Goal: Task Accomplishment & Management: Manage account settings

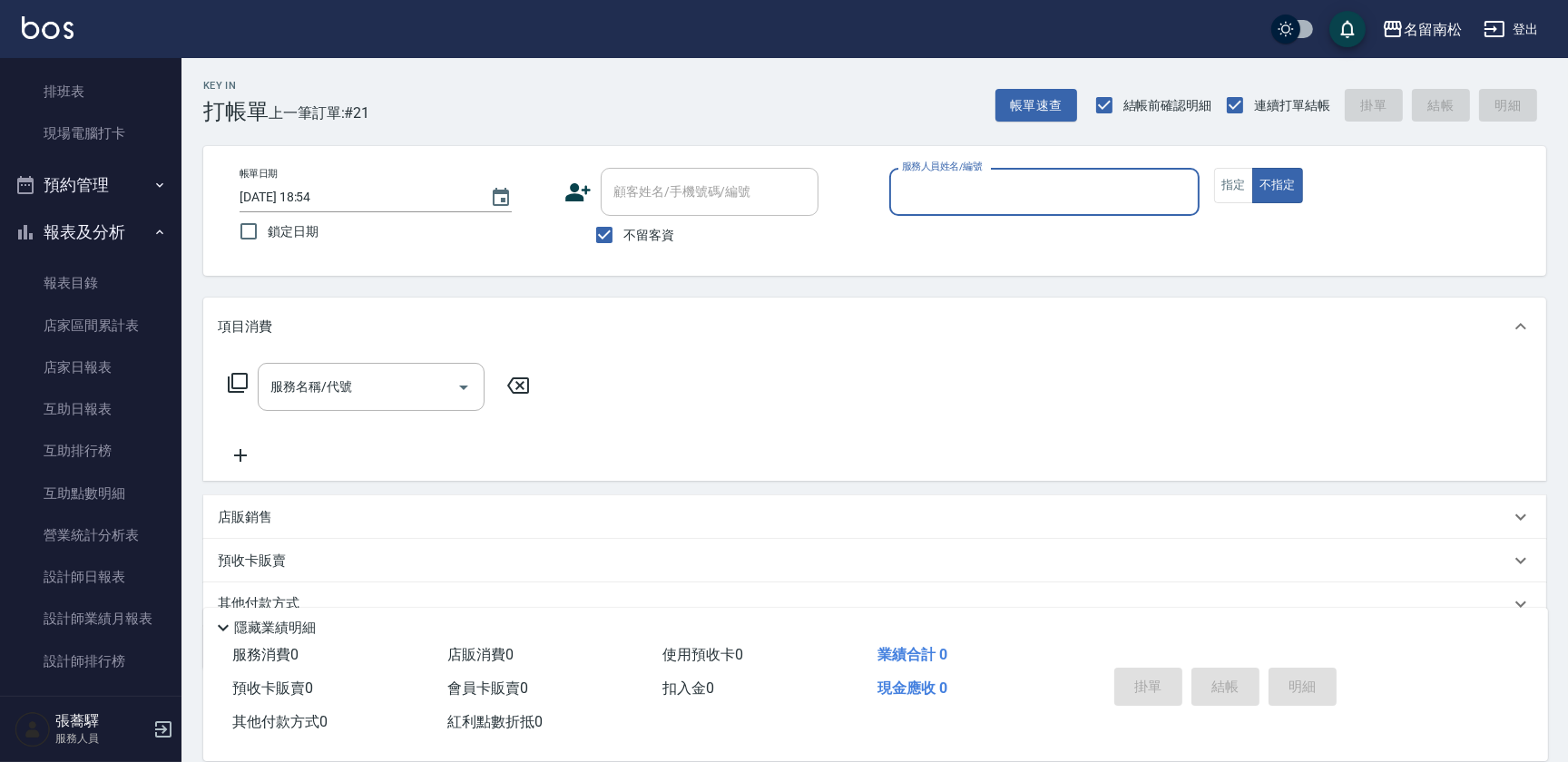
scroll to position [590, 0]
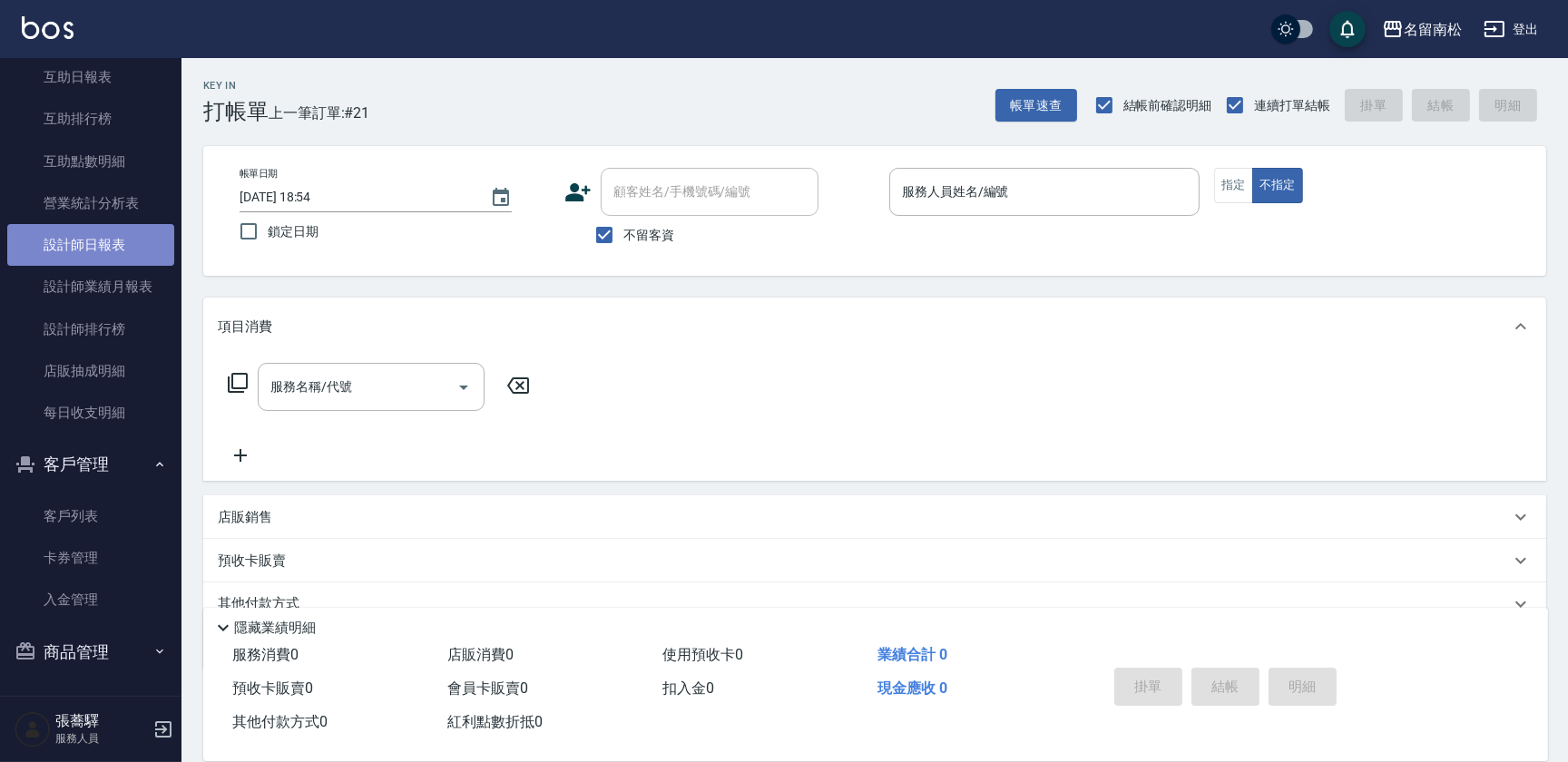
click at [127, 246] on link "設計師日報表" at bounding box center [91, 245] width 166 height 42
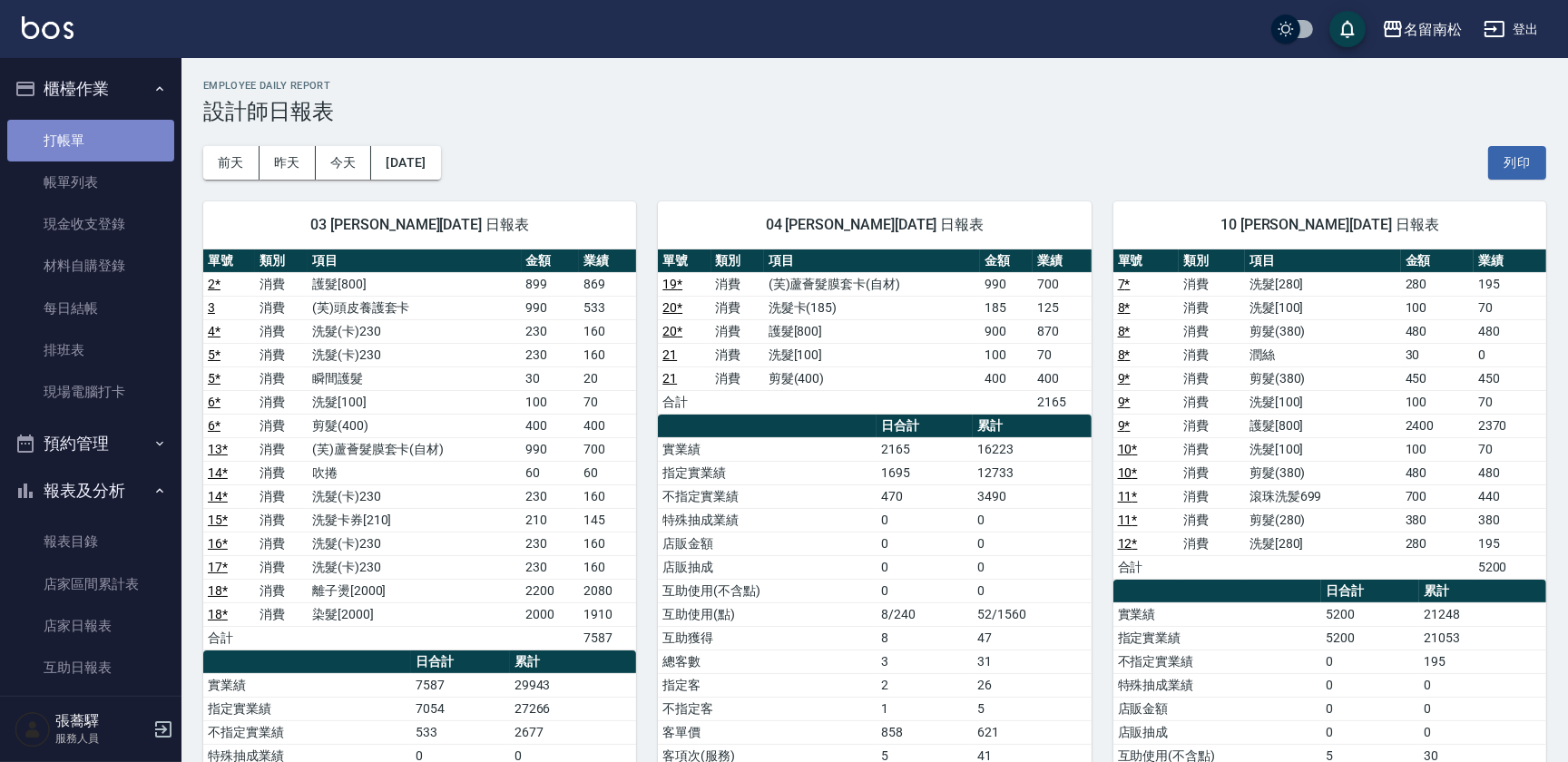
click at [110, 141] on link "打帳單" at bounding box center [91, 141] width 166 height 42
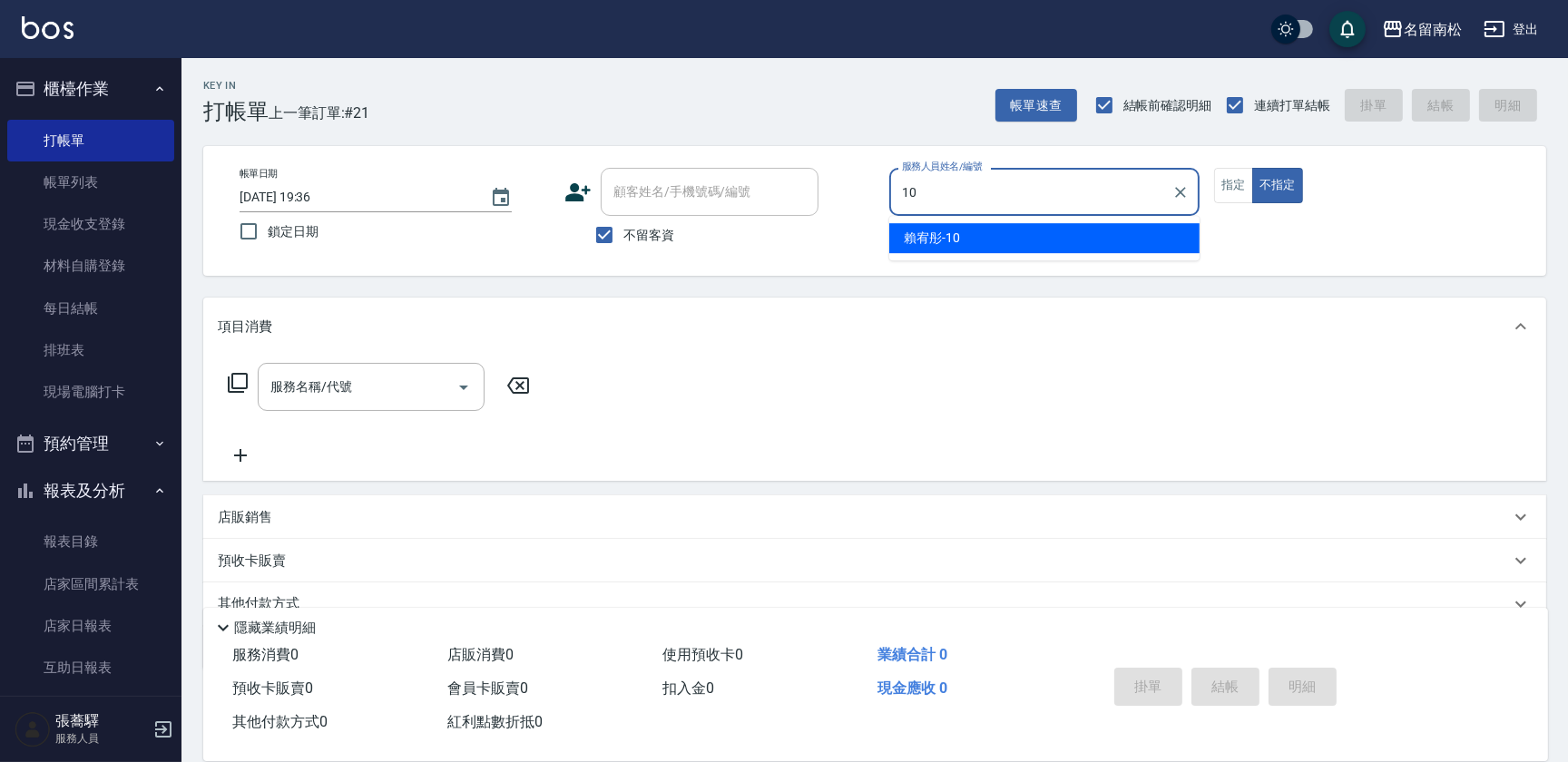
type input "賴宥彤-10"
type button "false"
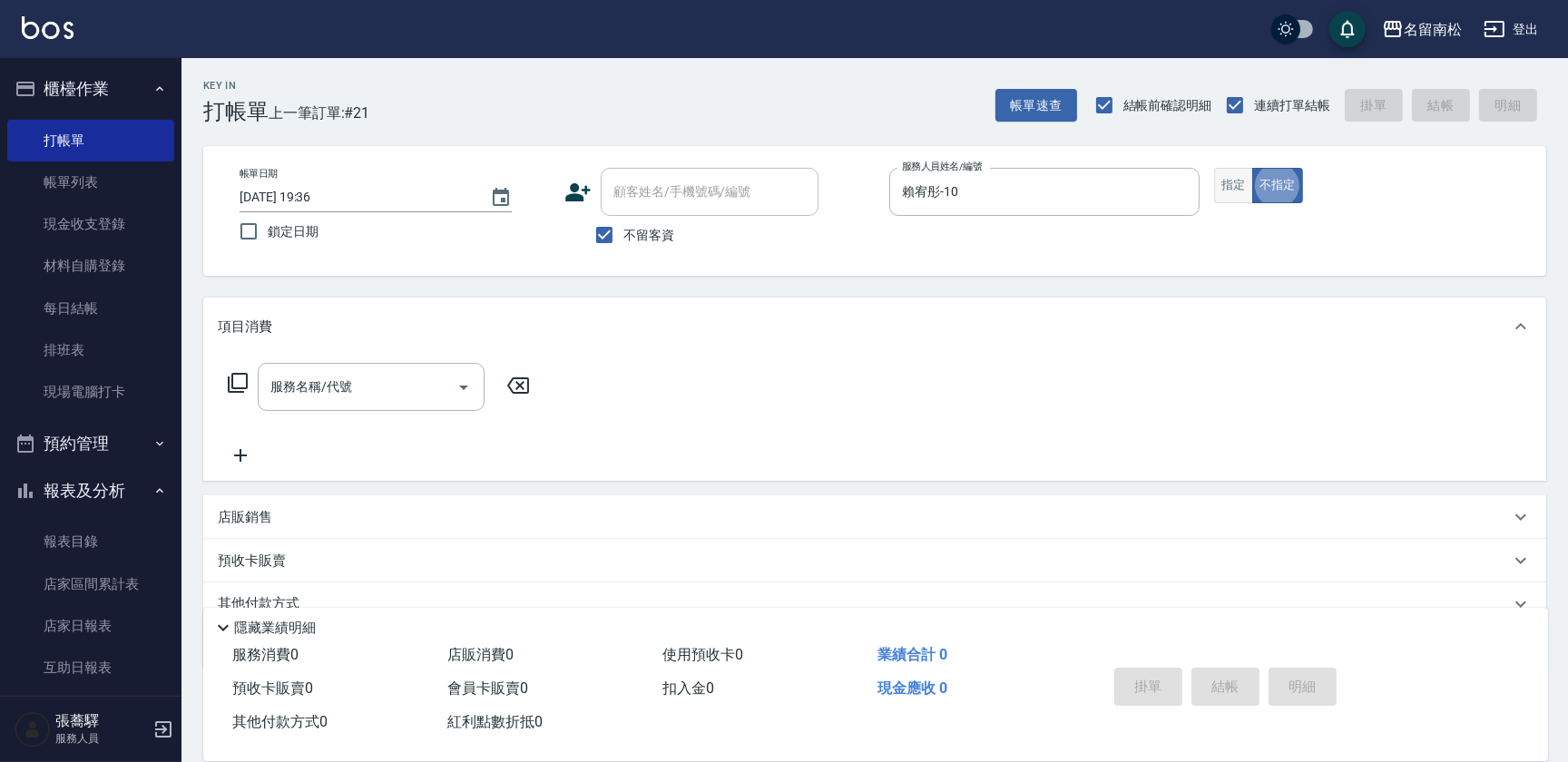
click at [1231, 176] on button "指定" at bounding box center [1233, 185] width 39 height 35
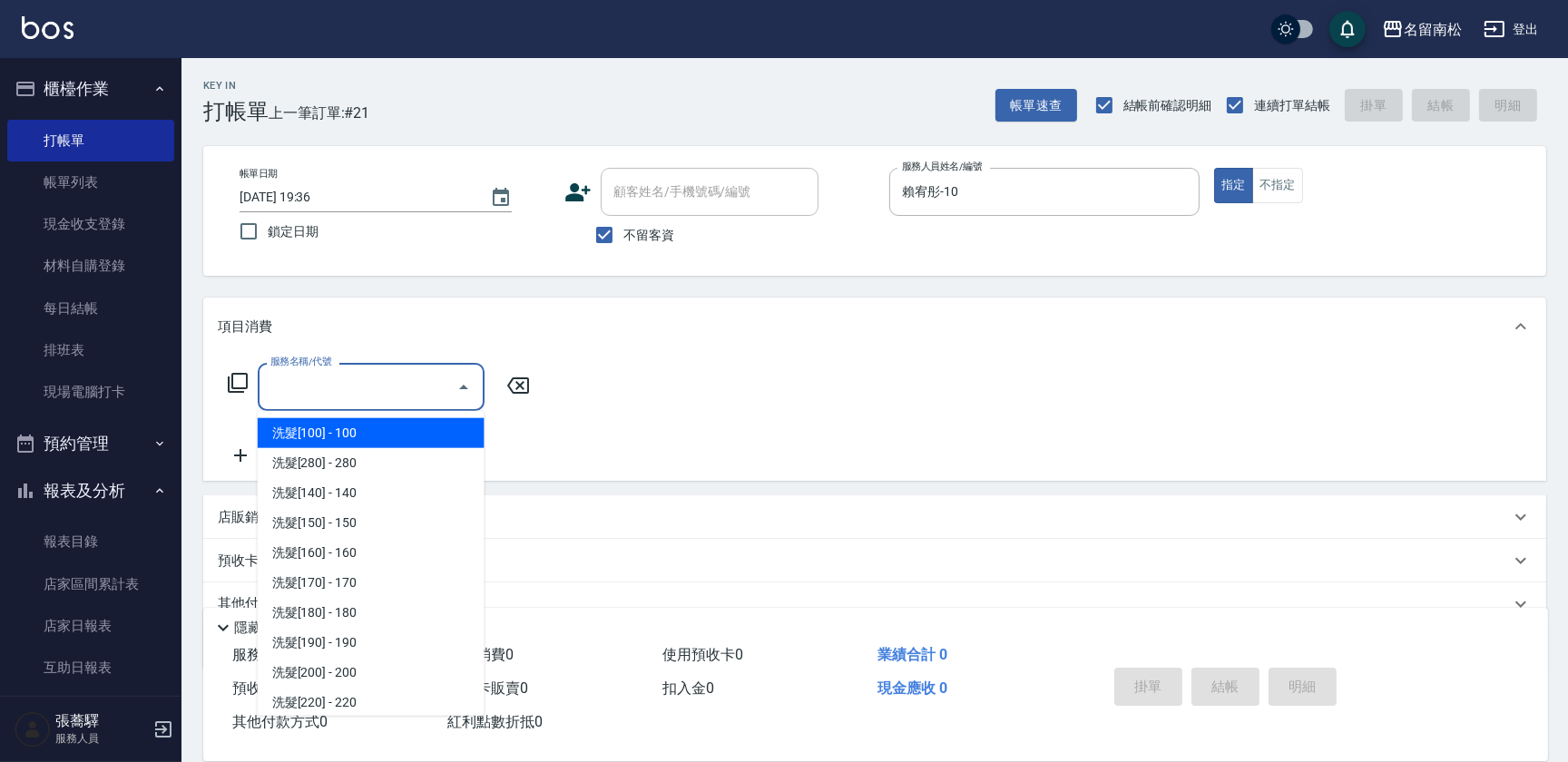
click at [374, 381] on input "服務名稱/代號" at bounding box center [358, 386] width 184 height 32
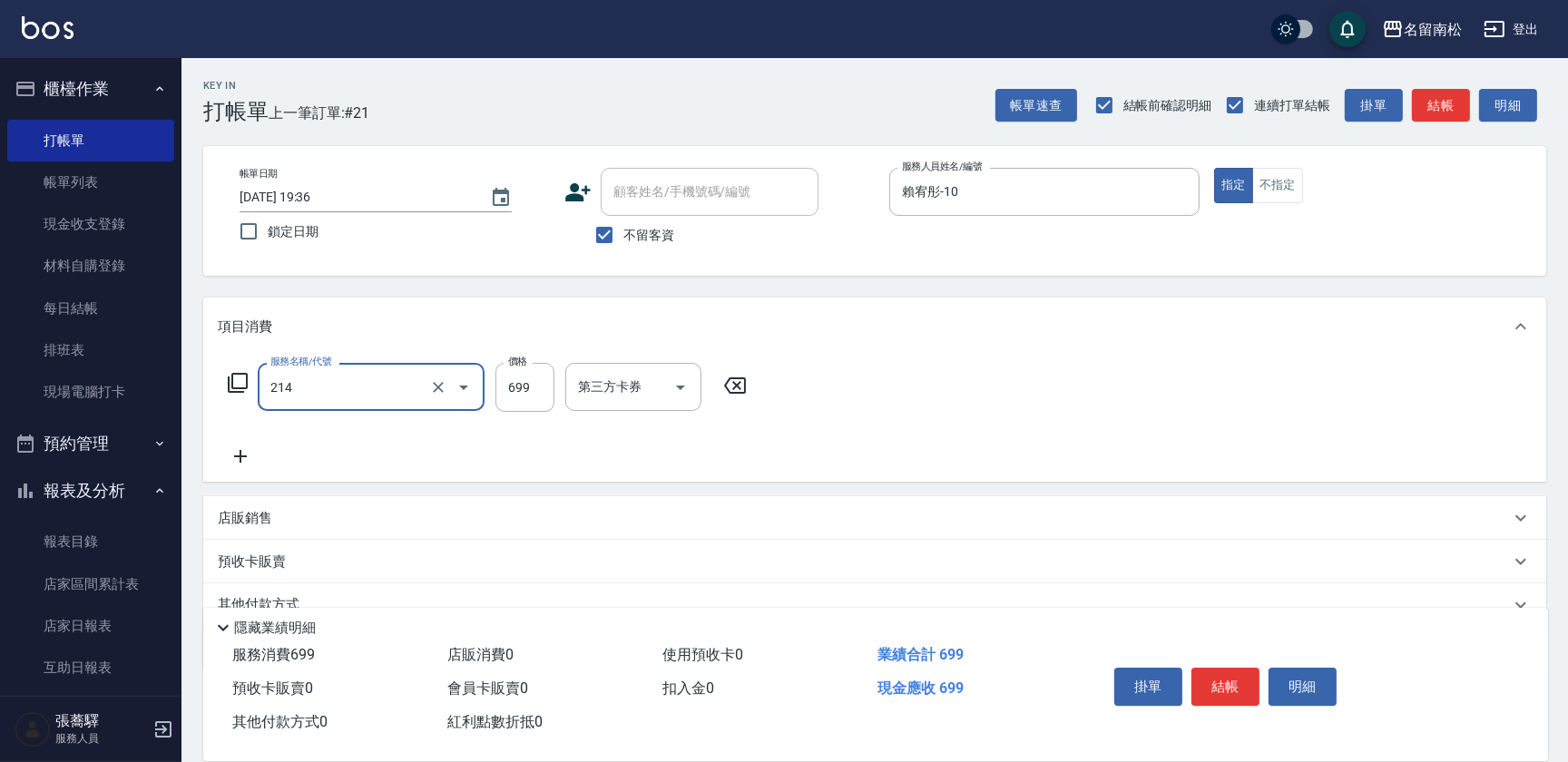
type input "滾珠洗髪699(214)"
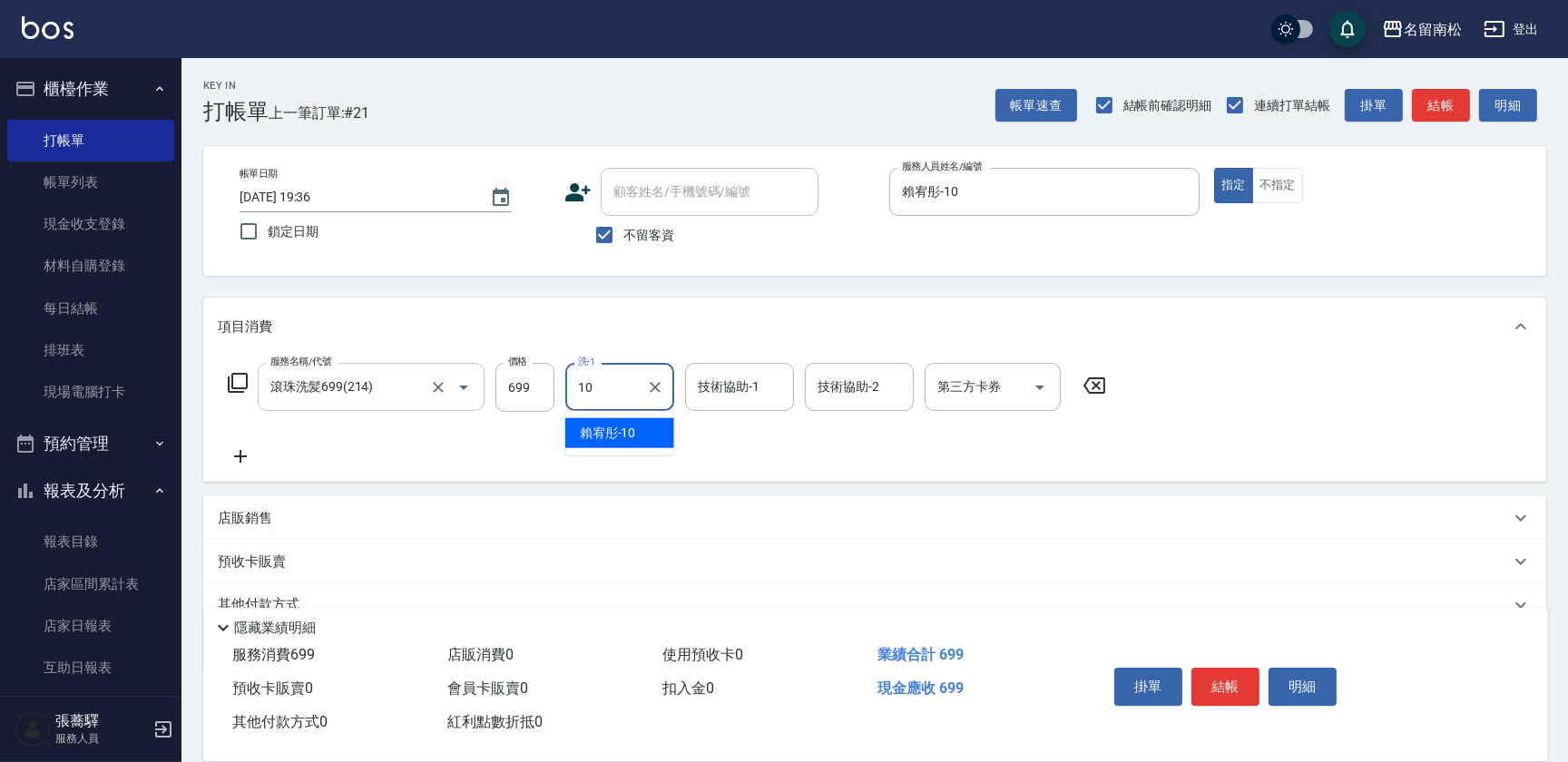
type input "賴宥彤-10"
click at [240, 459] on icon at bounding box center [240, 456] width 45 height 22
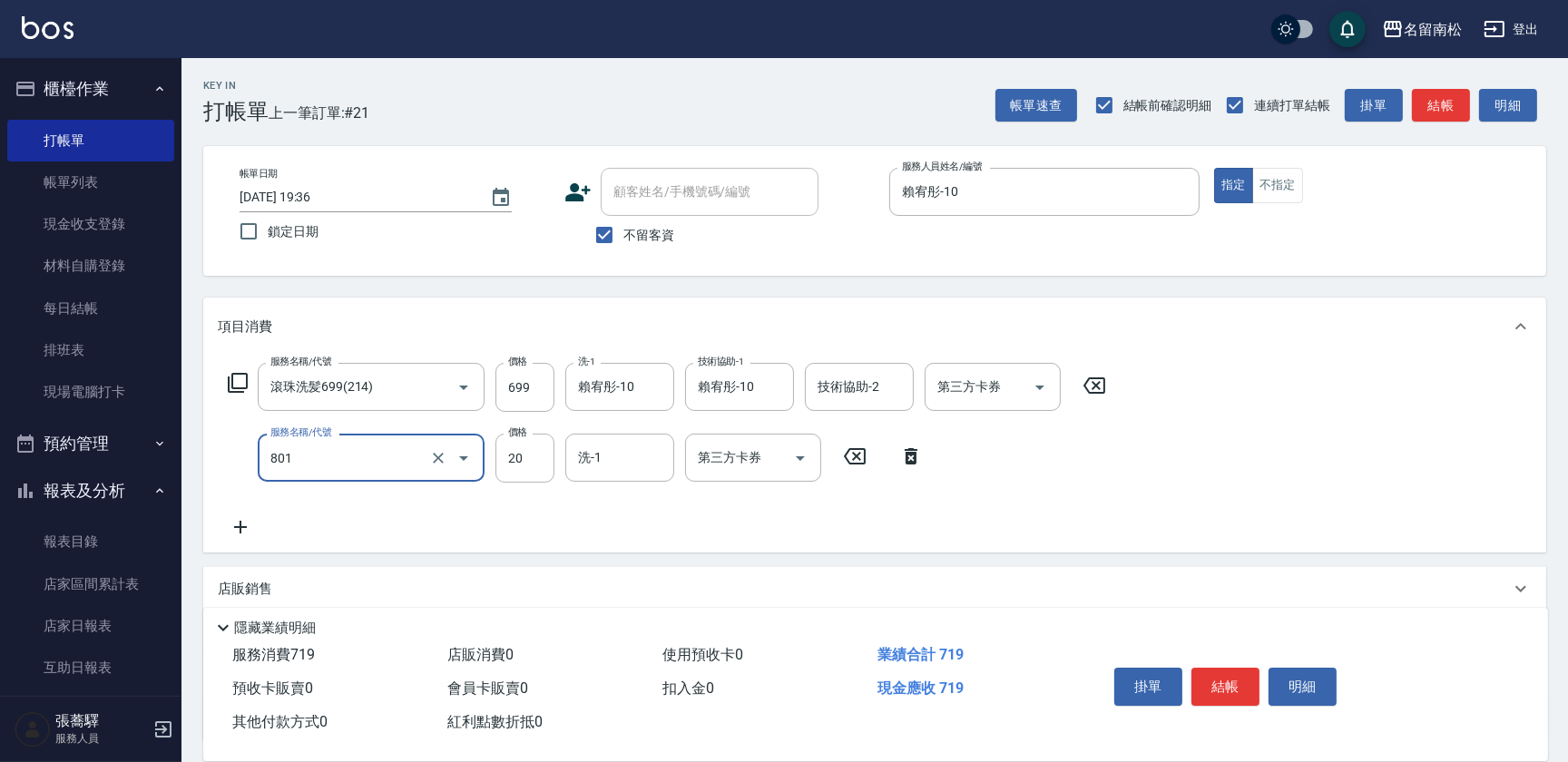
type input "潤絲(801)"
type input "30"
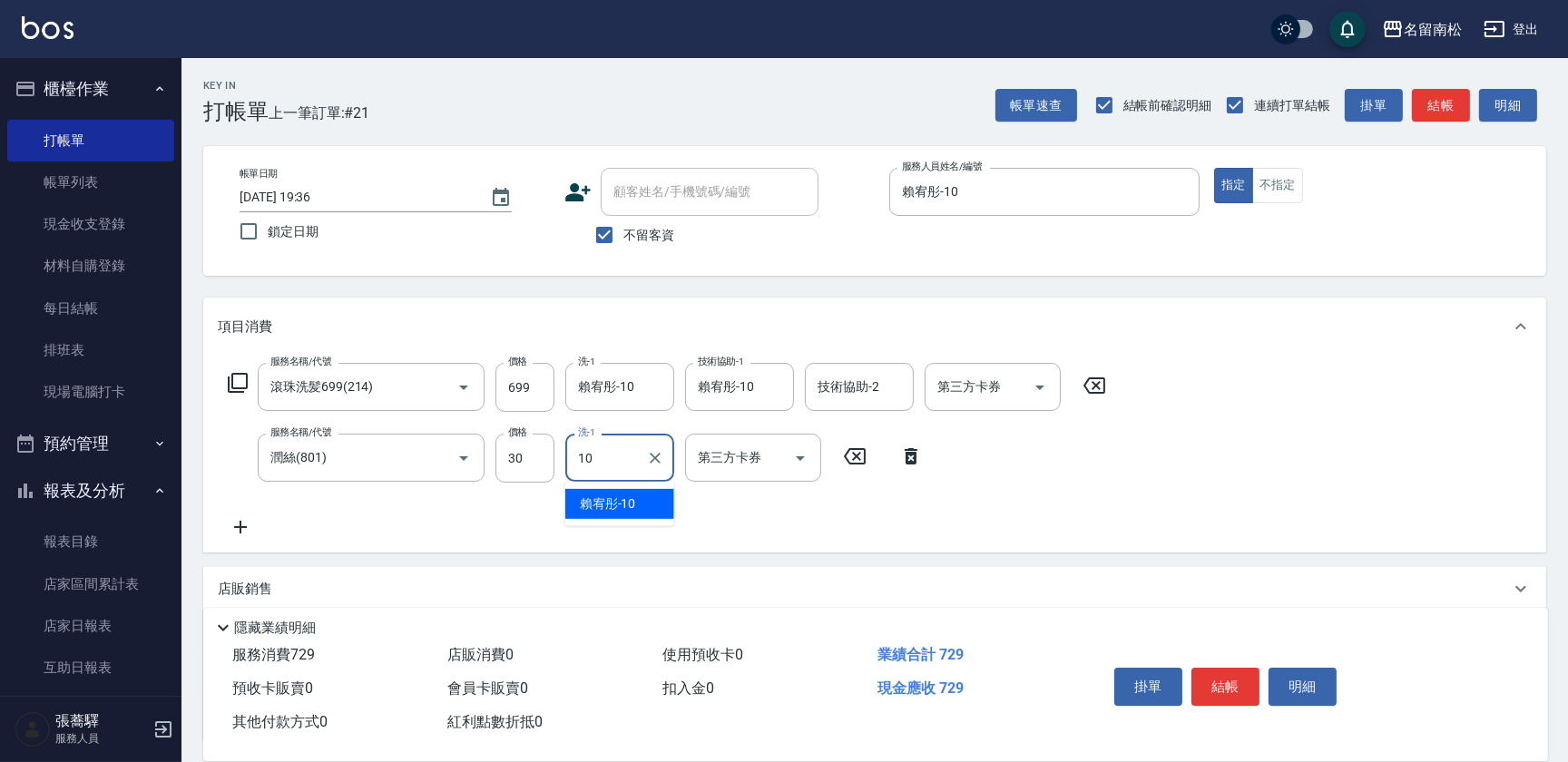
type input "賴宥彤-10"
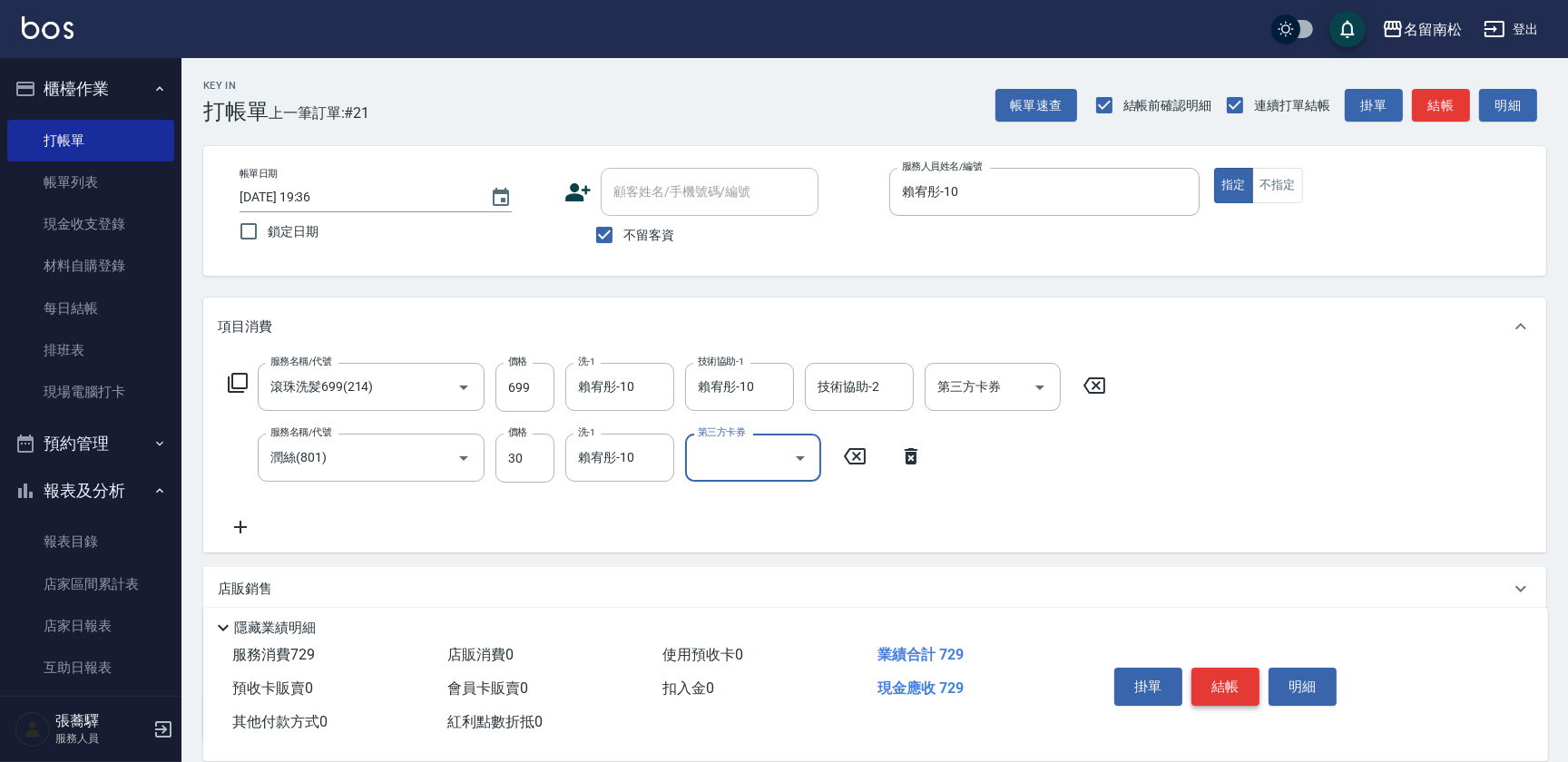
click at [1214, 686] on button "結帳" at bounding box center [1225, 686] width 68 height 38
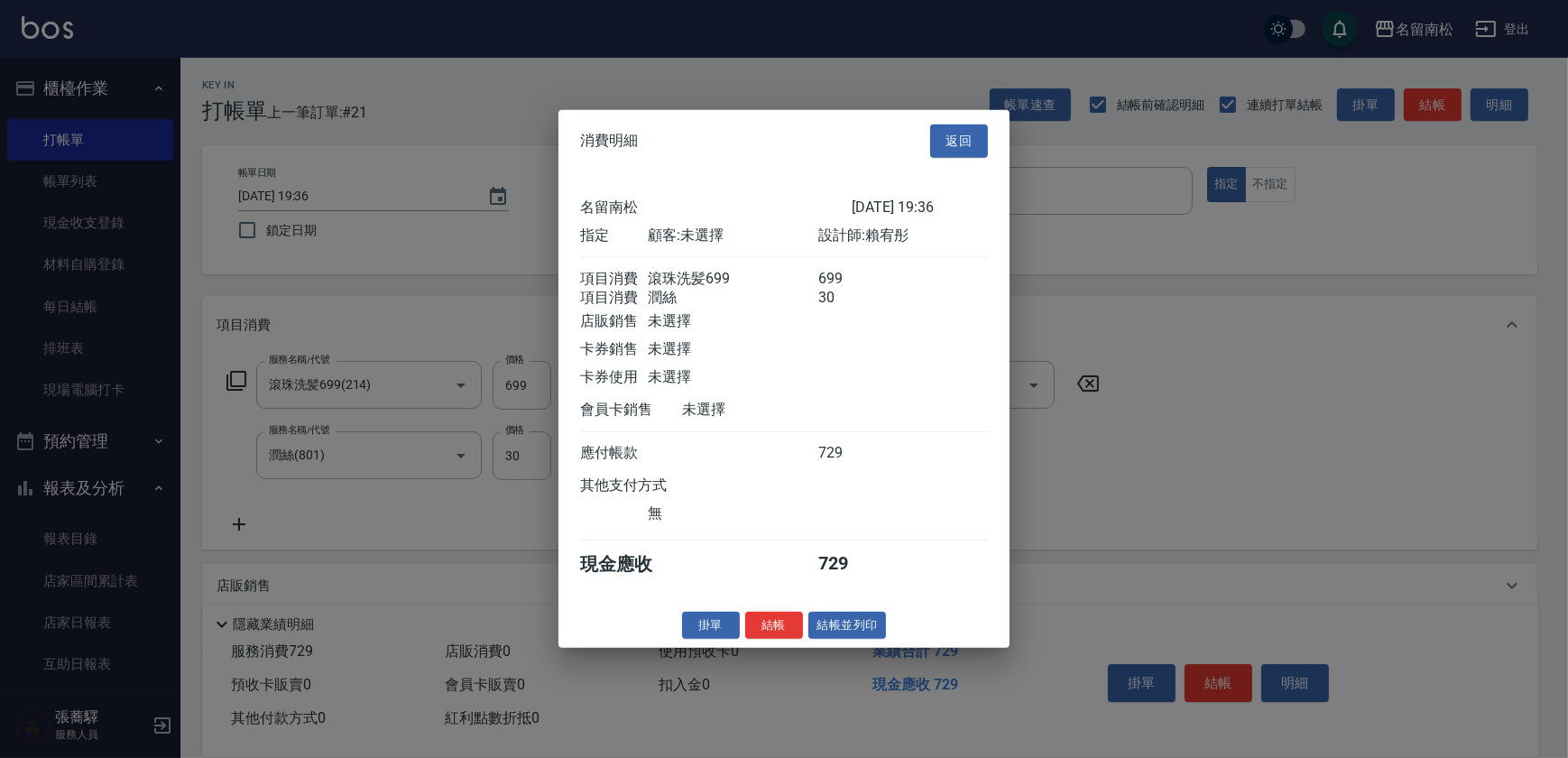
click at [830, 678] on div "消費明細 返回 名留南松 [DATE] 19:36 指定 顧客: 未選擇 設計師: [PERSON_NAME] 項目消費 滾珠洗髪699 699 項目消費 潤…" at bounding box center [784, 379] width 1568 height 758
click at [850, 629] on button "結帳並列印" at bounding box center [848, 624] width 78 height 28
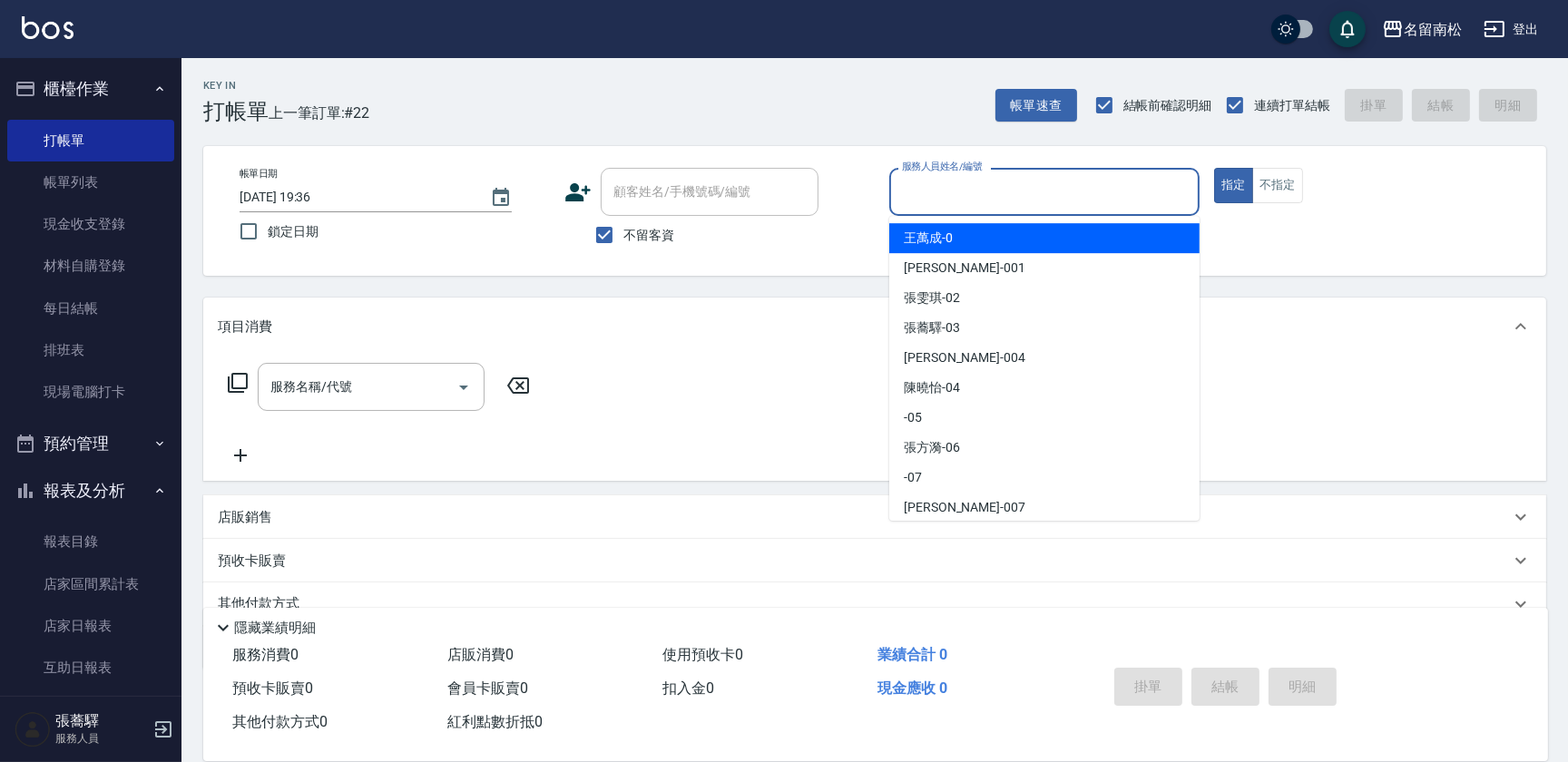
click at [1168, 200] on input "服務人員姓名/編號" at bounding box center [1044, 191] width 294 height 32
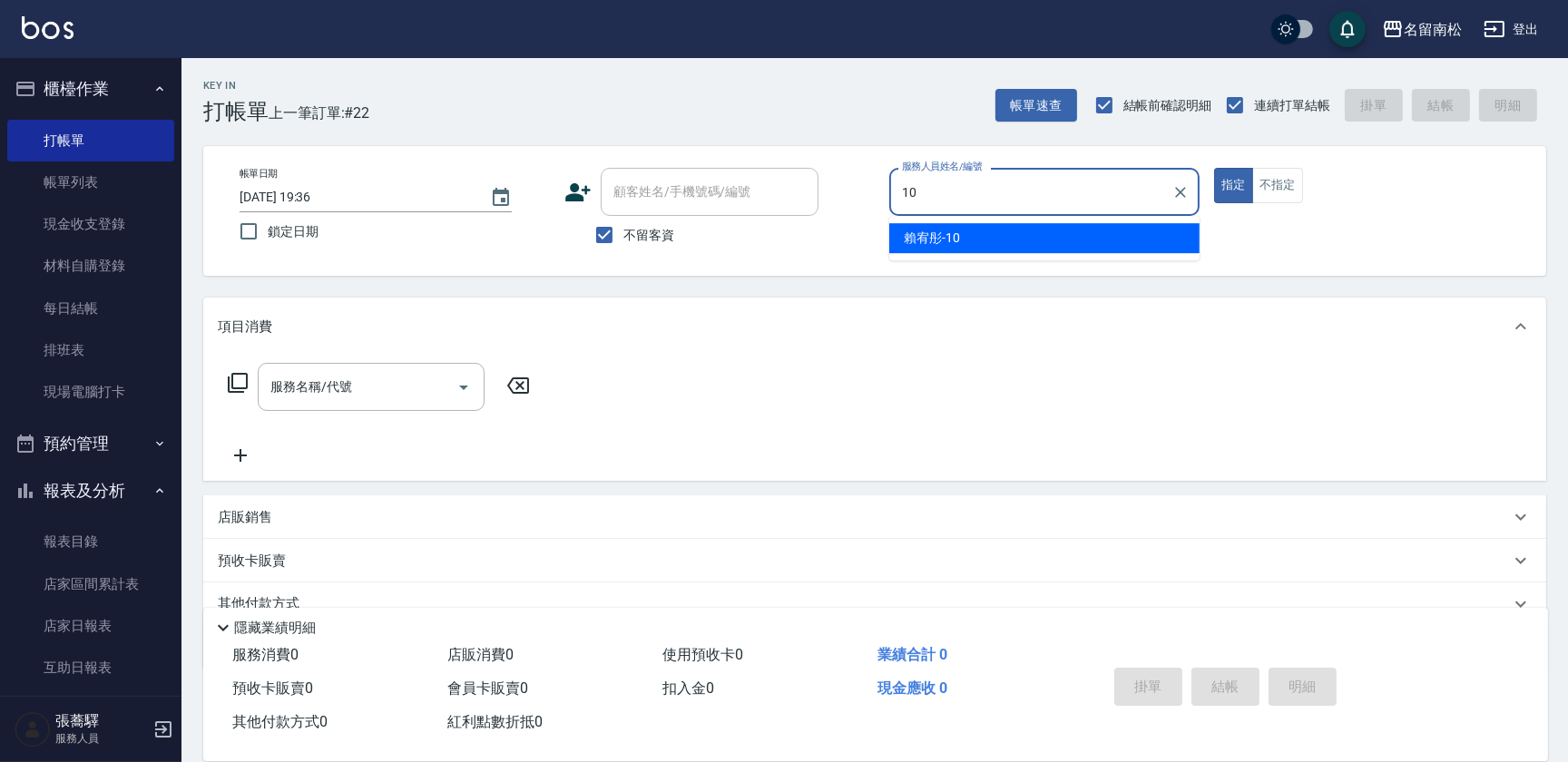
type input "賴宥彤-10"
type button "true"
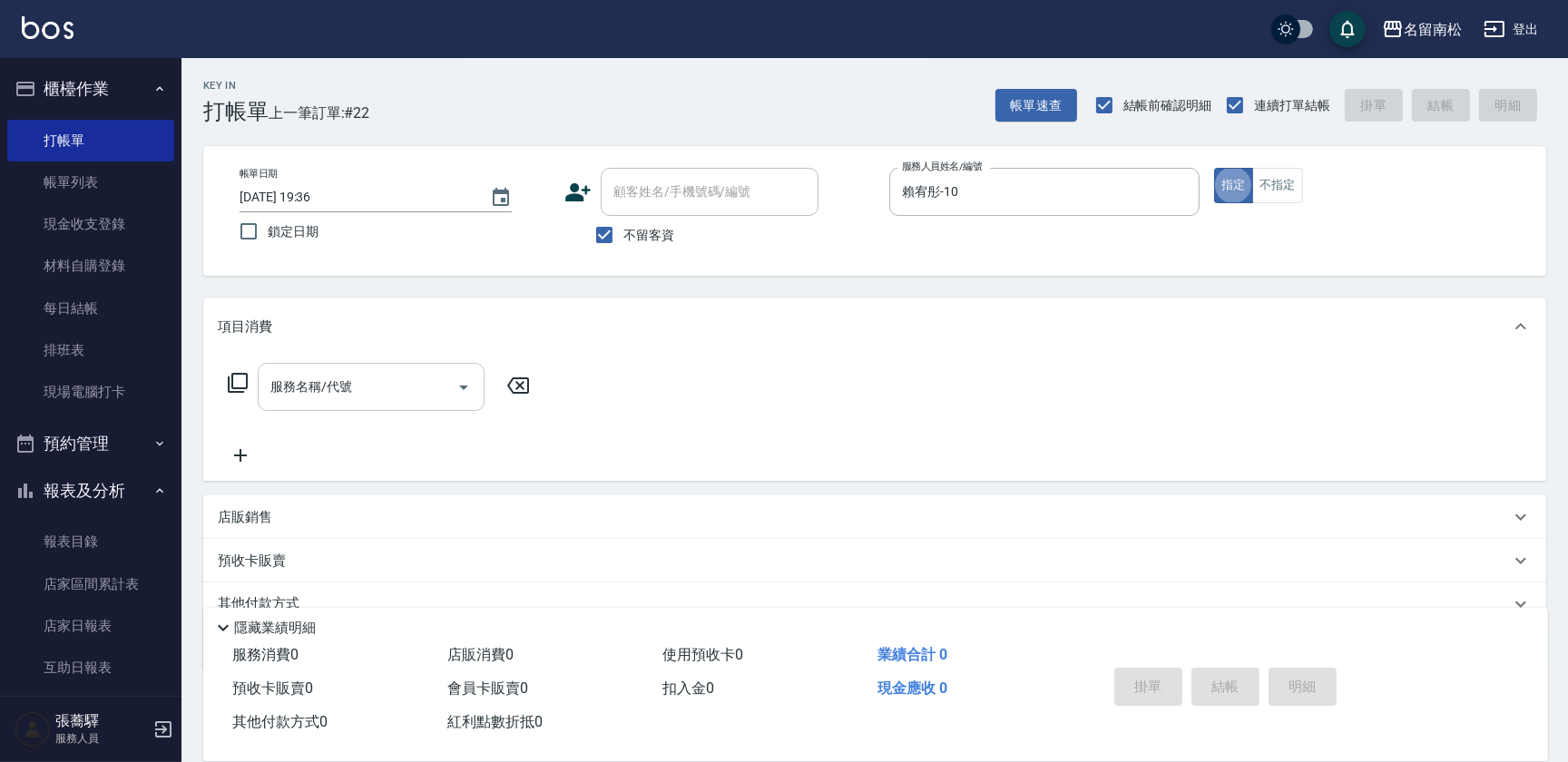
click at [395, 387] on input "服務名稱/代號" at bounding box center [358, 386] width 184 height 32
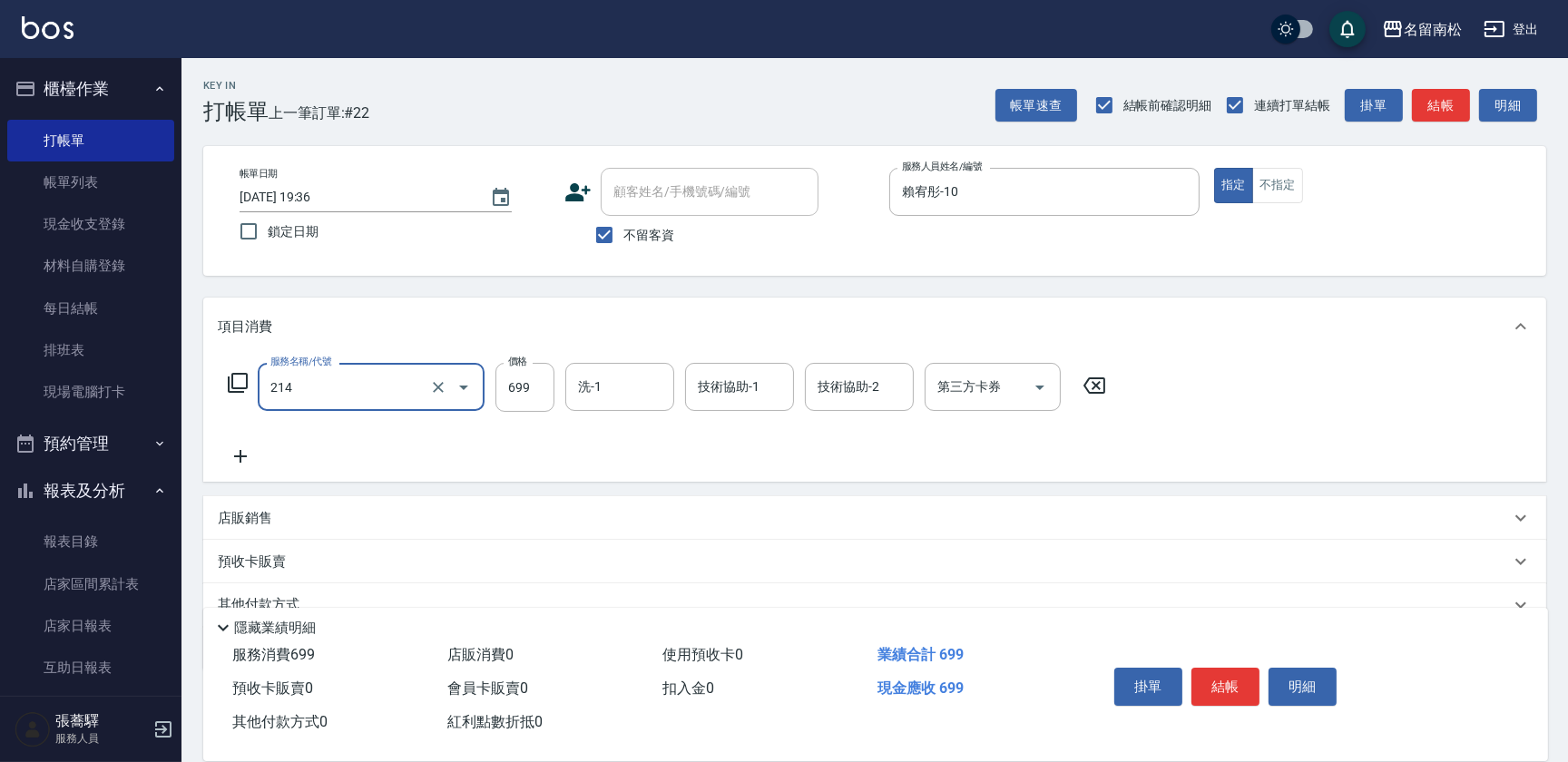
type input "滾珠洗髪699(214)"
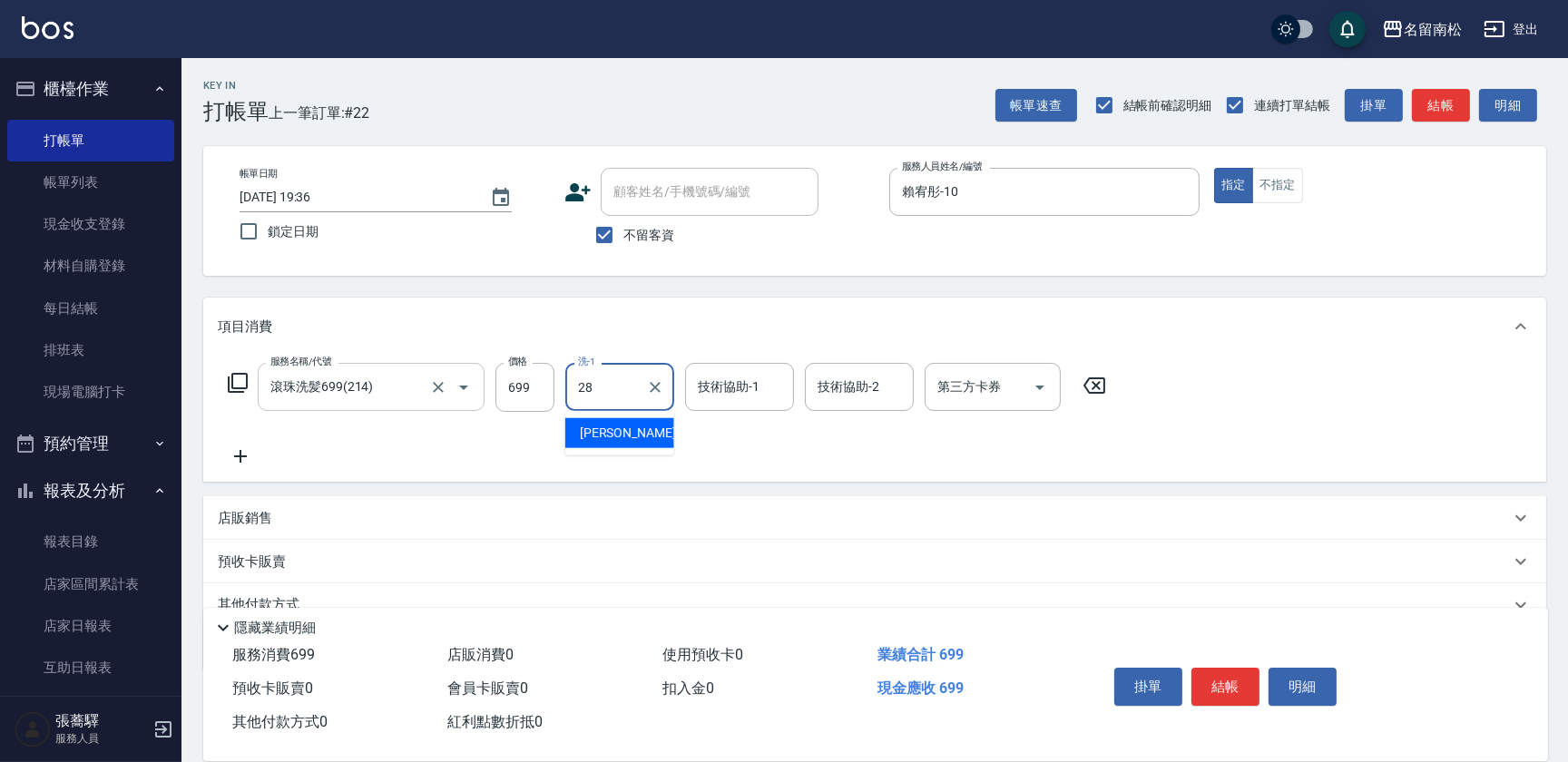
type input "[PERSON_NAME]-28"
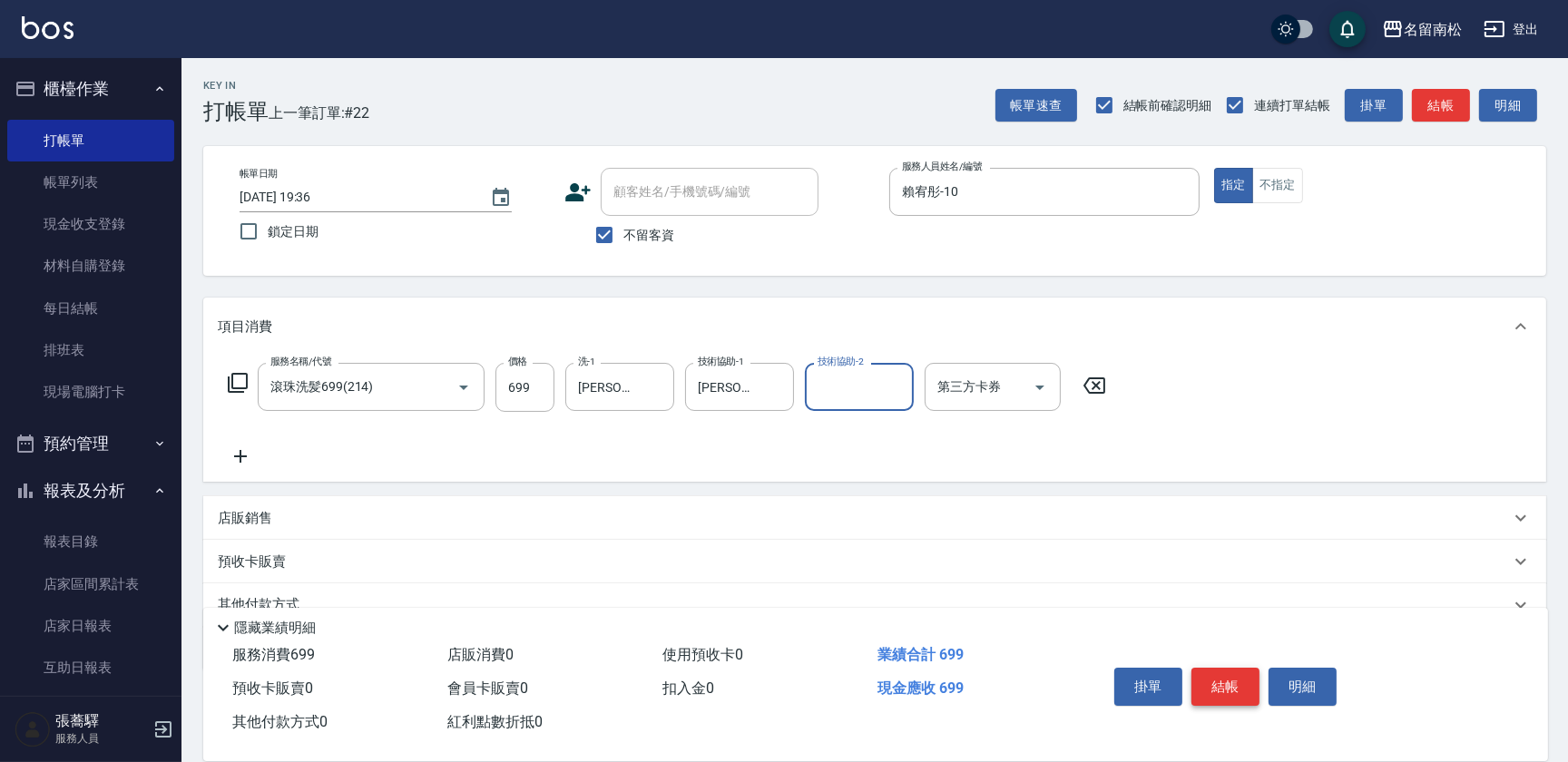
click at [1232, 692] on button "結帳" at bounding box center [1225, 686] width 68 height 38
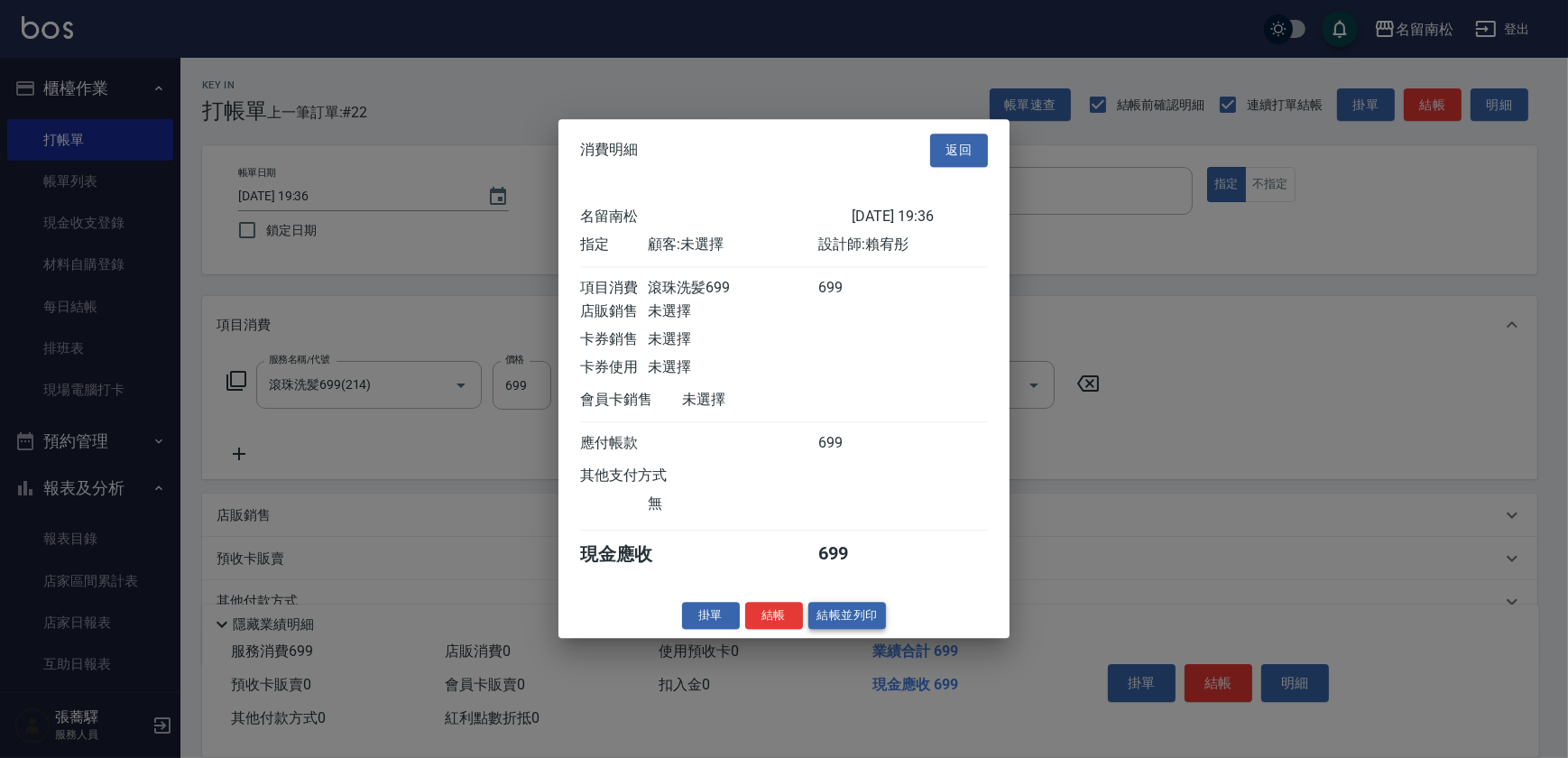
click at [863, 623] on button "結帳並列印" at bounding box center [848, 614] width 78 height 28
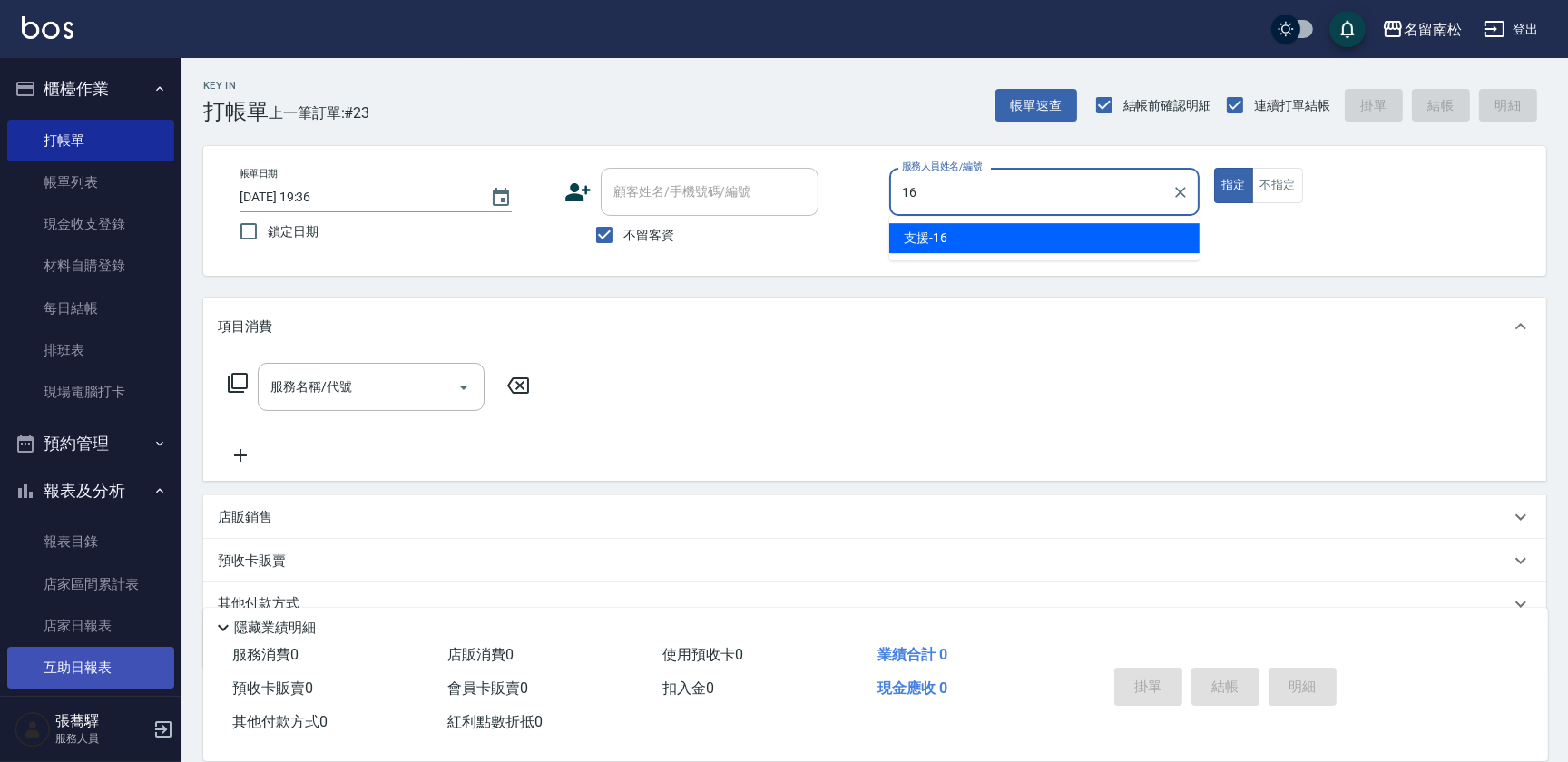
type input "支援-16"
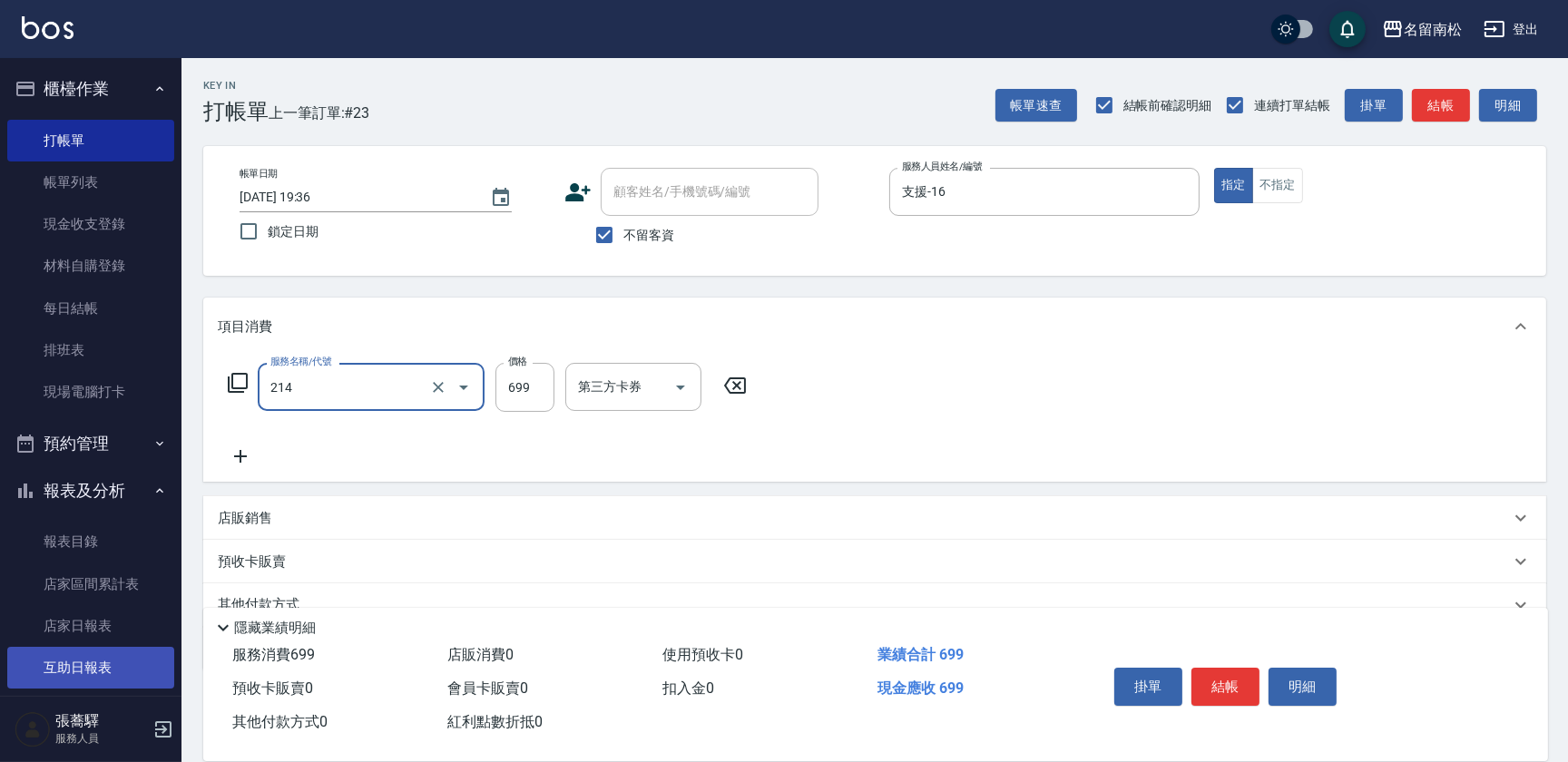
type input "滾珠洗髪699(214)"
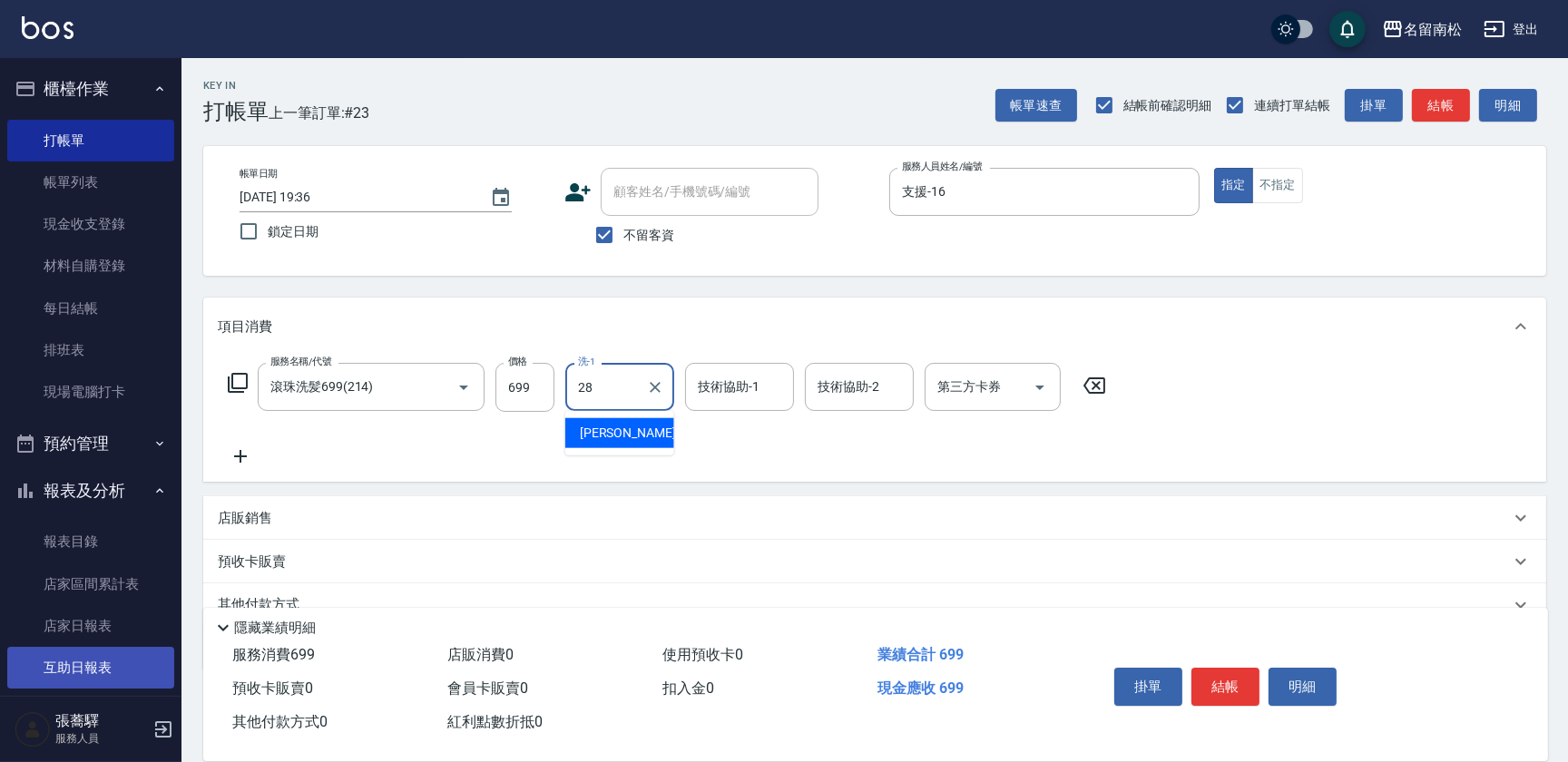
type input "[PERSON_NAME]-28"
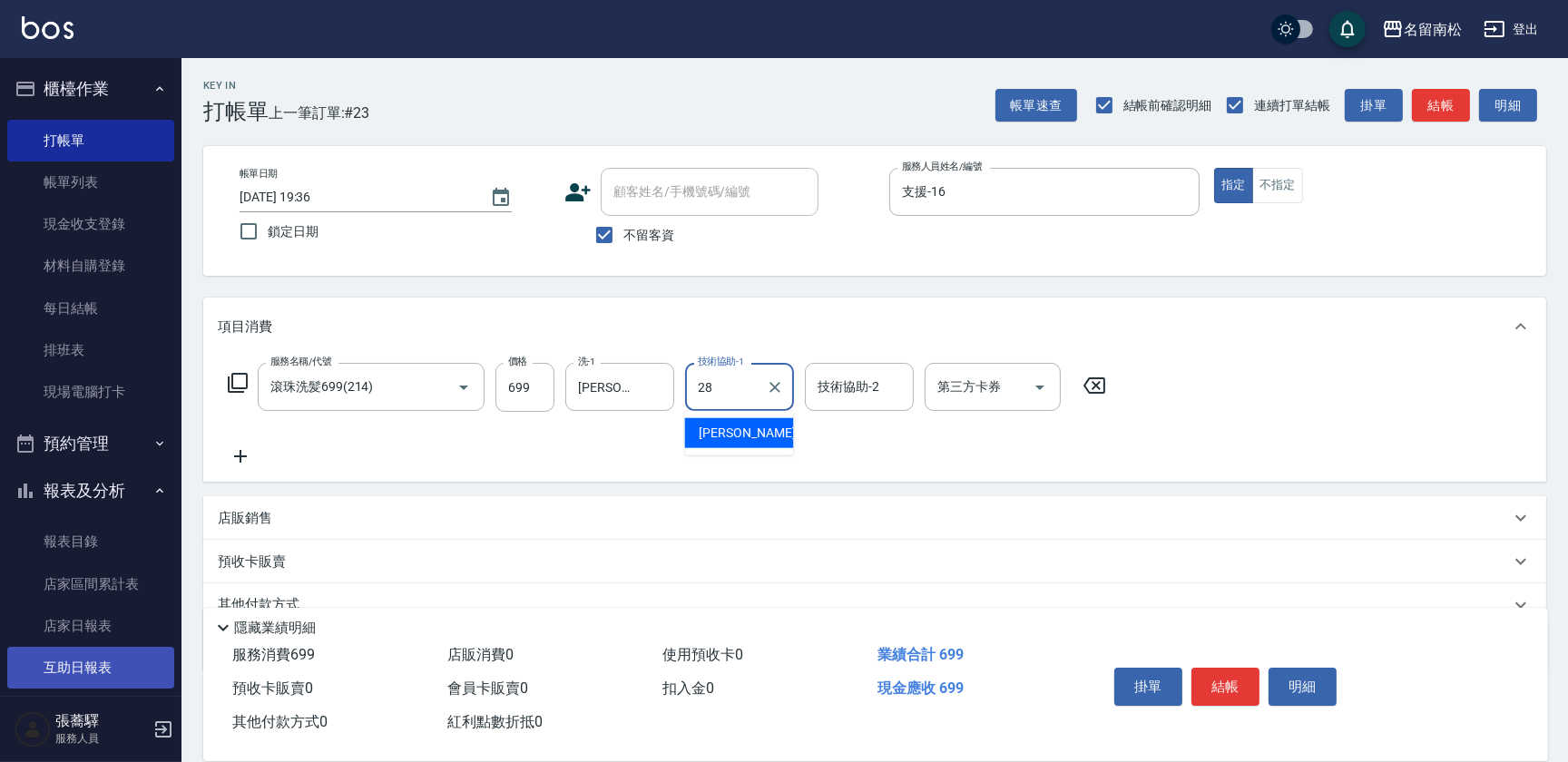
type input "[PERSON_NAME]-28"
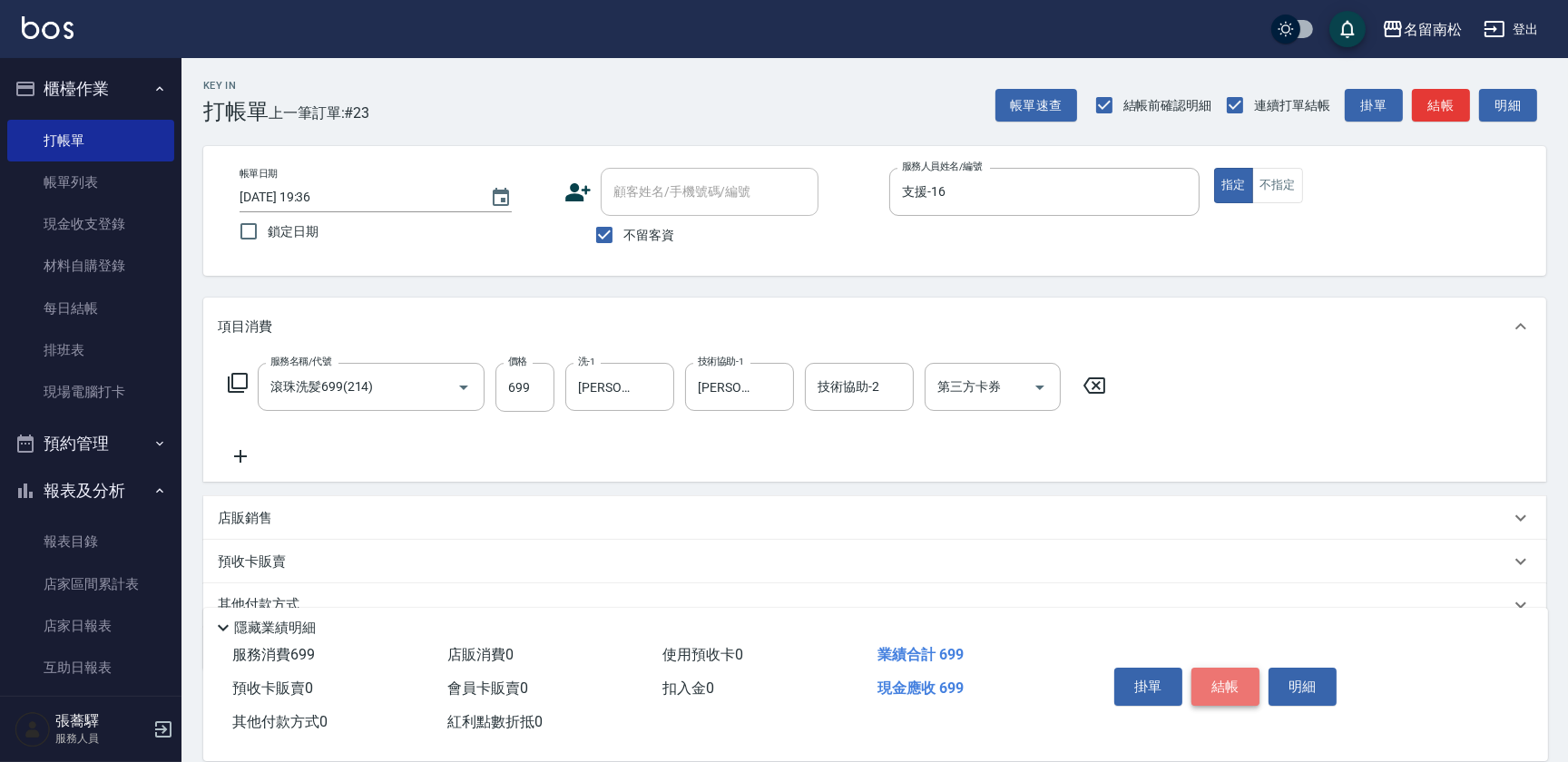
click at [1225, 678] on button "結帳" at bounding box center [1225, 686] width 68 height 38
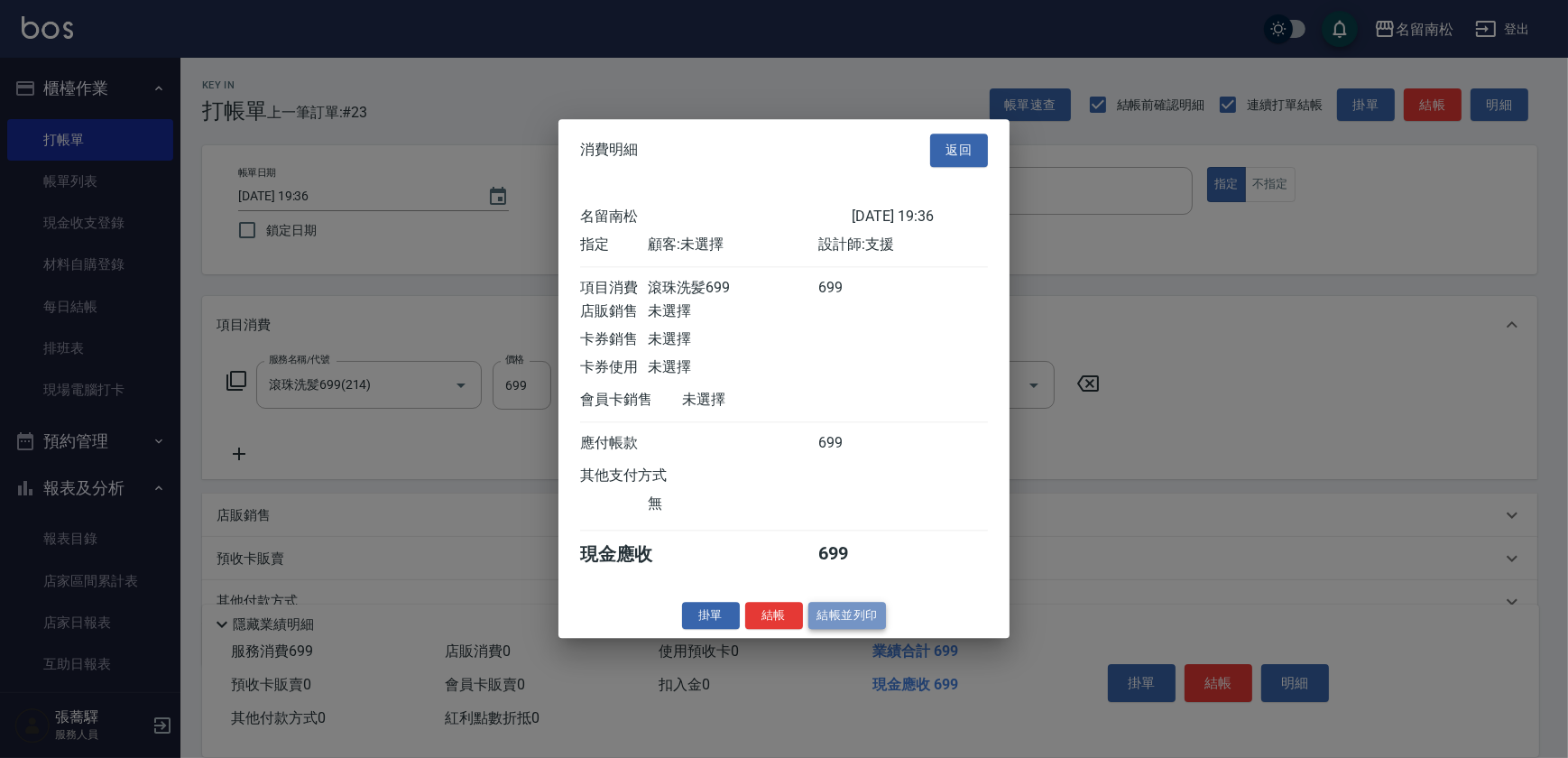
click at [839, 614] on button "結帳並列印" at bounding box center [848, 614] width 78 height 28
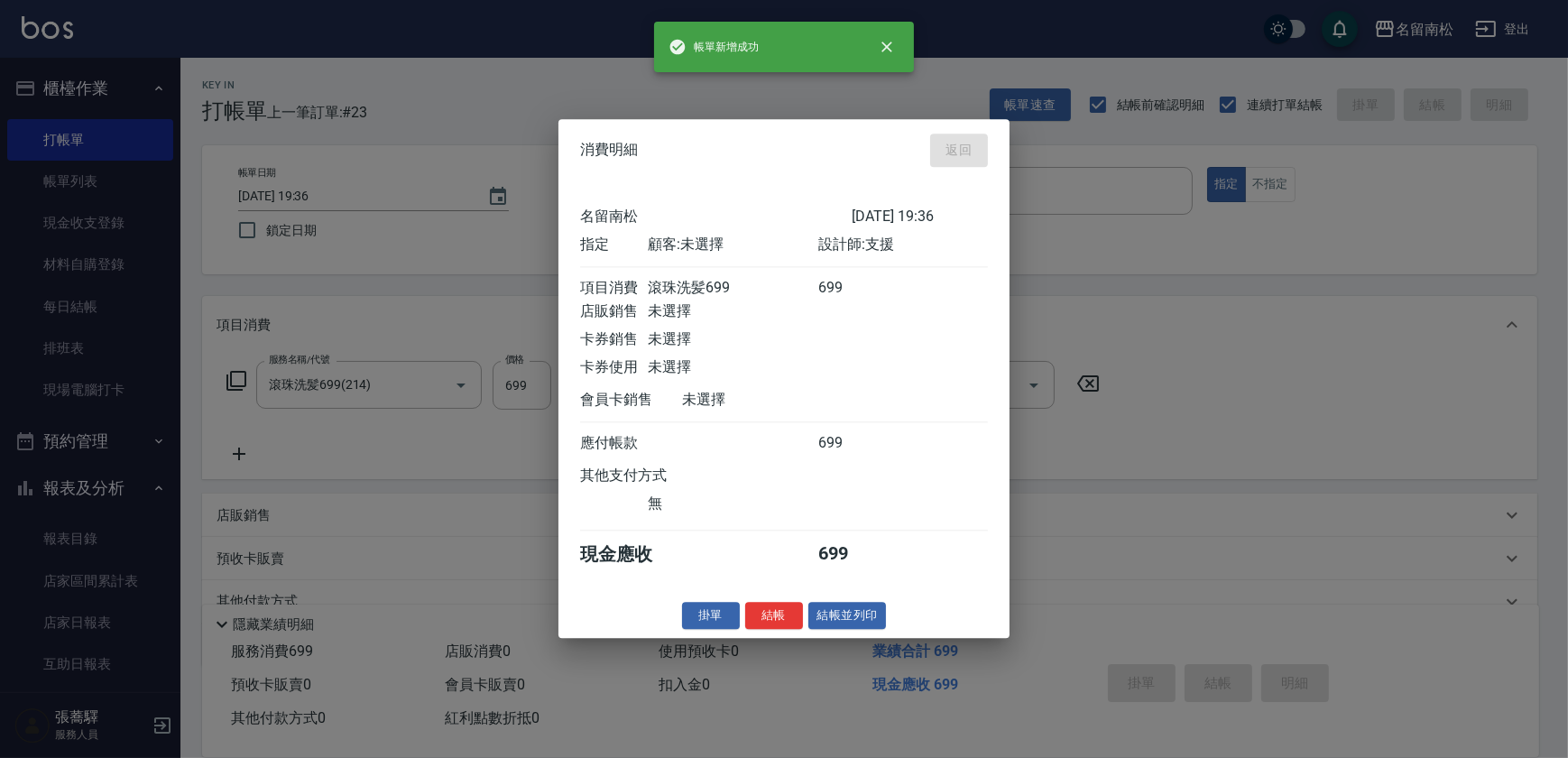
type input "[DATE] 19:44"
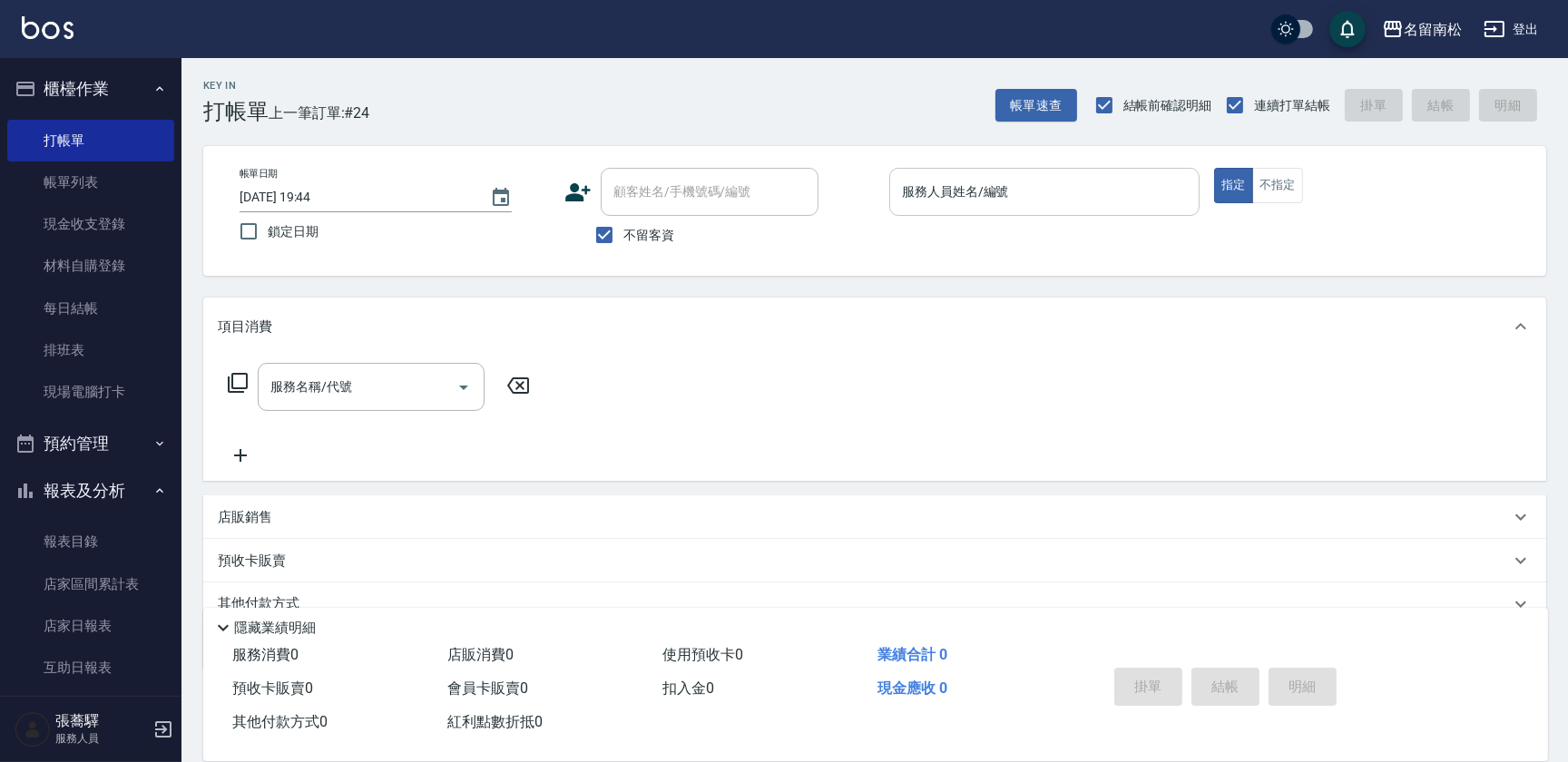
click at [989, 182] on div "服務人員姓名/編號 服務人員姓名/編號" at bounding box center [1044, 191] width 310 height 48
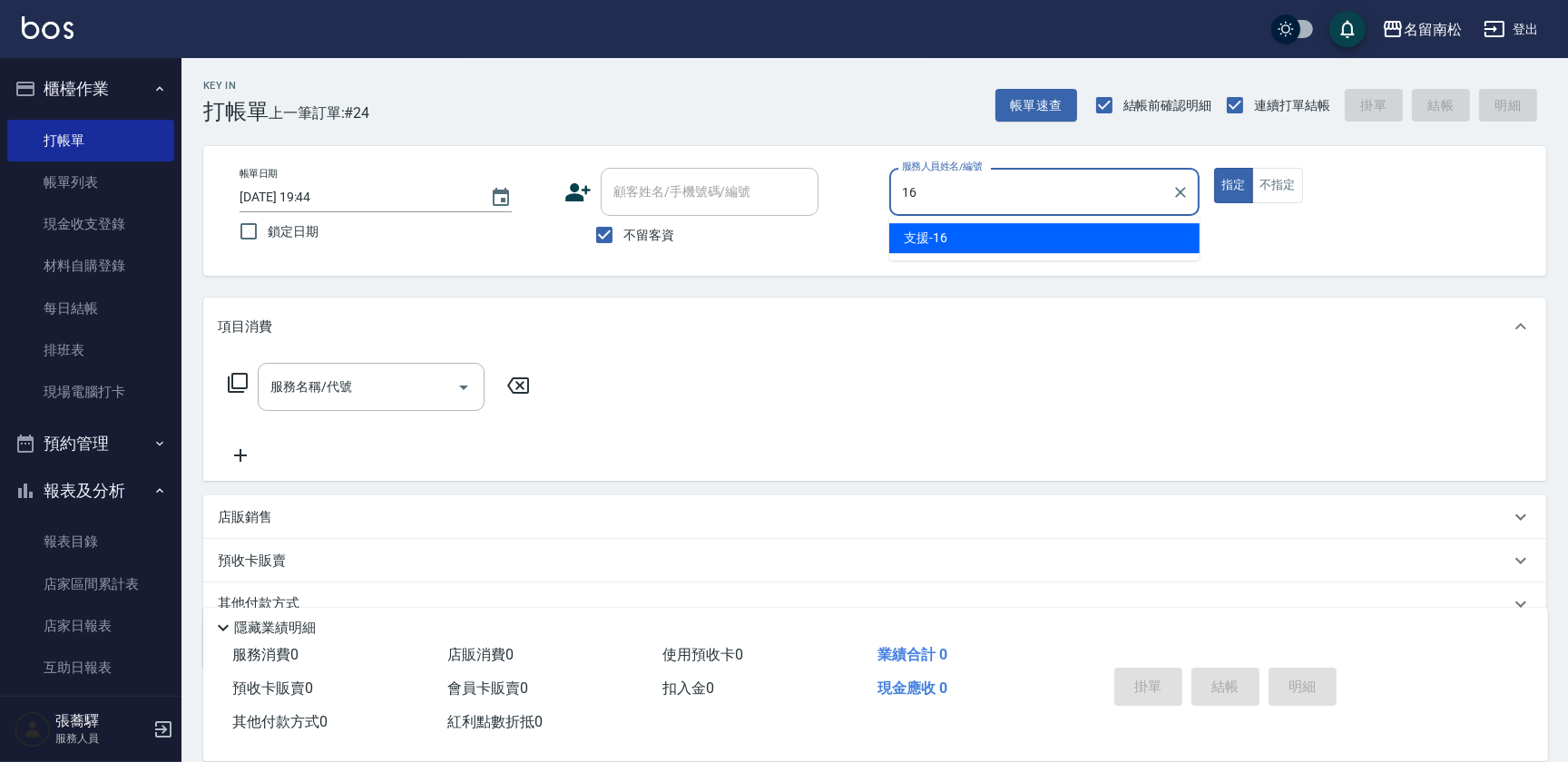
type input "支援-16"
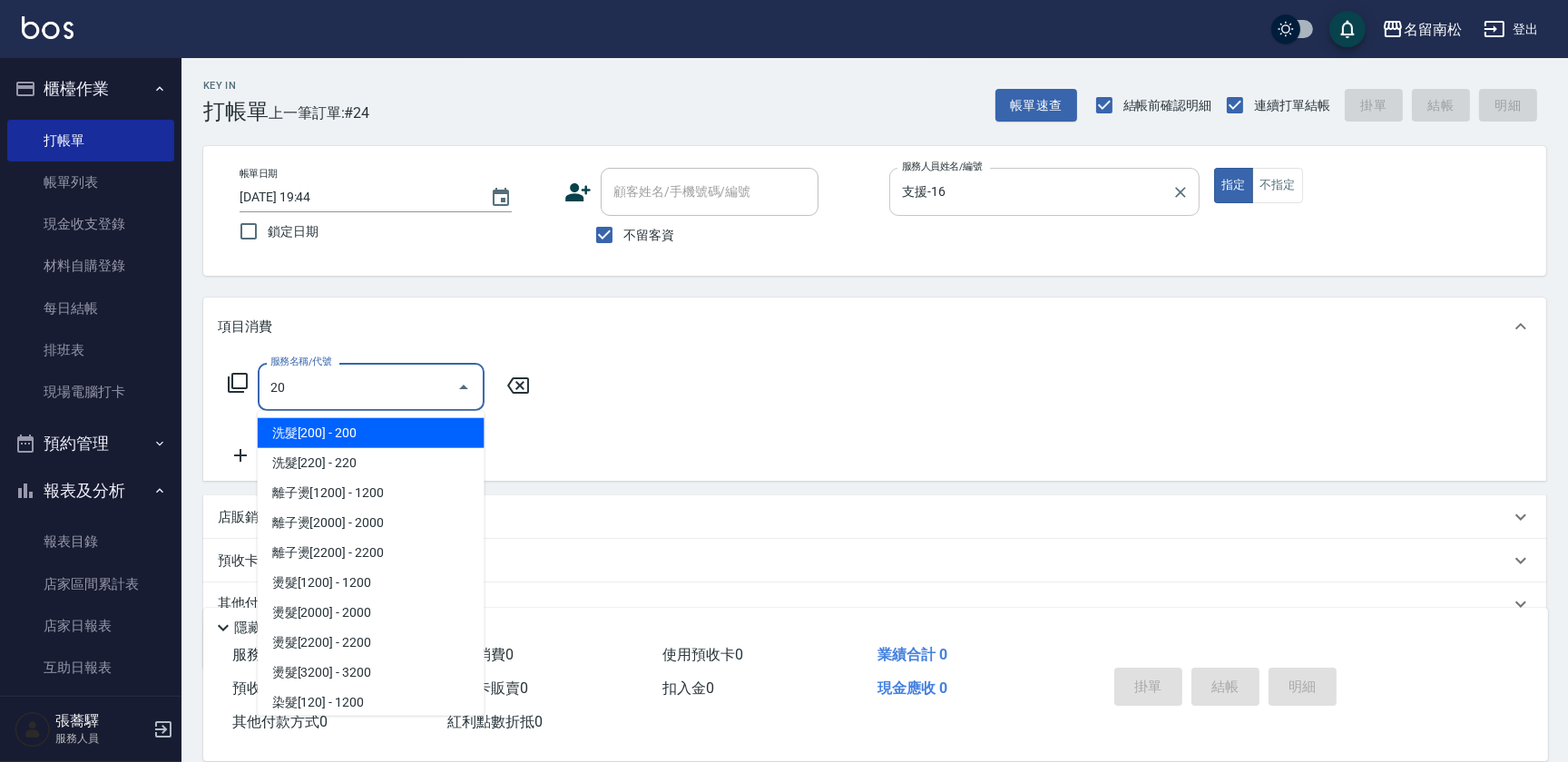
type input "2"
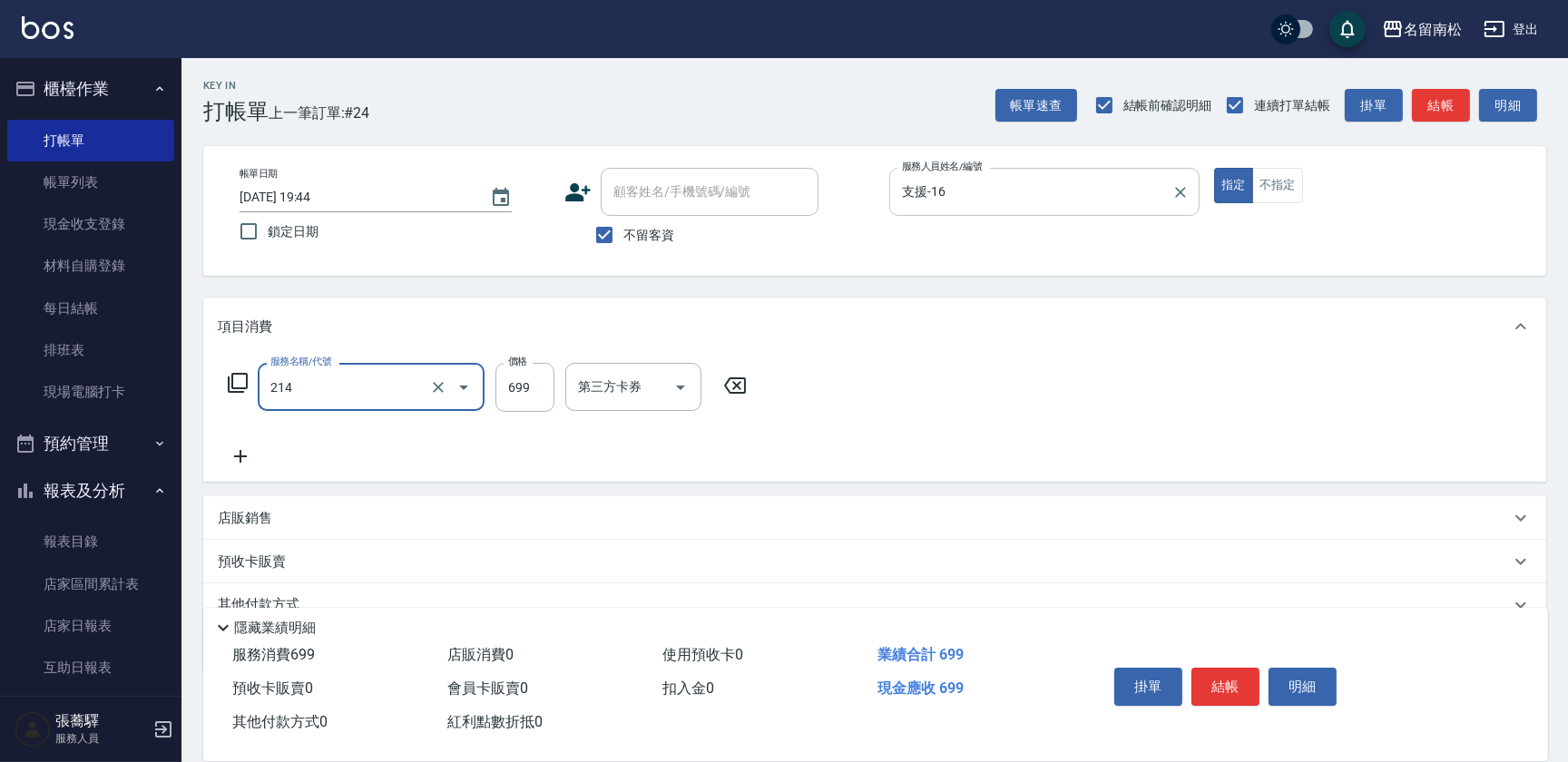
type input "滾珠洗髪699(214)"
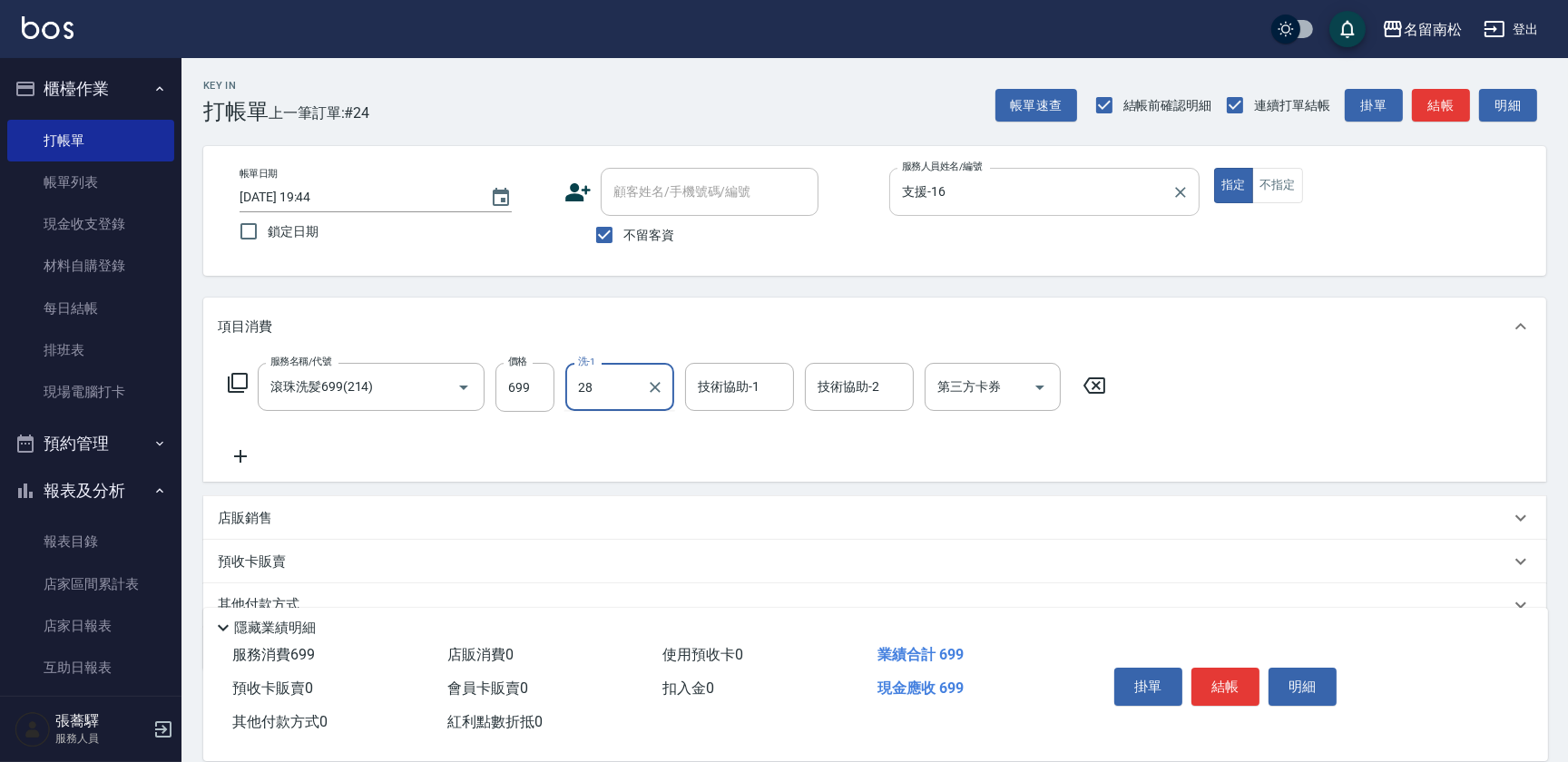
type input "[PERSON_NAME]-28"
click at [1223, 678] on button "結帳" at bounding box center [1225, 686] width 68 height 38
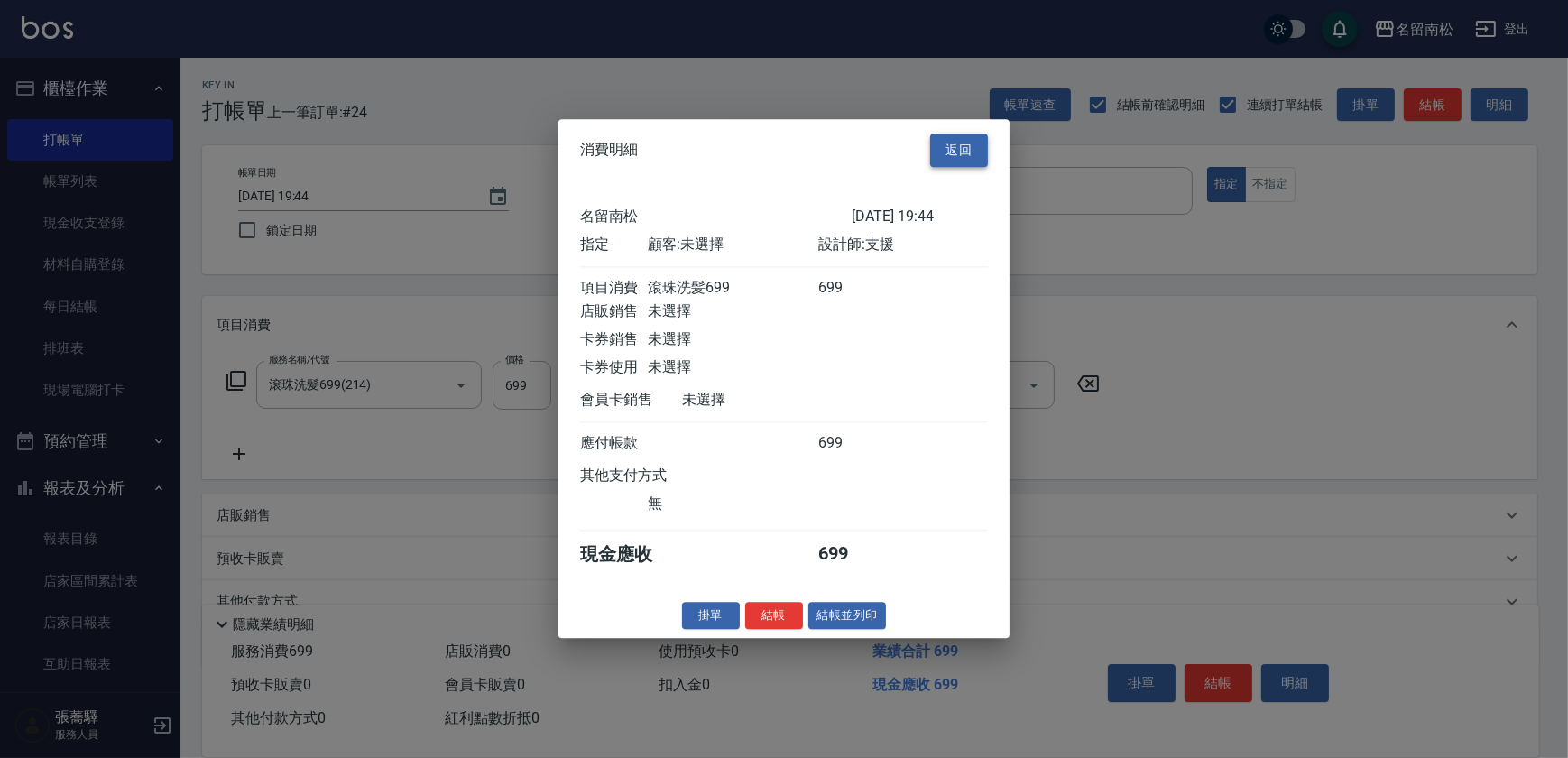
click at [968, 144] on button "返回" at bounding box center [959, 149] width 58 height 33
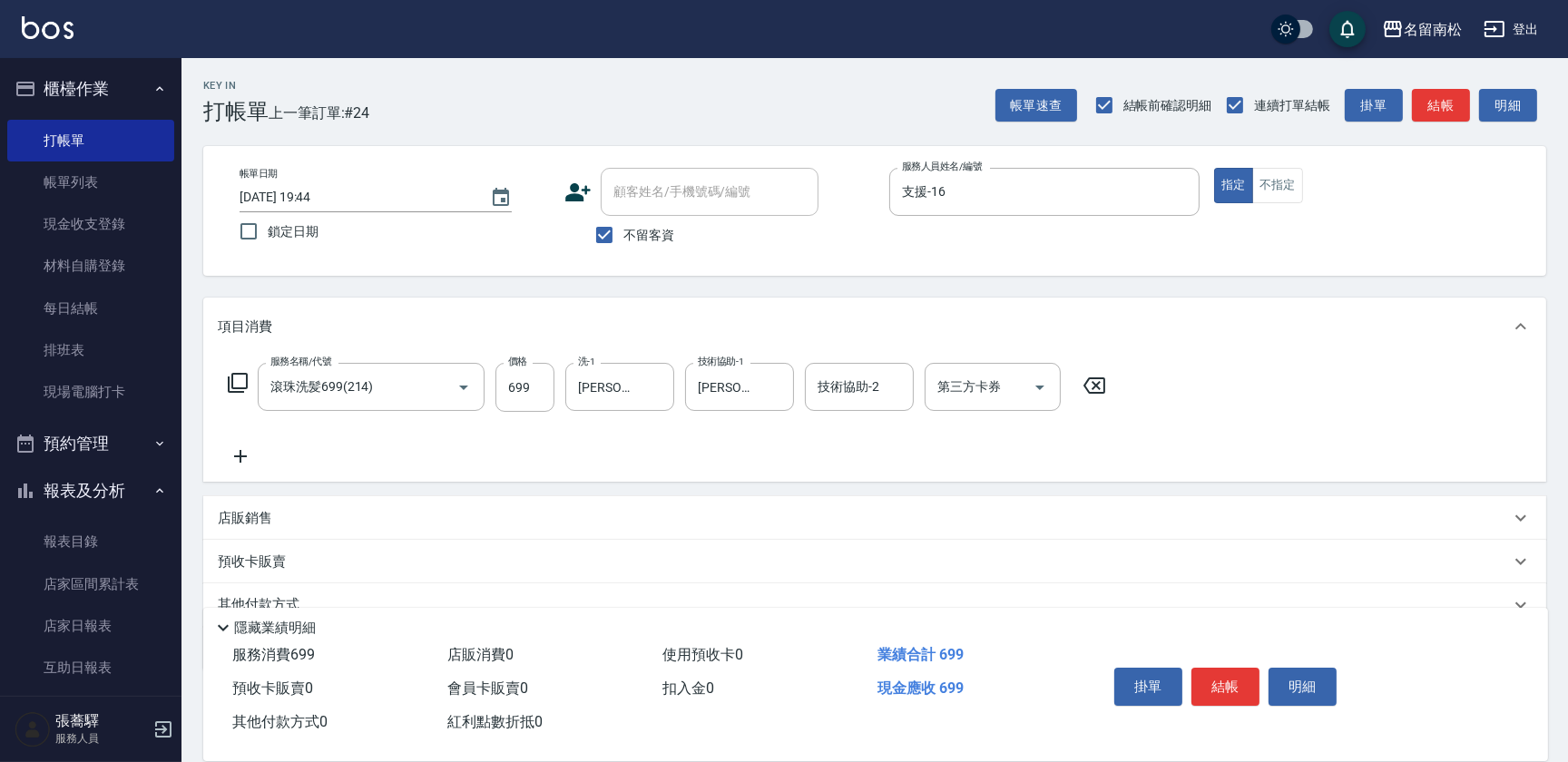
click at [241, 458] on icon at bounding box center [240, 456] width 45 height 22
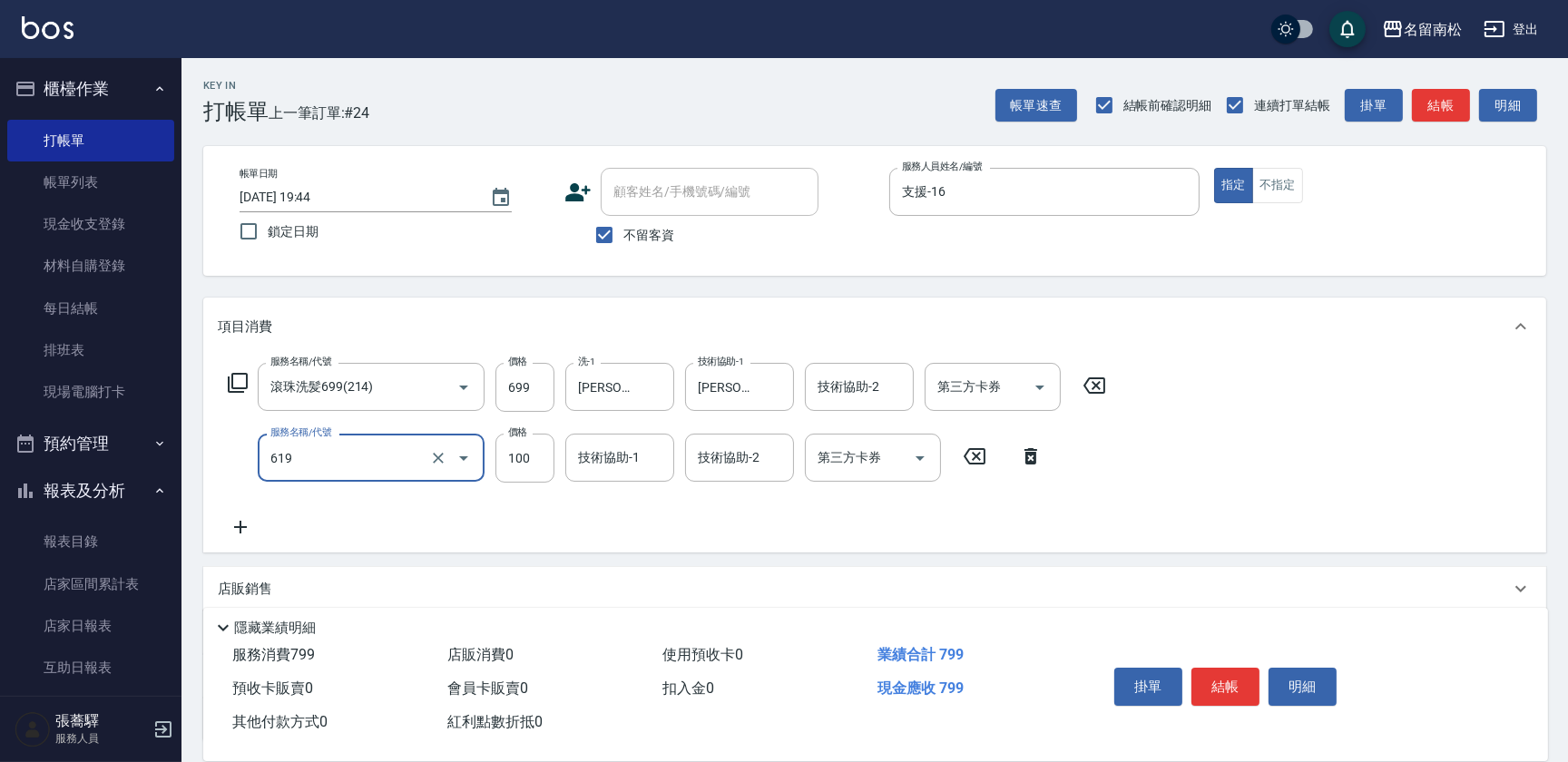
type input "[PERSON_NAME].玻酸.晶膜.水療(619)"
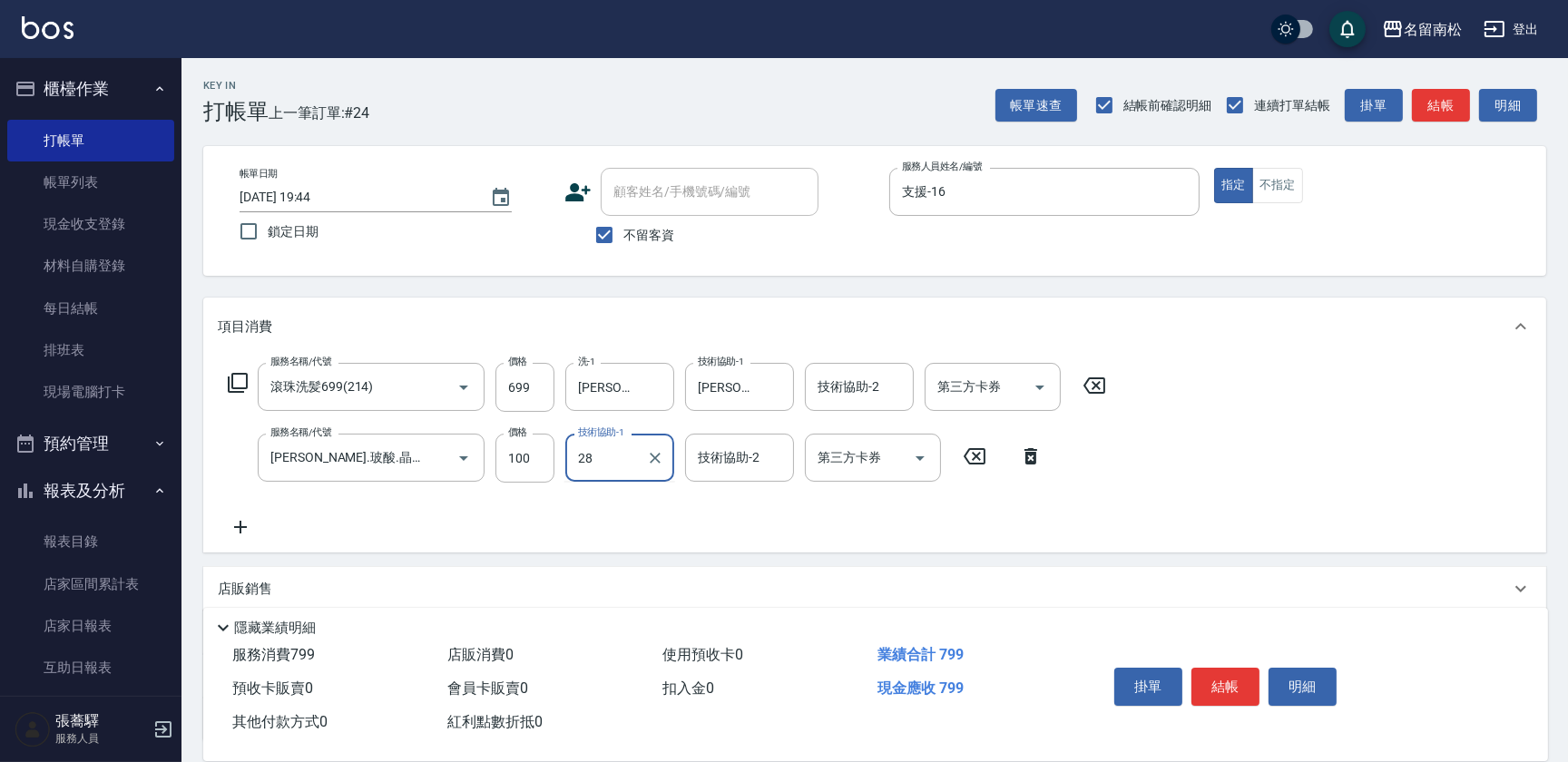
type input "[PERSON_NAME]-28"
click at [1218, 692] on button "結帳" at bounding box center [1225, 686] width 68 height 38
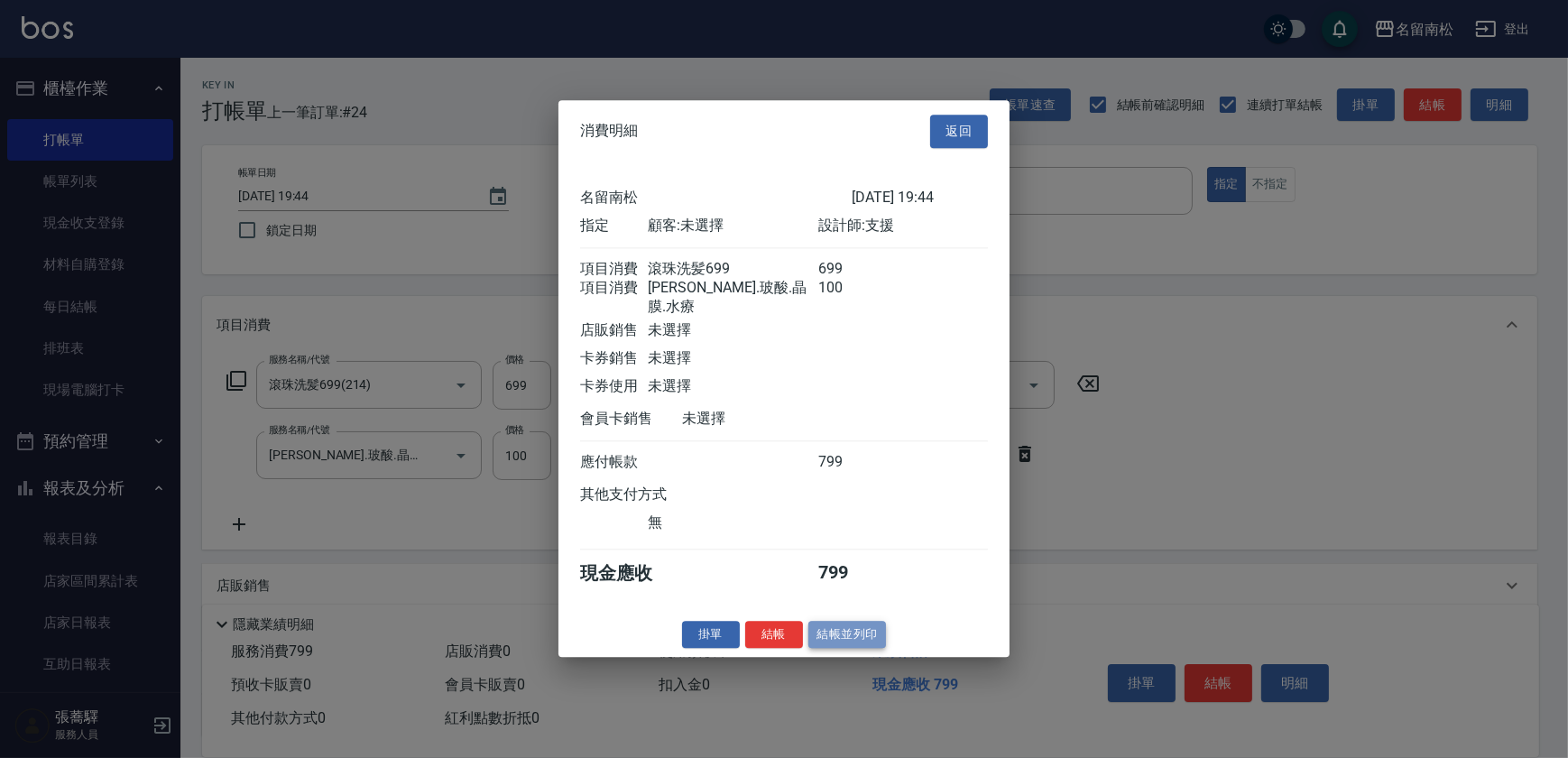
click at [870, 648] on button "結帳並列印" at bounding box center [848, 633] width 78 height 28
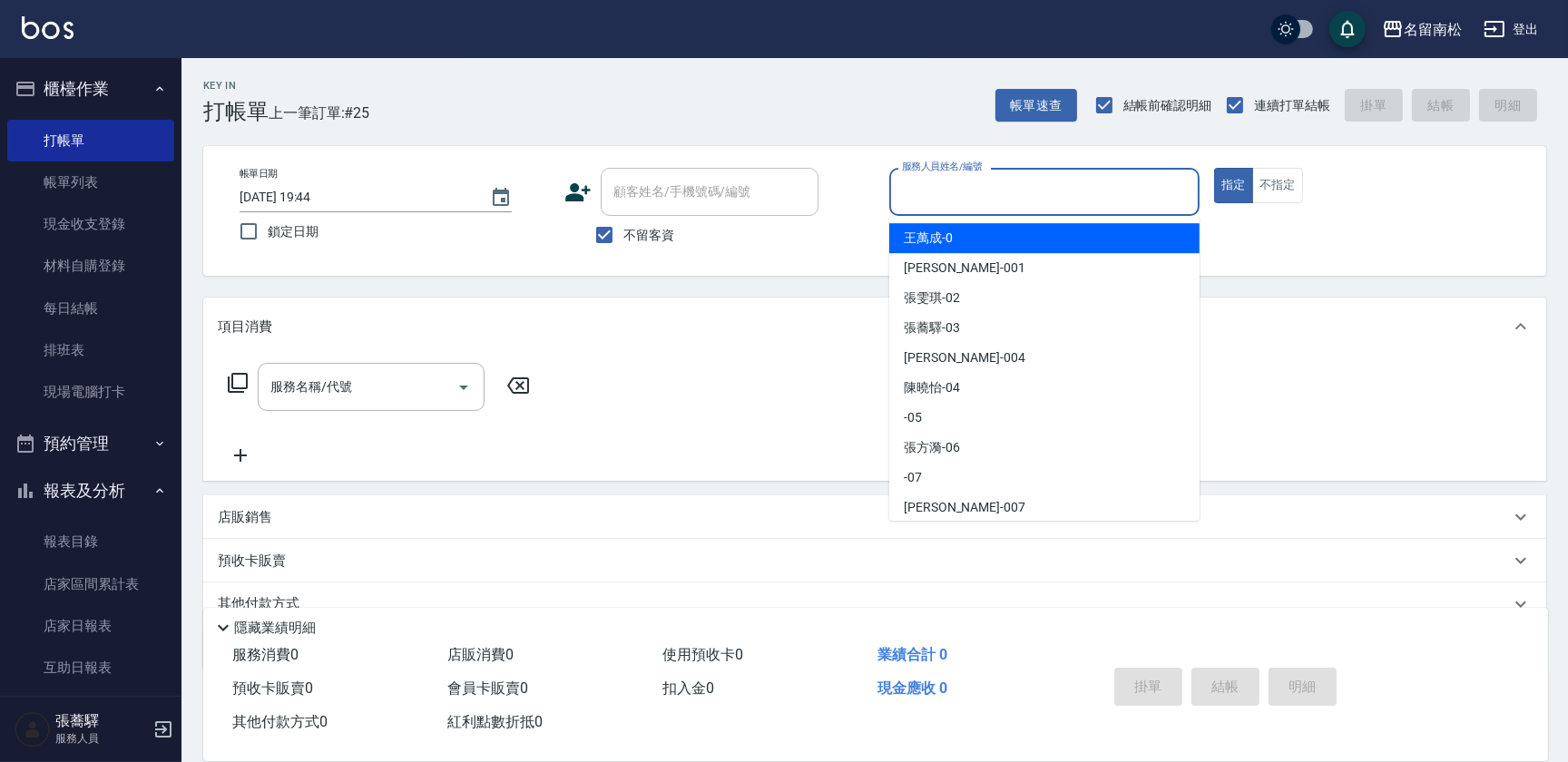
click at [1008, 196] on input "服務人員姓名/編號" at bounding box center [1044, 191] width 294 height 32
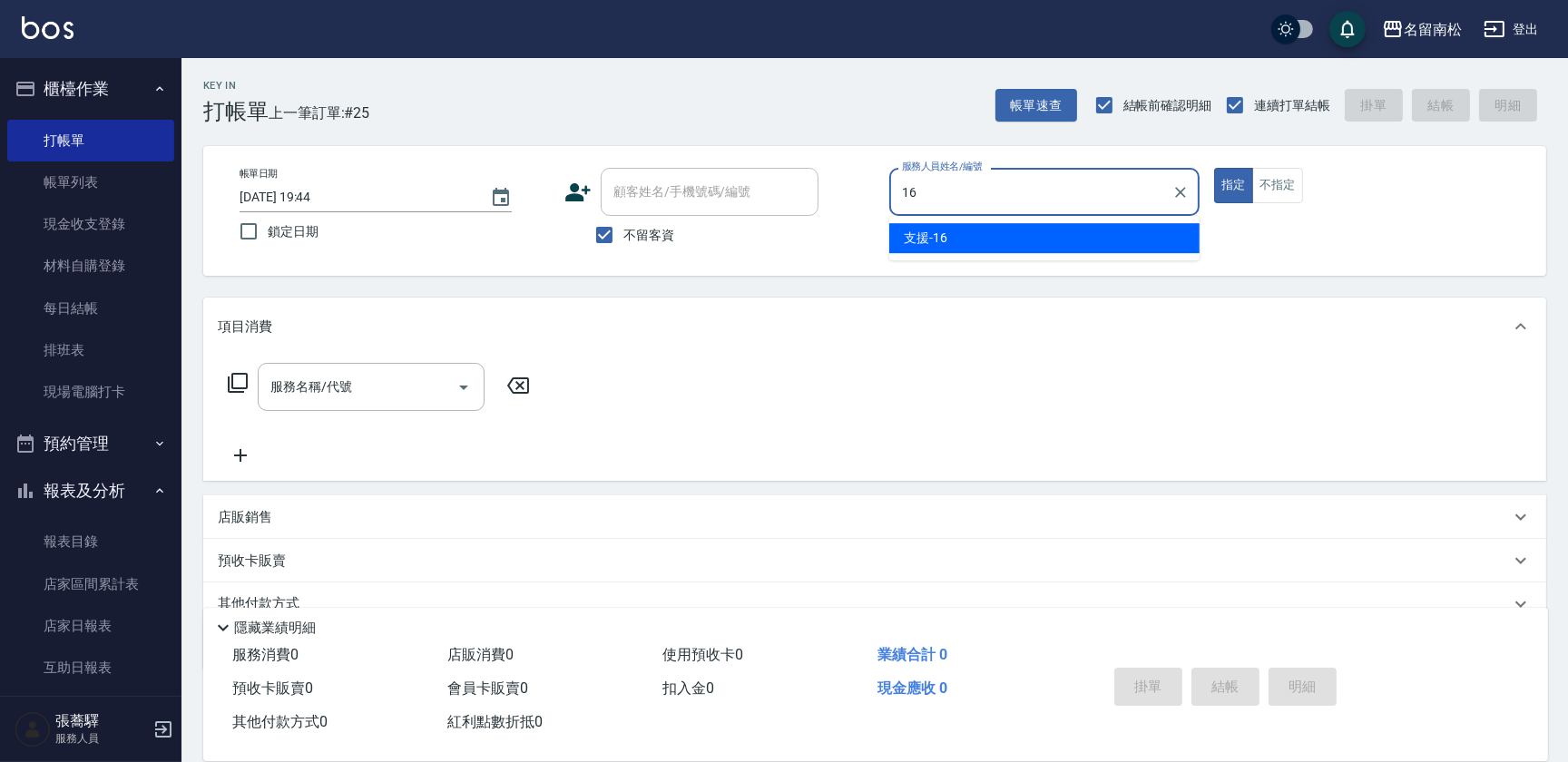
type input "支援-16"
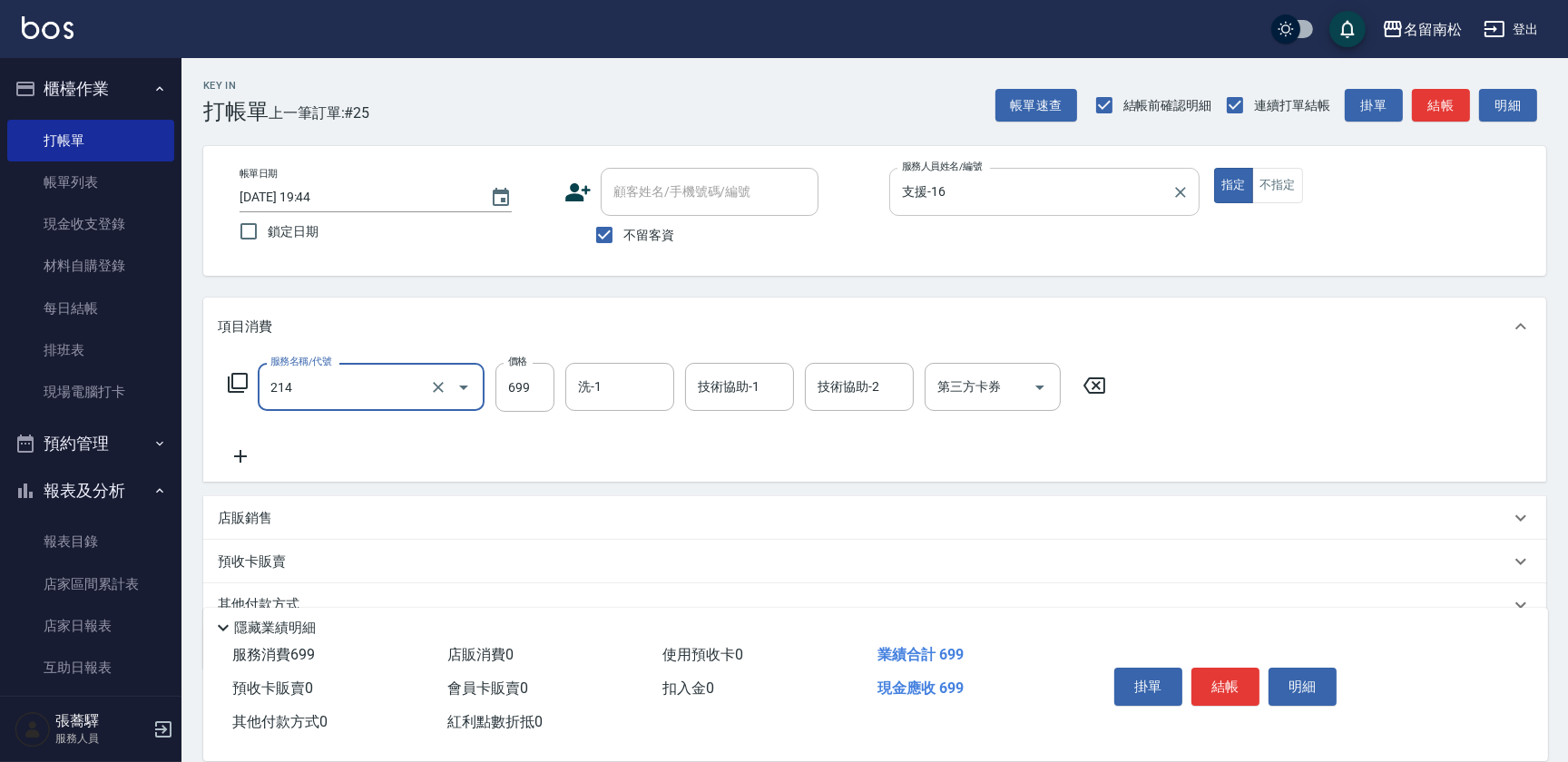
type input "滾珠洗髪699(214)"
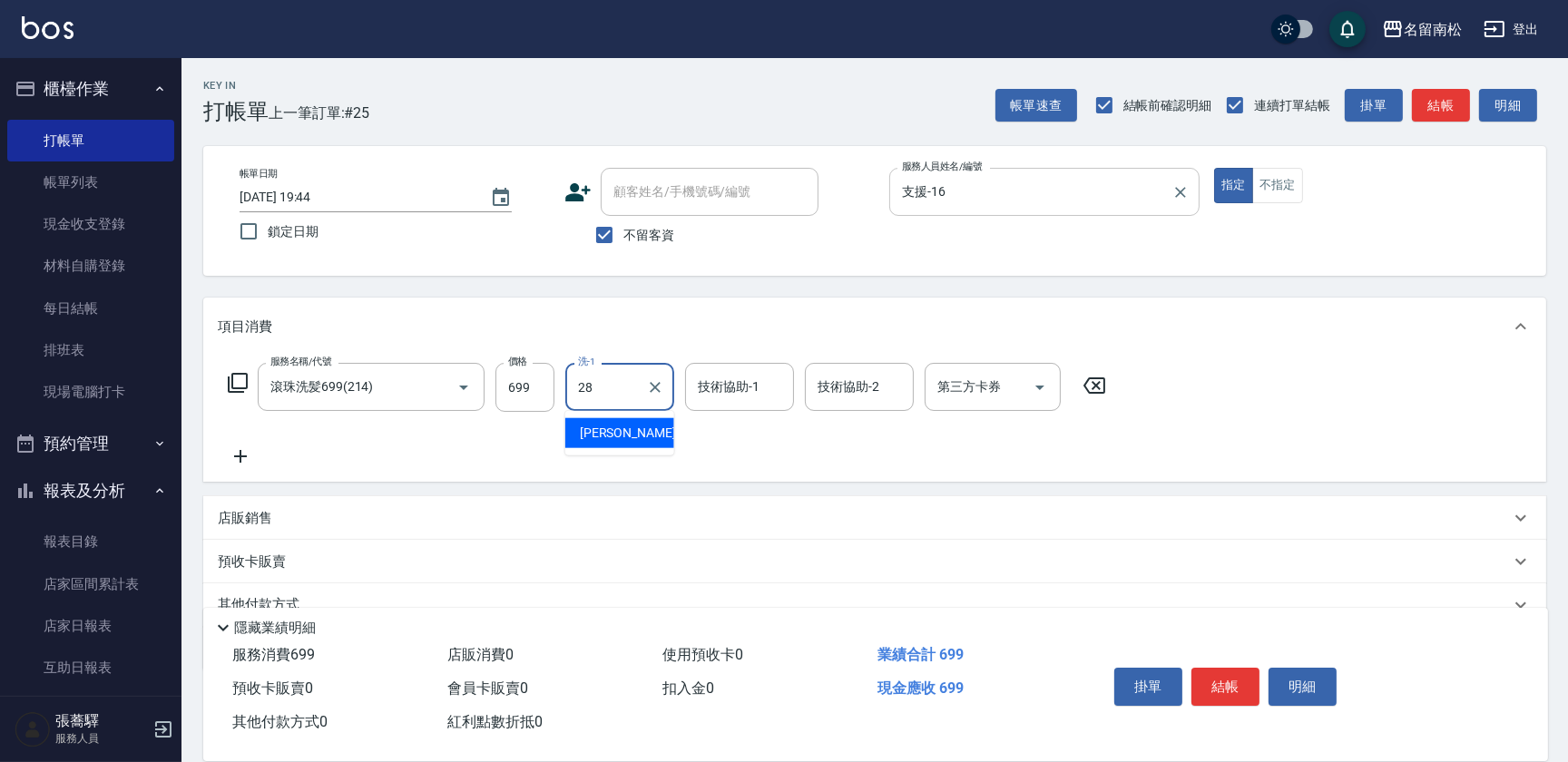
type input "[PERSON_NAME]-28"
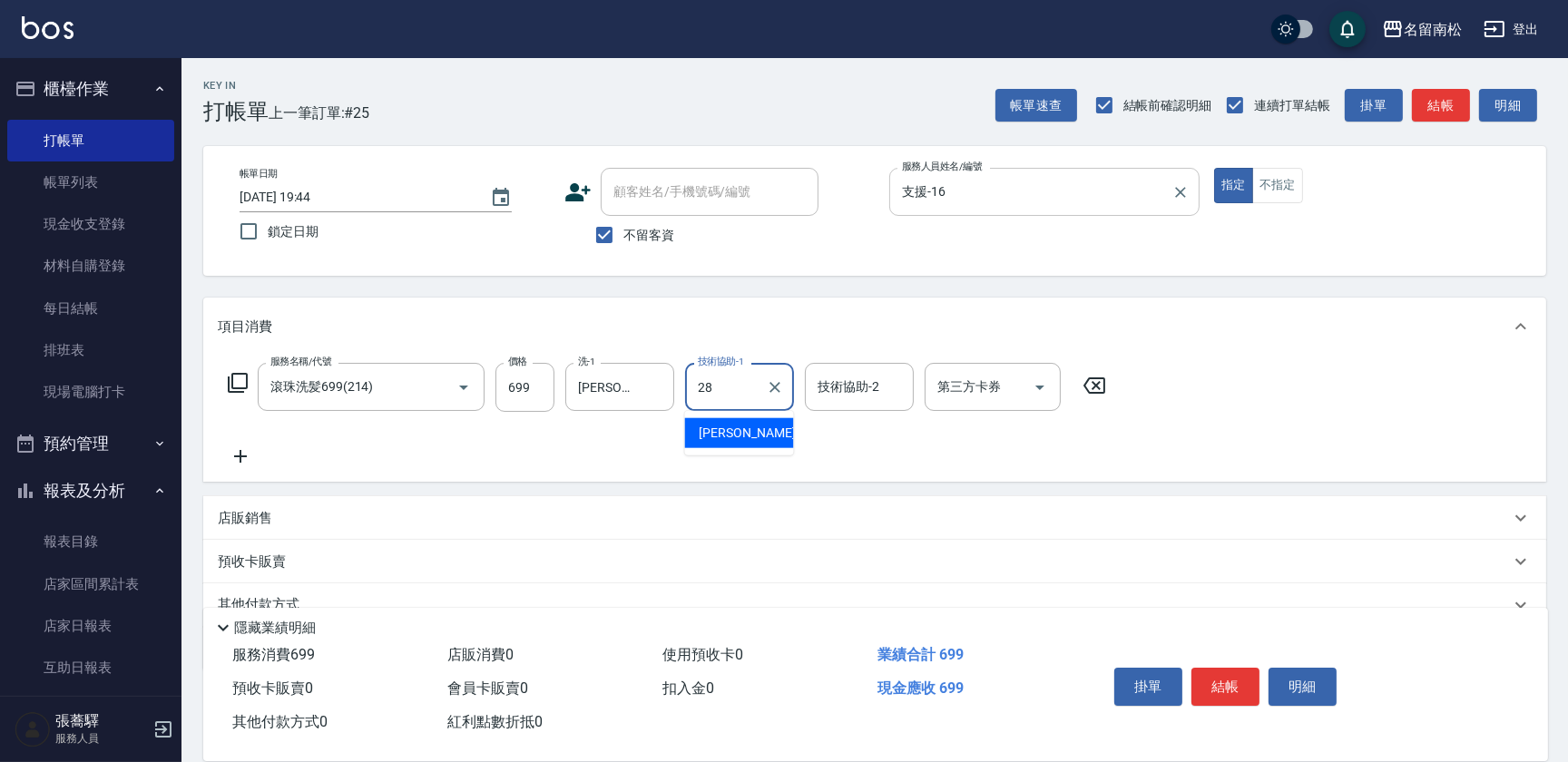
type input "[PERSON_NAME]-28"
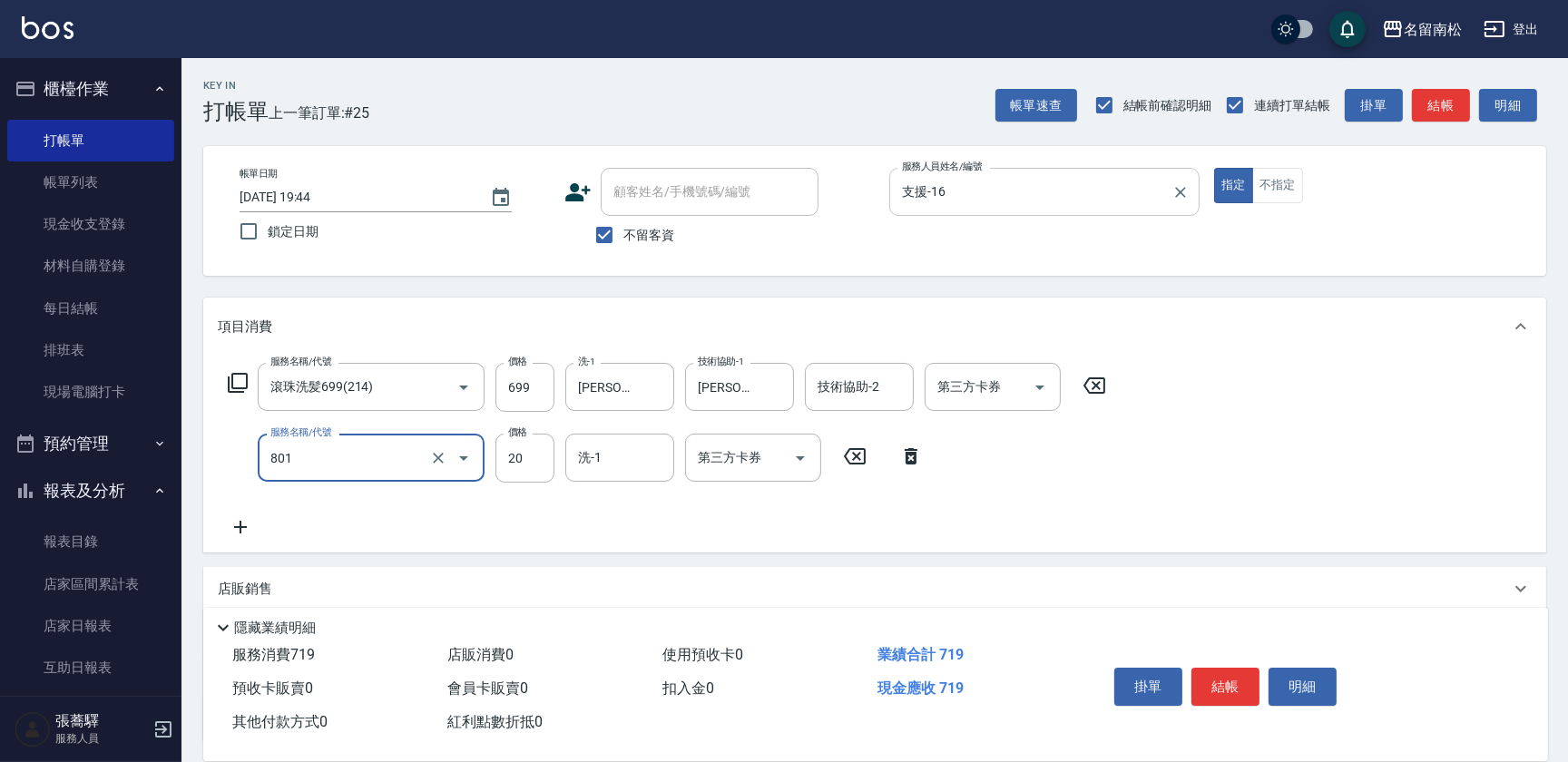
type input "潤絲(801)"
type input "[PERSON_NAME]-28"
click at [516, 451] on input "20" at bounding box center [525, 457] width 59 height 49
type input "30"
click at [1282, 180] on button "不指定" at bounding box center [1277, 185] width 51 height 35
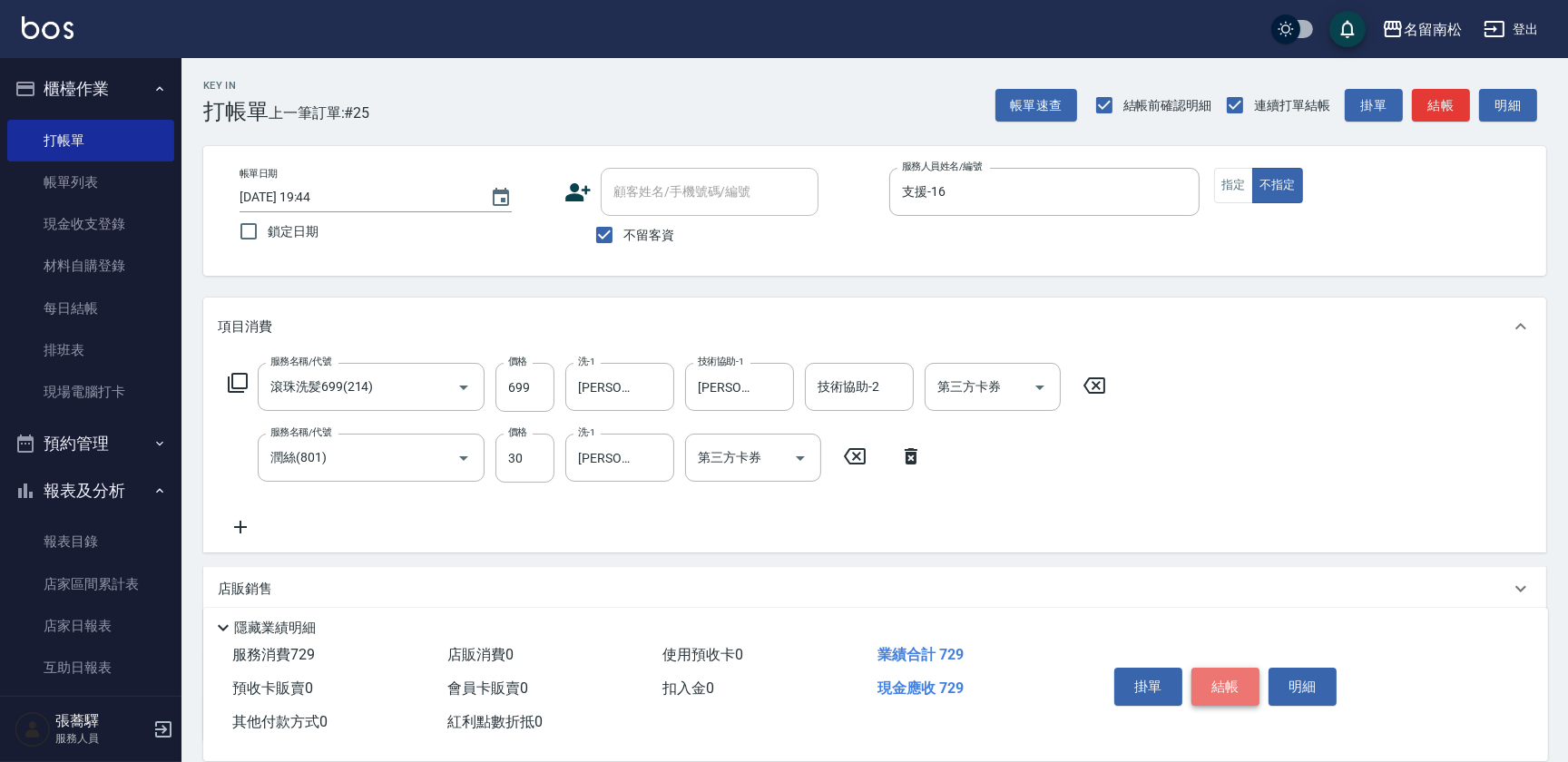
click at [1209, 679] on button "結帳" at bounding box center [1225, 686] width 68 height 38
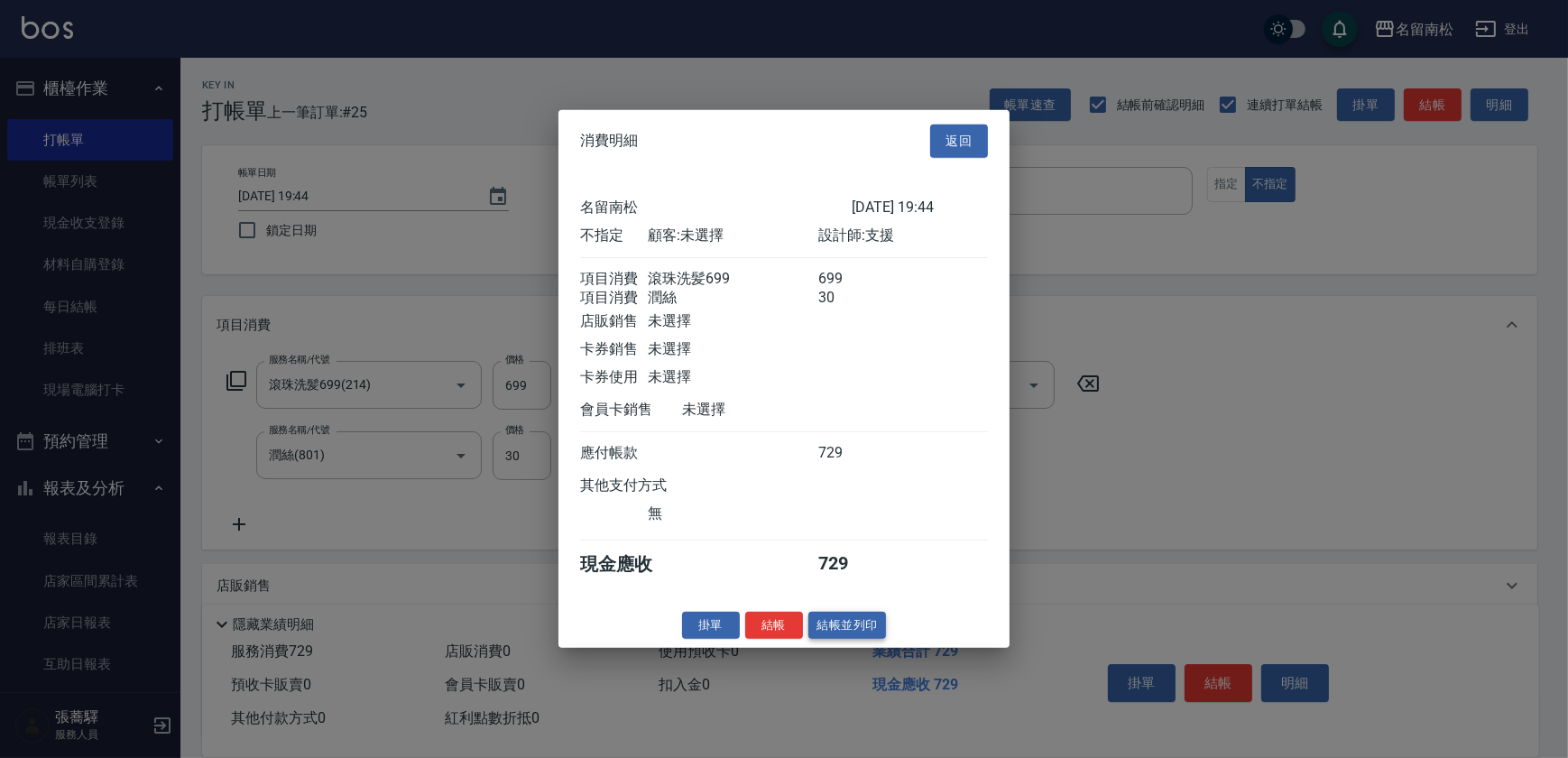
click at [838, 638] on button "結帳並列印" at bounding box center [848, 624] width 78 height 28
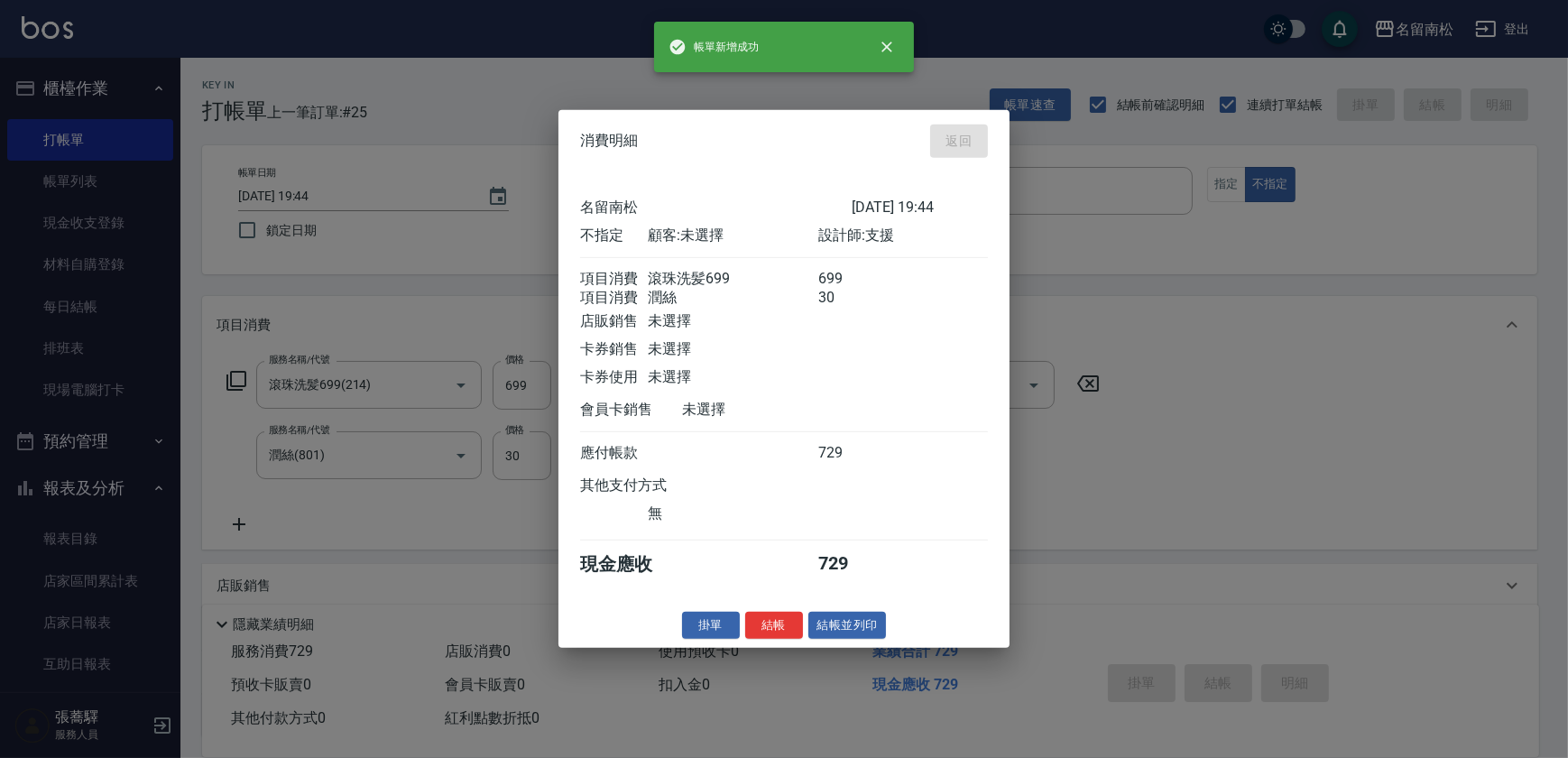
type input "[DATE] 19:45"
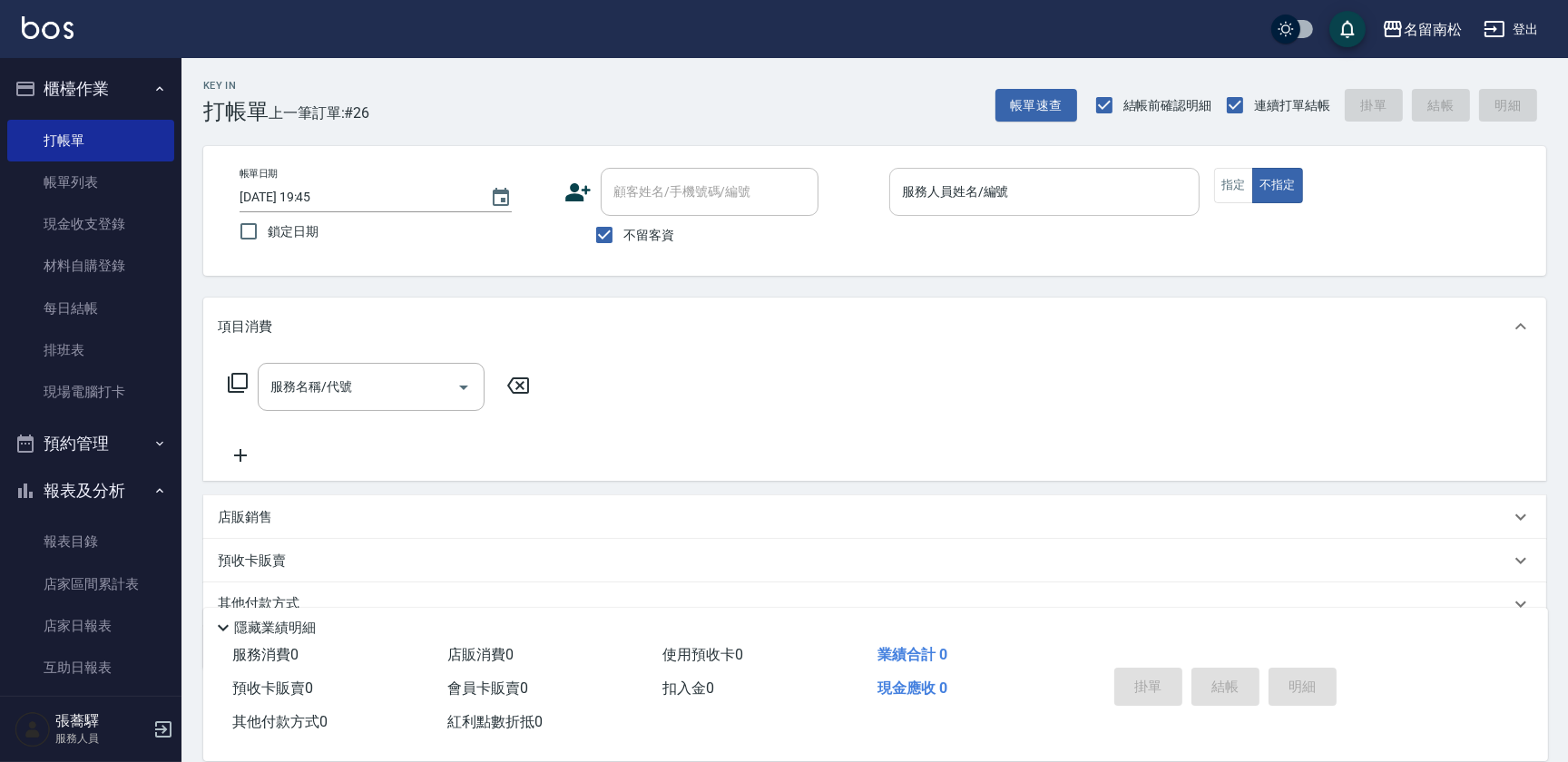
click at [1097, 199] on input "服務人員姓名/編號" at bounding box center [1044, 191] width 294 height 32
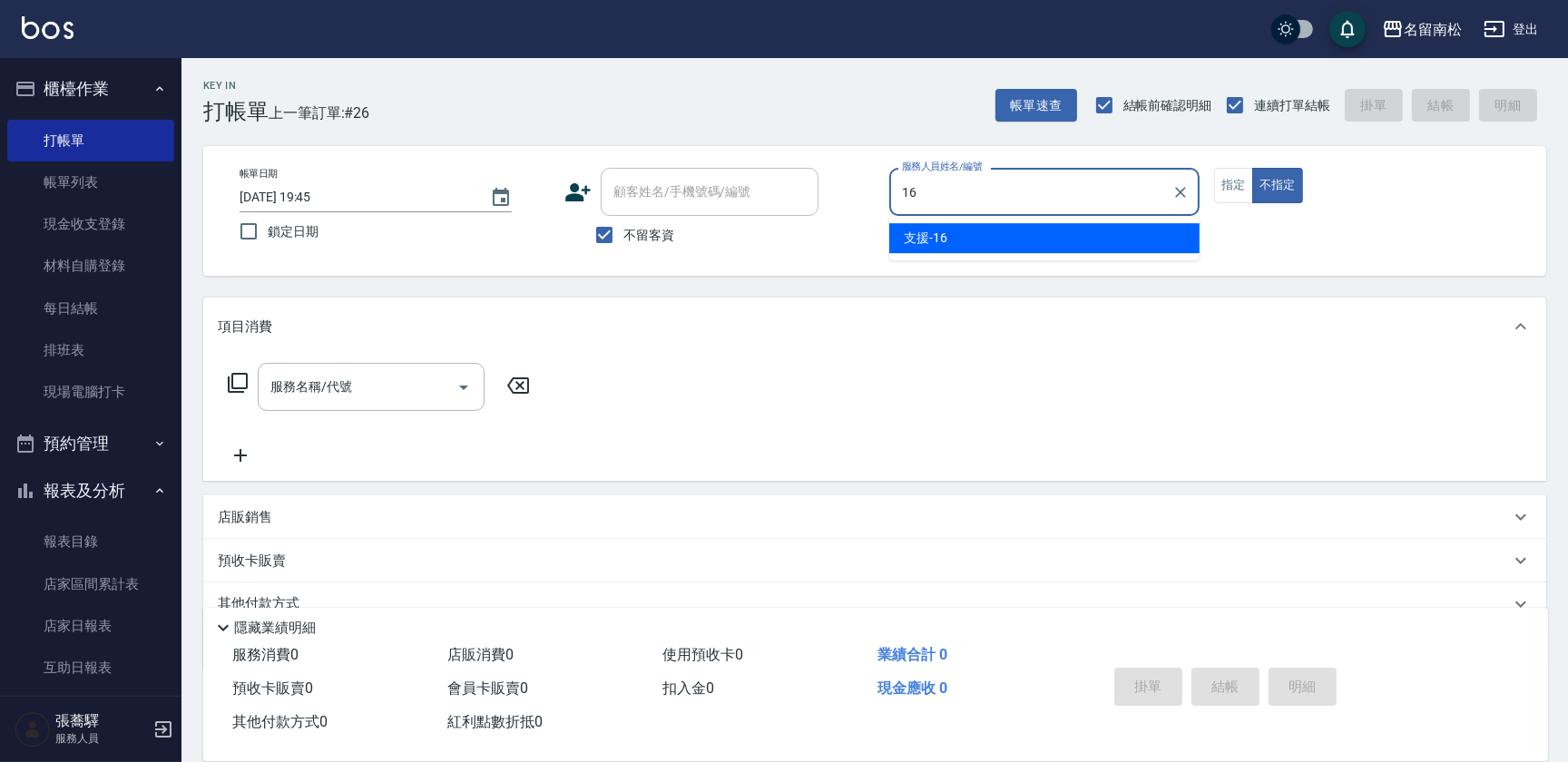
type input "支援-16"
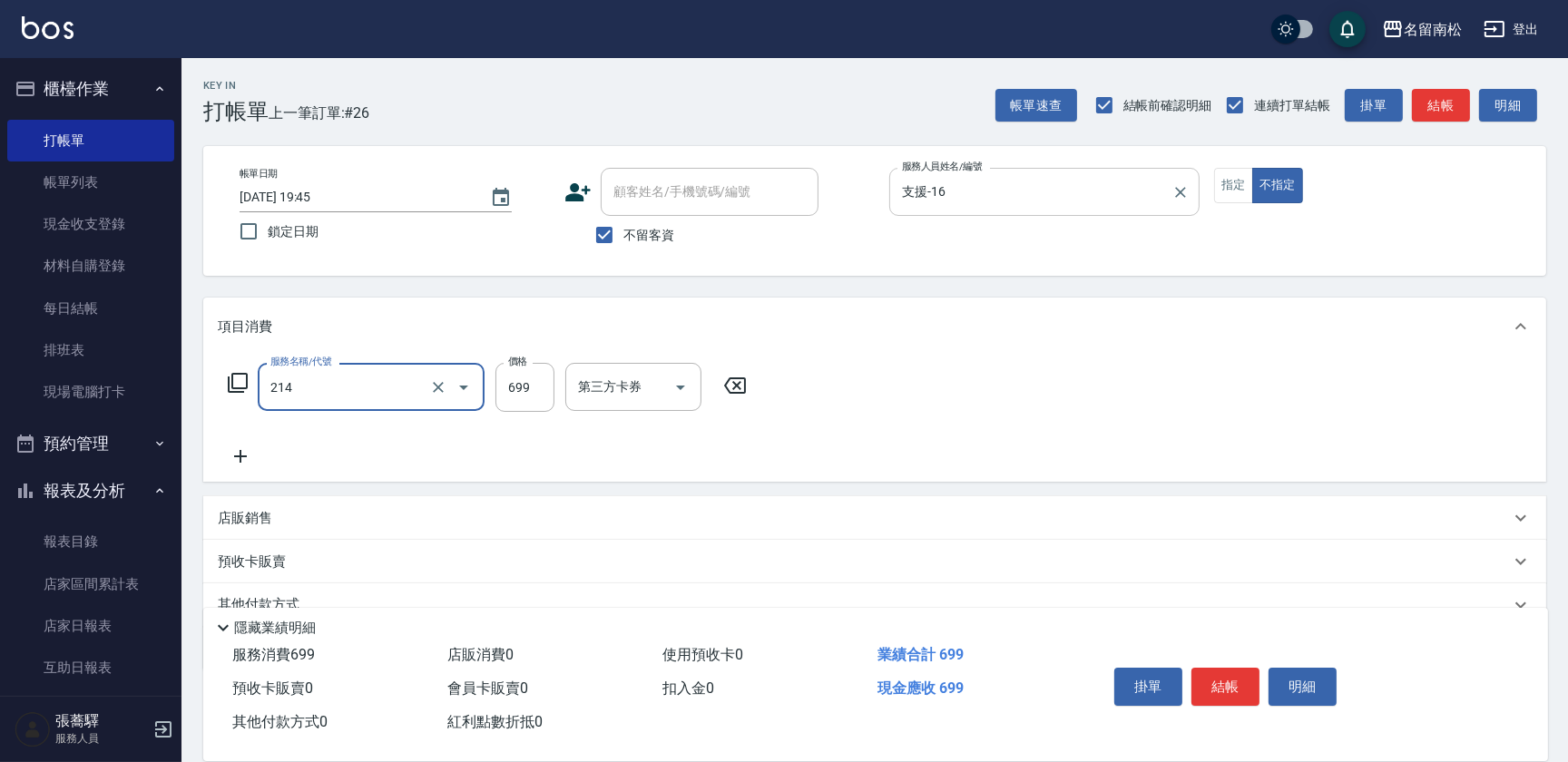
type input "滾珠洗髪699(214)"
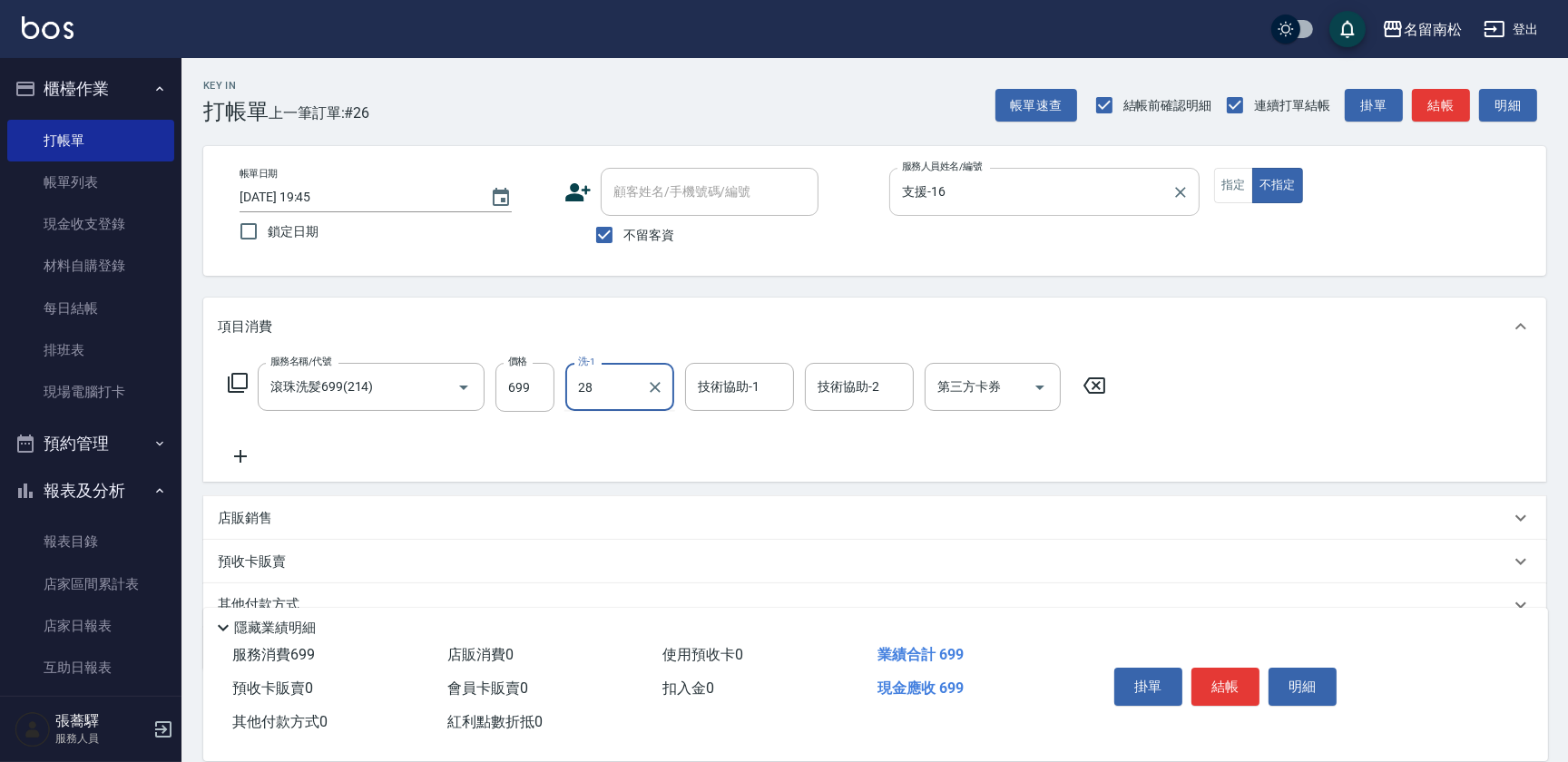
type input "[PERSON_NAME]-28"
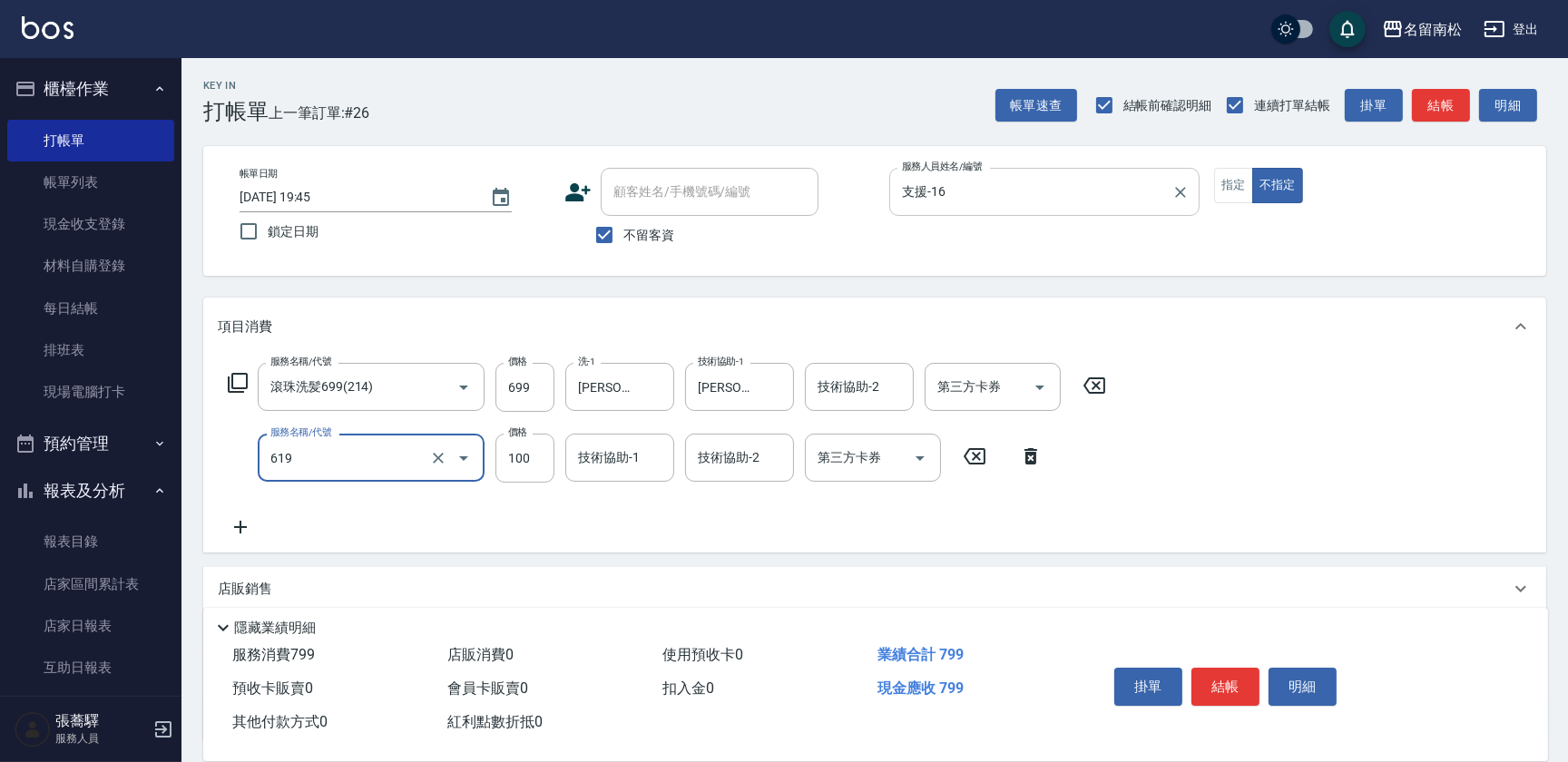
type input "[PERSON_NAME].玻酸.晶膜.水療(619)"
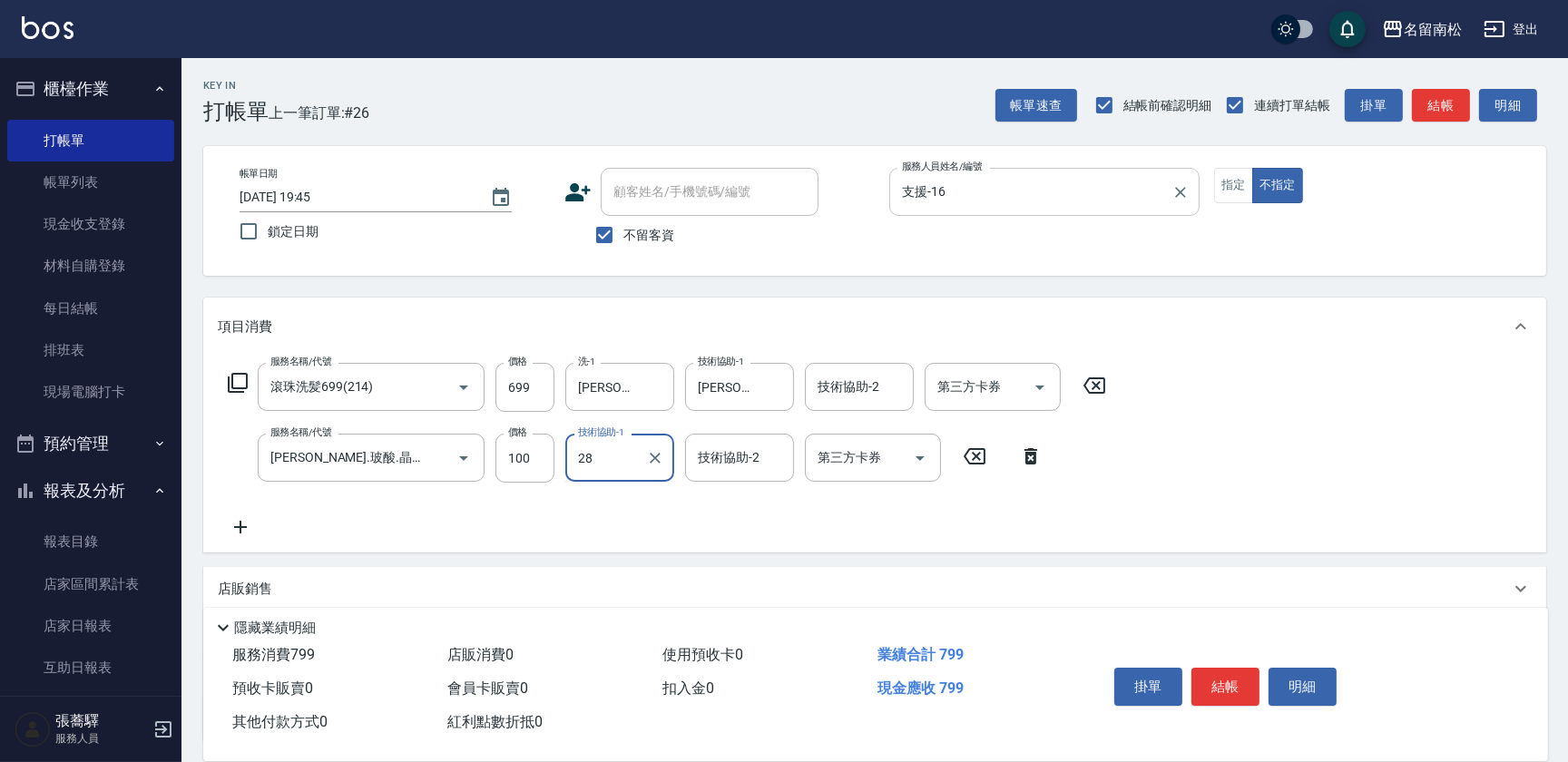
type input "[PERSON_NAME]-28"
click at [1243, 683] on button "結帳" at bounding box center [1225, 686] width 68 height 38
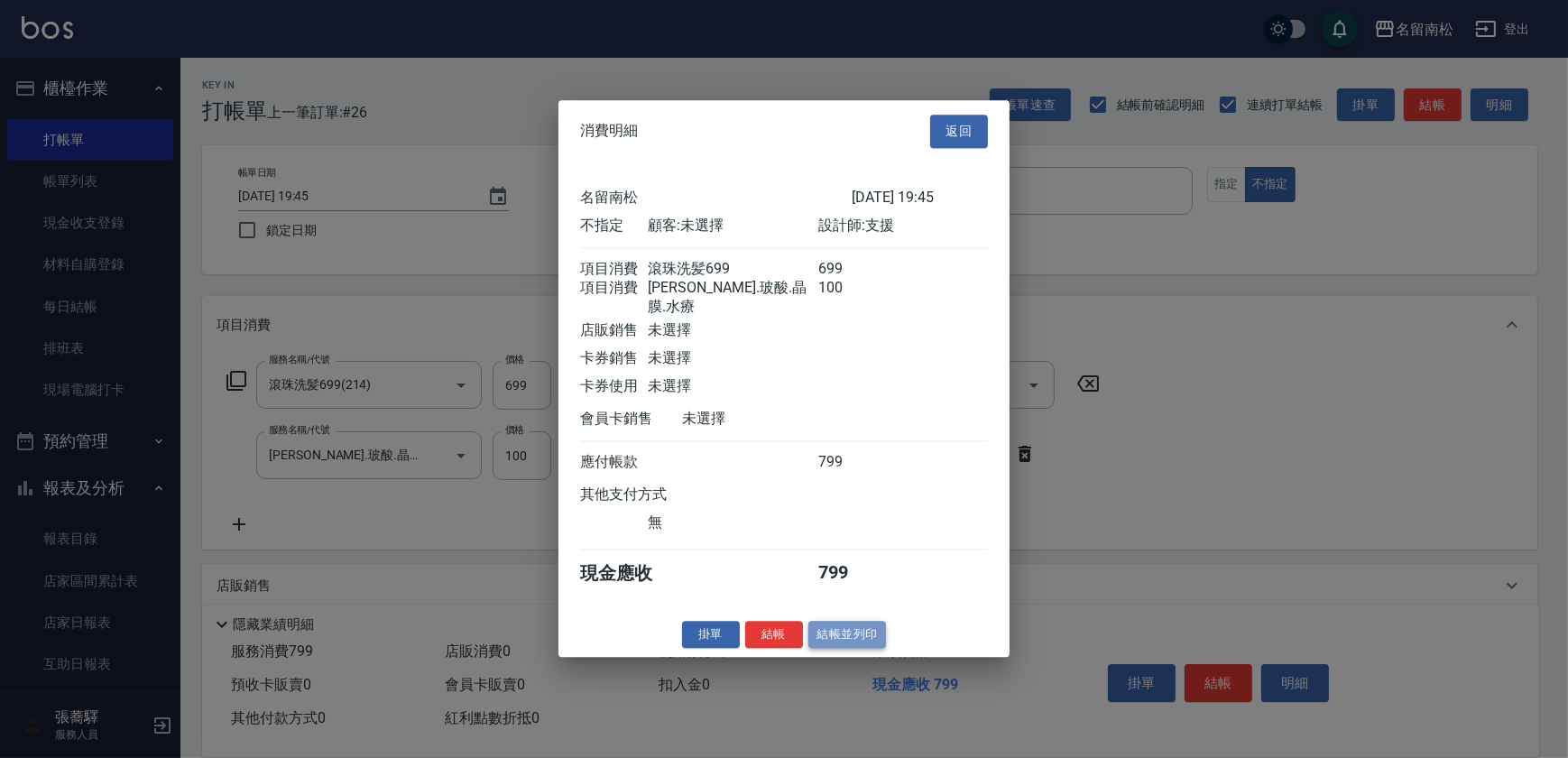
click at [858, 644] on button "結帳並列印" at bounding box center [848, 633] width 78 height 28
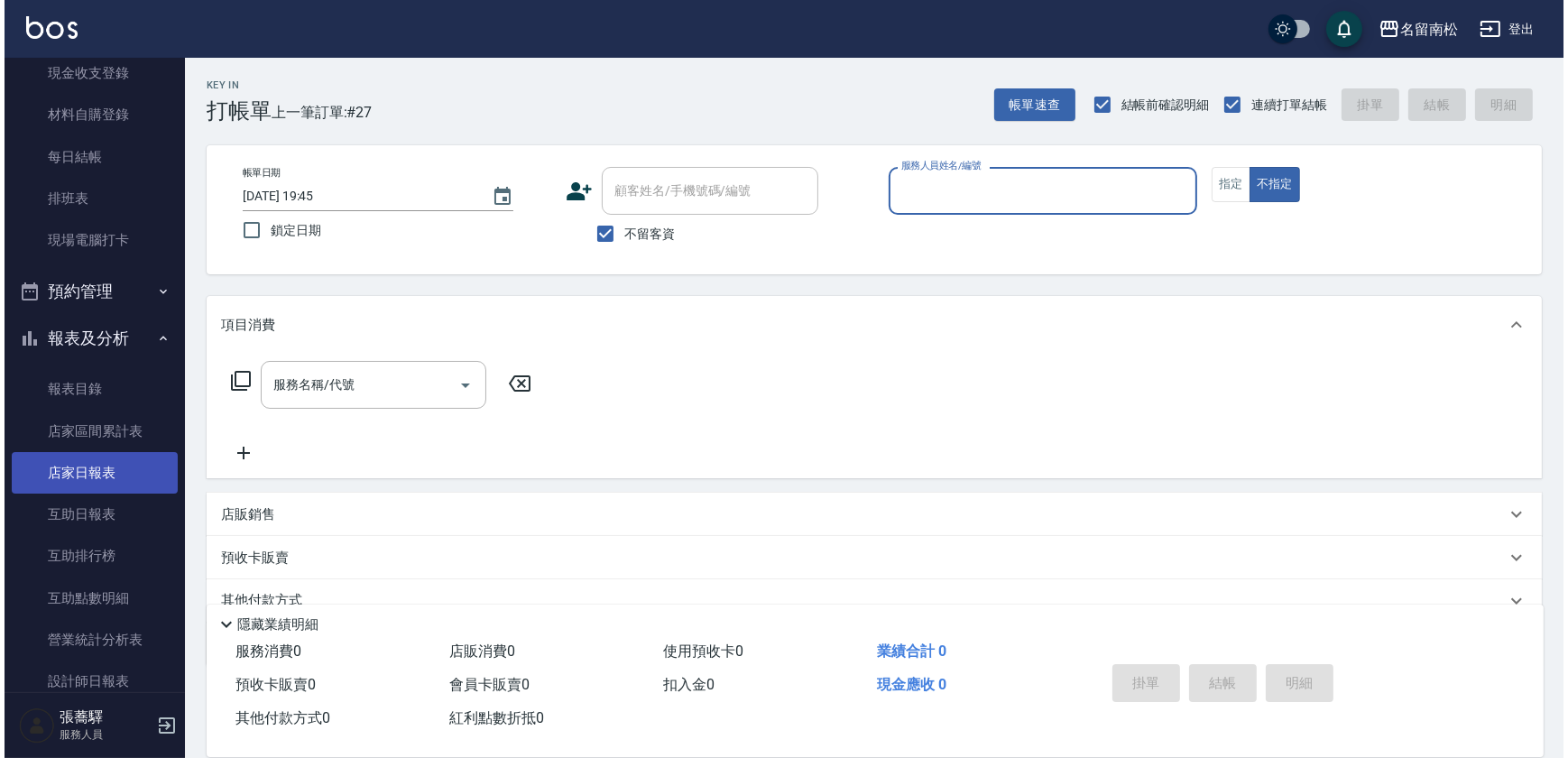
scroll to position [164, 0]
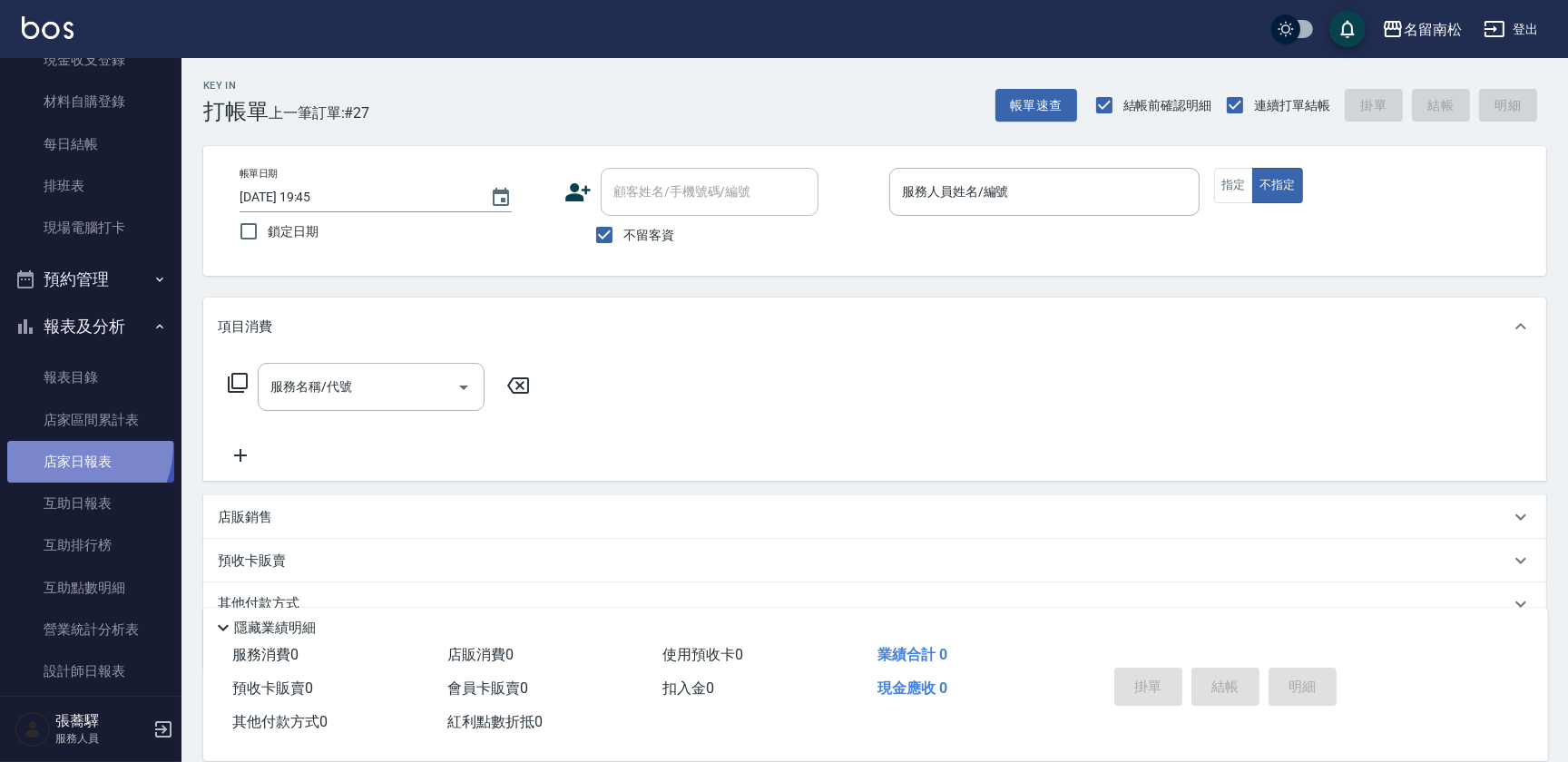
click at [73, 446] on link "店家日報表" at bounding box center [91, 462] width 166 height 42
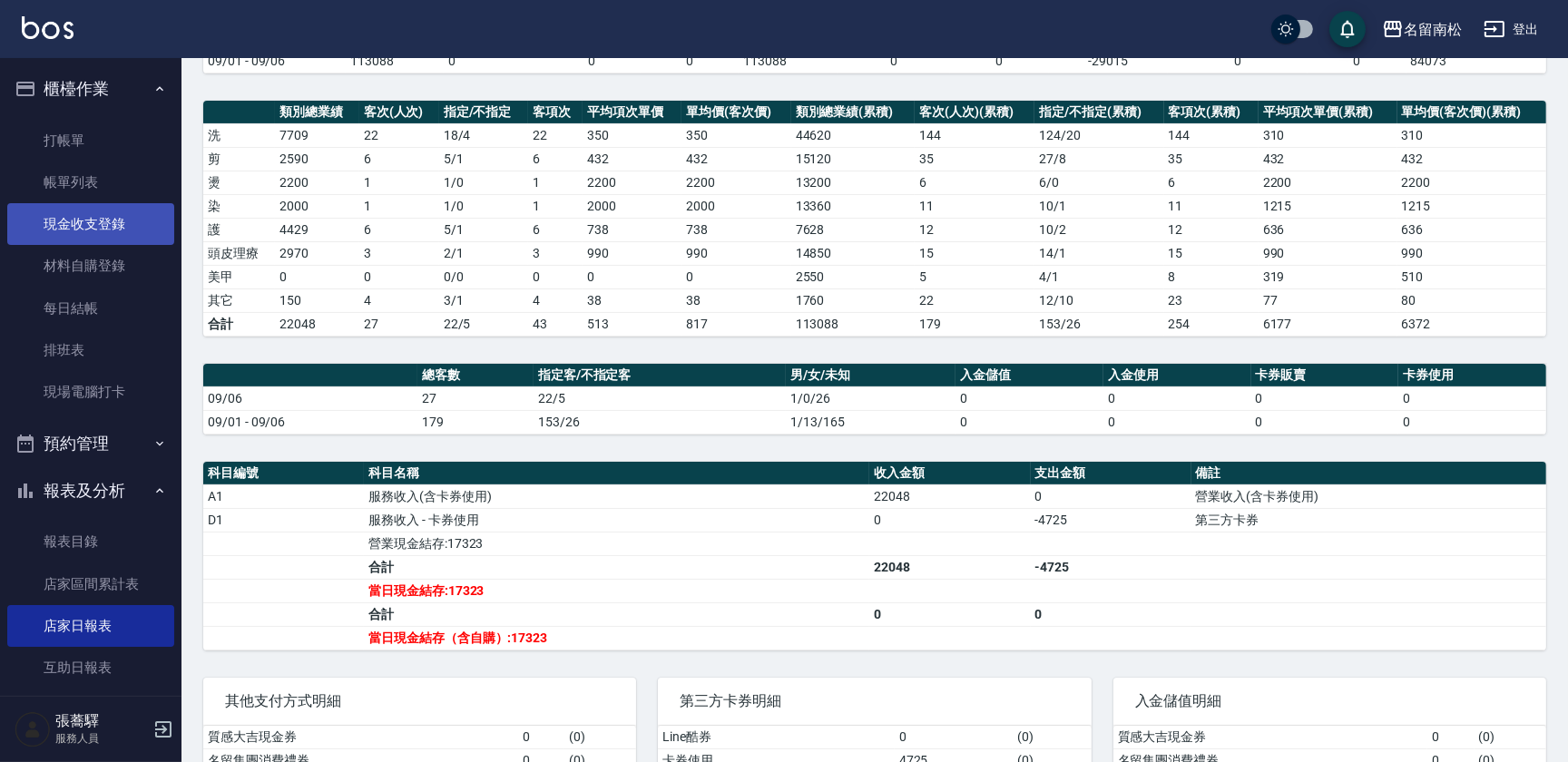
click at [132, 216] on link "現金收支登錄" at bounding box center [91, 224] width 166 height 42
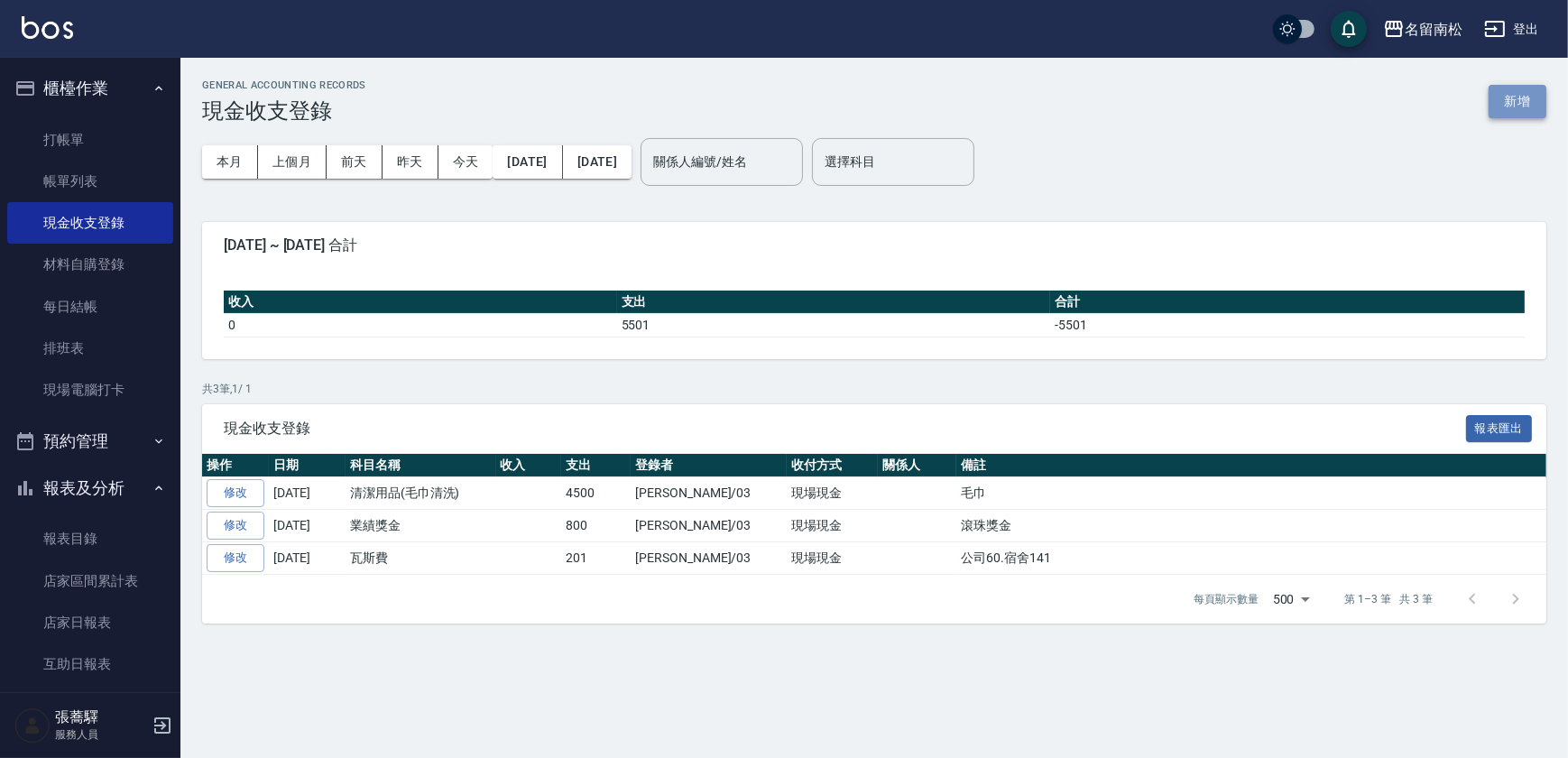
click at [1530, 99] on button "新增" at bounding box center [1518, 101] width 58 height 33
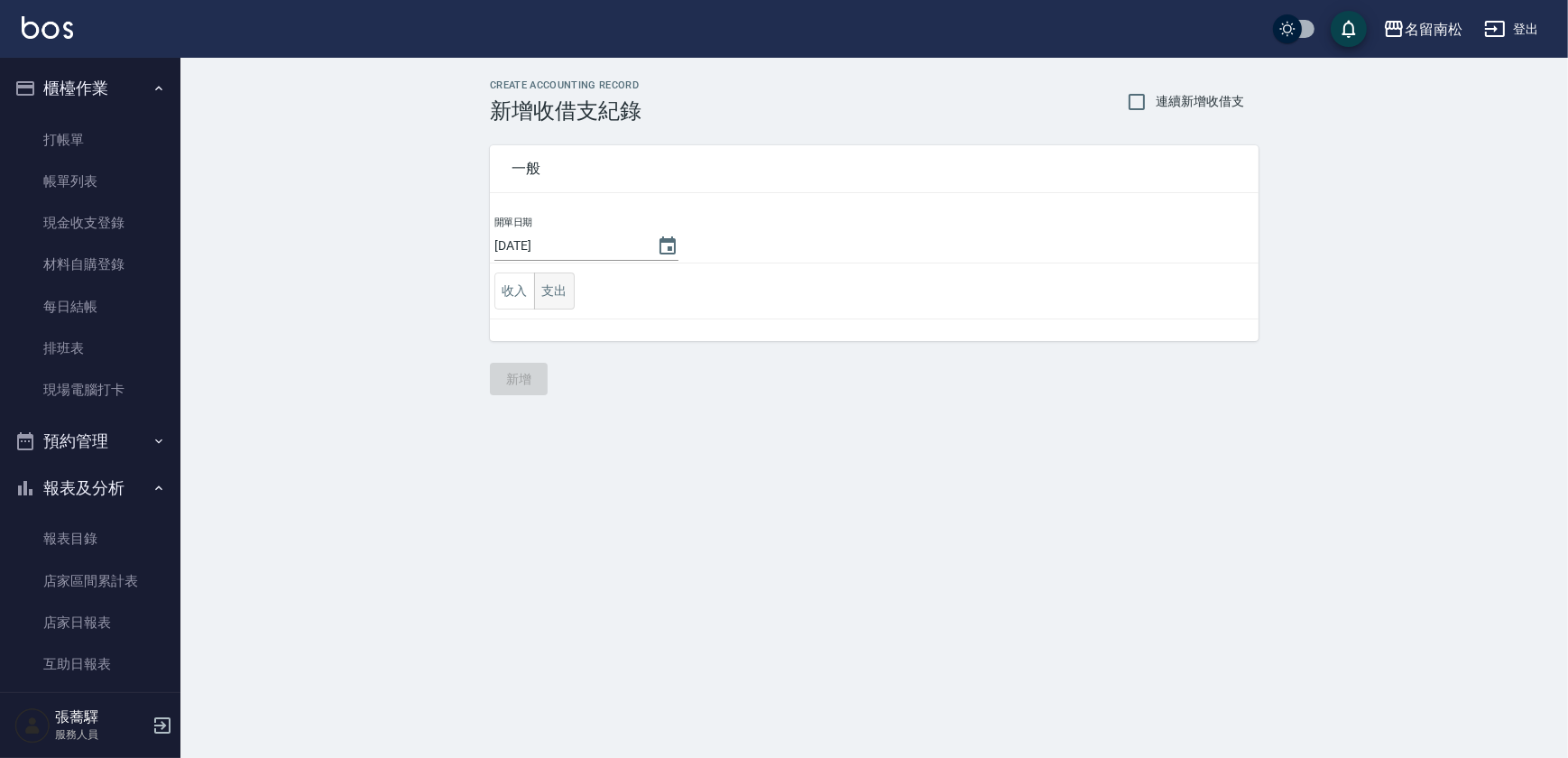
click at [556, 285] on button "支出" at bounding box center [554, 290] width 41 height 37
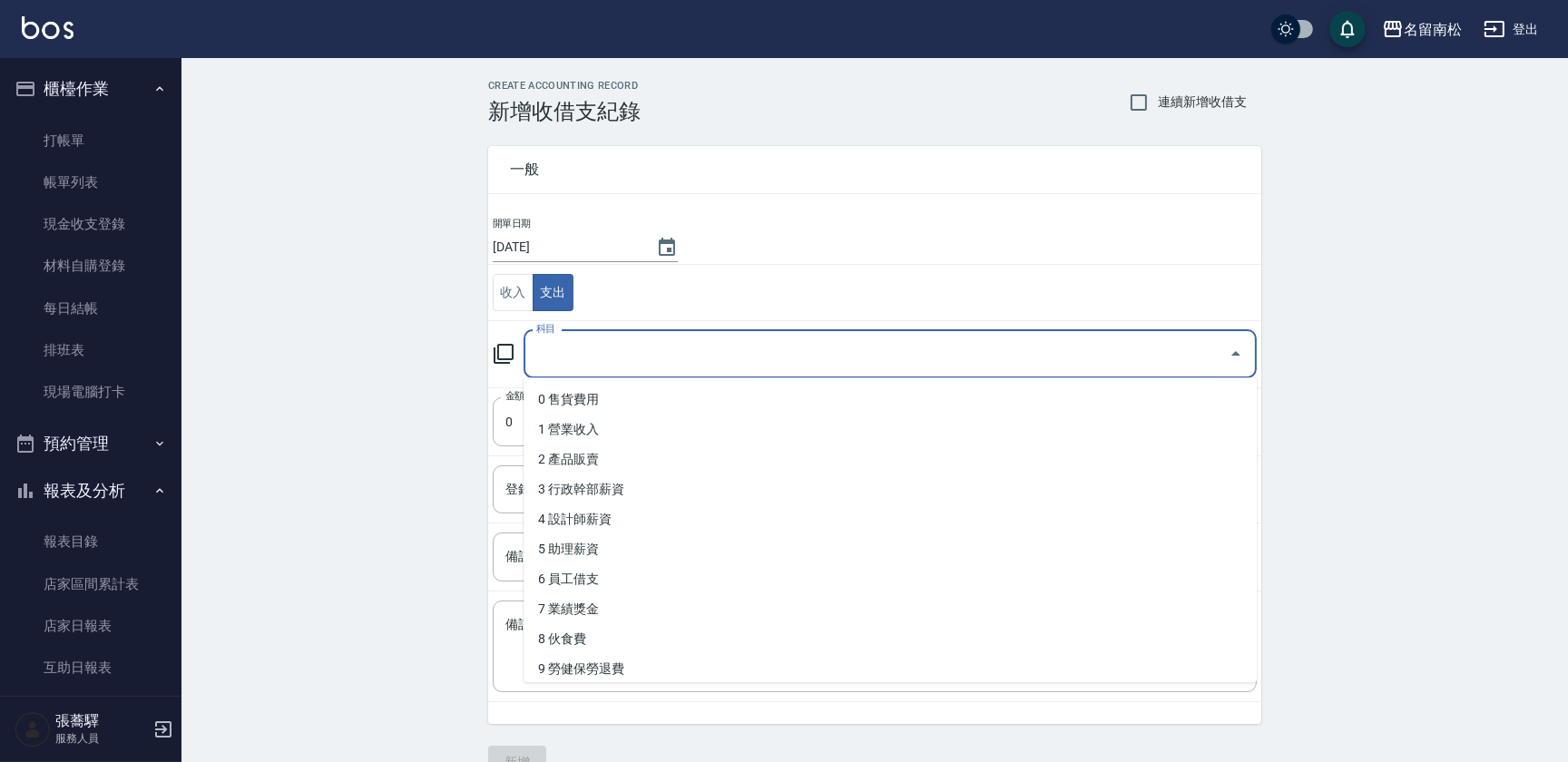
click at [623, 358] on input "科目" at bounding box center [876, 354] width 690 height 32
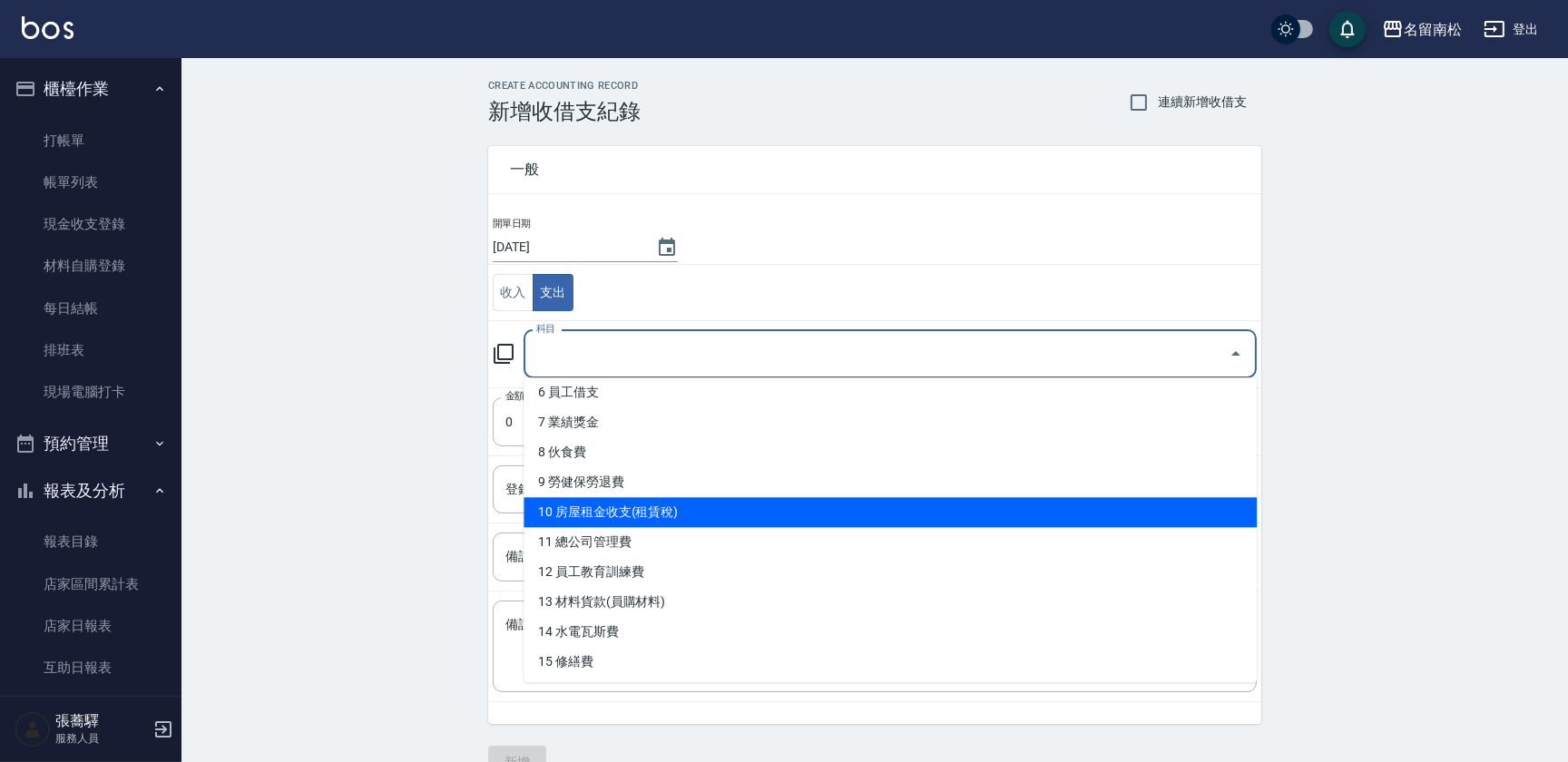
click at [861, 506] on li "10 房屋租金收支(租賃稅)" at bounding box center [890, 512] width 733 height 30
type input "10 房屋租金收支(租賃稅)"
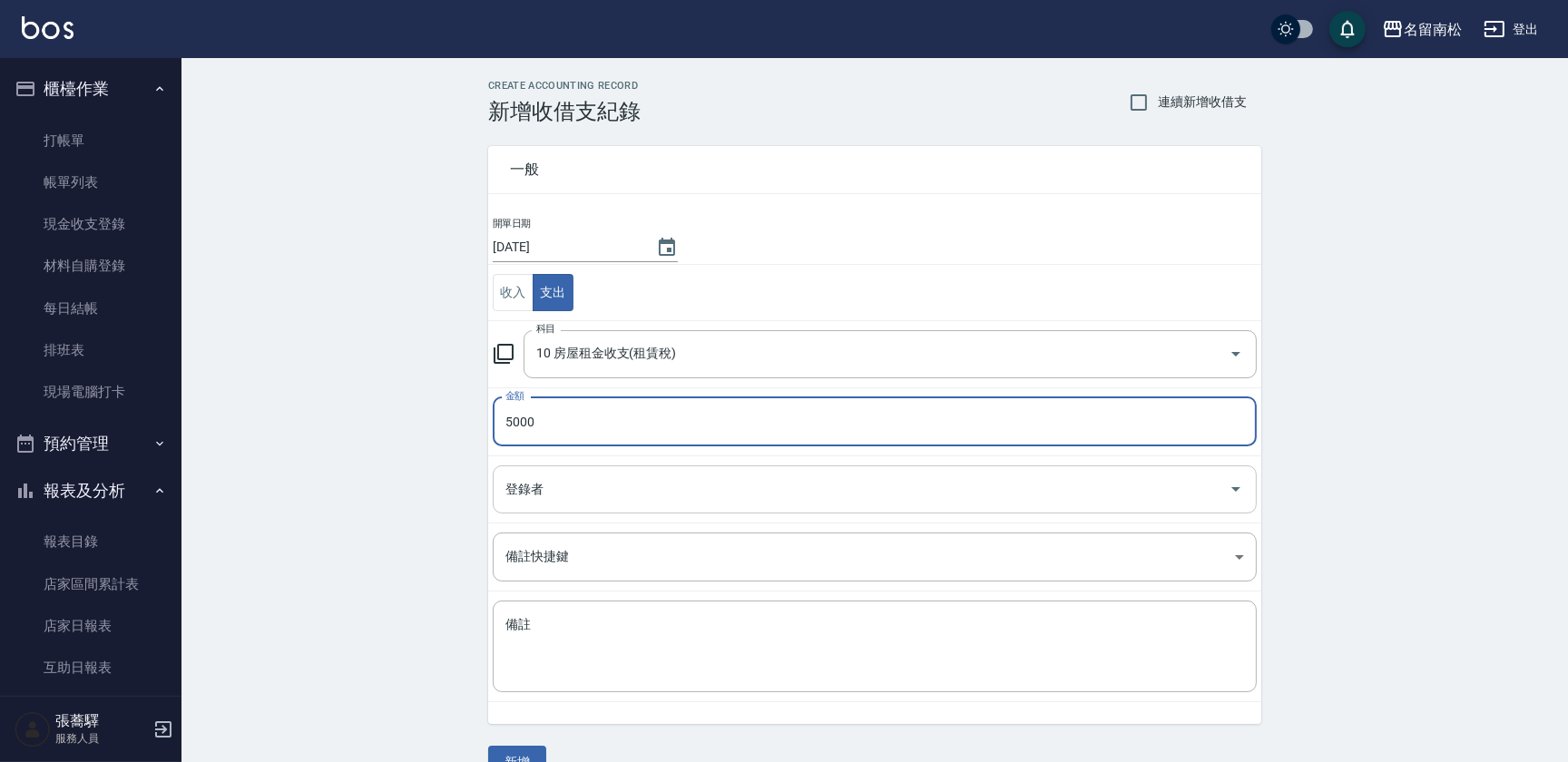
type input "5000"
click at [879, 492] on input "登錄者" at bounding box center [860, 489] width 720 height 32
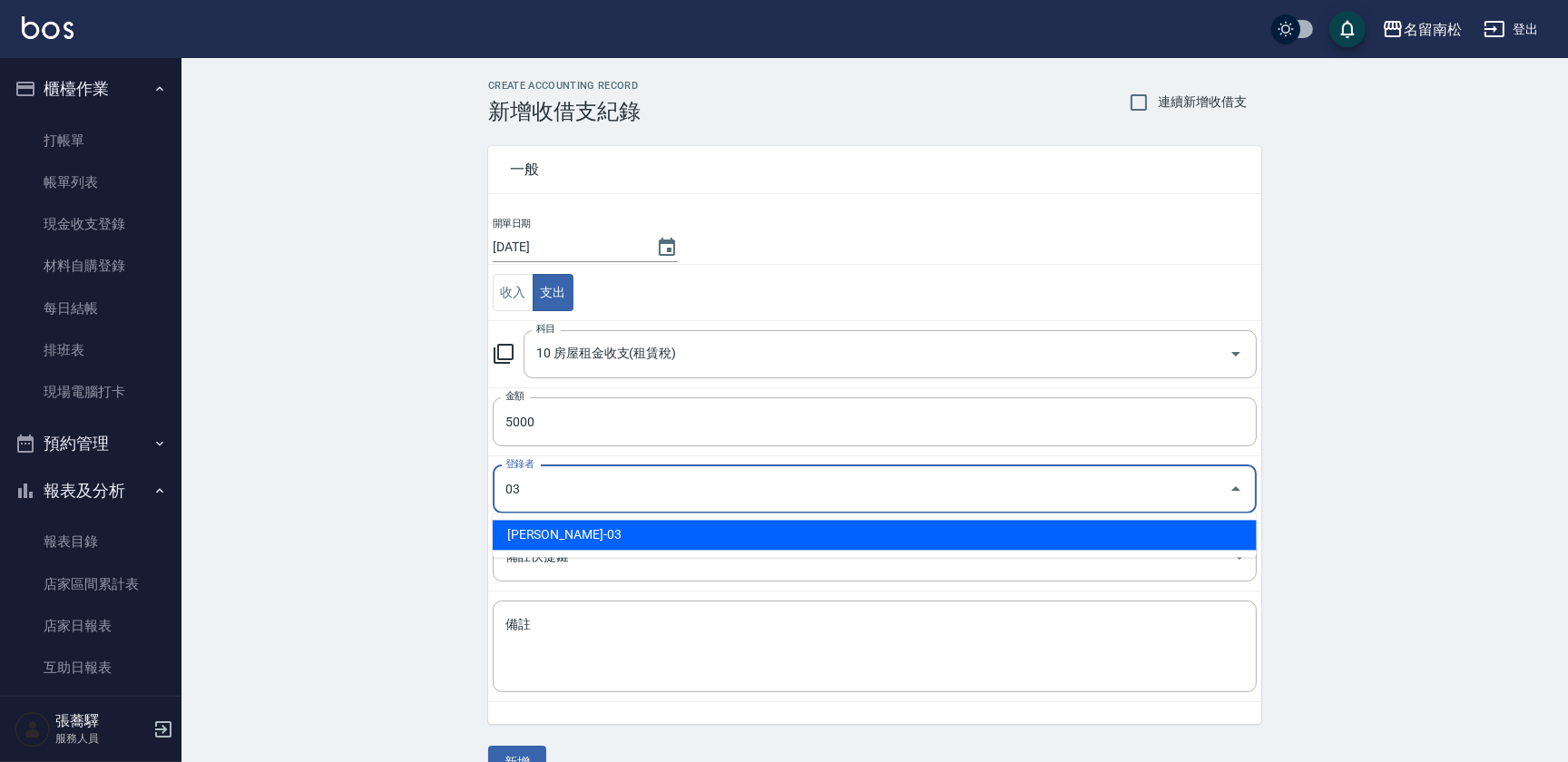
type input "[PERSON_NAME]-03"
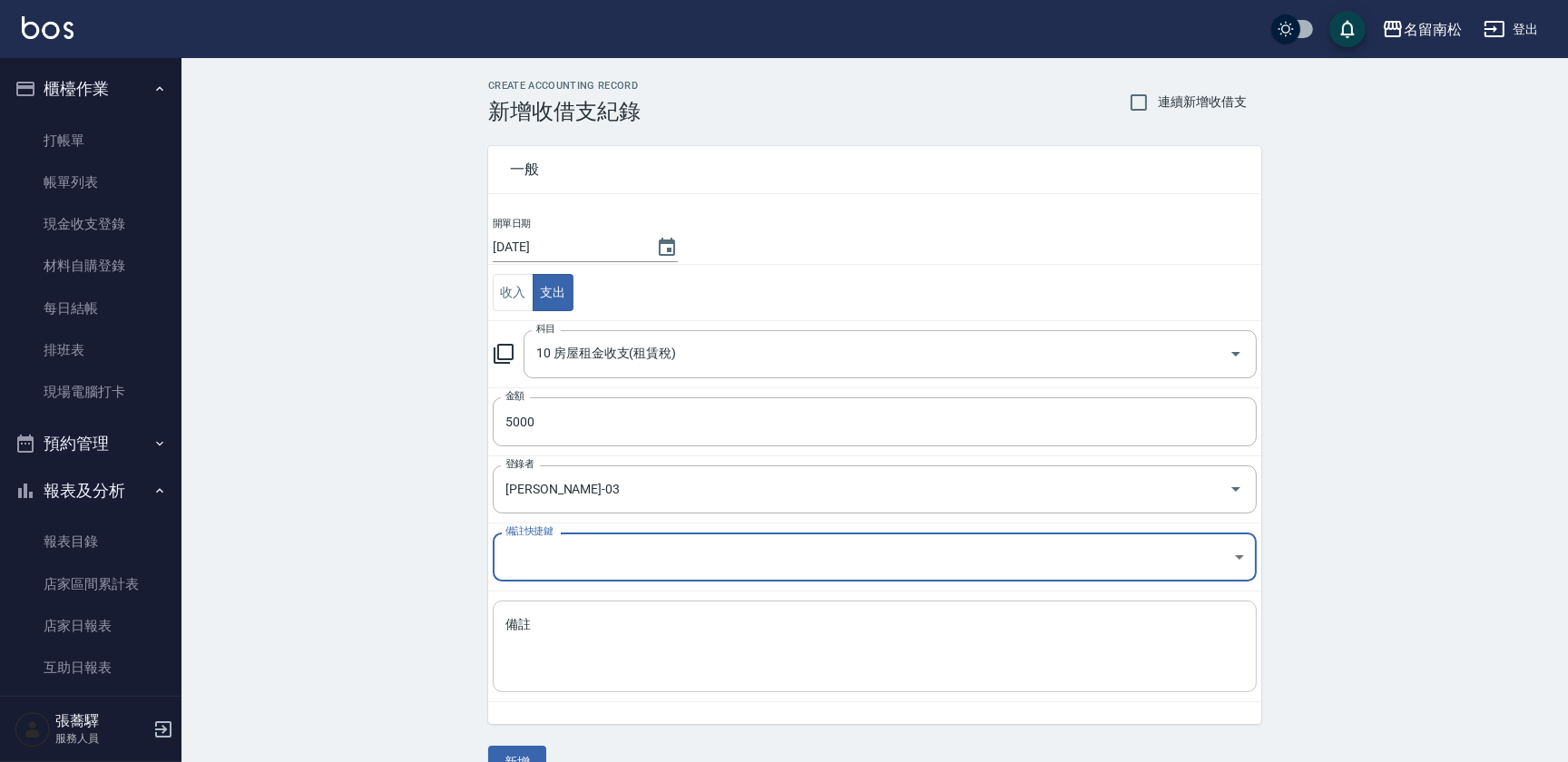
click at [821, 672] on textarea "備註" at bounding box center [874, 646] width 739 height 61
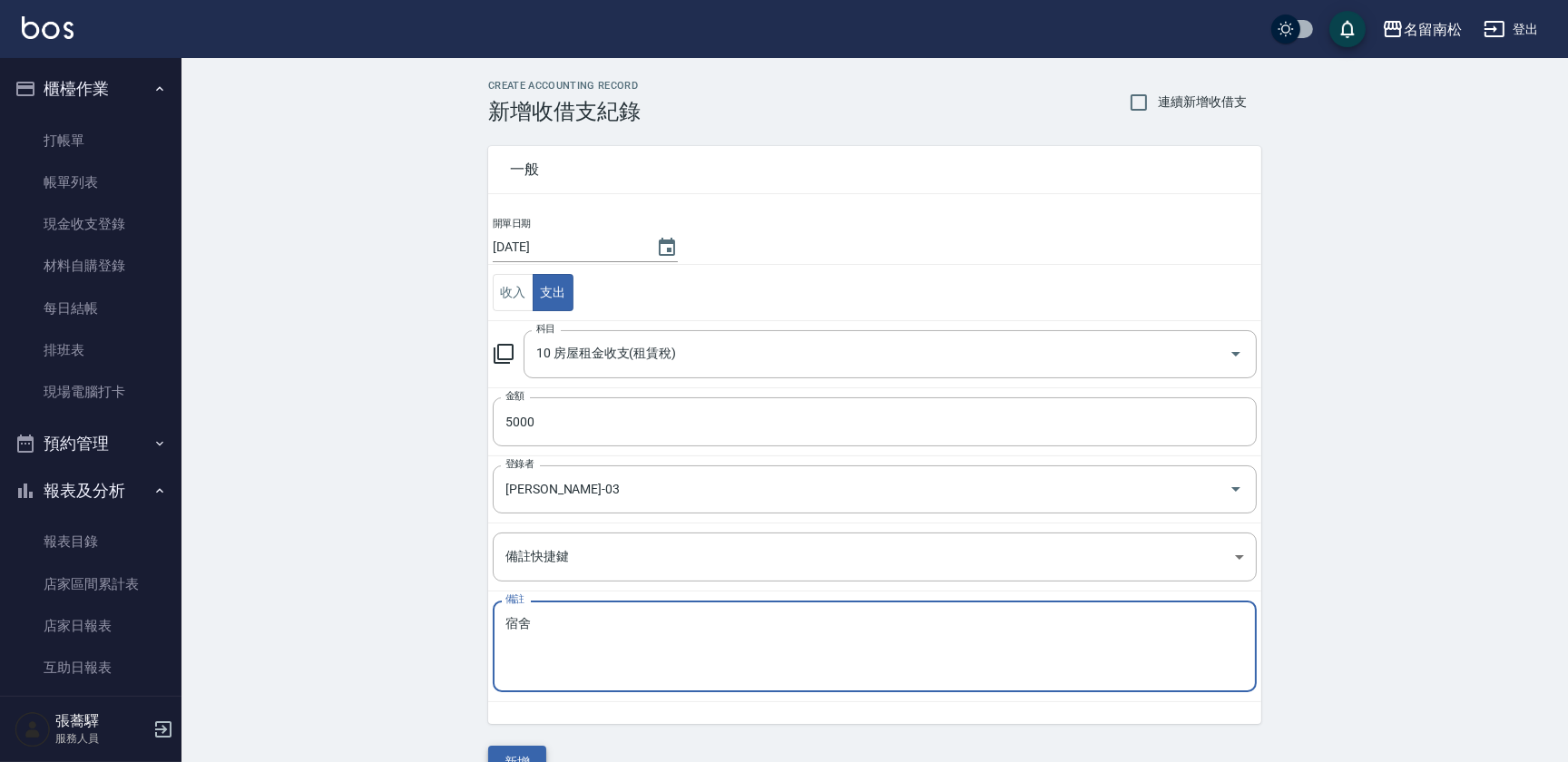
type textarea "宿舍"
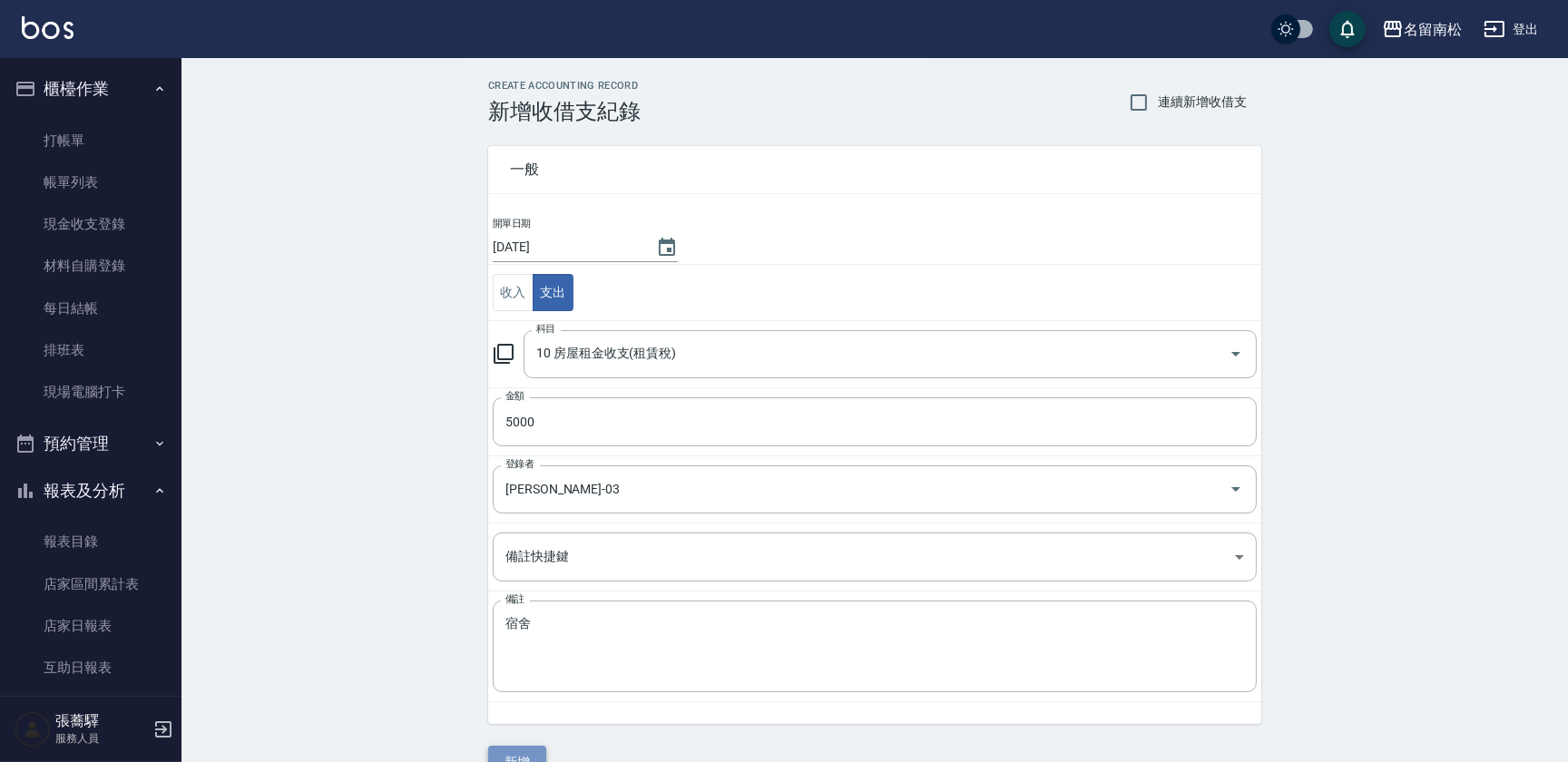
click at [518, 755] on button "新增" at bounding box center [517, 761] width 58 height 33
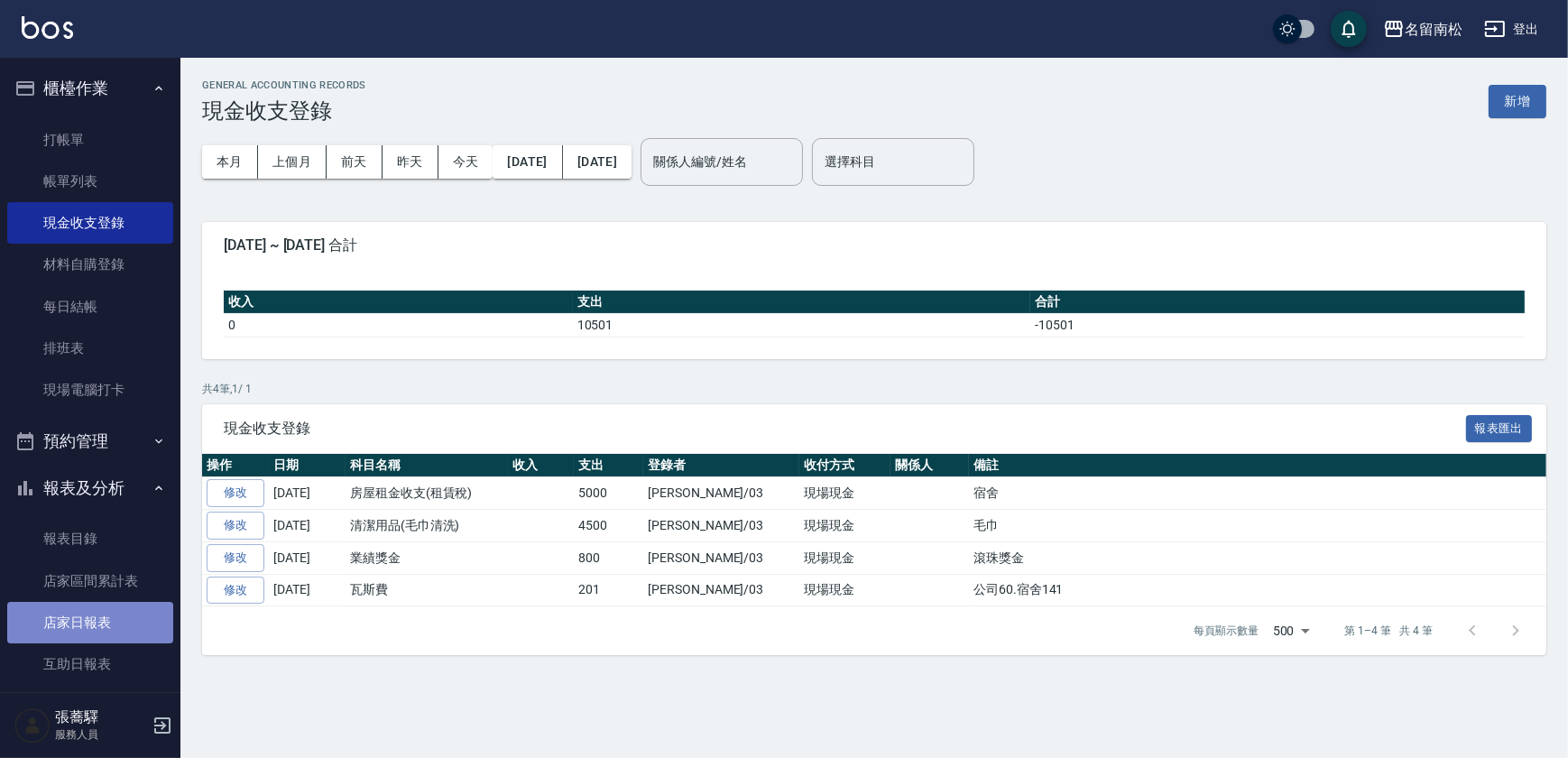
click at [120, 613] on link "店家日報表" at bounding box center [90, 622] width 166 height 42
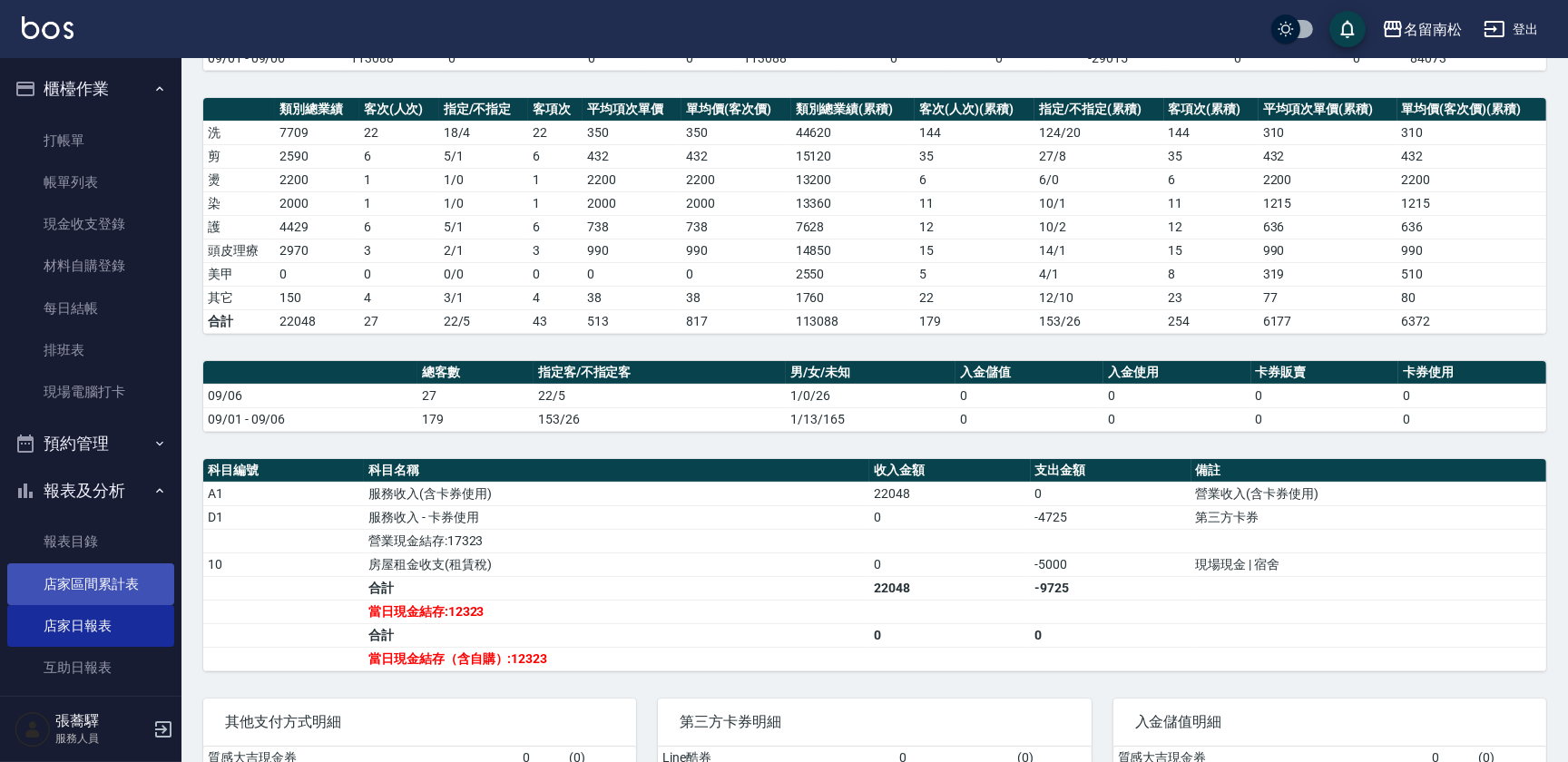
scroll to position [247, 0]
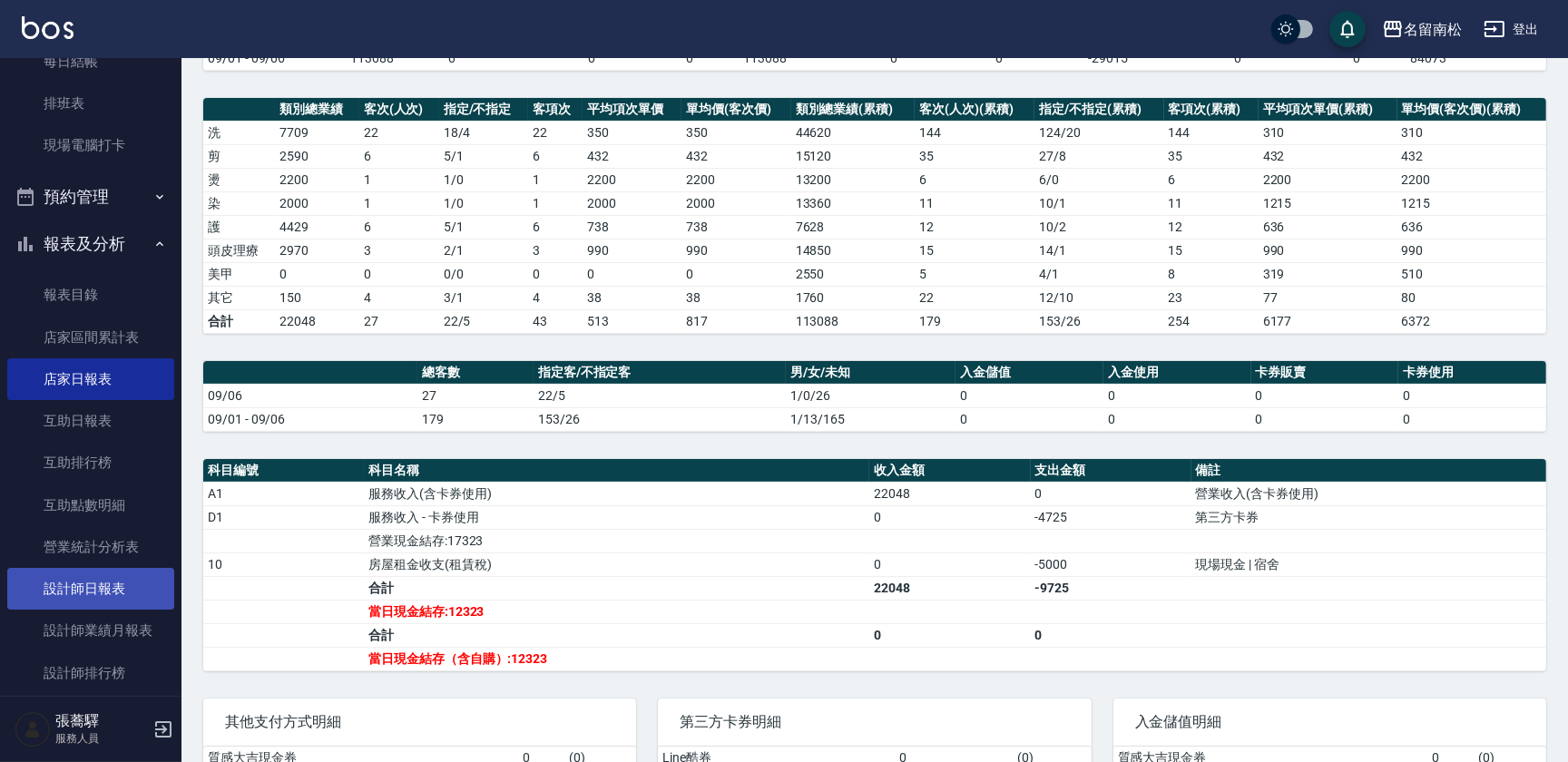
click at [102, 596] on link "設計師日報表" at bounding box center [91, 589] width 166 height 42
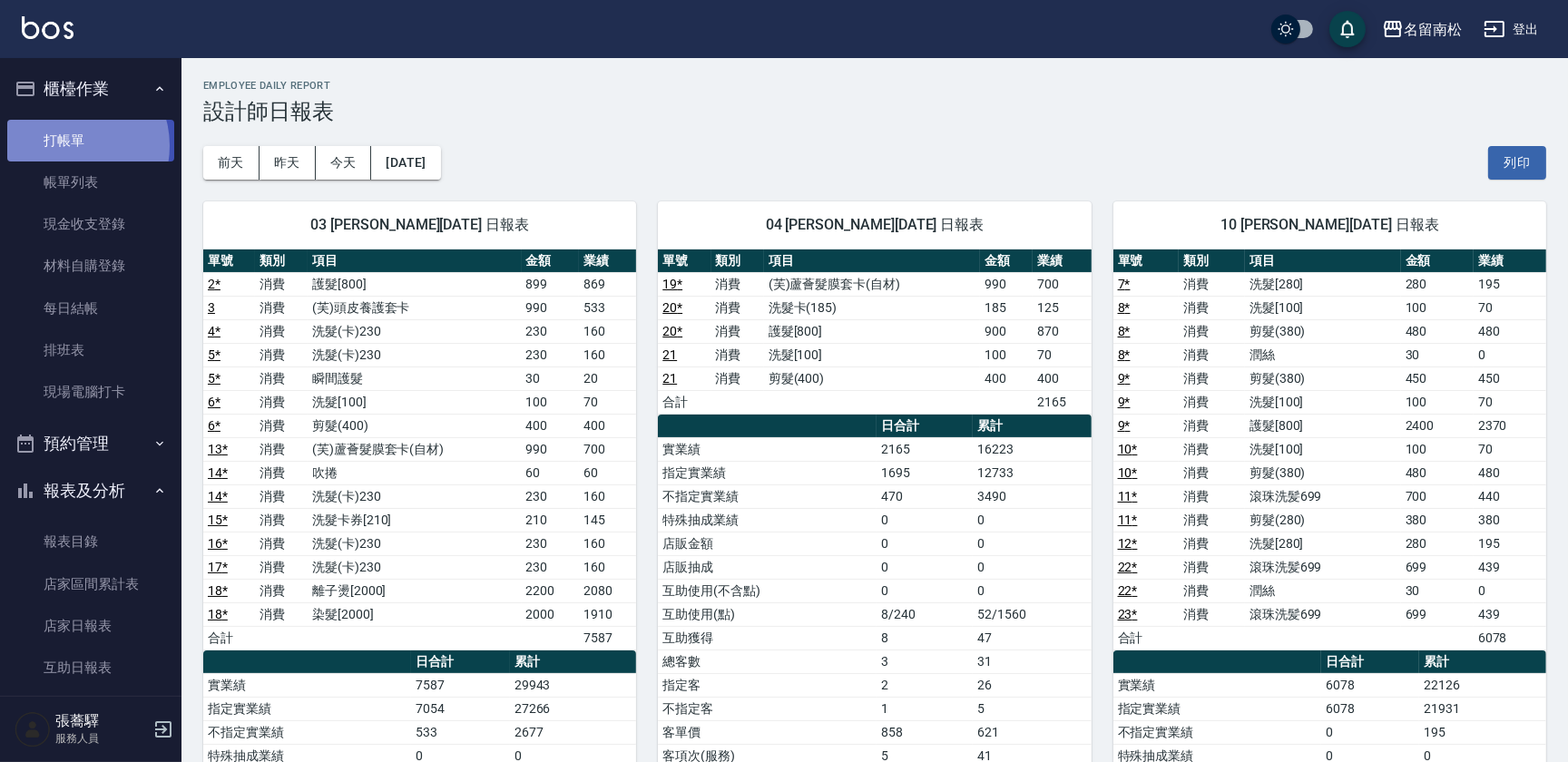
click at [73, 145] on link "打帳單" at bounding box center [91, 141] width 166 height 42
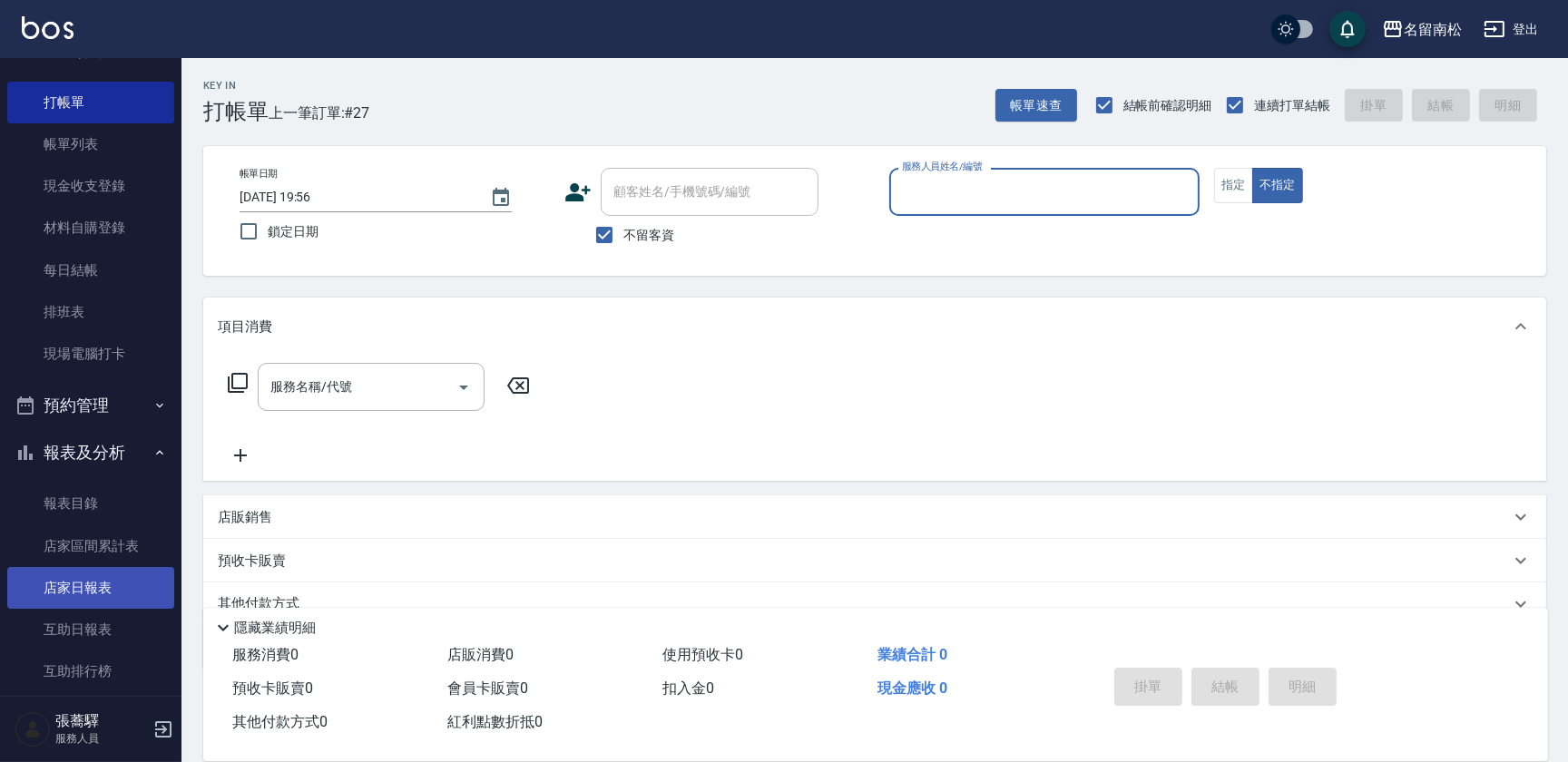
scroll to position [81, 0]
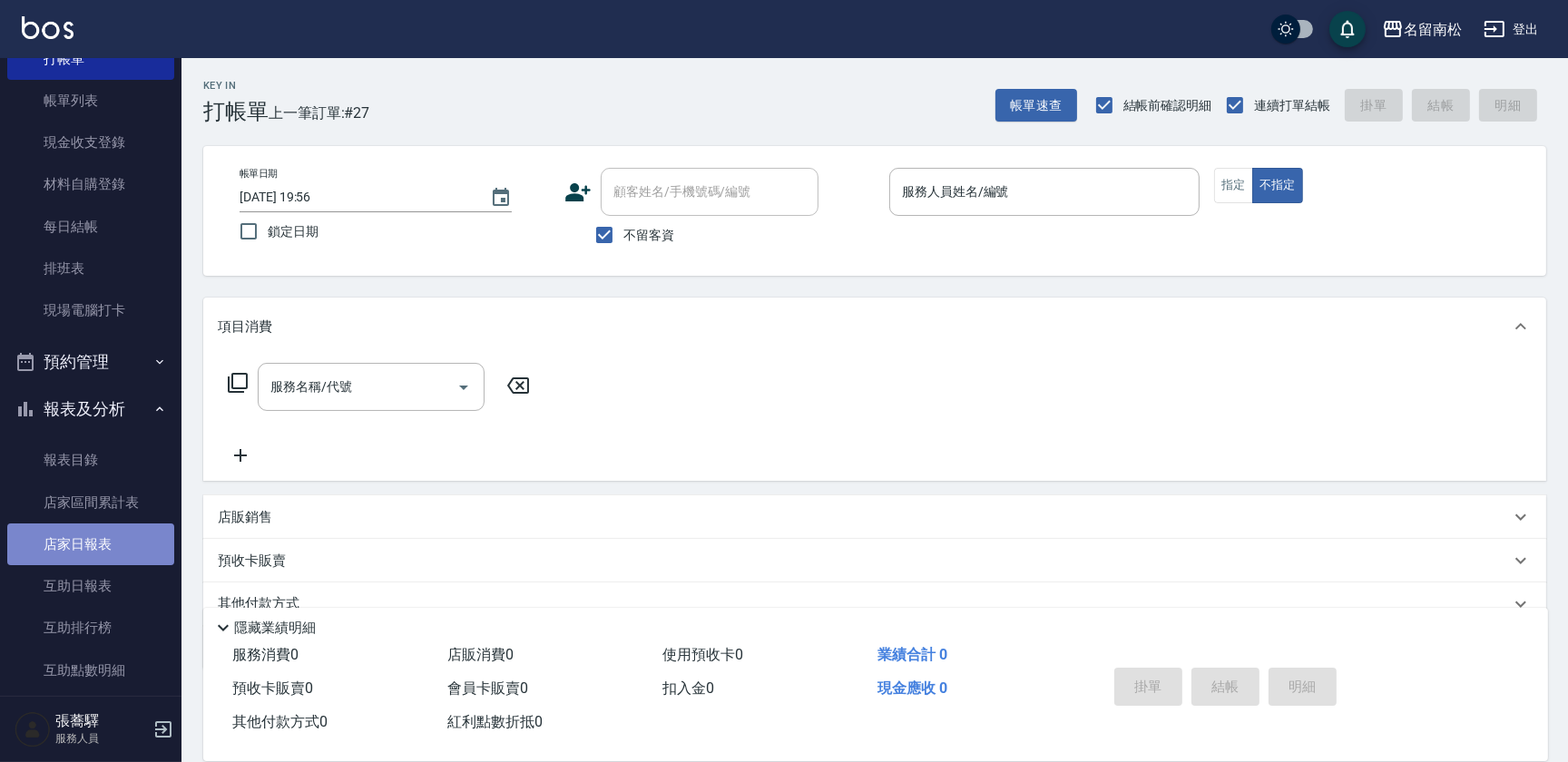
click at [124, 551] on link "店家日報表" at bounding box center [91, 544] width 166 height 42
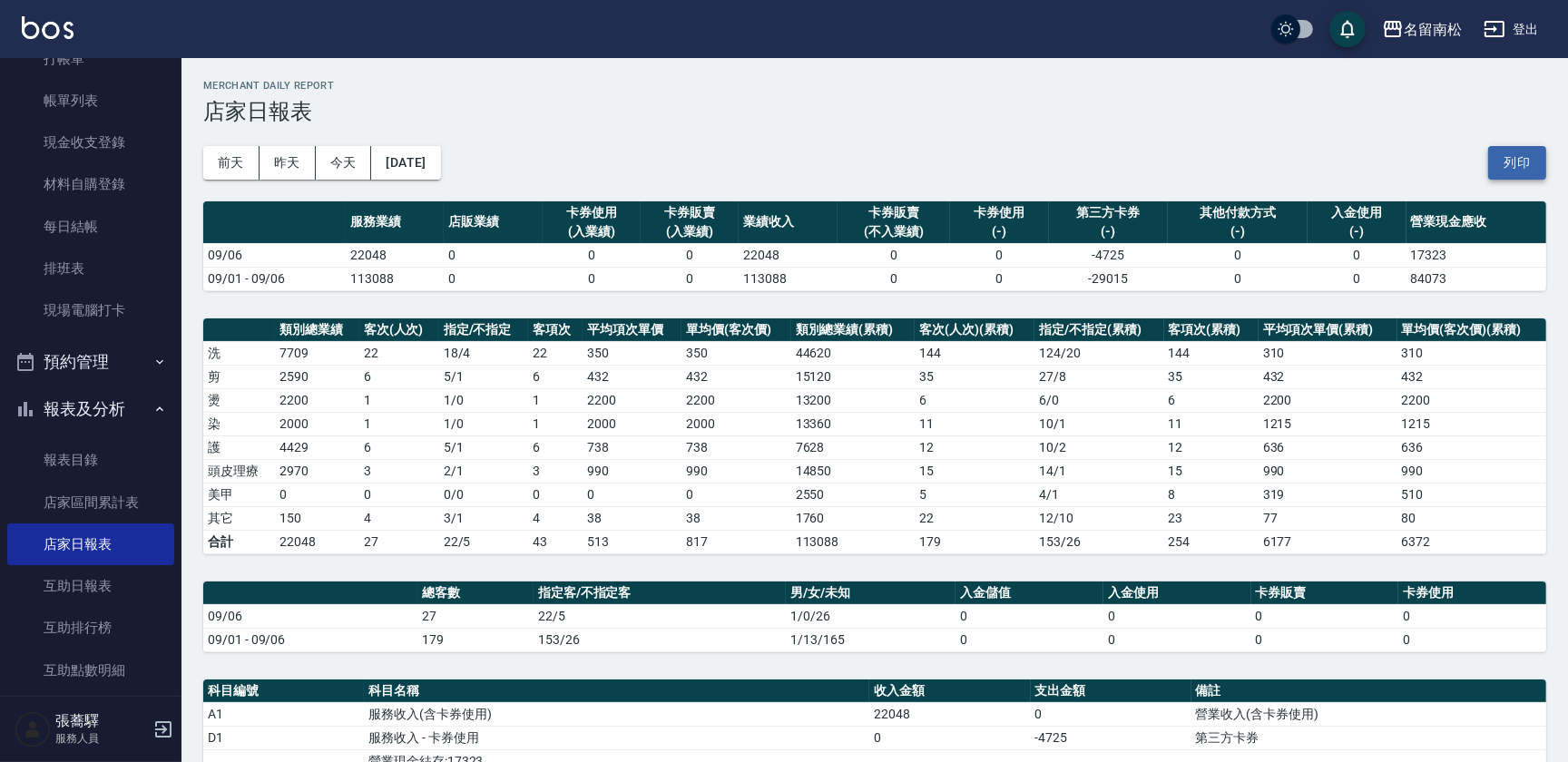
click at [1535, 167] on button "列印" at bounding box center [1516, 163] width 58 height 33
click at [90, 583] on link "互助日報表" at bounding box center [91, 586] width 166 height 42
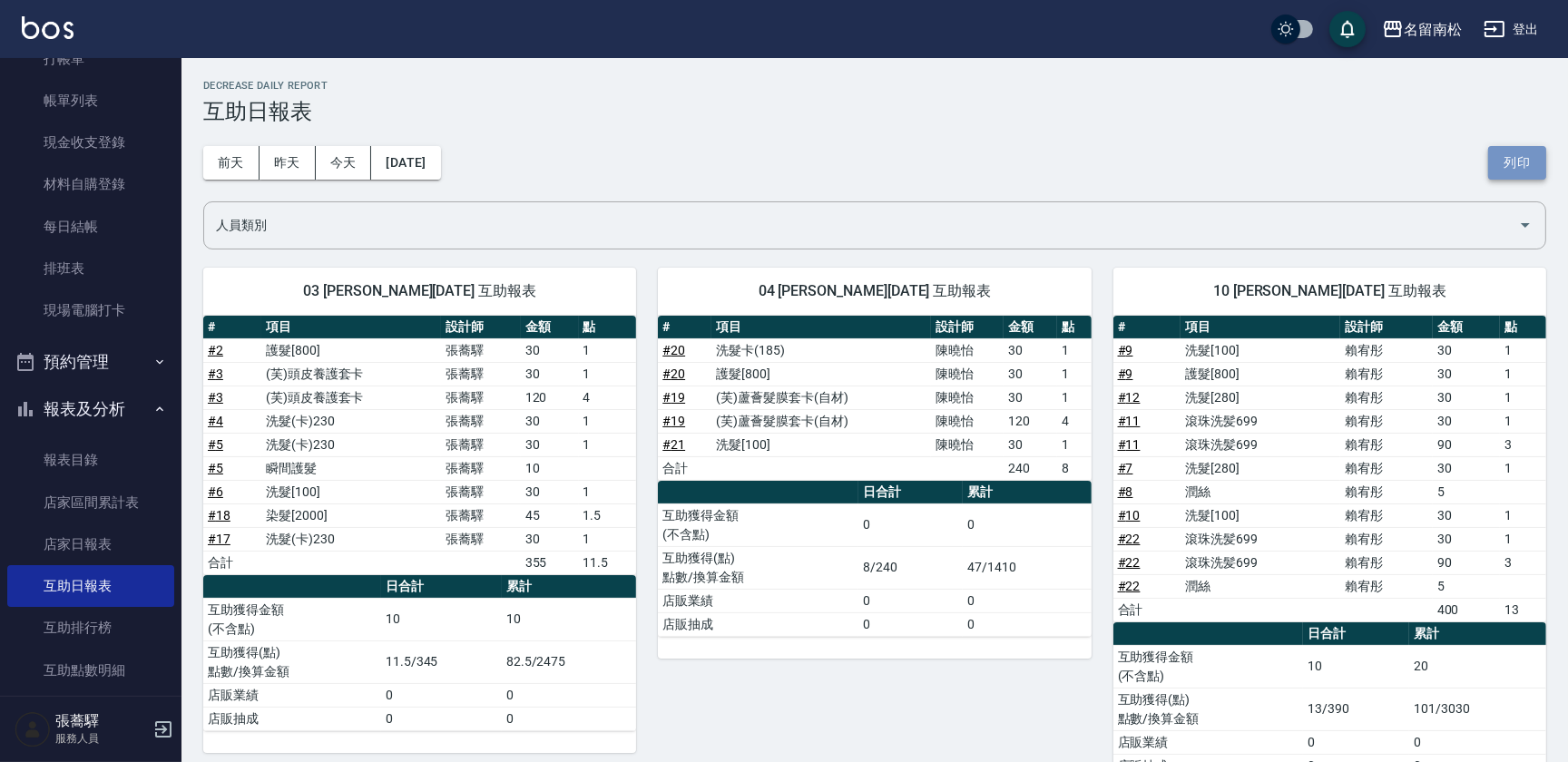
click at [1512, 165] on button "列印" at bounding box center [1516, 163] width 58 height 33
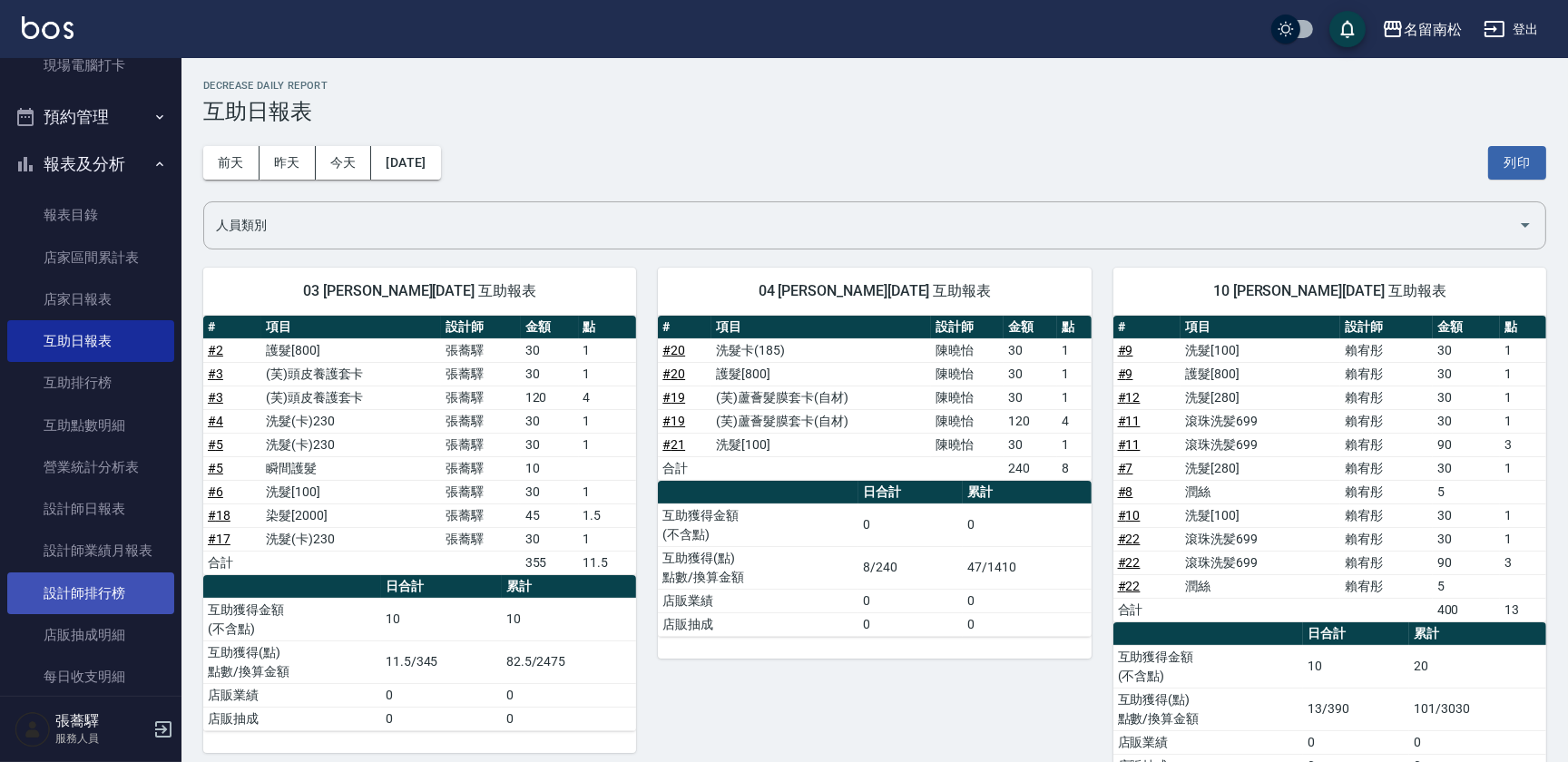
scroll to position [329, 0]
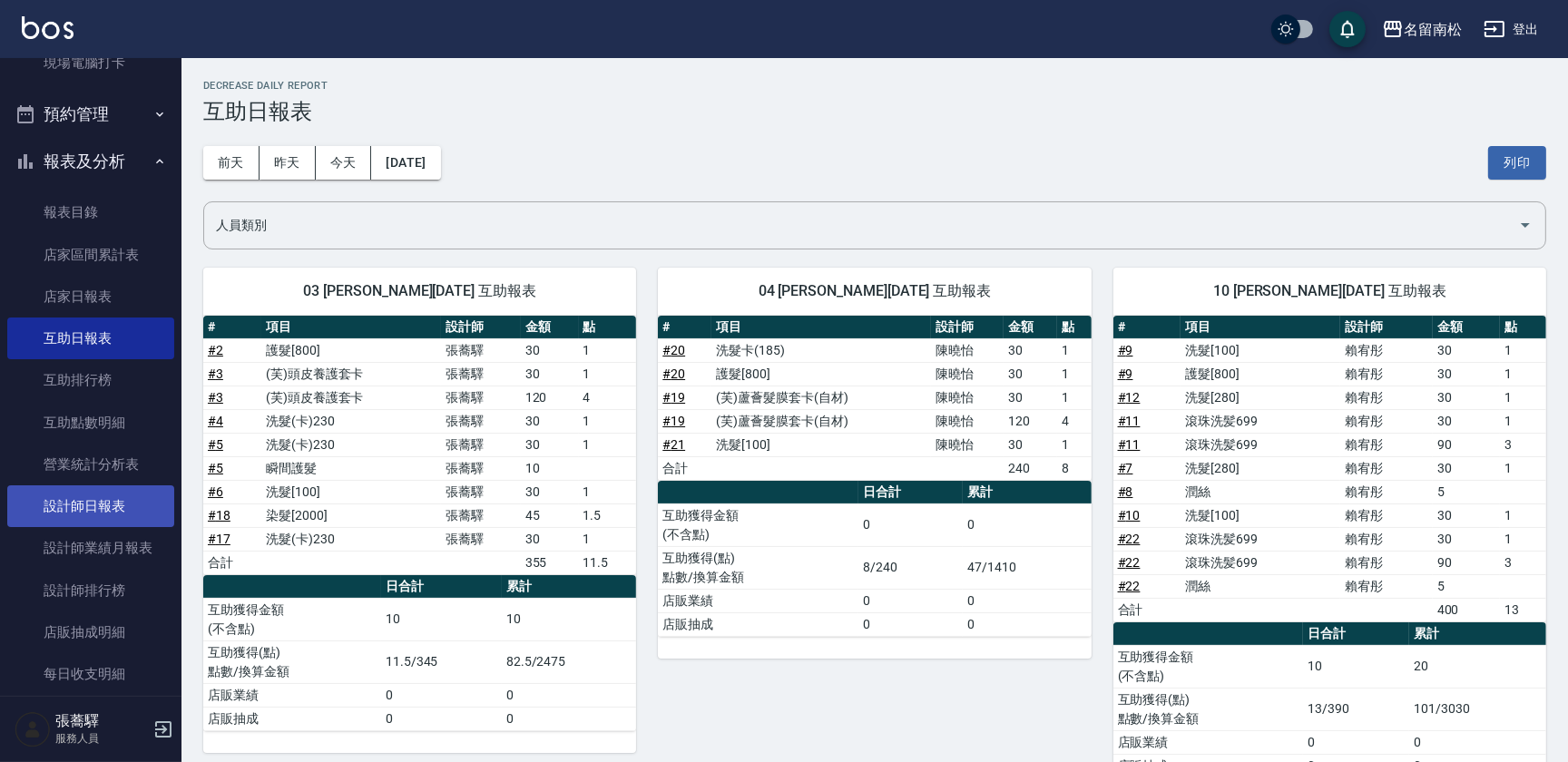
click at [142, 509] on link "設計師日報表" at bounding box center [91, 506] width 166 height 42
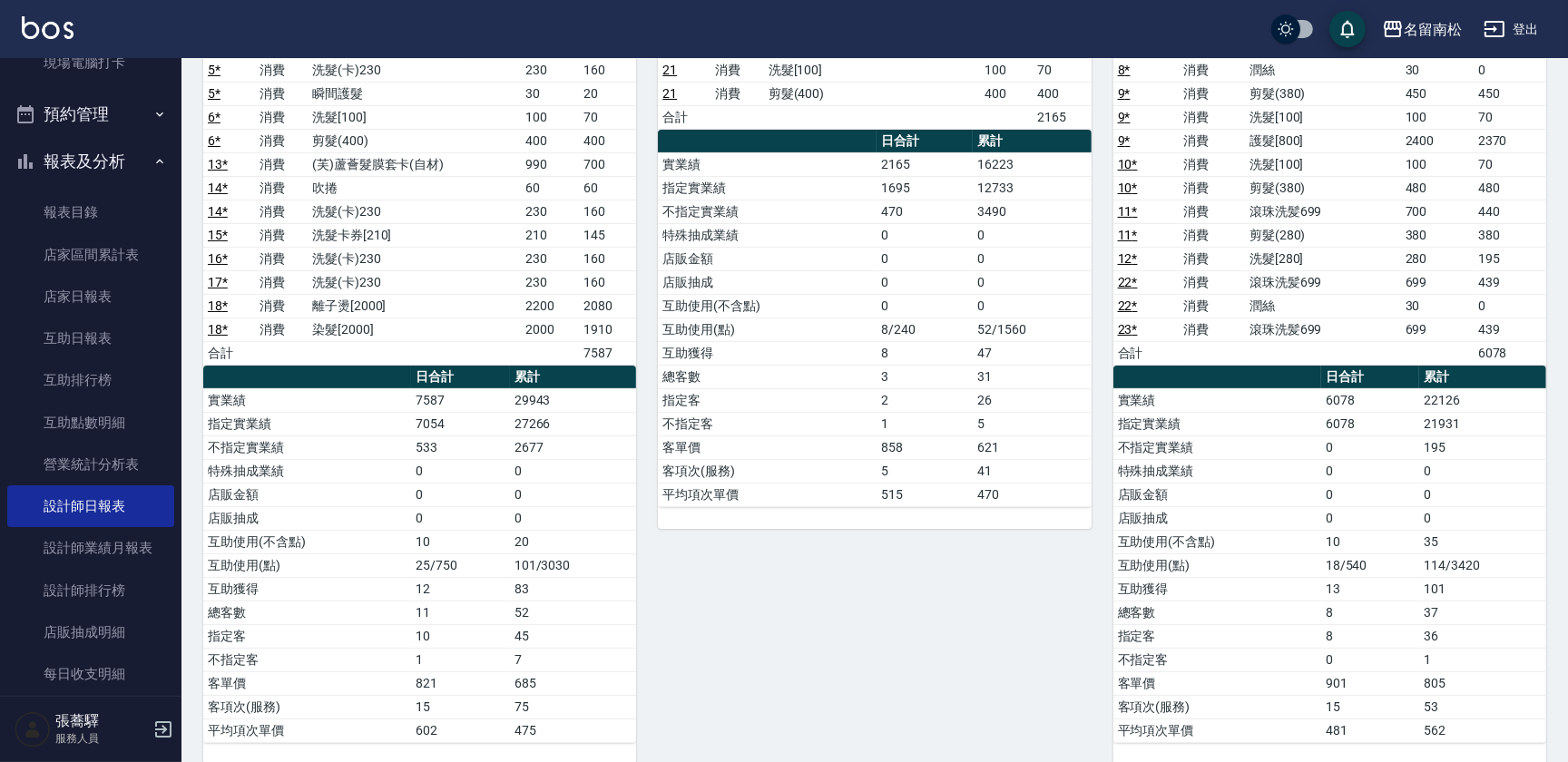
scroll to position [81, 0]
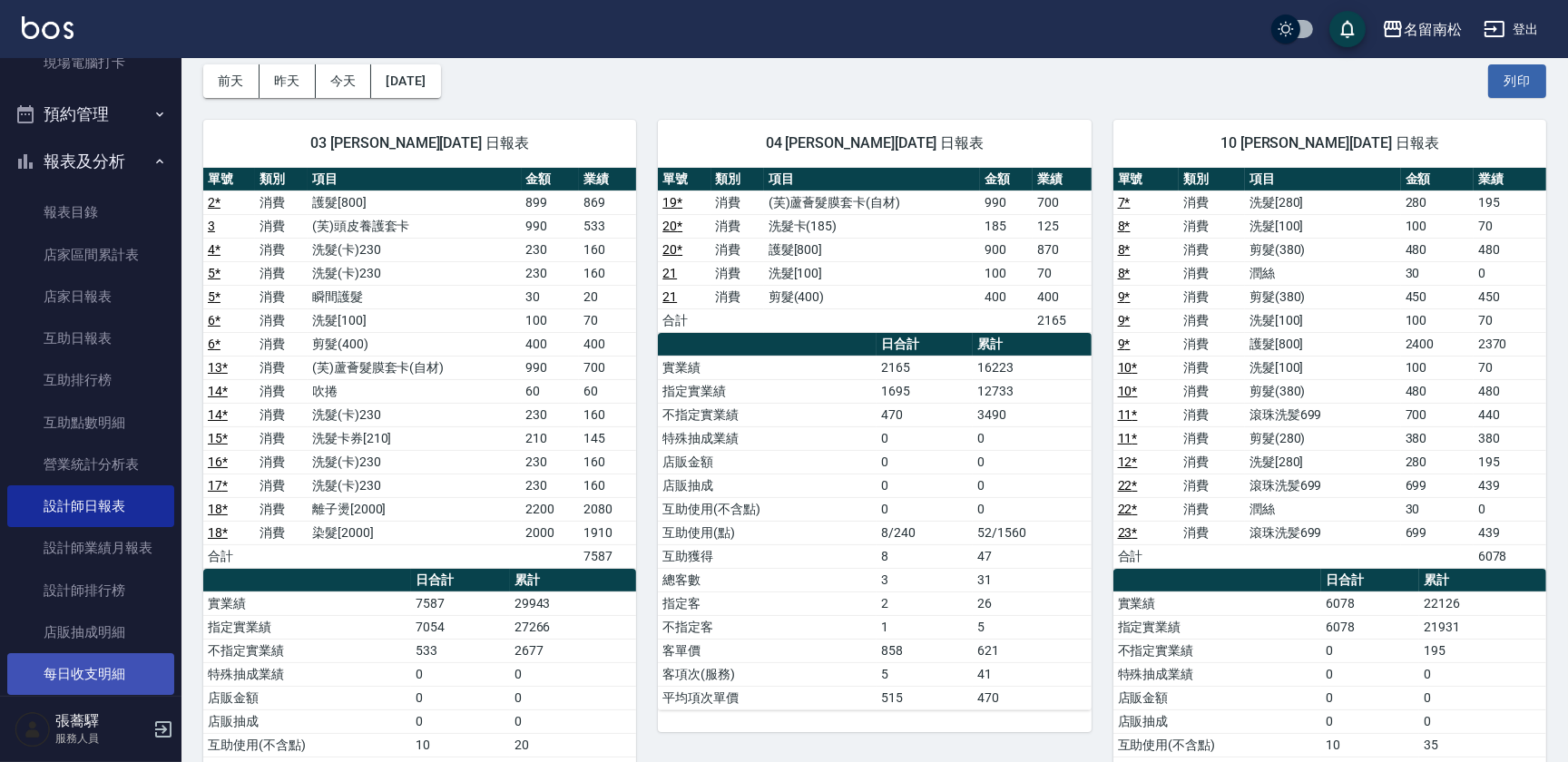
drag, startPoint x: 1507, startPoint y: 92, endPoint x: 108, endPoint y: 661, distance: 1510.3
click at [1507, 92] on button "列印" at bounding box center [1516, 80] width 58 height 33
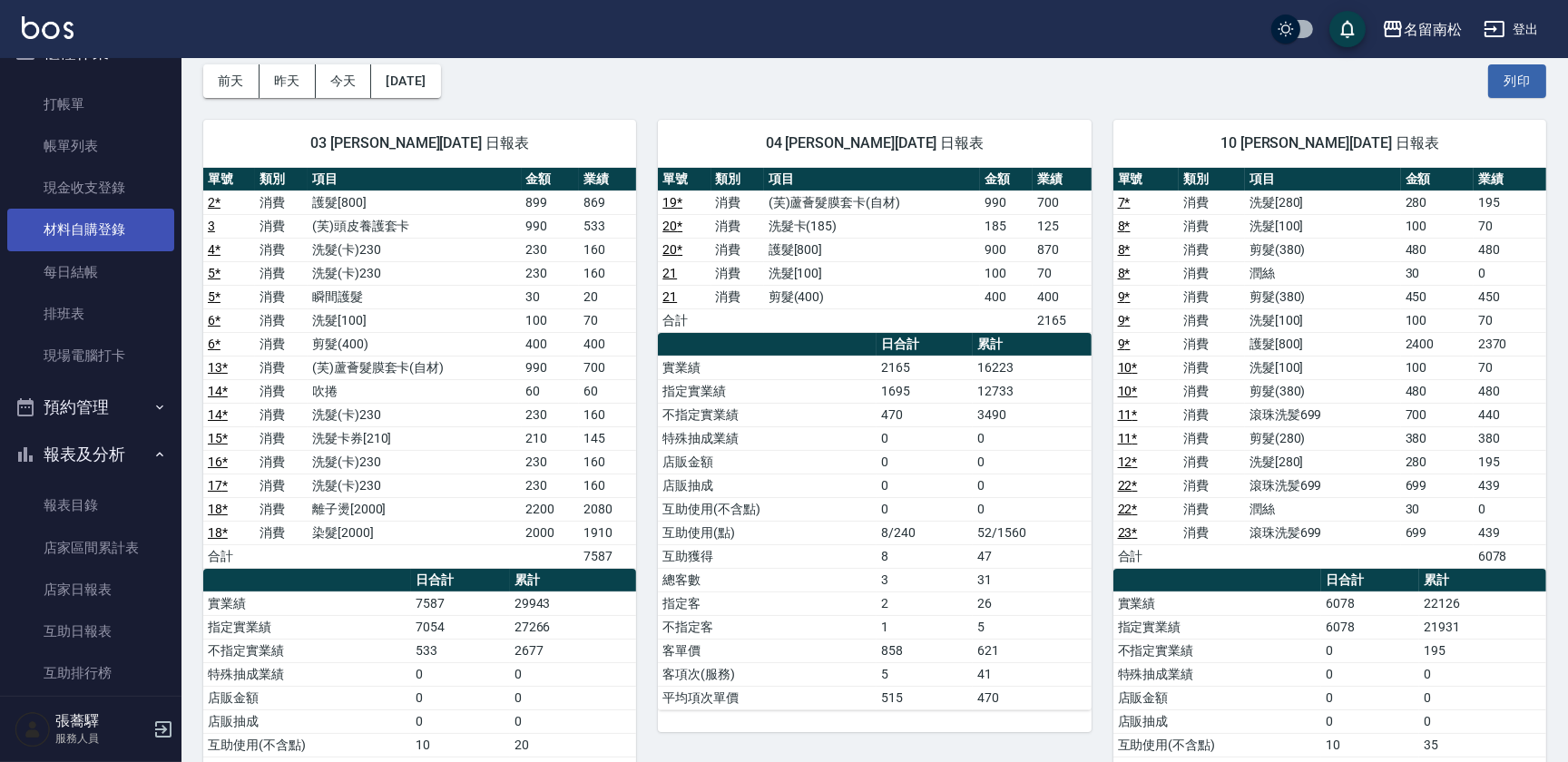
scroll to position [0, 0]
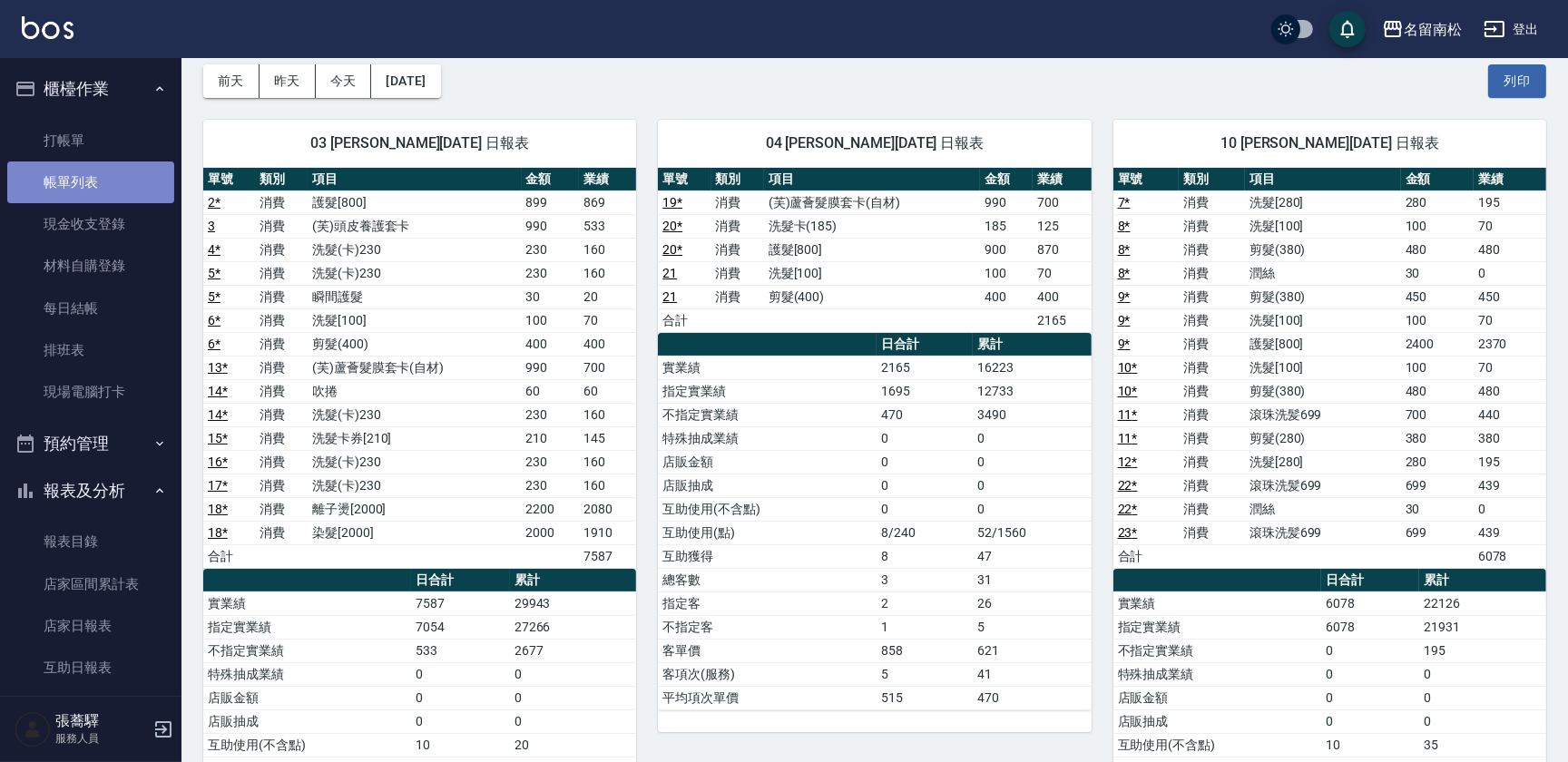
click at [93, 186] on link "帳單列表" at bounding box center [91, 183] width 166 height 42
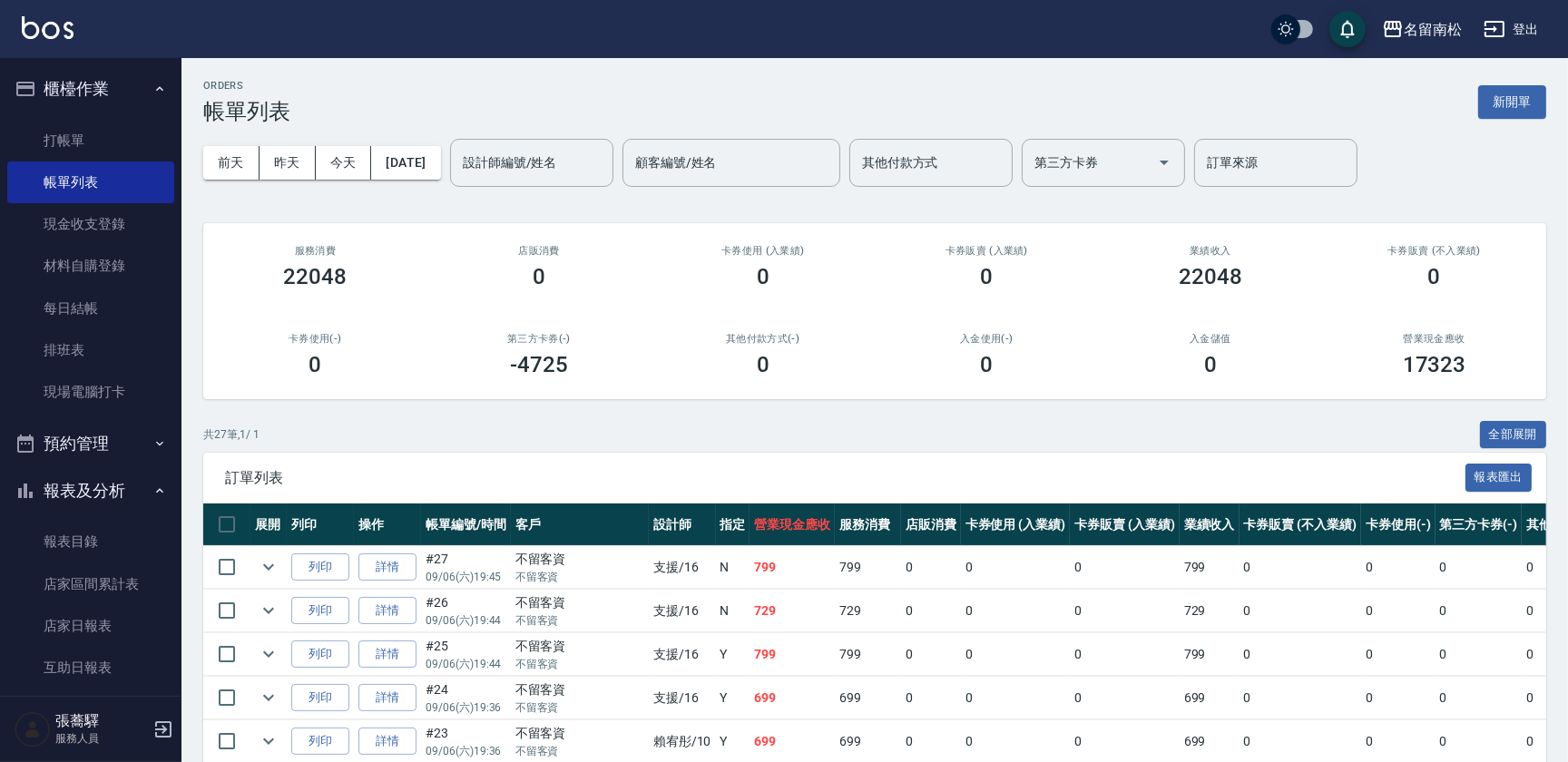
click at [555, 149] on input "設計師編號/姓名" at bounding box center [532, 163] width 147 height 32
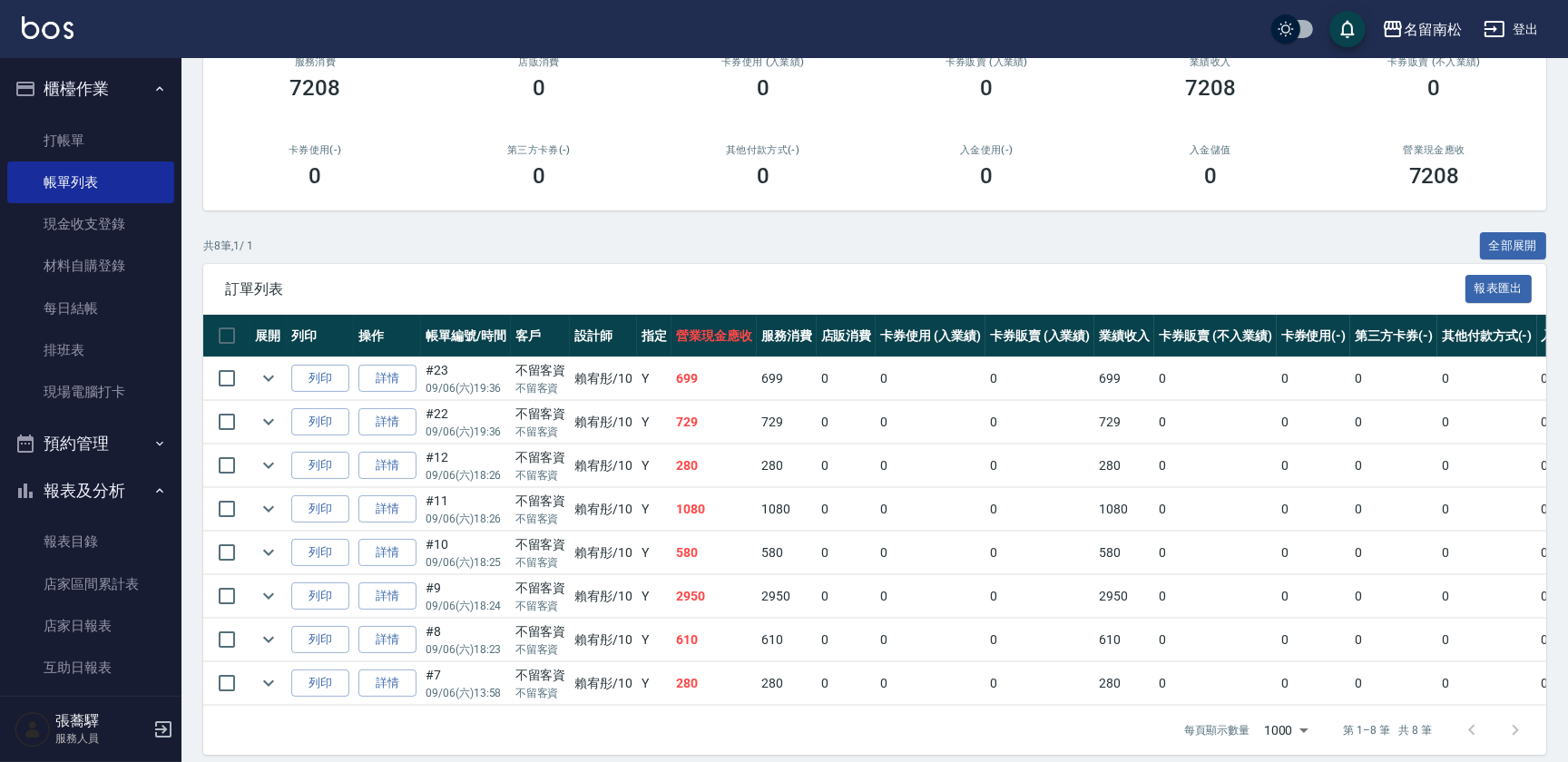
scroll to position [213, 0]
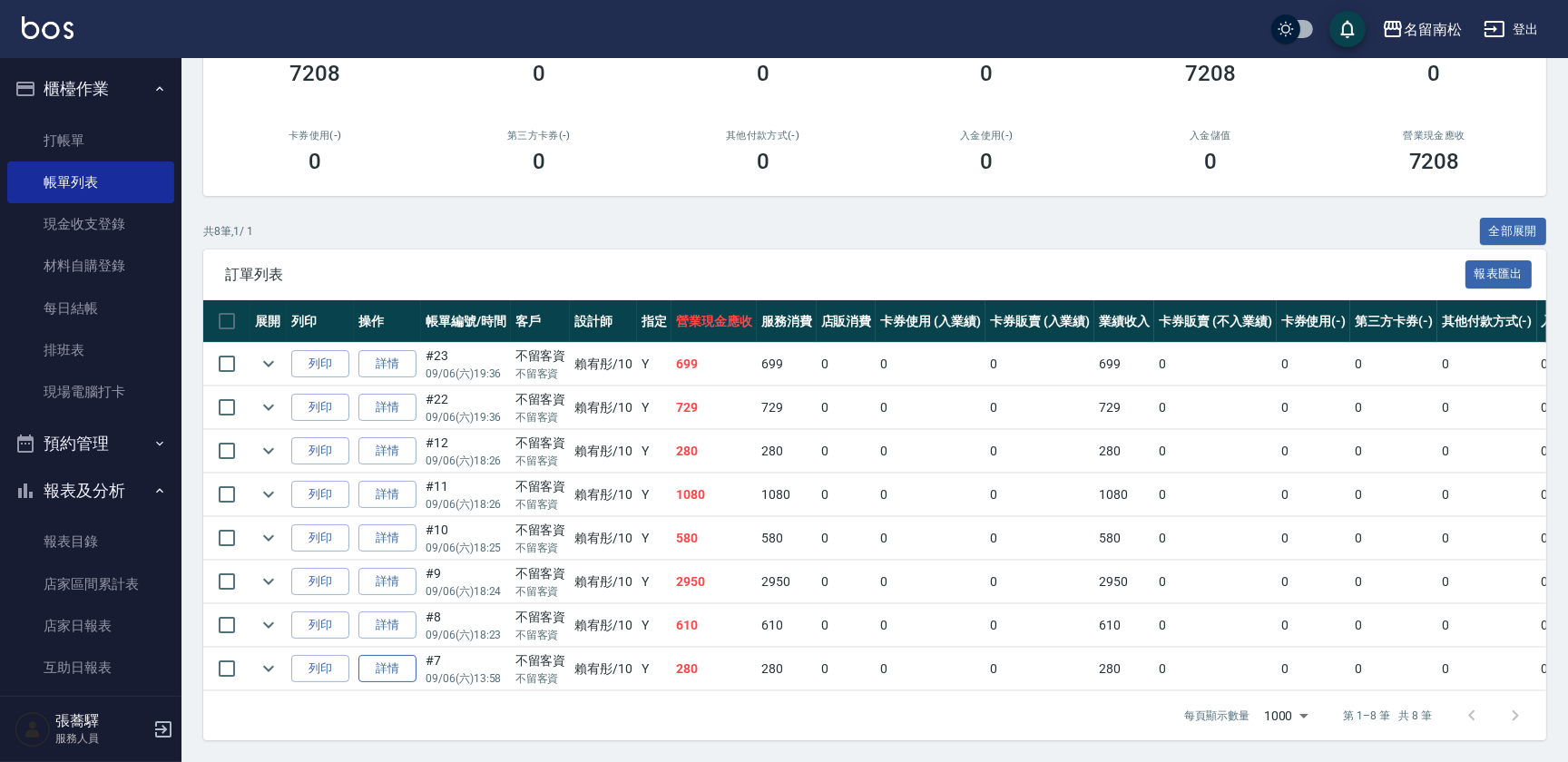
type input "賴宥彤-10"
click at [381, 655] on link "詳情" at bounding box center [387, 668] width 58 height 28
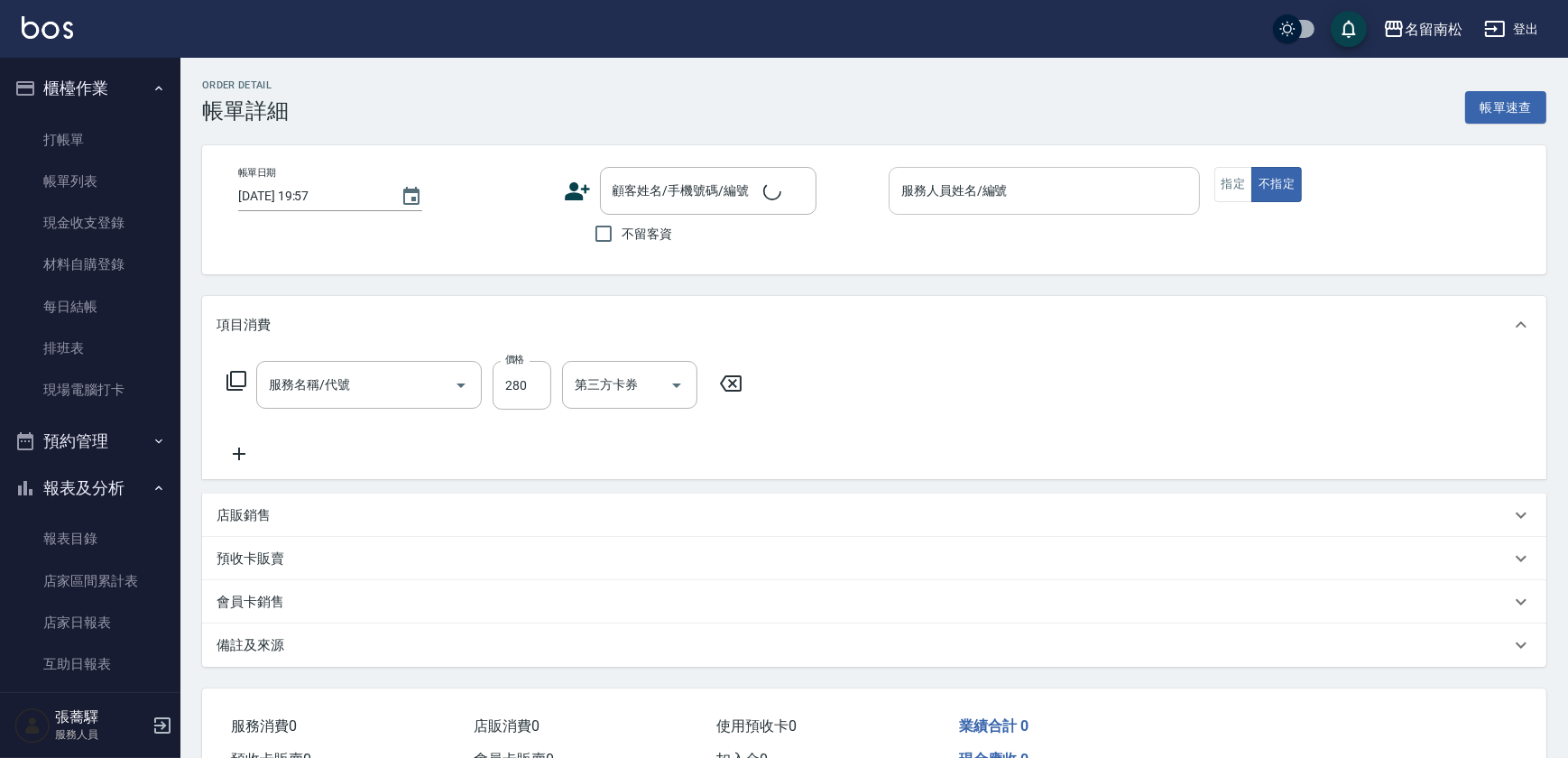
type input "[DATE] 13:58"
checkbox input "true"
type input "賴宥彤-10"
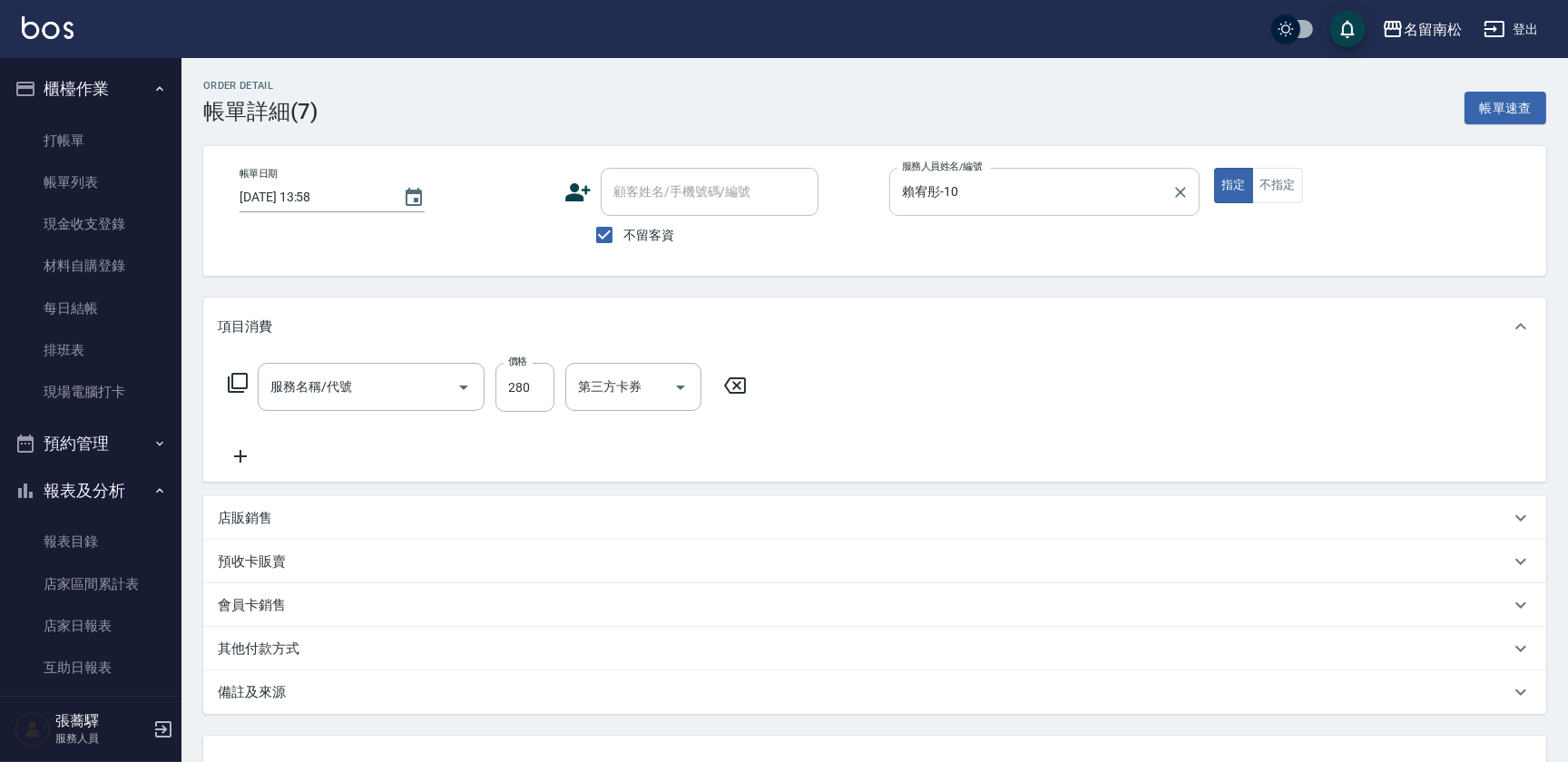
type input "洗髮[280](202)"
click at [1275, 180] on button "不指定" at bounding box center [1277, 185] width 51 height 35
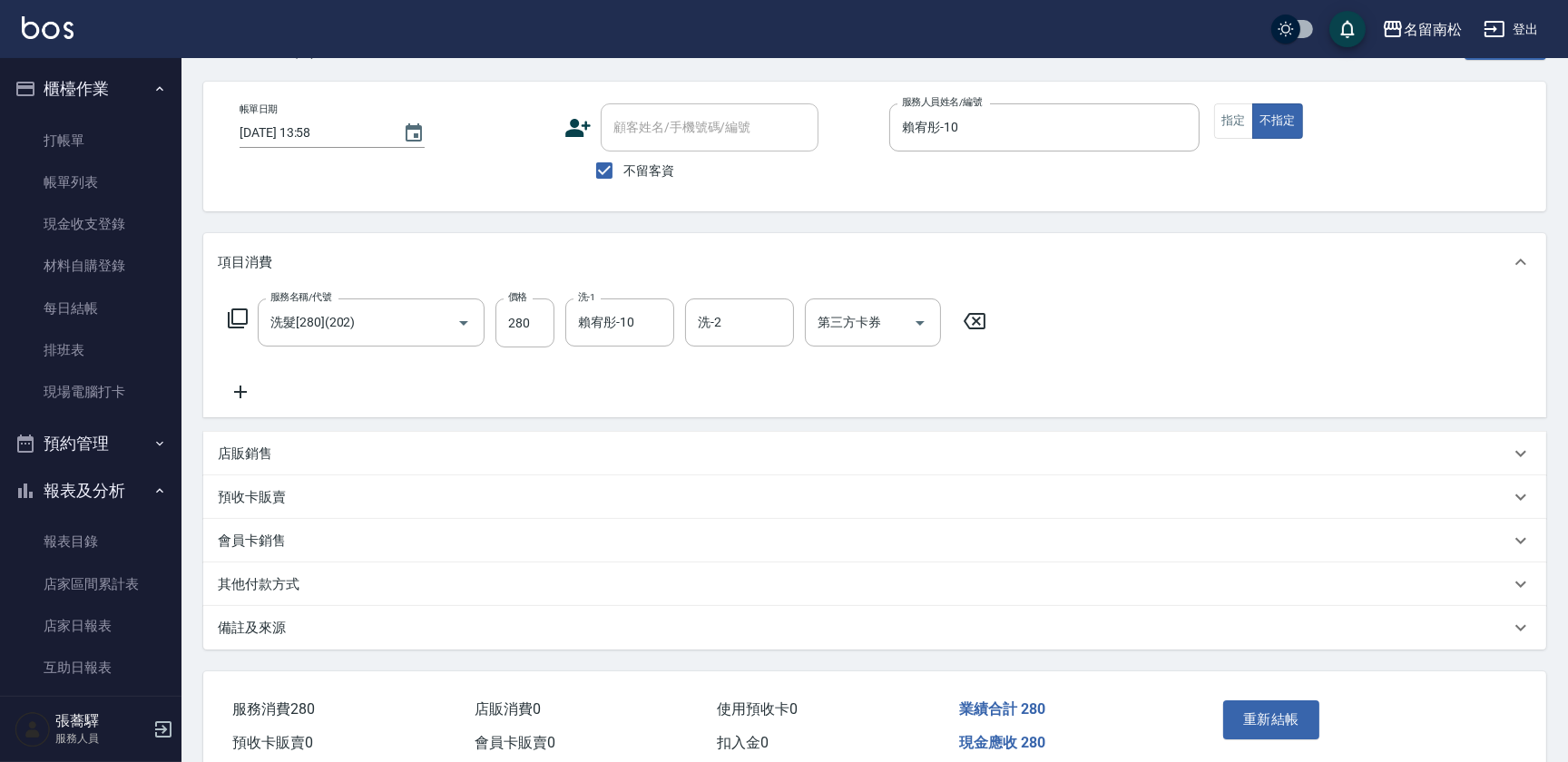
scroll to position [144, 0]
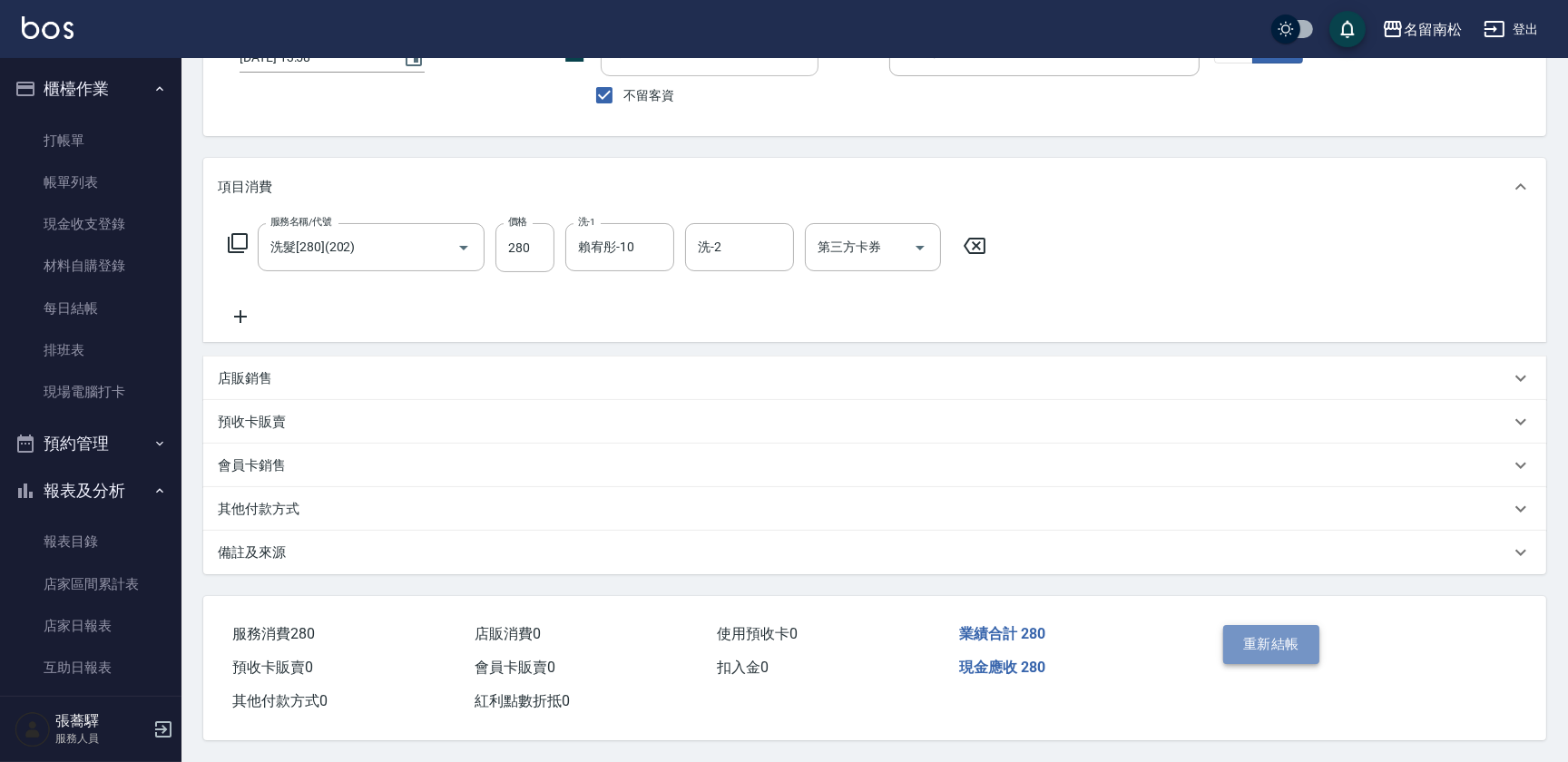
click at [1293, 627] on button "重新結帳" at bounding box center [1270, 643] width 97 height 38
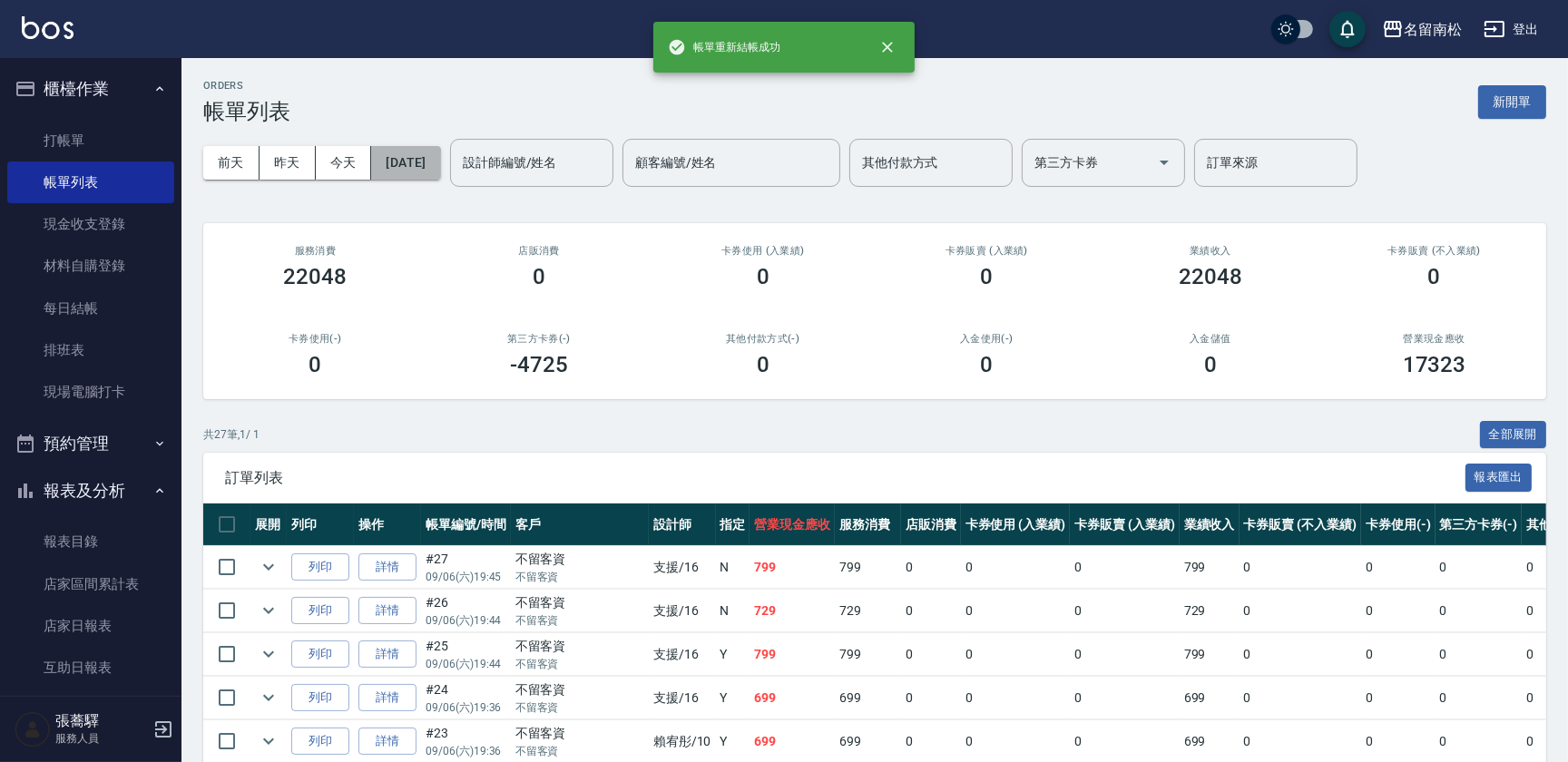
click at [408, 162] on button "[DATE]" at bounding box center [406, 163] width 69 height 33
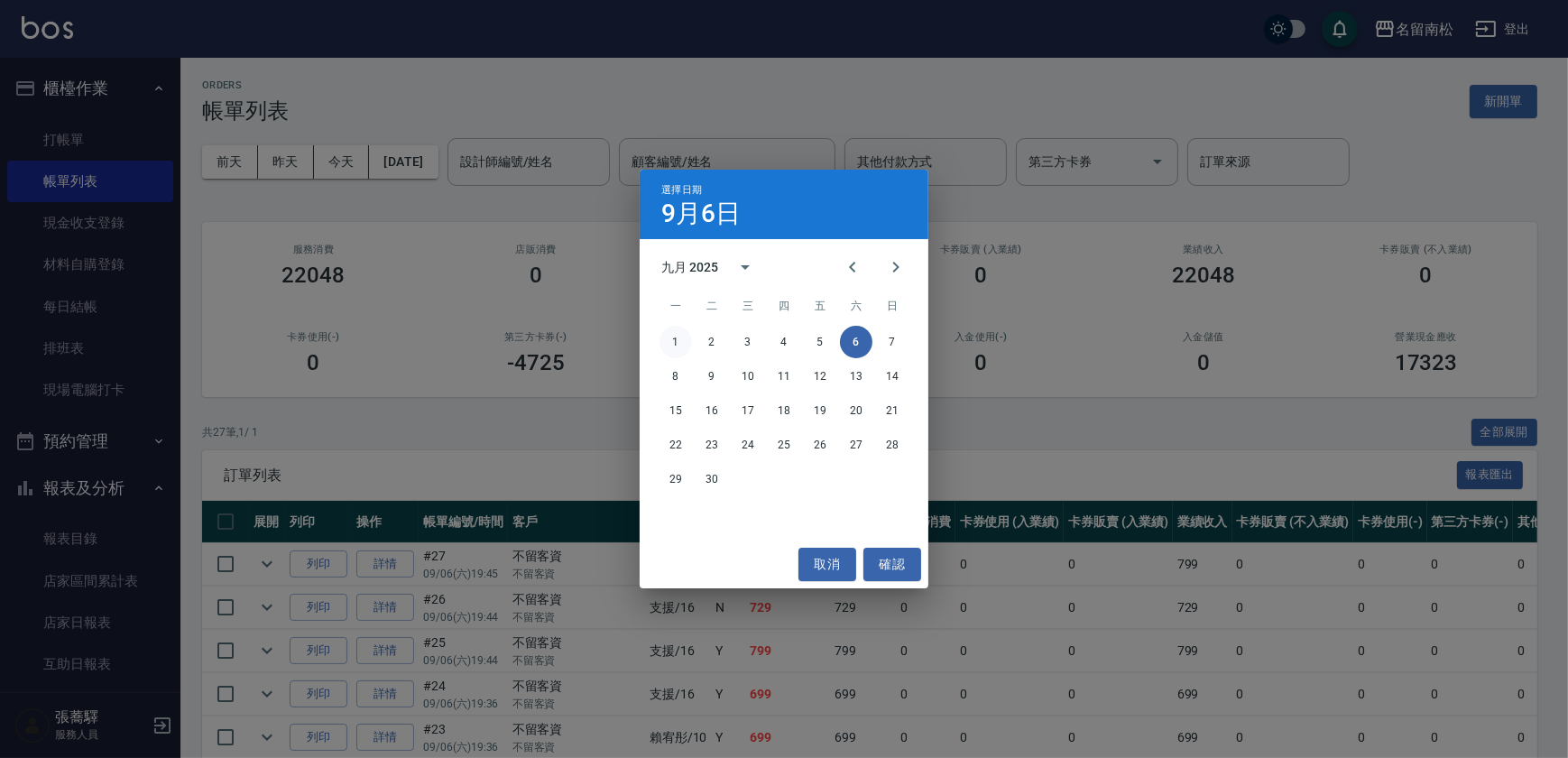
click at [681, 341] on button "1" at bounding box center [676, 341] width 32 height 32
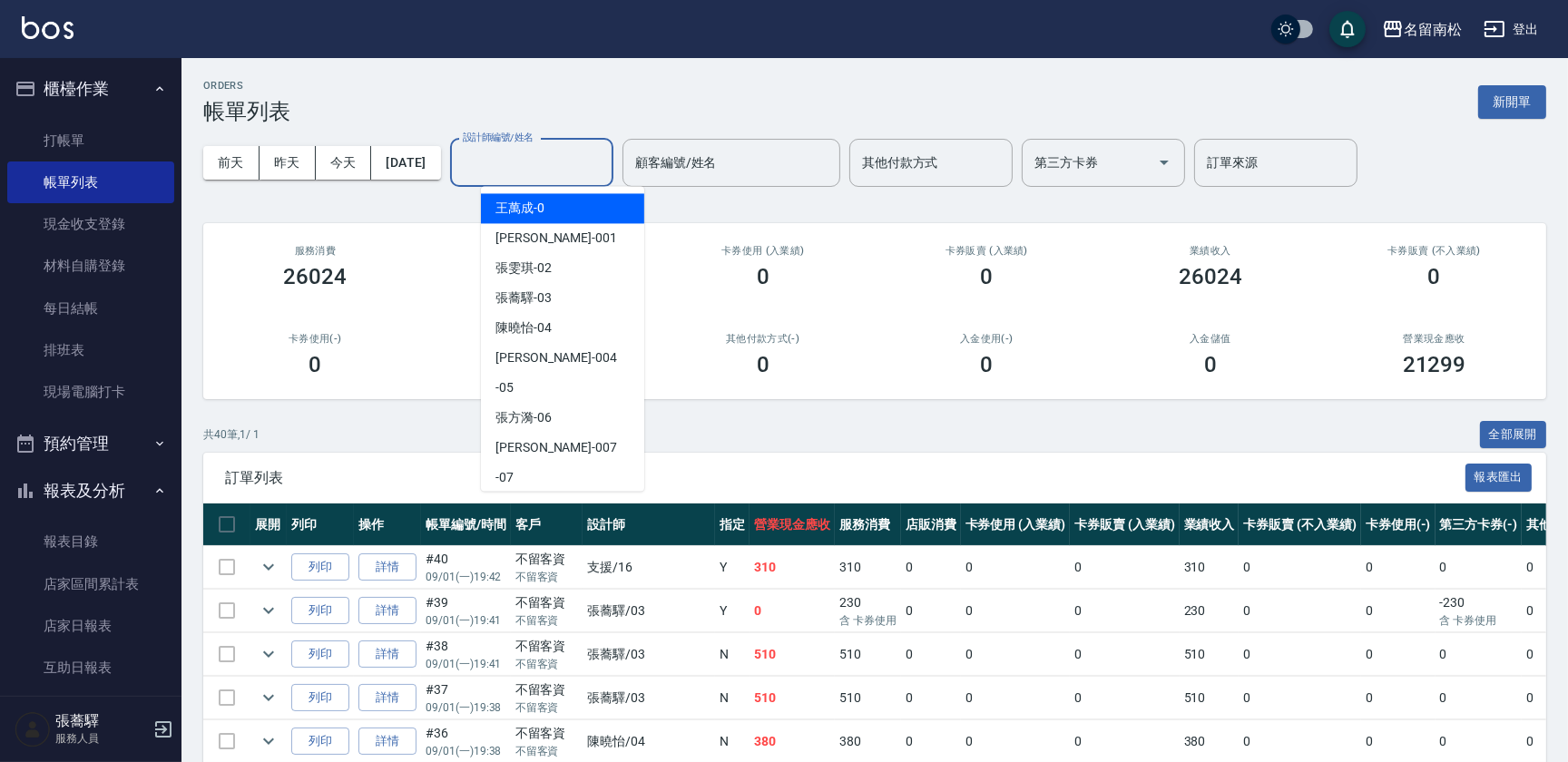
click at [585, 170] on input "設計師編號/姓名" at bounding box center [532, 163] width 147 height 32
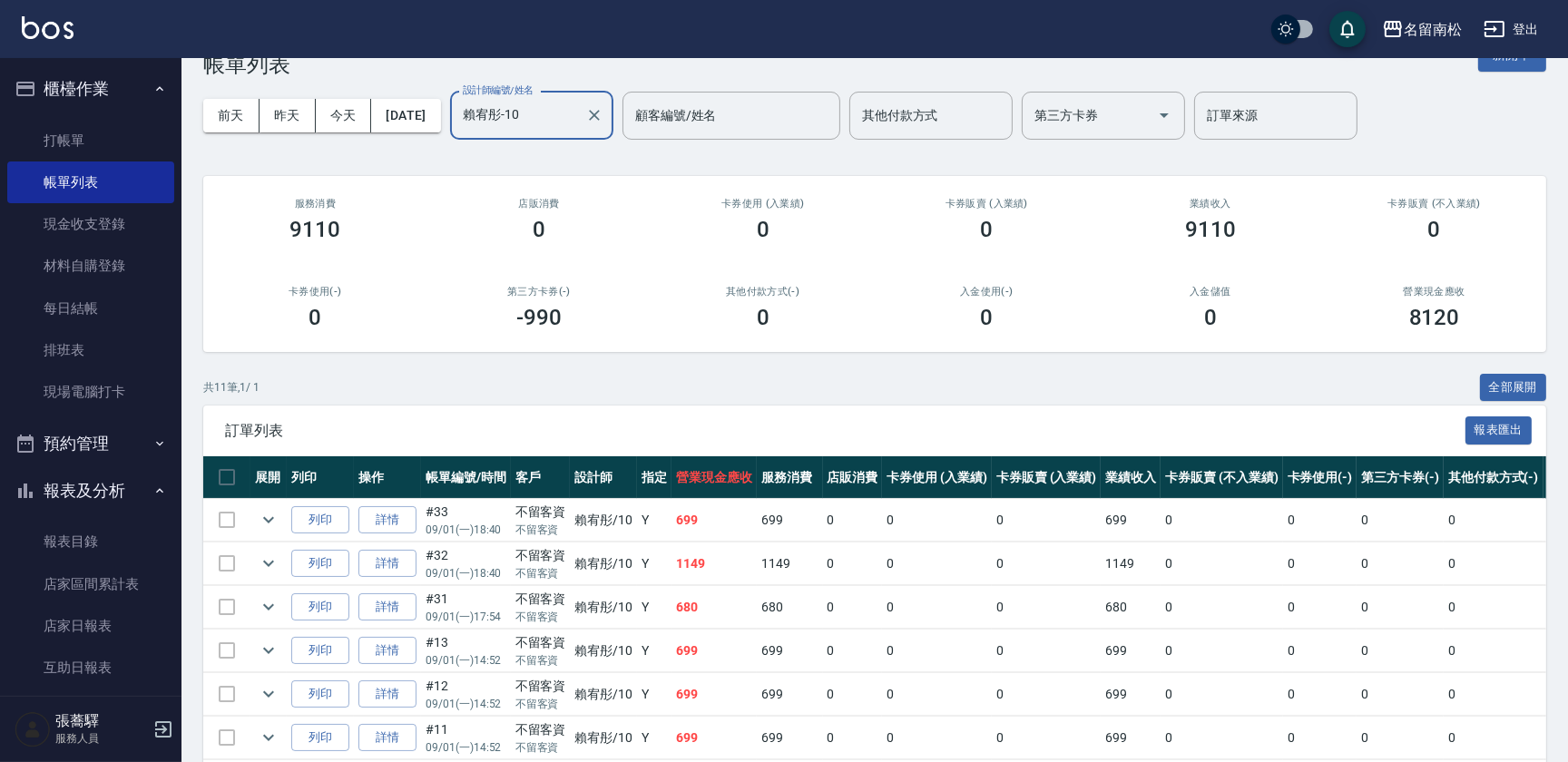
scroll to position [343, 0]
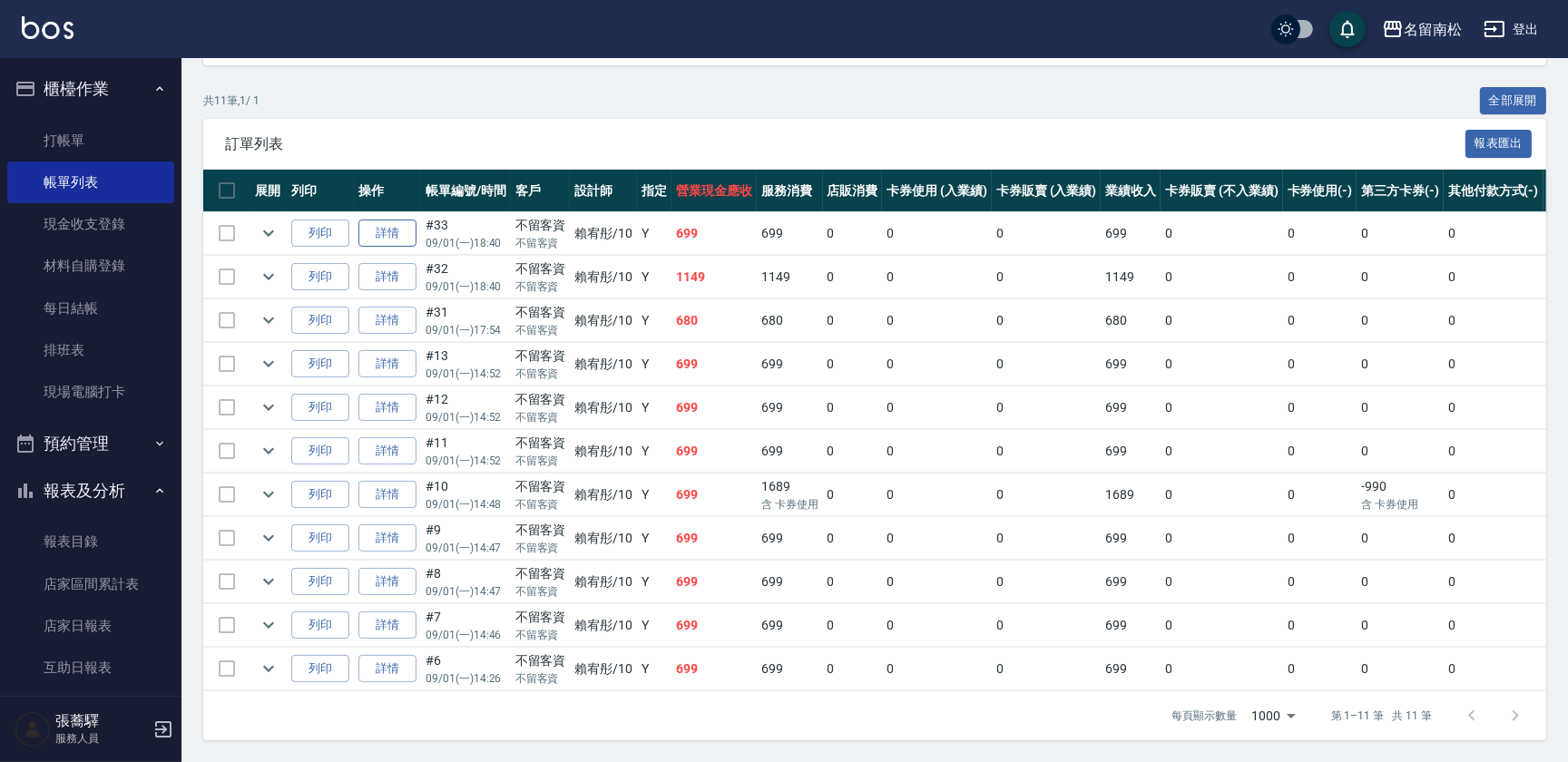
type input "賴宥彤-10"
click at [397, 229] on link "詳情" at bounding box center [387, 232] width 58 height 28
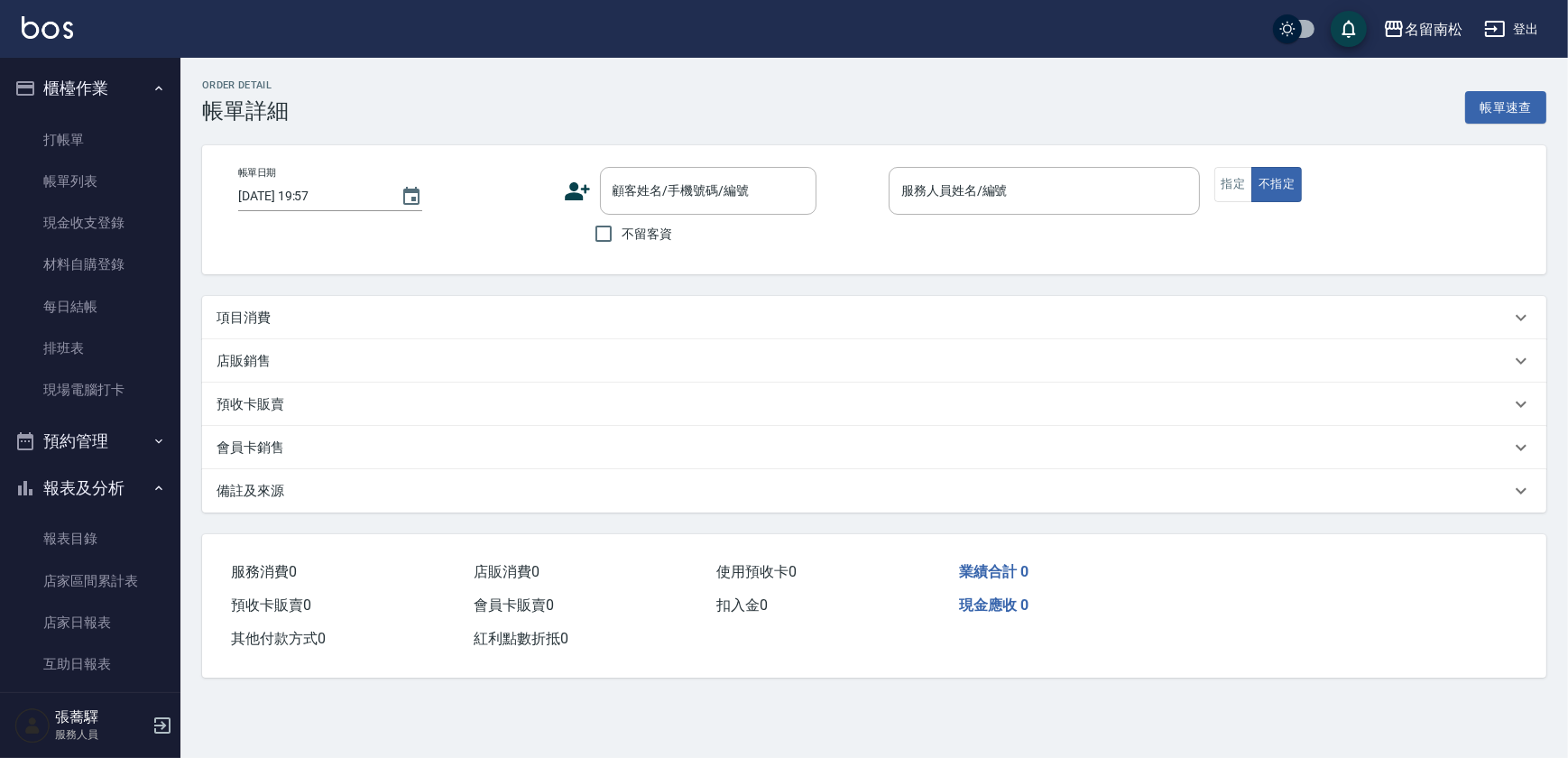
type input "[DATE] 18:40"
checkbox input "true"
type input "賴宥彤-10"
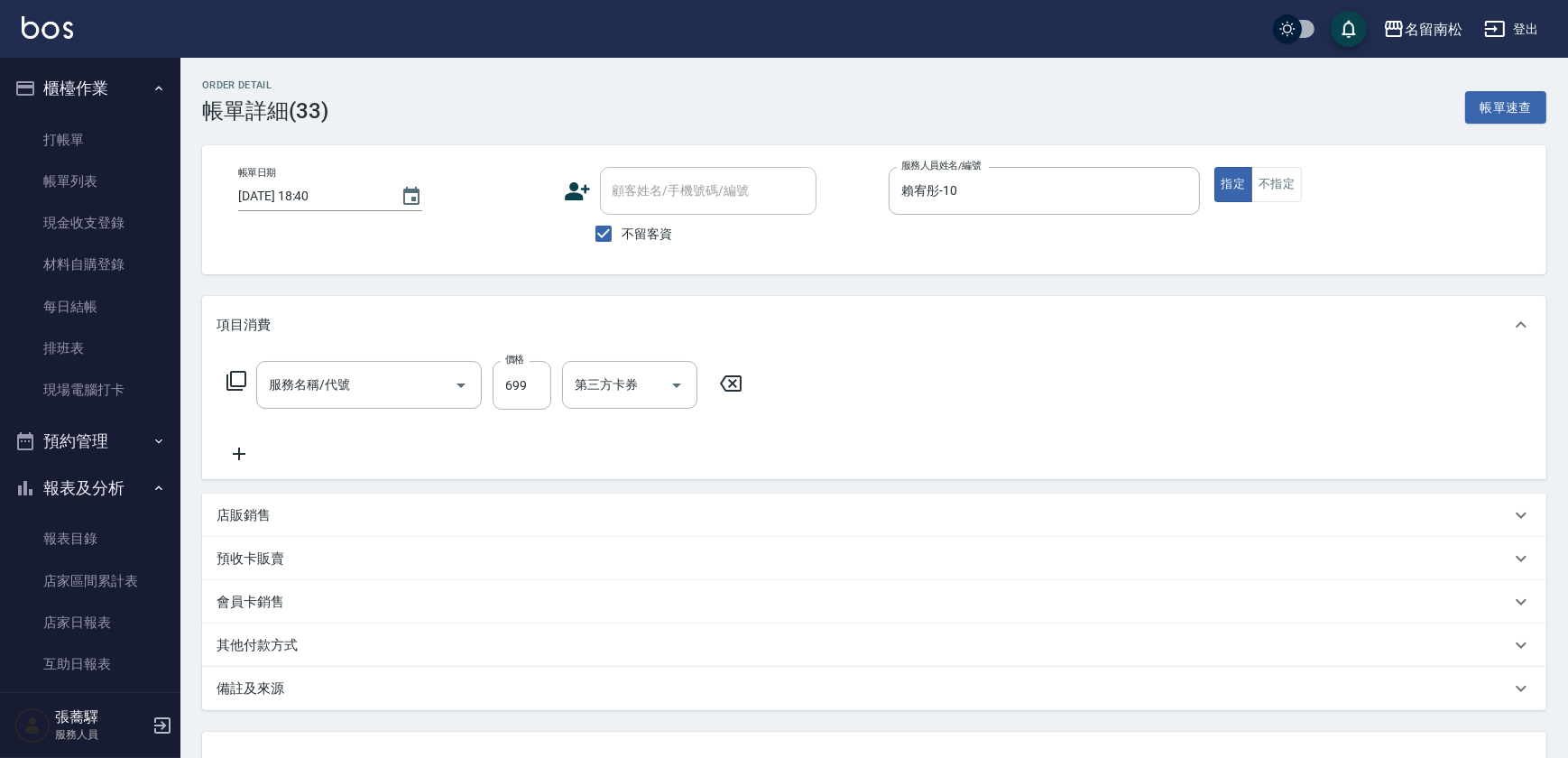
type input "滾珠洗髪699(214)"
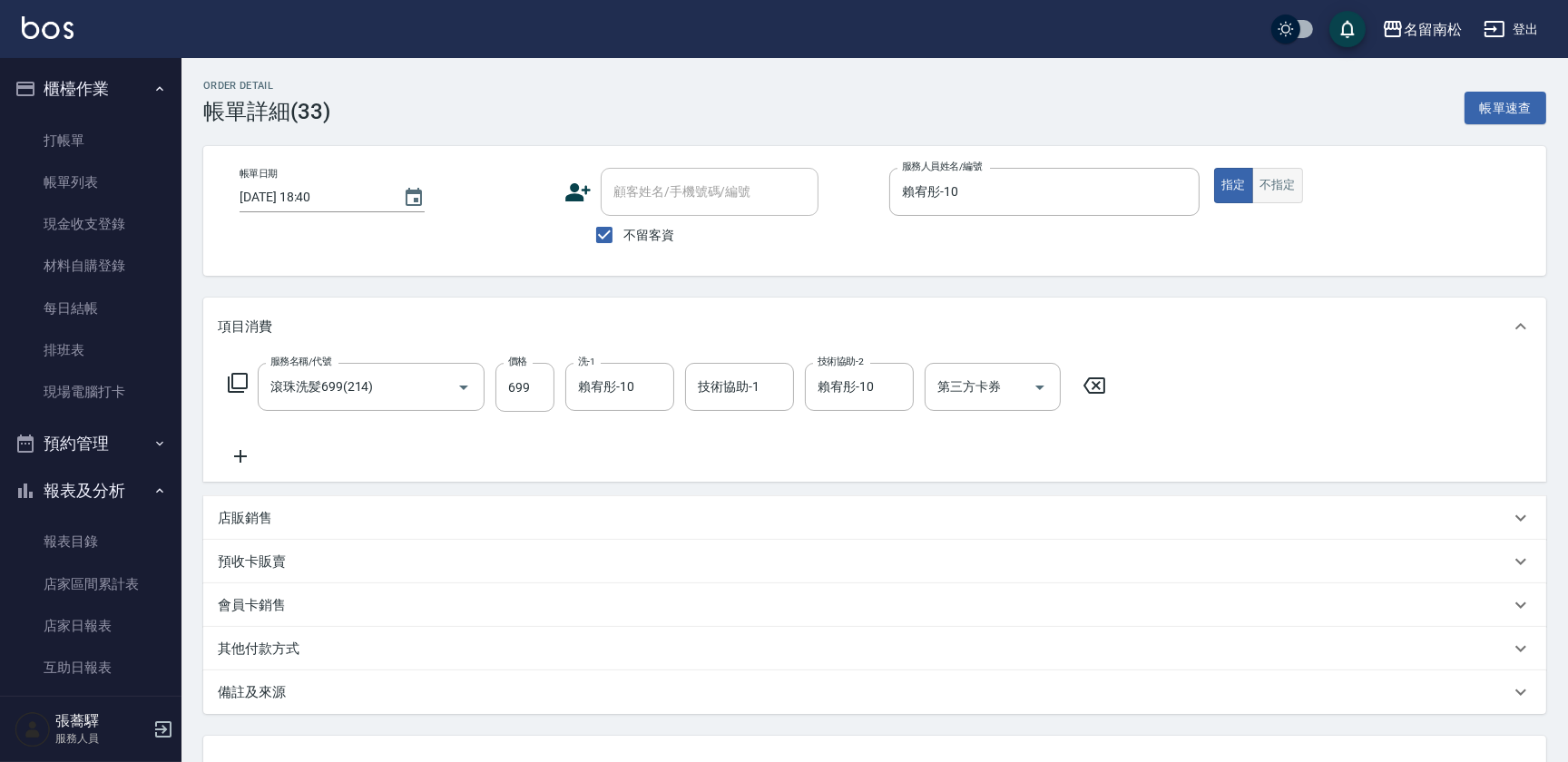
click at [1263, 187] on button "不指定" at bounding box center [1277, 185] width 51 height 35
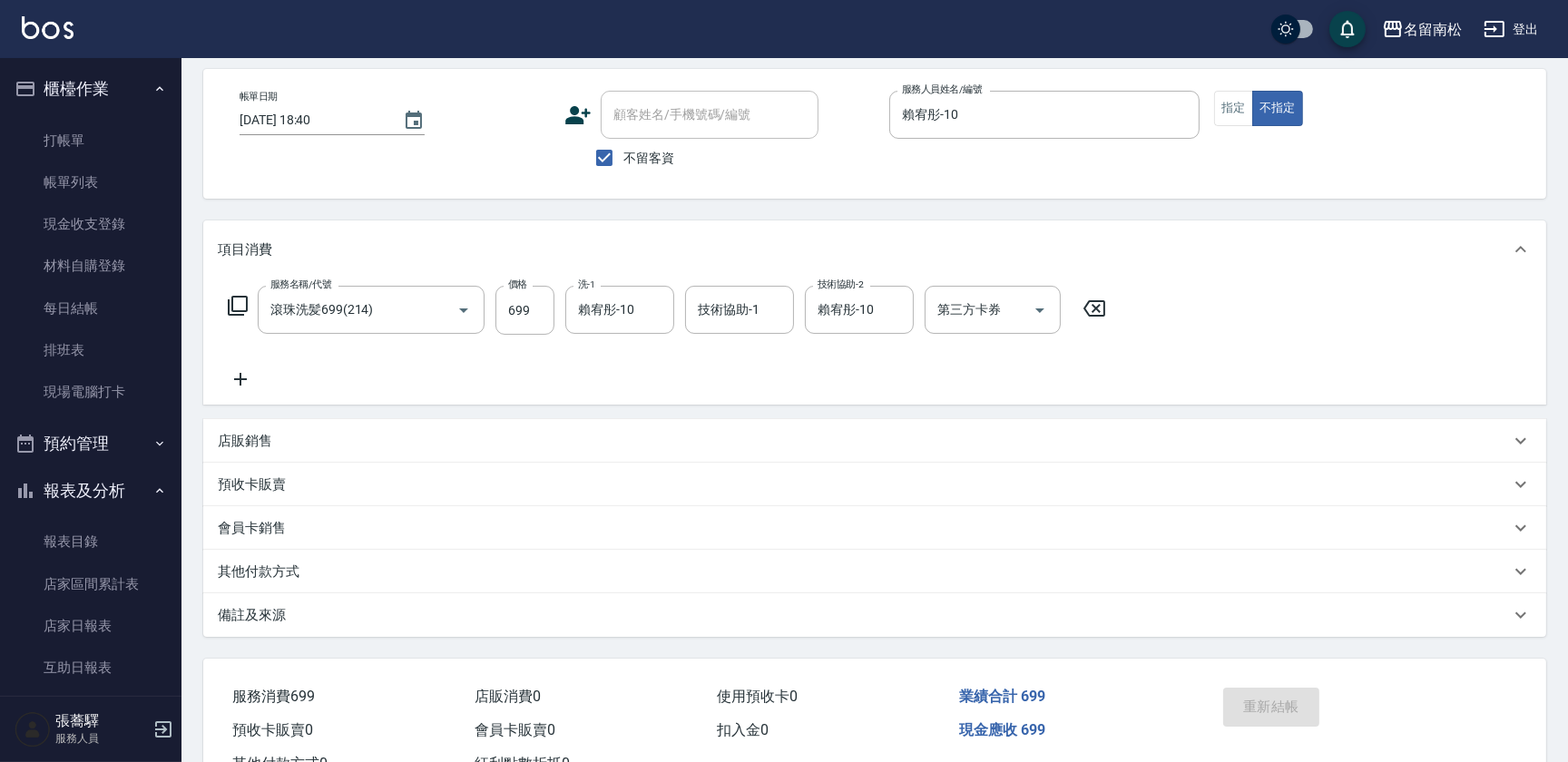
scroll to position [144, 0]
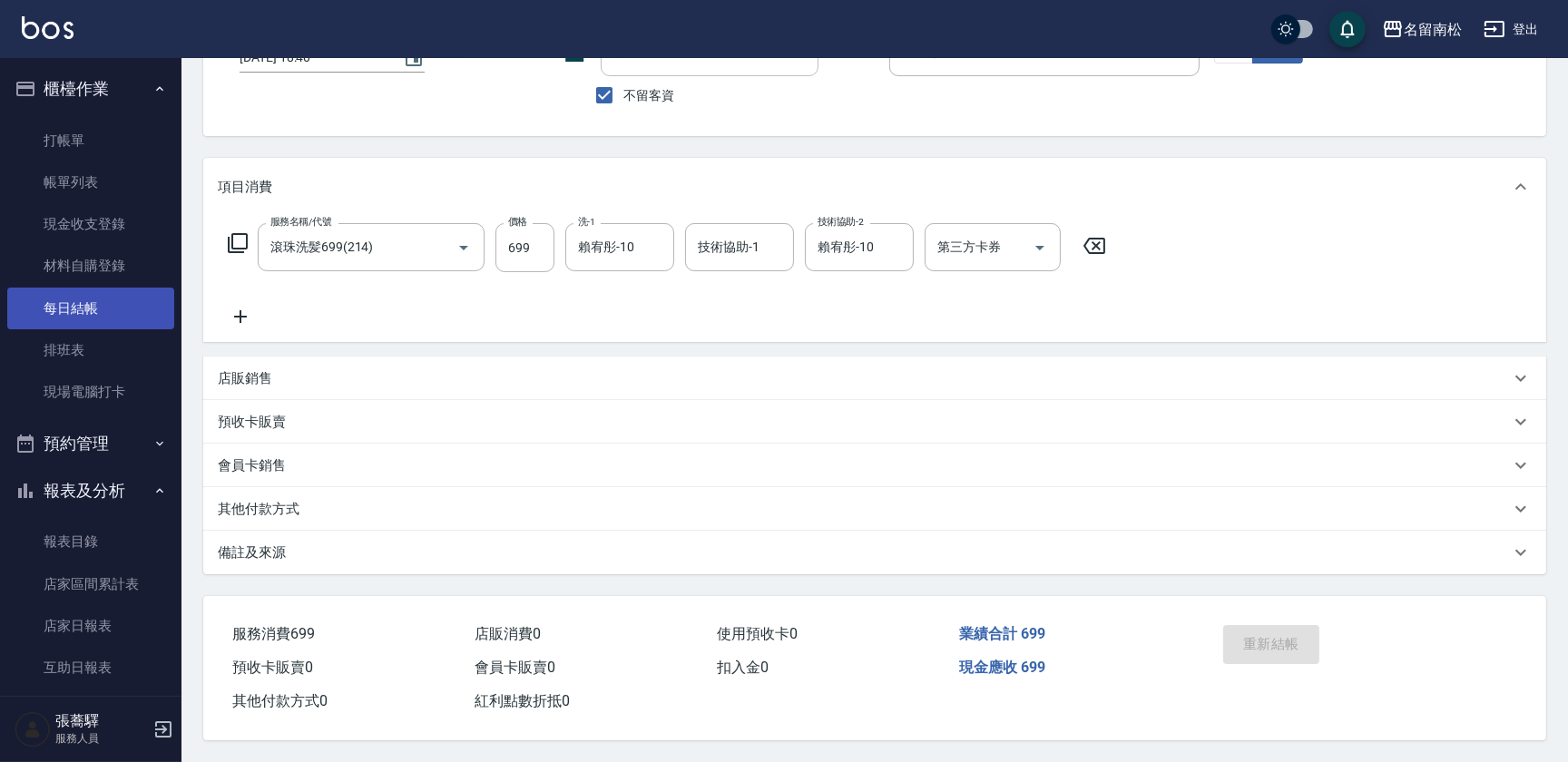
click at [86, 315] on link "每日結帳" at bounding box center [91, 309] width 166 height 42
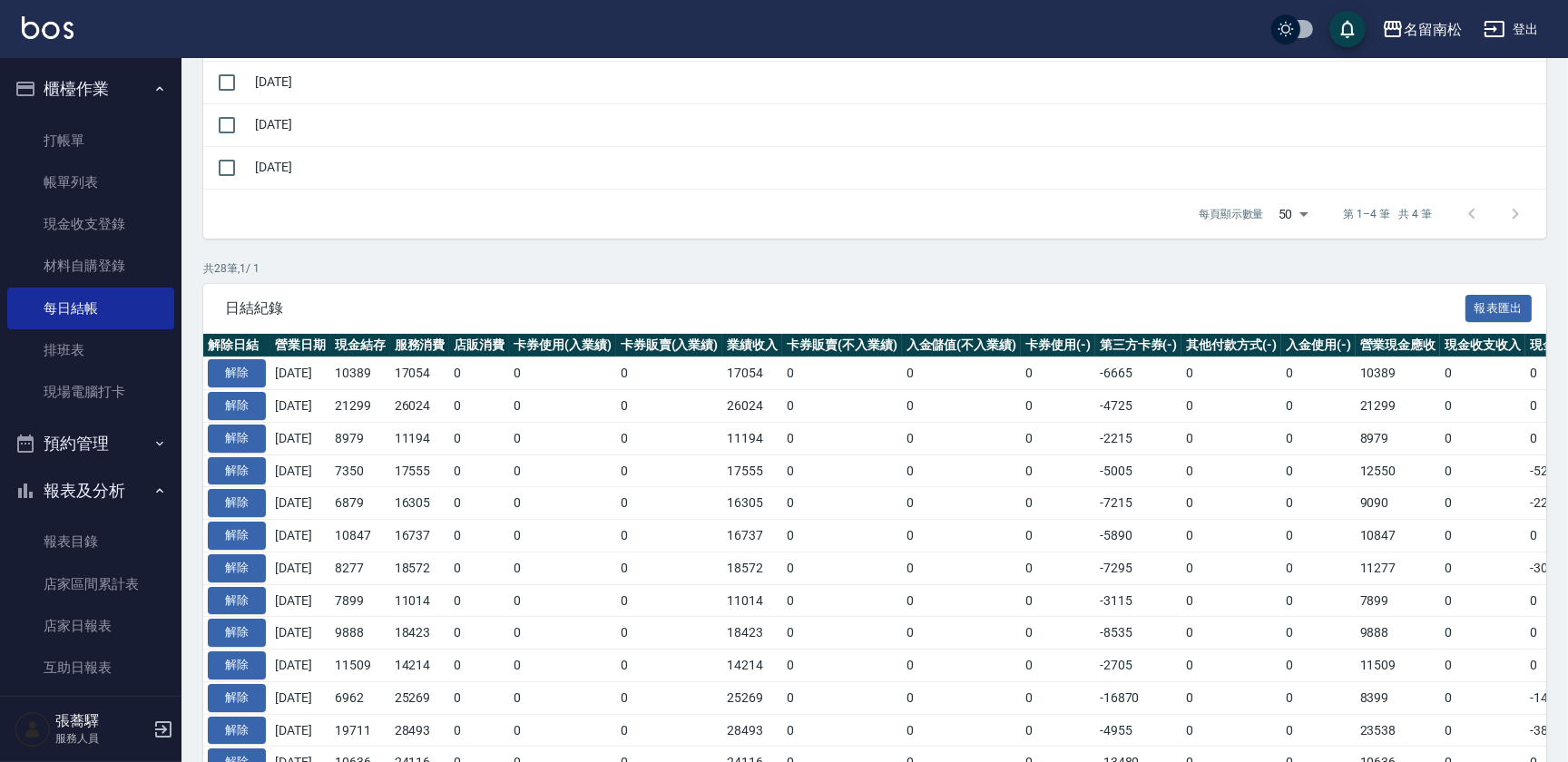
scroll to position [329, 0]
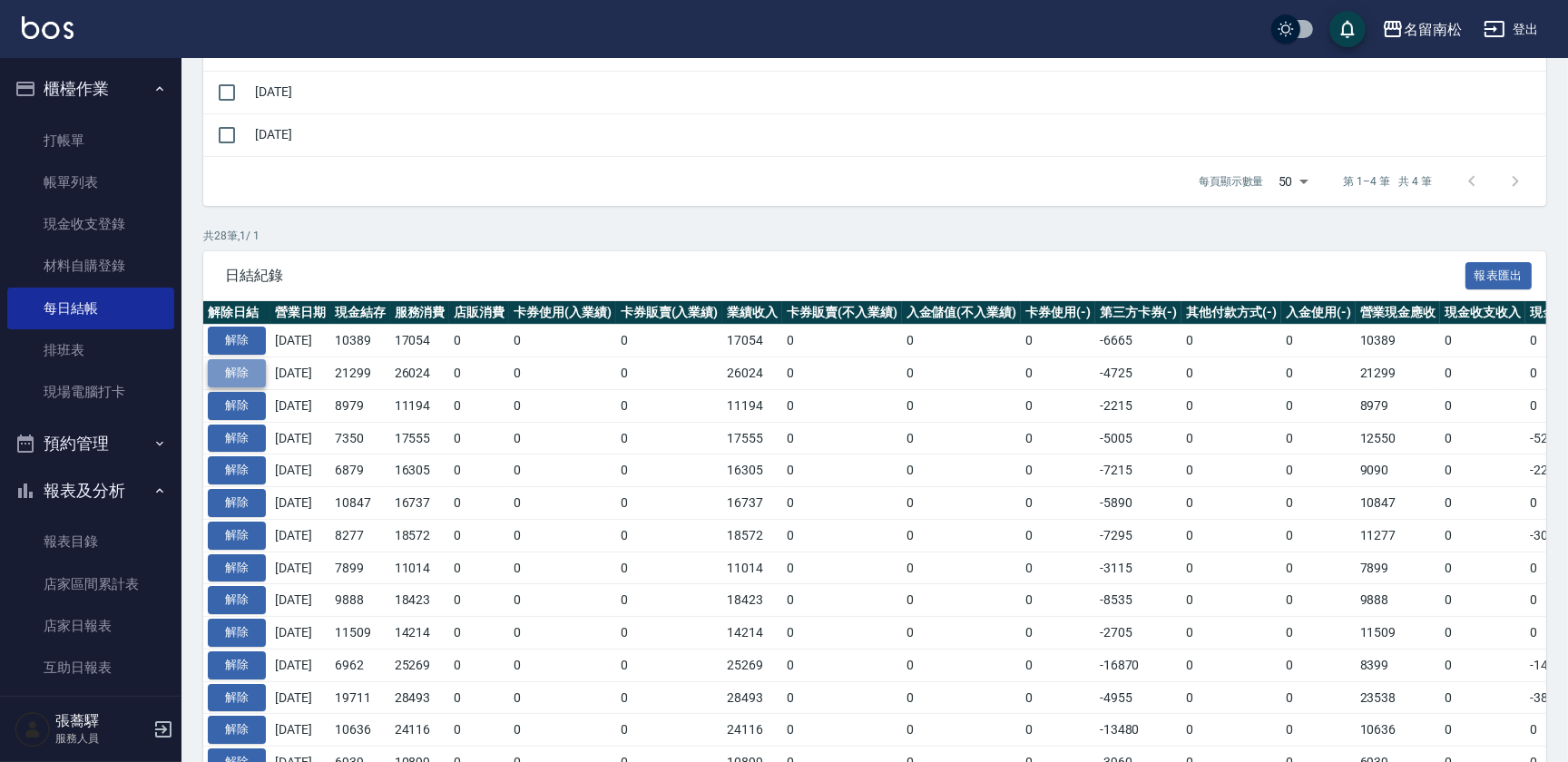
click at [262, 372] on button "解除" at bounding box center [236, 373] width 58 height 28
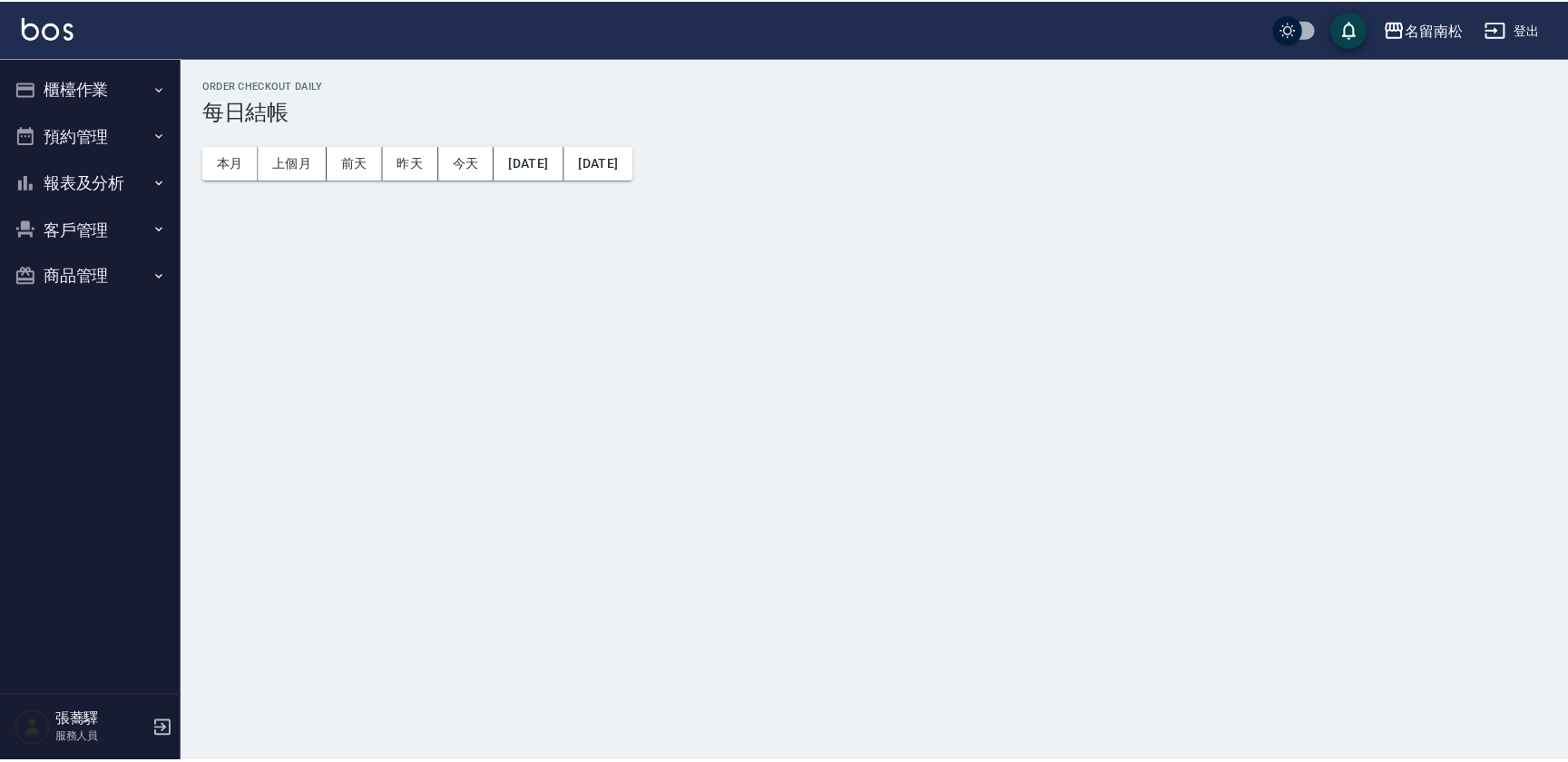
scroll to position [329, 0]
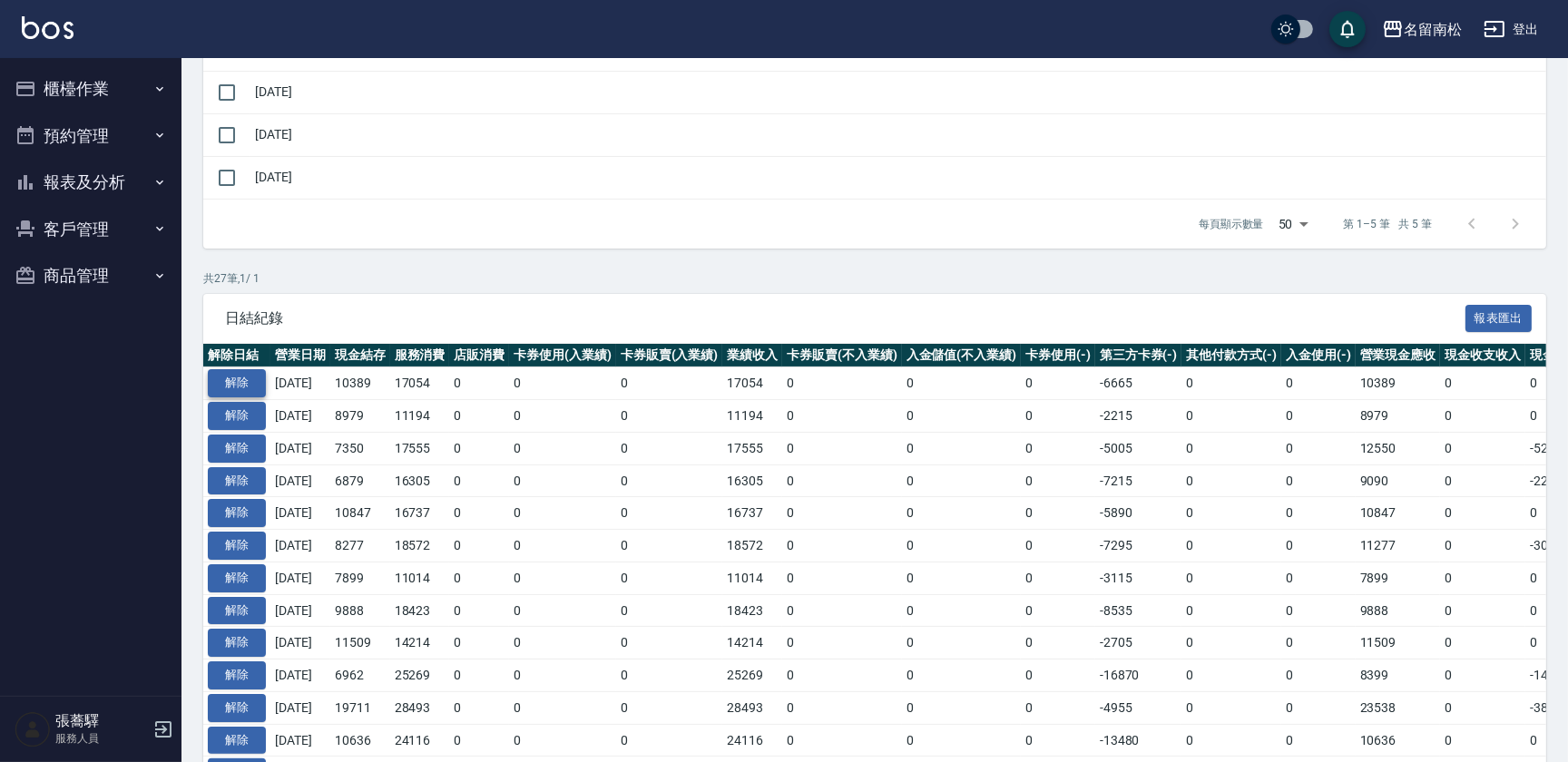
click at [251, 372] on button "解除" at bounding box center [236, 382] width 58 height 28
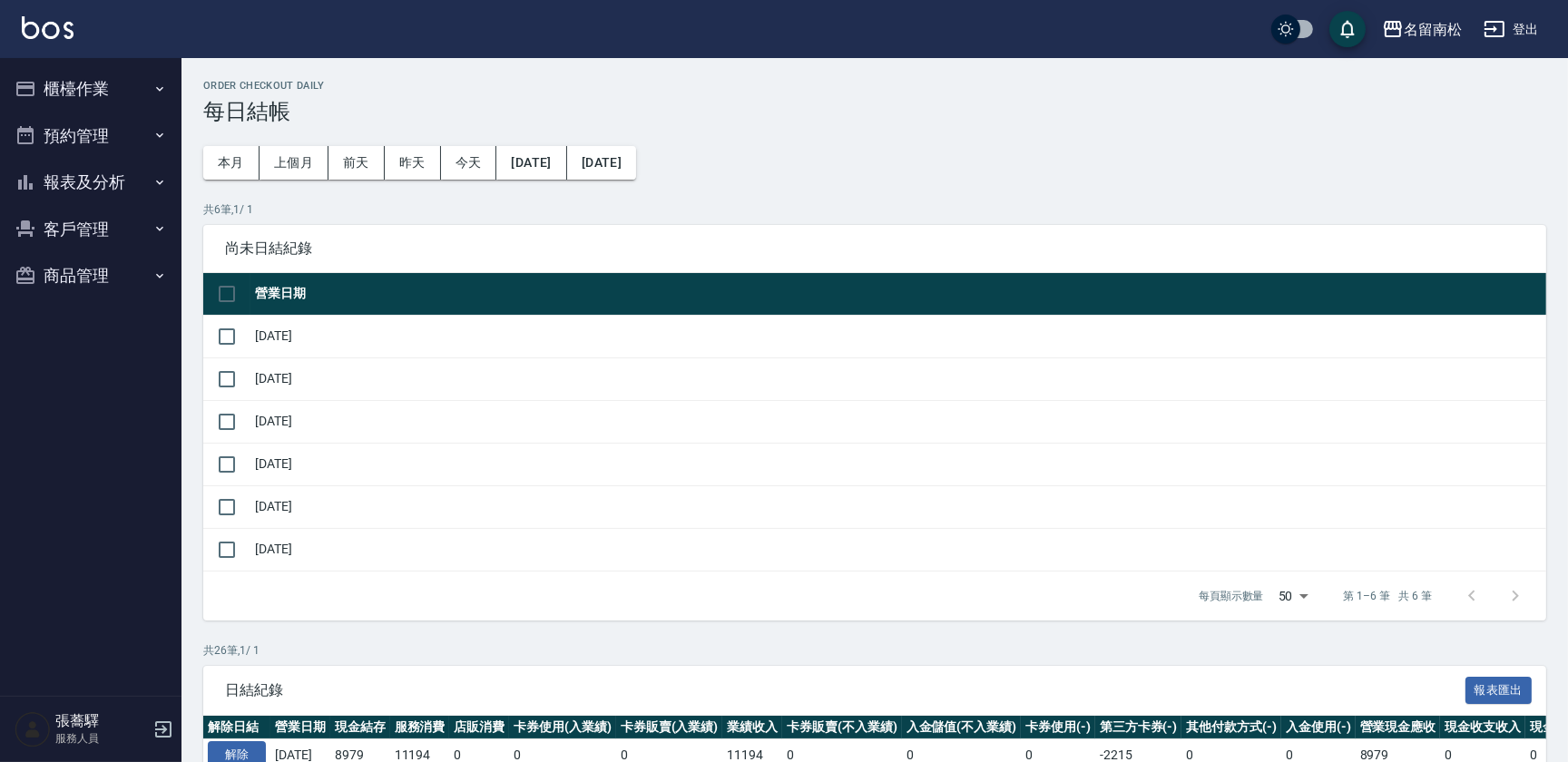
click at [131, 98] on button "櫃檯作業" at bounding box center [91, 88] width 166 height 47
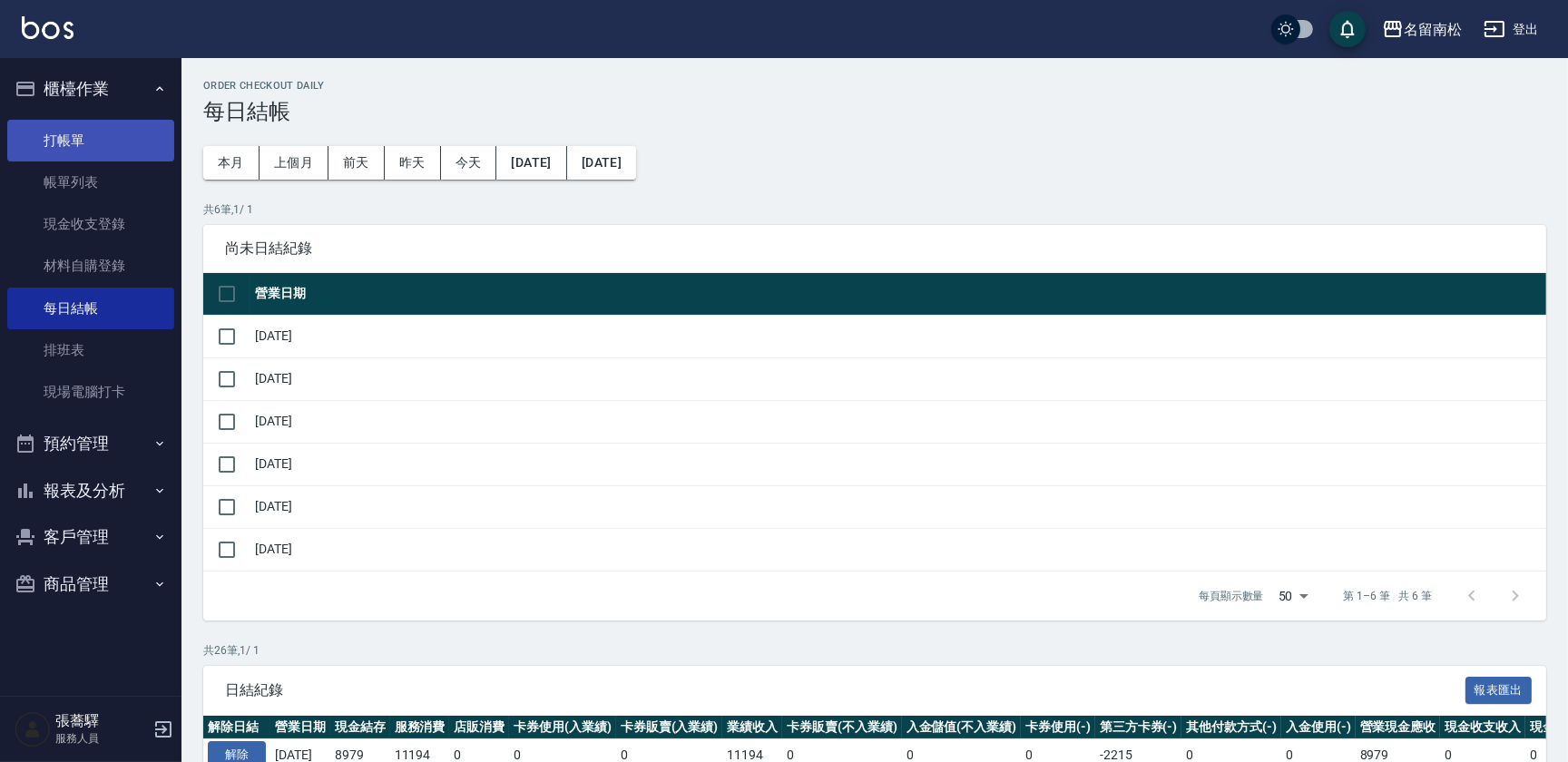
click at [131, 147] on link "打帳單" at bounding box center [91, 141] width 166 height 42
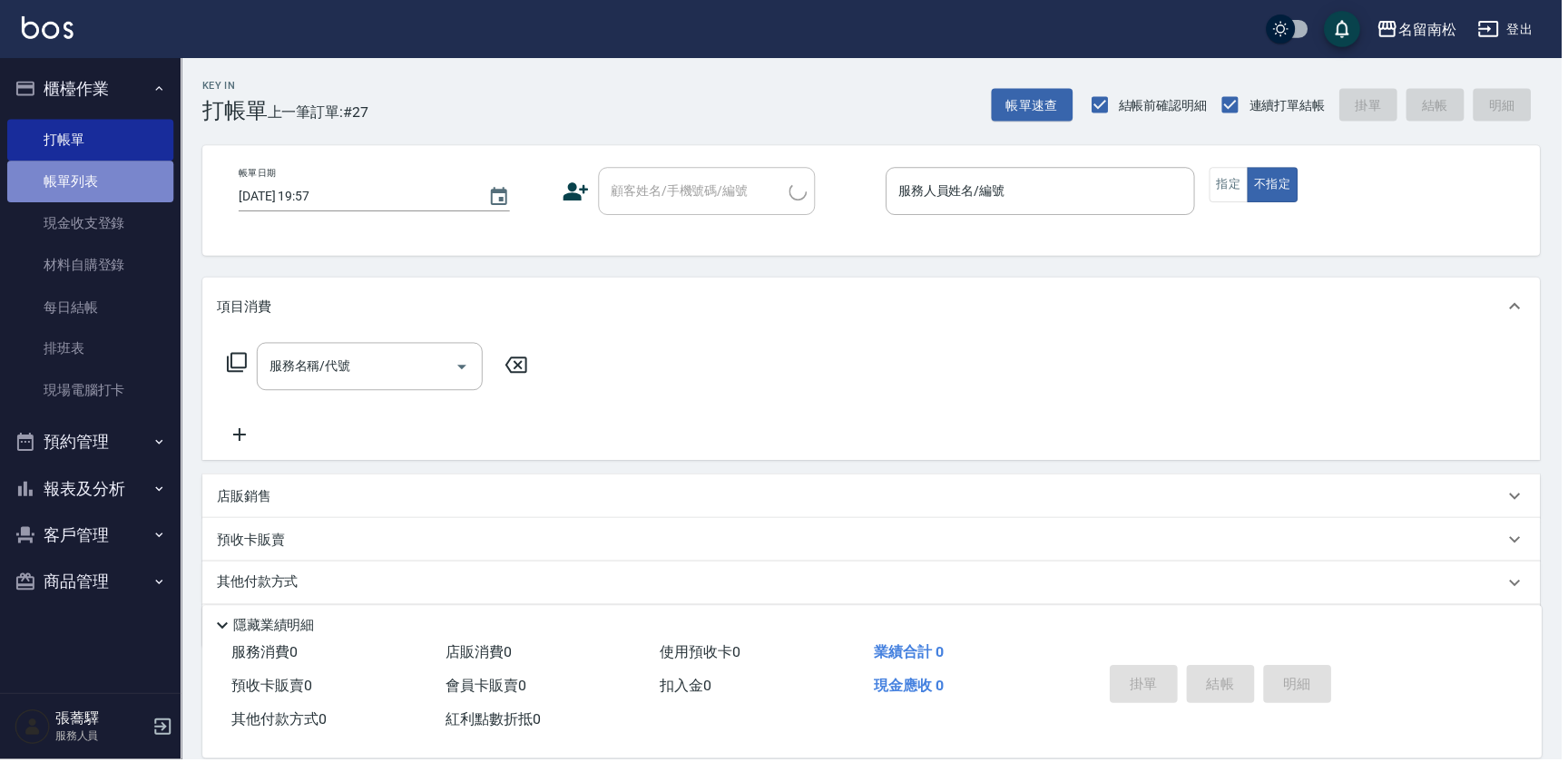
click at [136, 182] on link "帳單列表" at bounding box center [91, 183] width 166 height 42
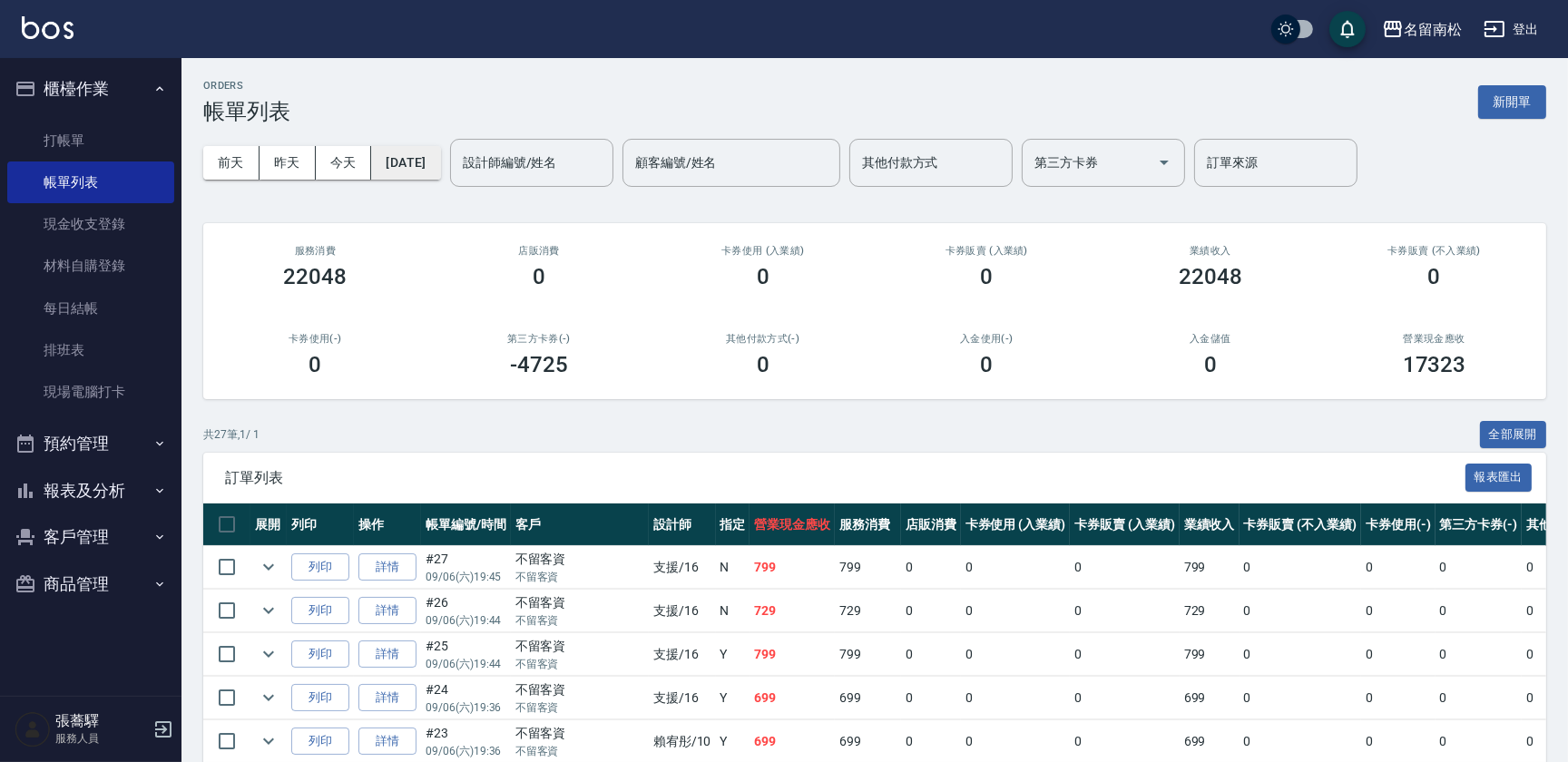
click at [397, 168] on button "[DATE]" at bounding box center [406, 163] width 69 height 33
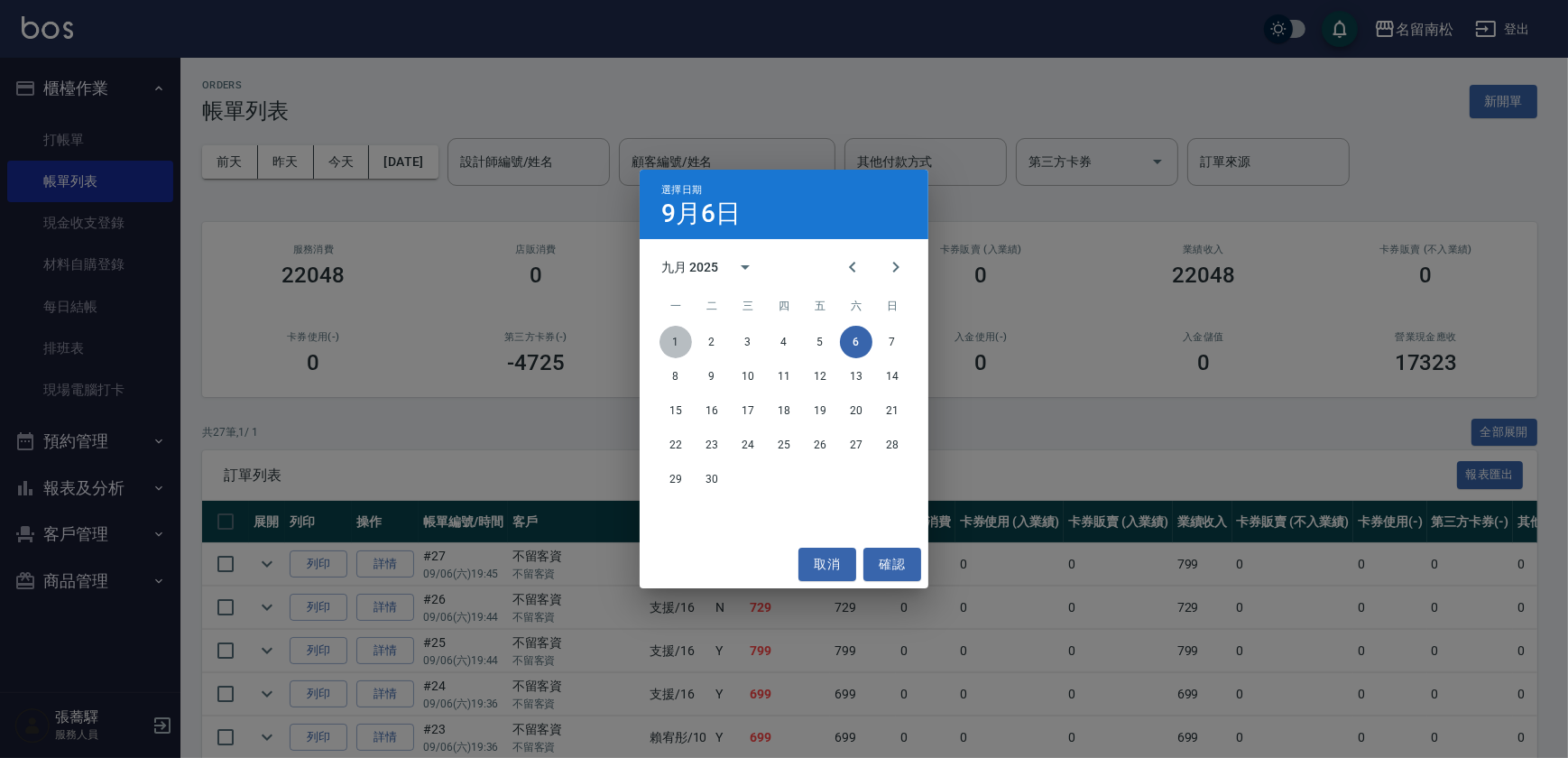
click at [676, 344] on button "1" at bounding box center [676, 341] width 32 height 32
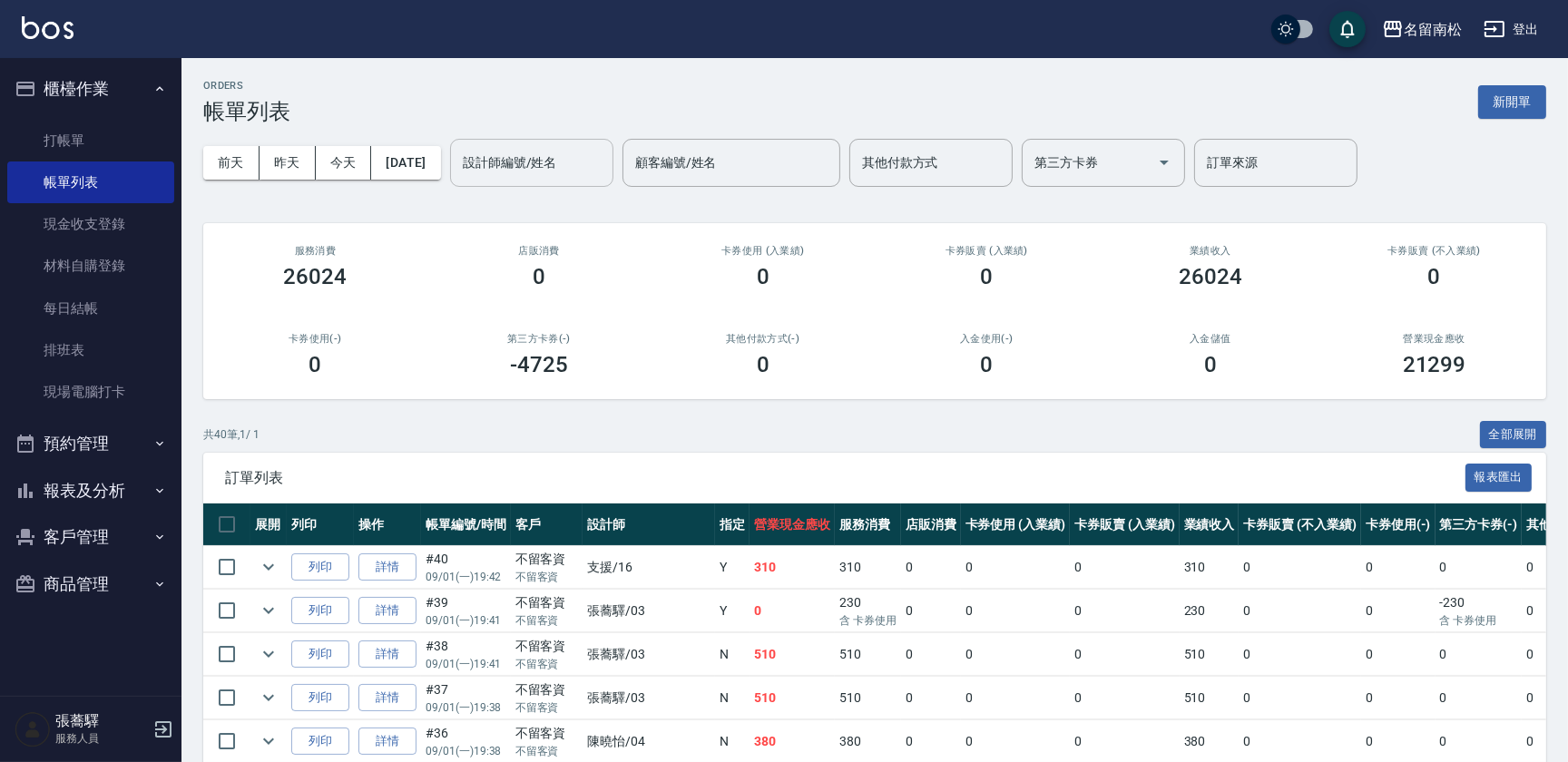
click at [544, 167] on input "設計師編號/姓名" at bounding box center [532, 163] width 147 height 32
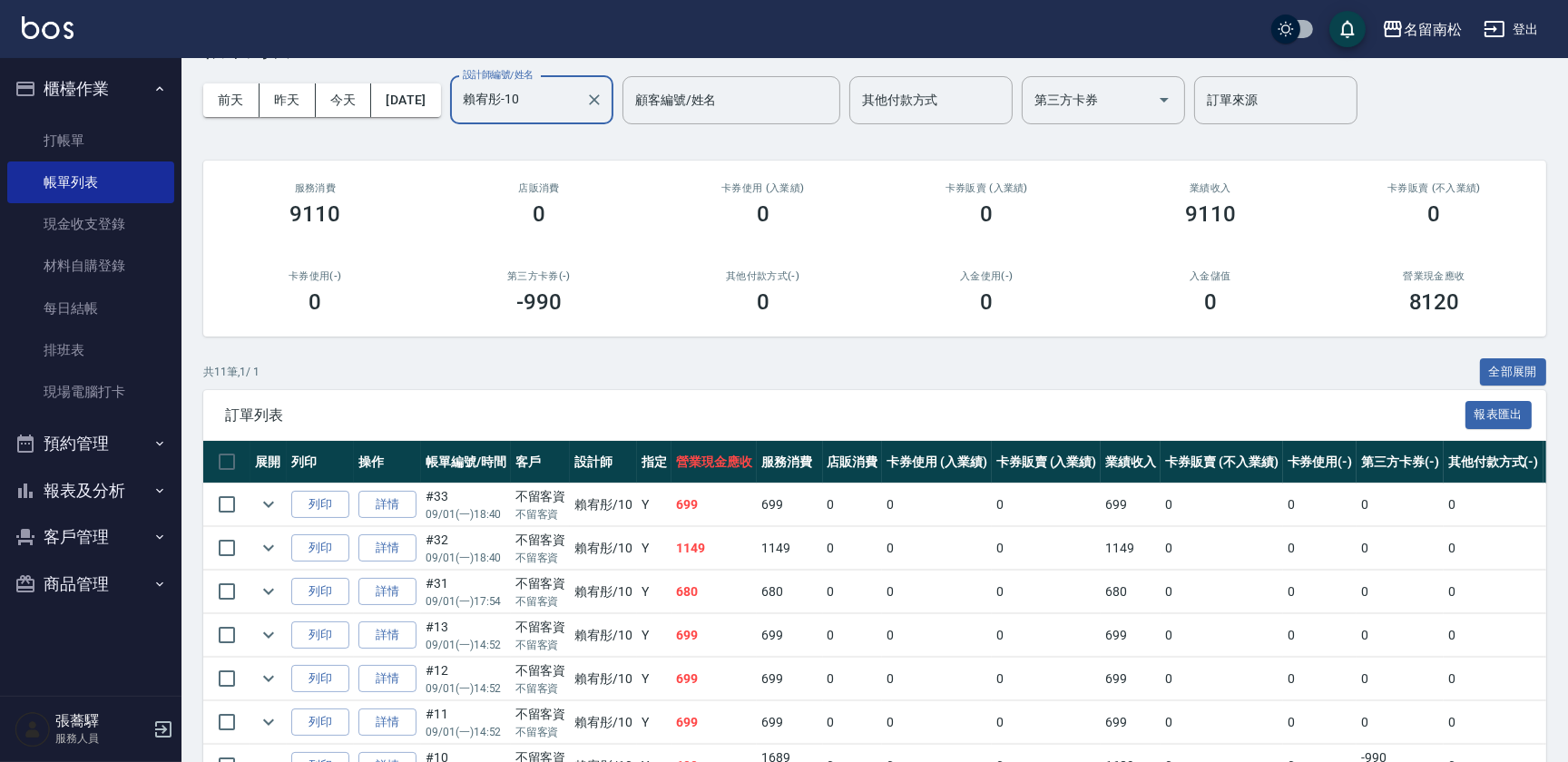
scroll to position [329, 0]
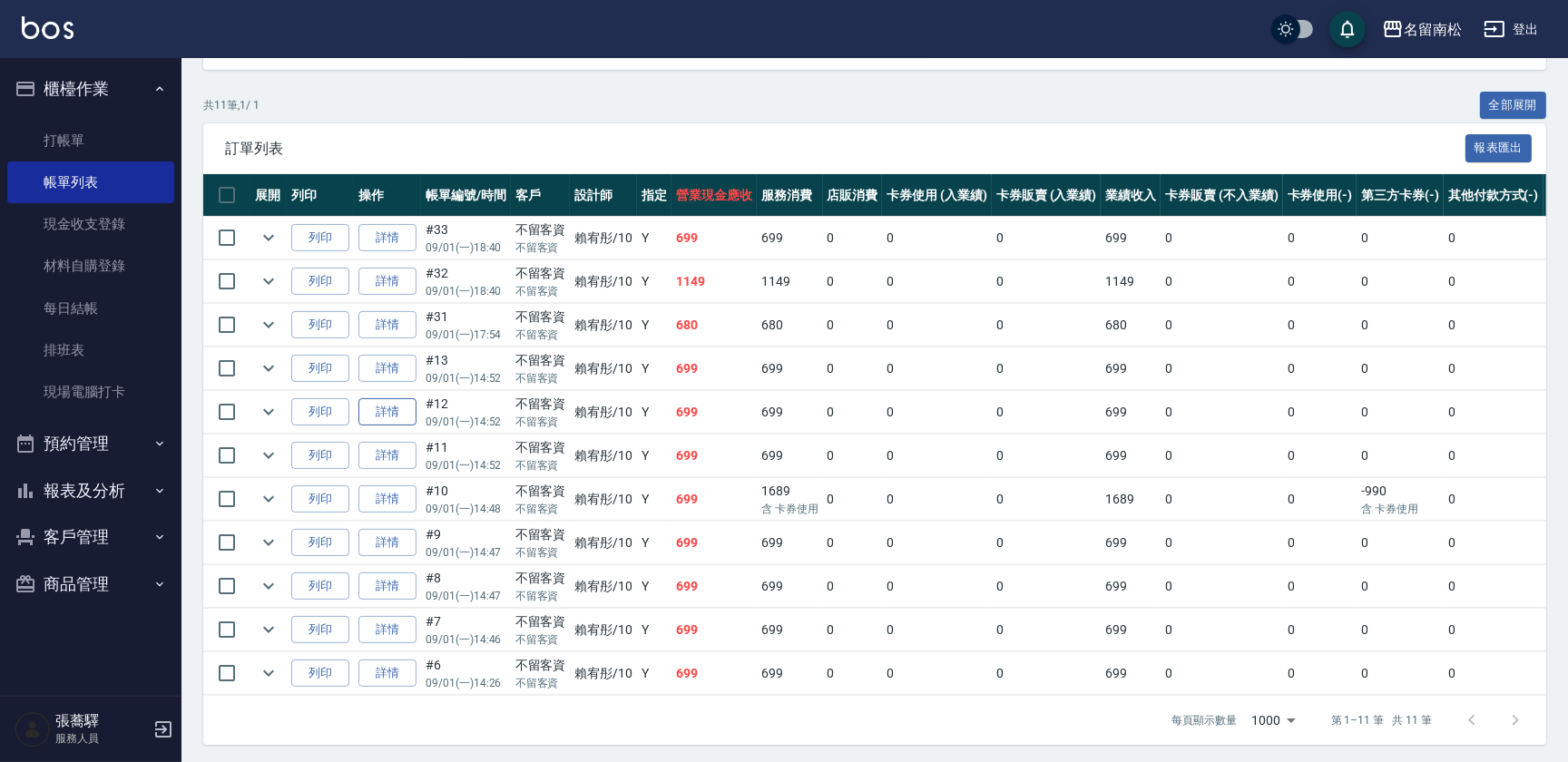
type input "賴宥彤-10"
click at [386, 412] on link "詳情" at bounding box center [387, 411] width 58 height 28
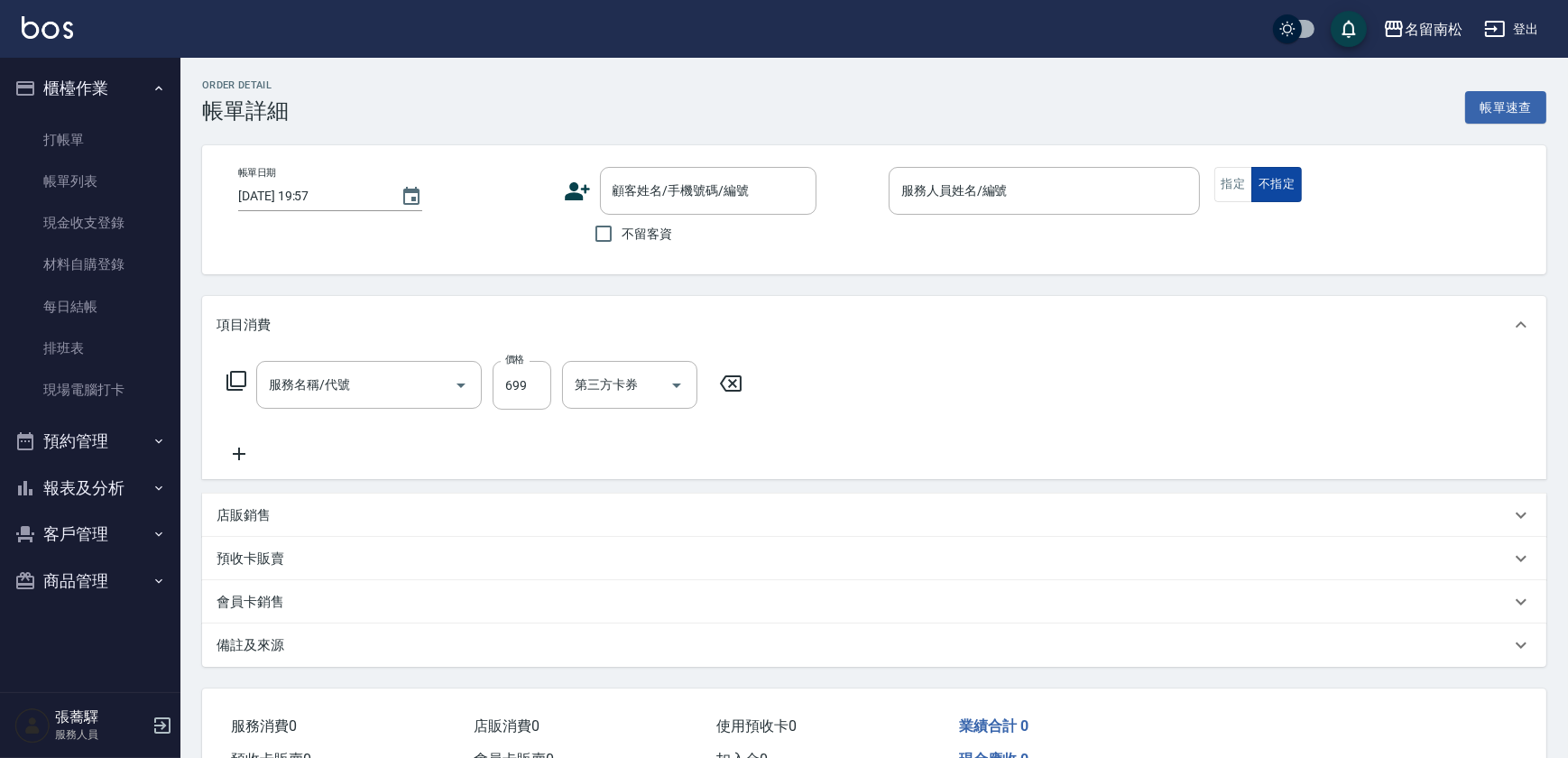
type input "2025/09/01 14:52"
checkbox input "true"
type input "賴宥彤-10"
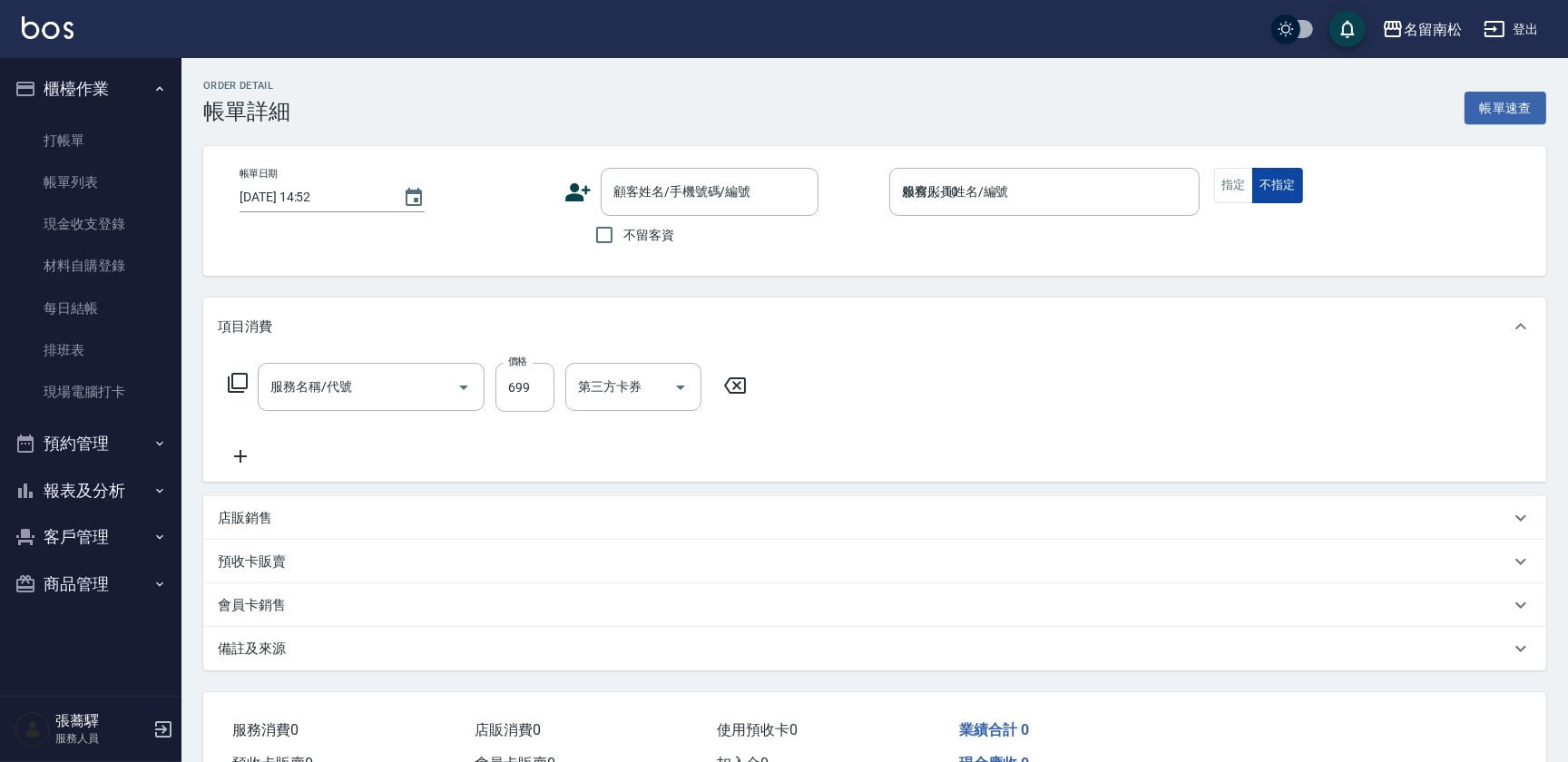
type input "滾珠洗髪699(214)"
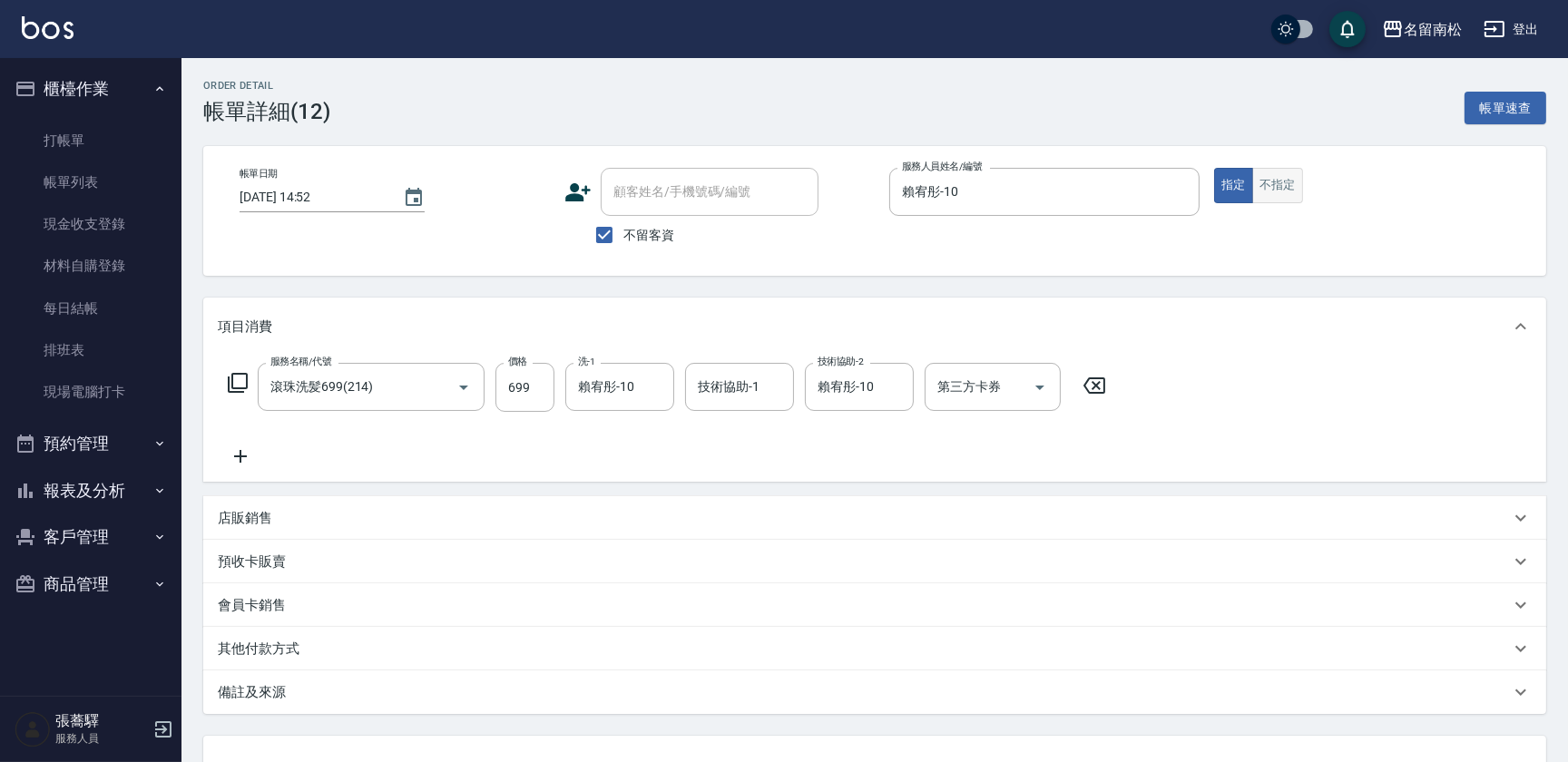
click at [1288, 195] on button "不指定" at bounding box center [1277, 185] width 51 height 35
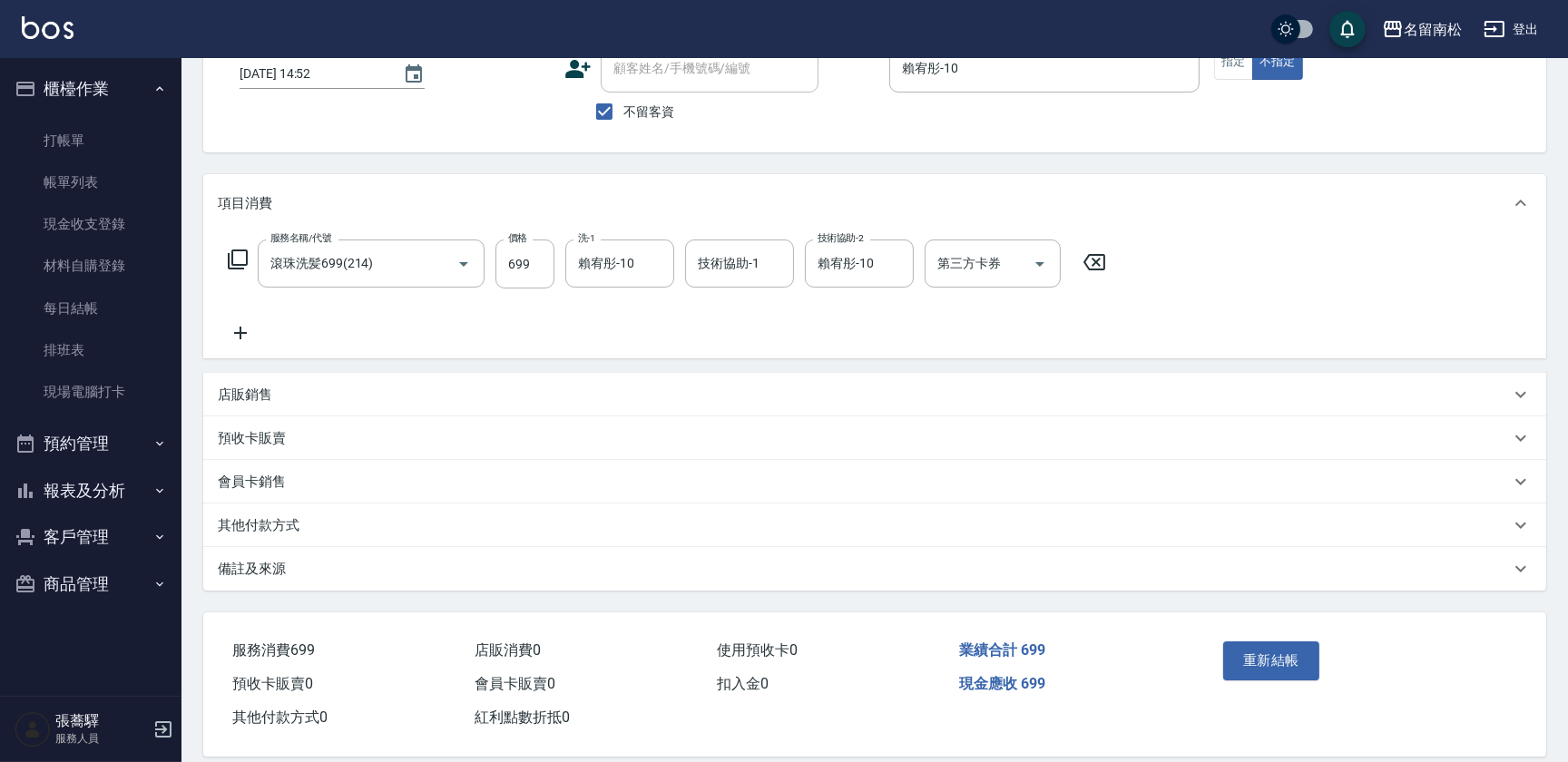
scroll to position [144, 0]
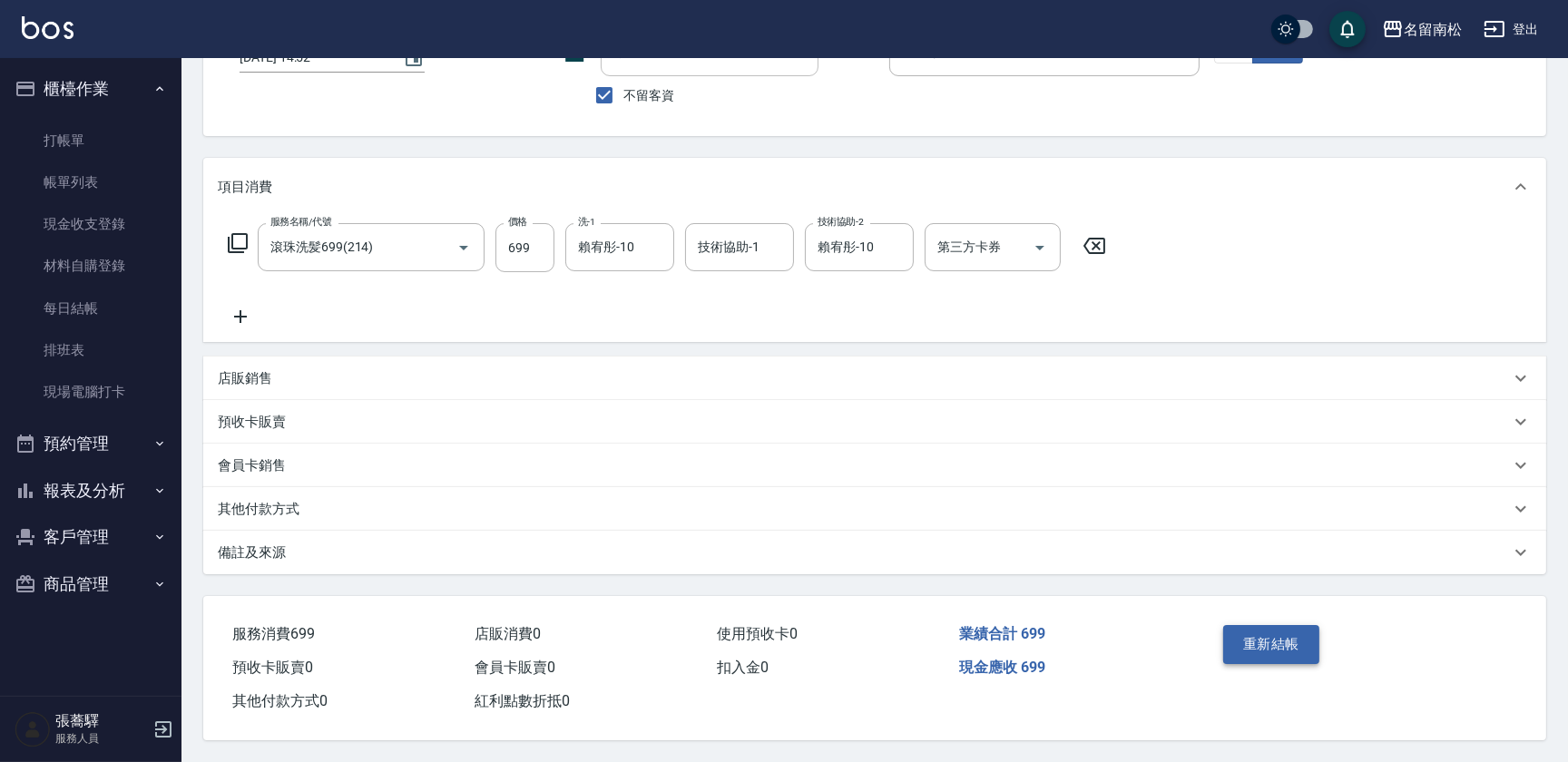
click at [1279, 650] on button "重新結帳" at bounding box center [1270, 643] width 97 height 38
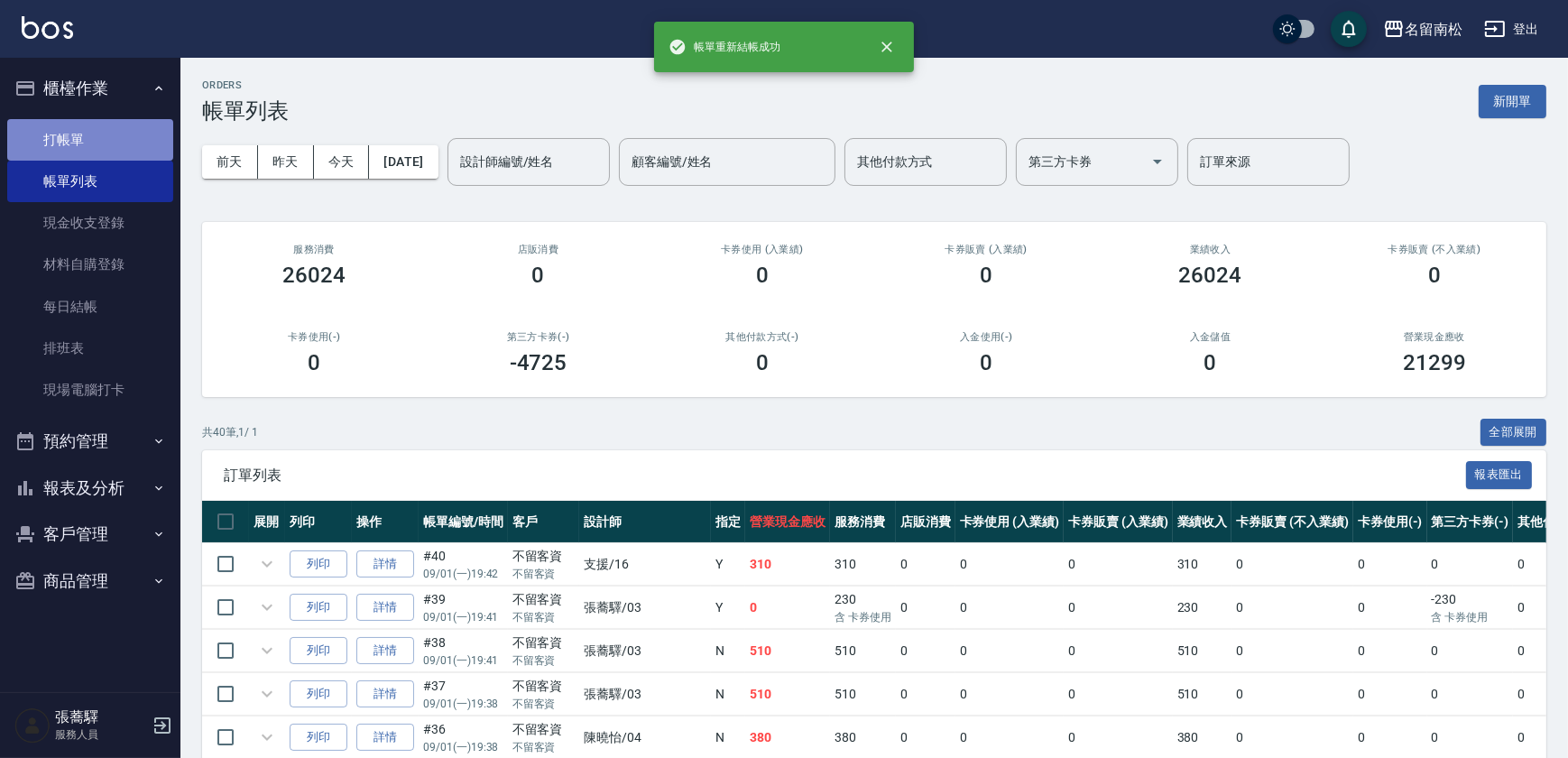
click at [68, 135] on link "打帳單" at bounding box center [90, 140] width 166 height 42
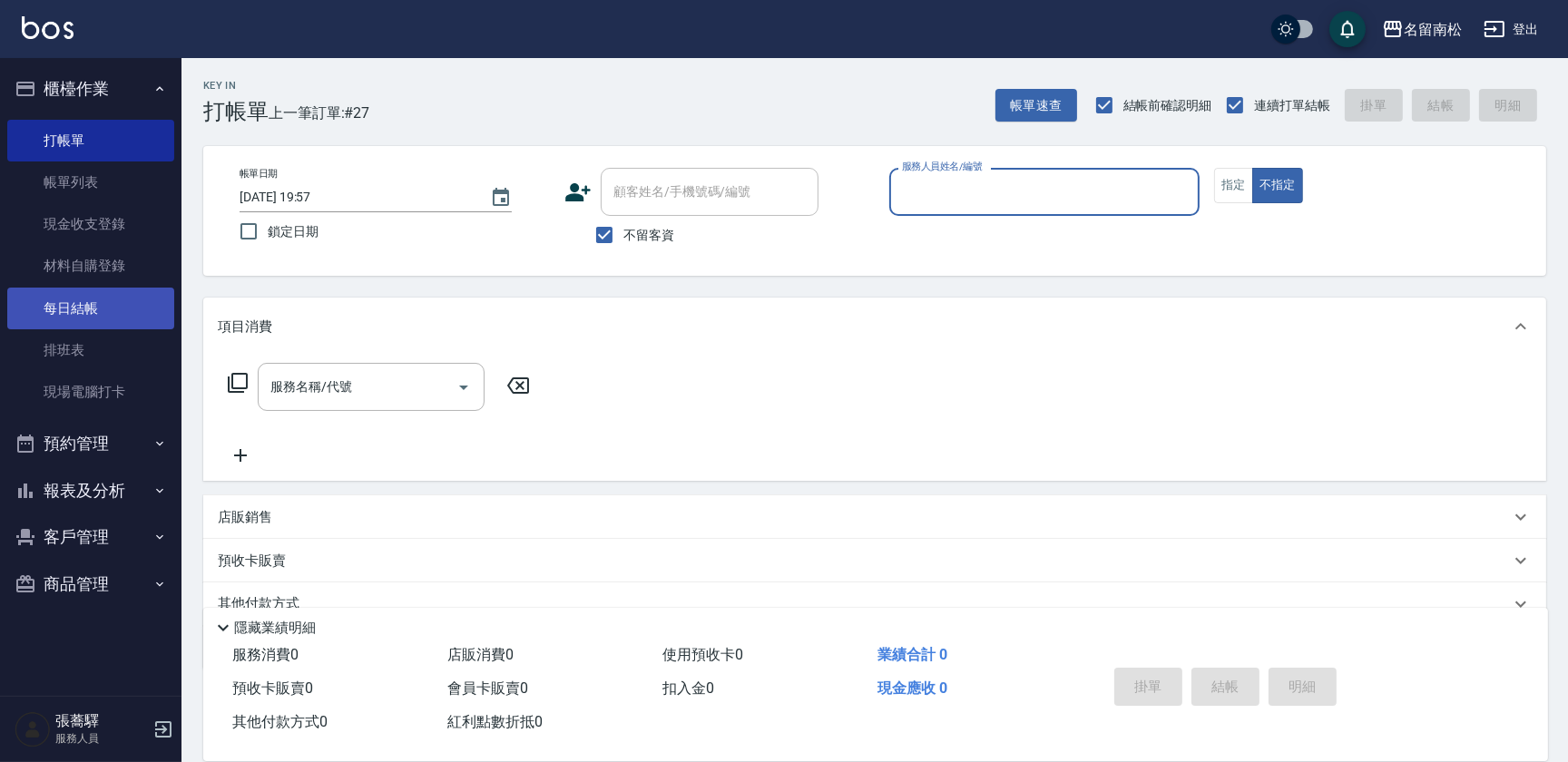
click at [93, 300] on link "每日結帳" at bounding box center [91, 309] width 166 height 42
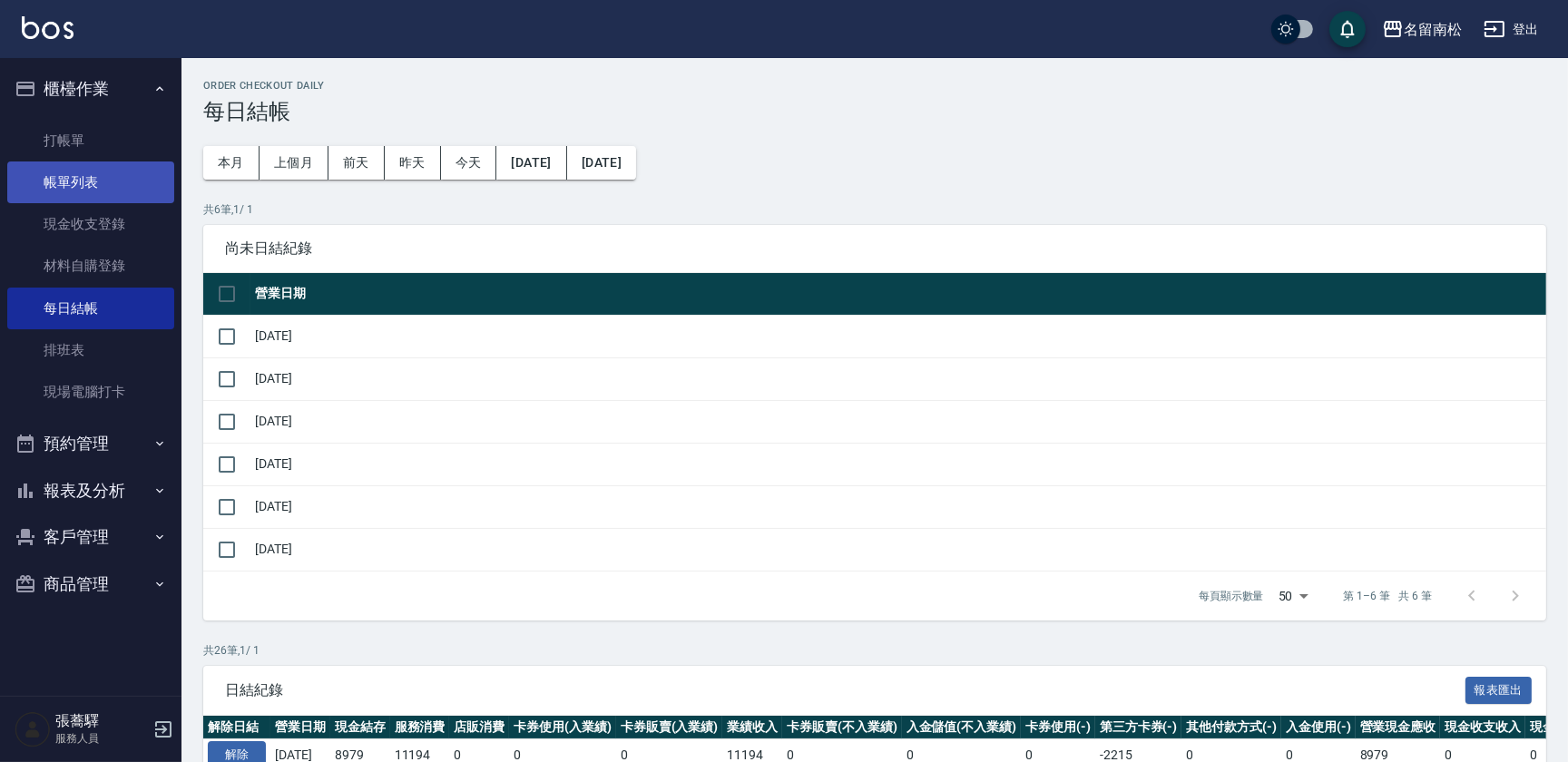
click at [80, 174] on link "帳單列表" at bounding box center [91, 183] width 166 height 42
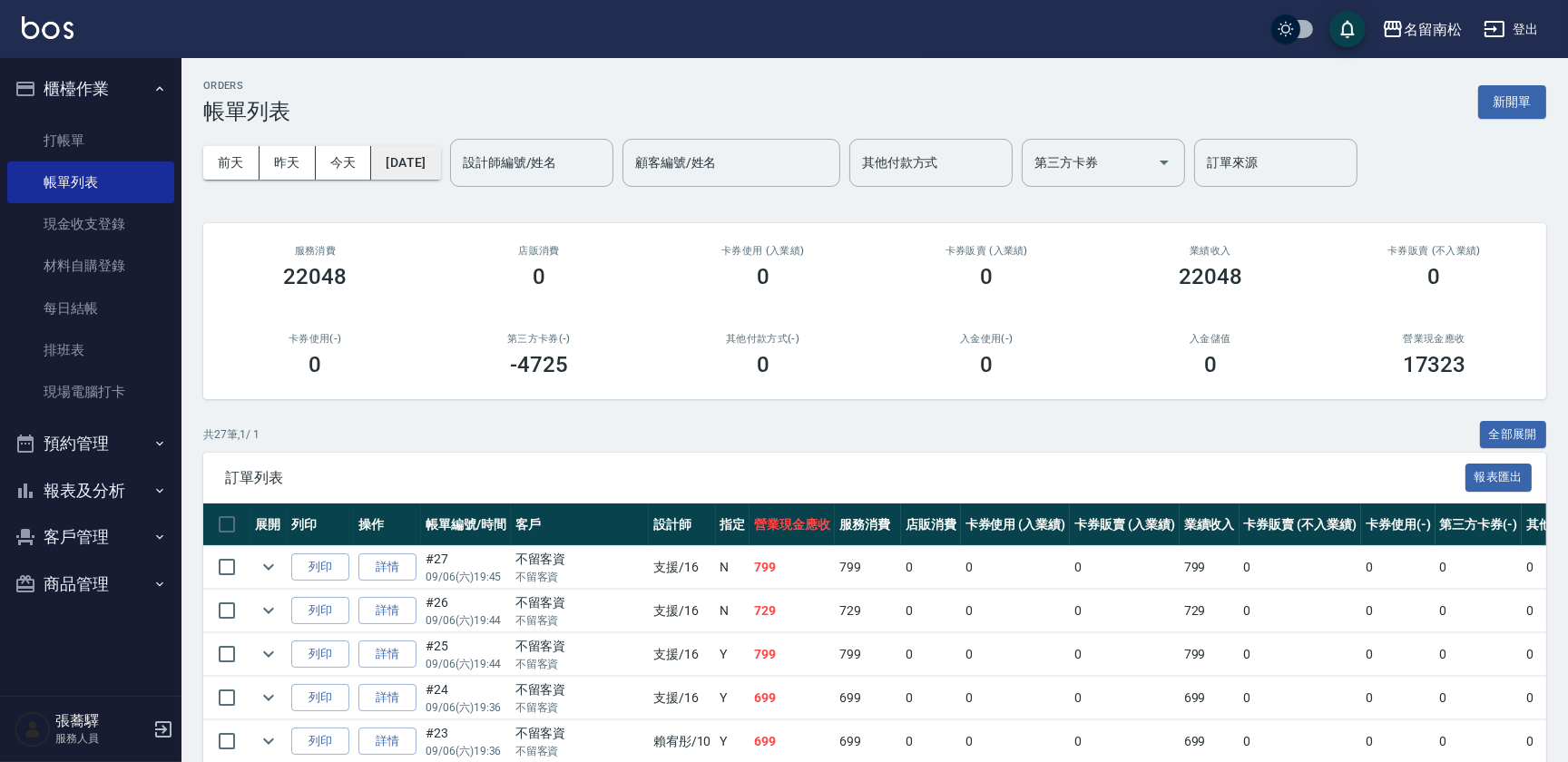
click at [440, 169] on button "[DATE]" at bounding box center [406, 163] width 69 height 33
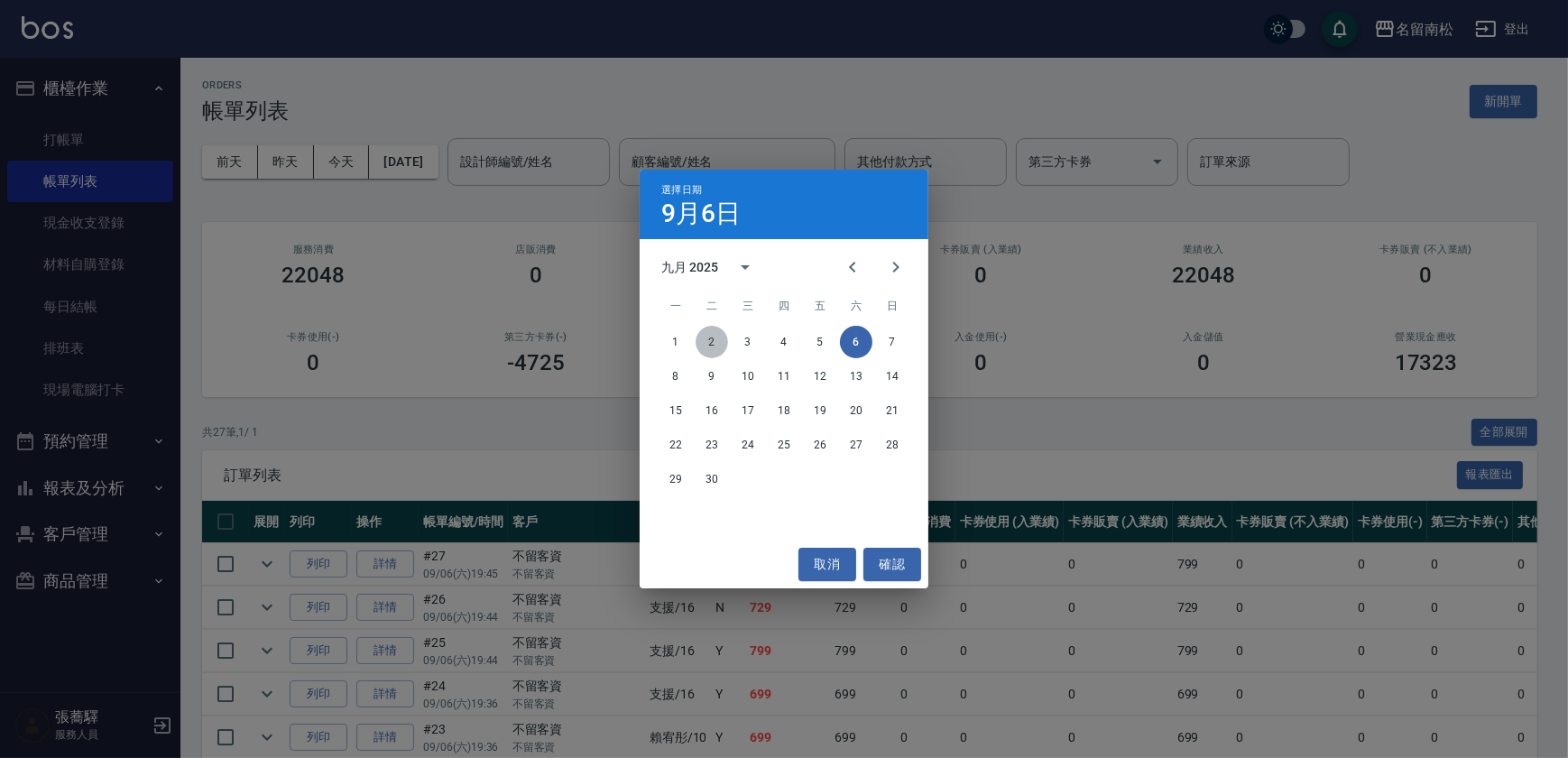
click at [718, 349] on button "2" at bounding box center [712, 341] width 32 height 32
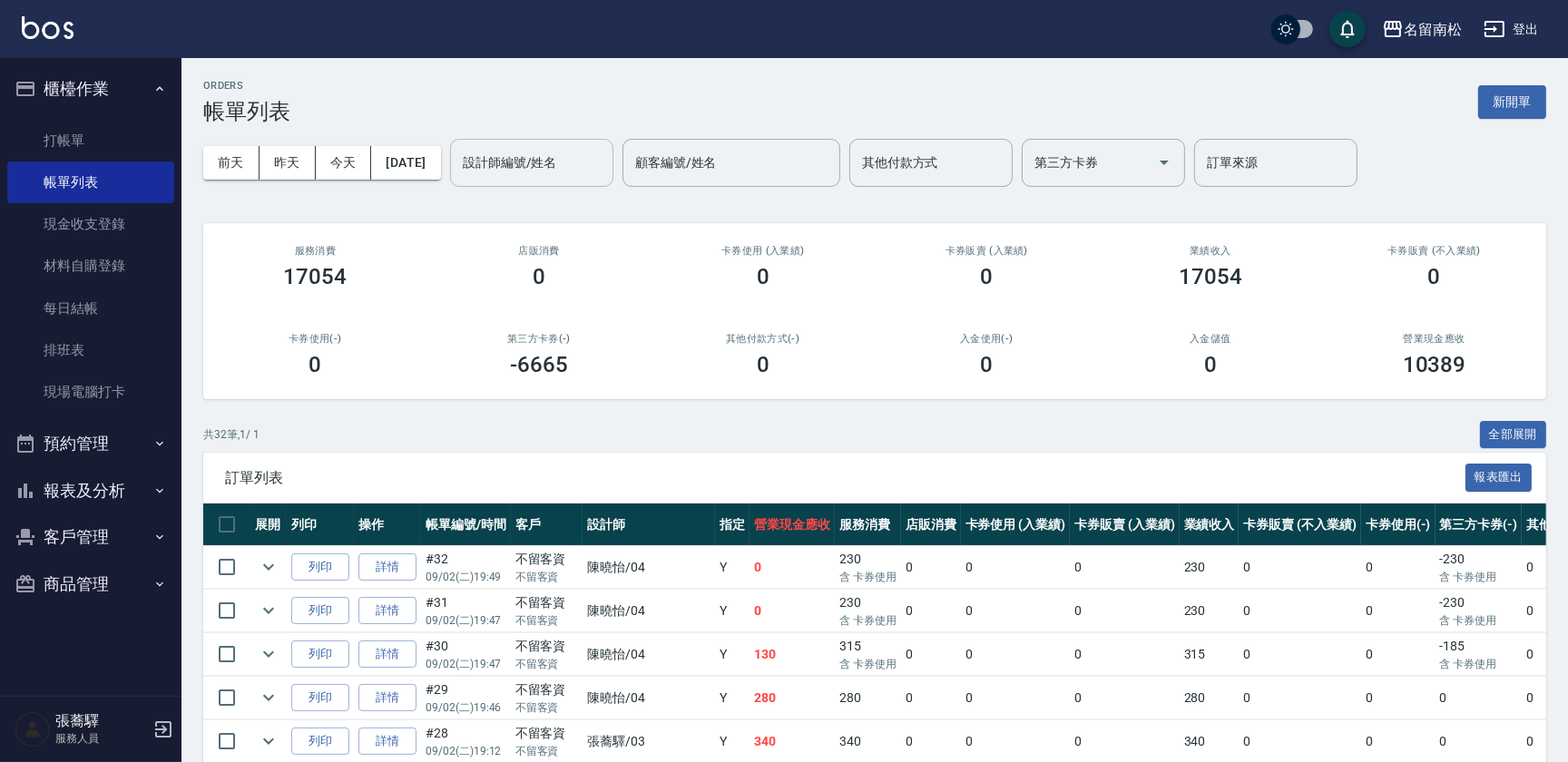
click at [564, 172] on input "設計師編號/姓名" at bounding box center [532, 163] width 147 height 32
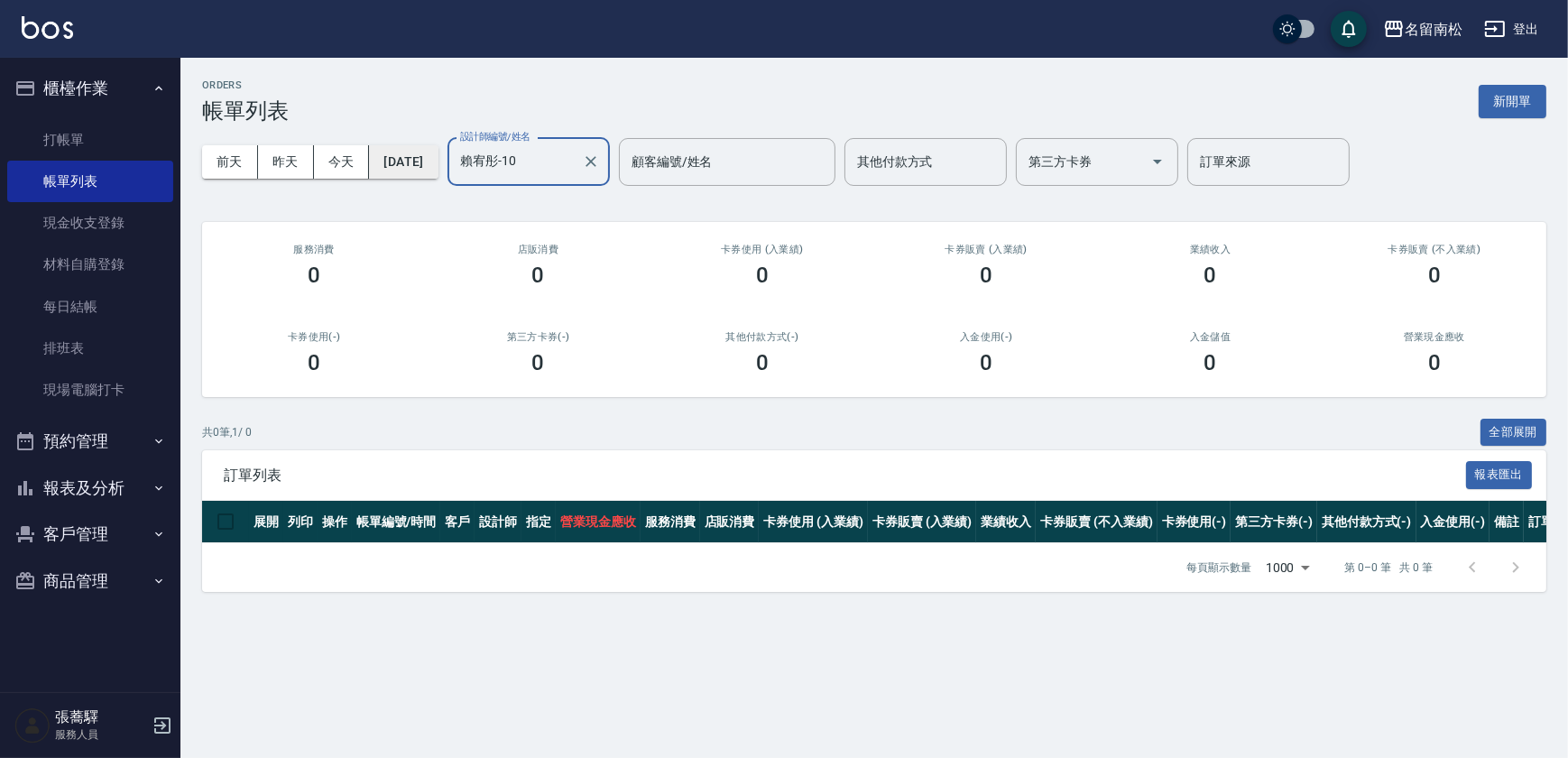
type input "賴宥彤-10"
click at [433, 165] on button "[DATE]" at bounding box center [403, 162] width 69 height 33
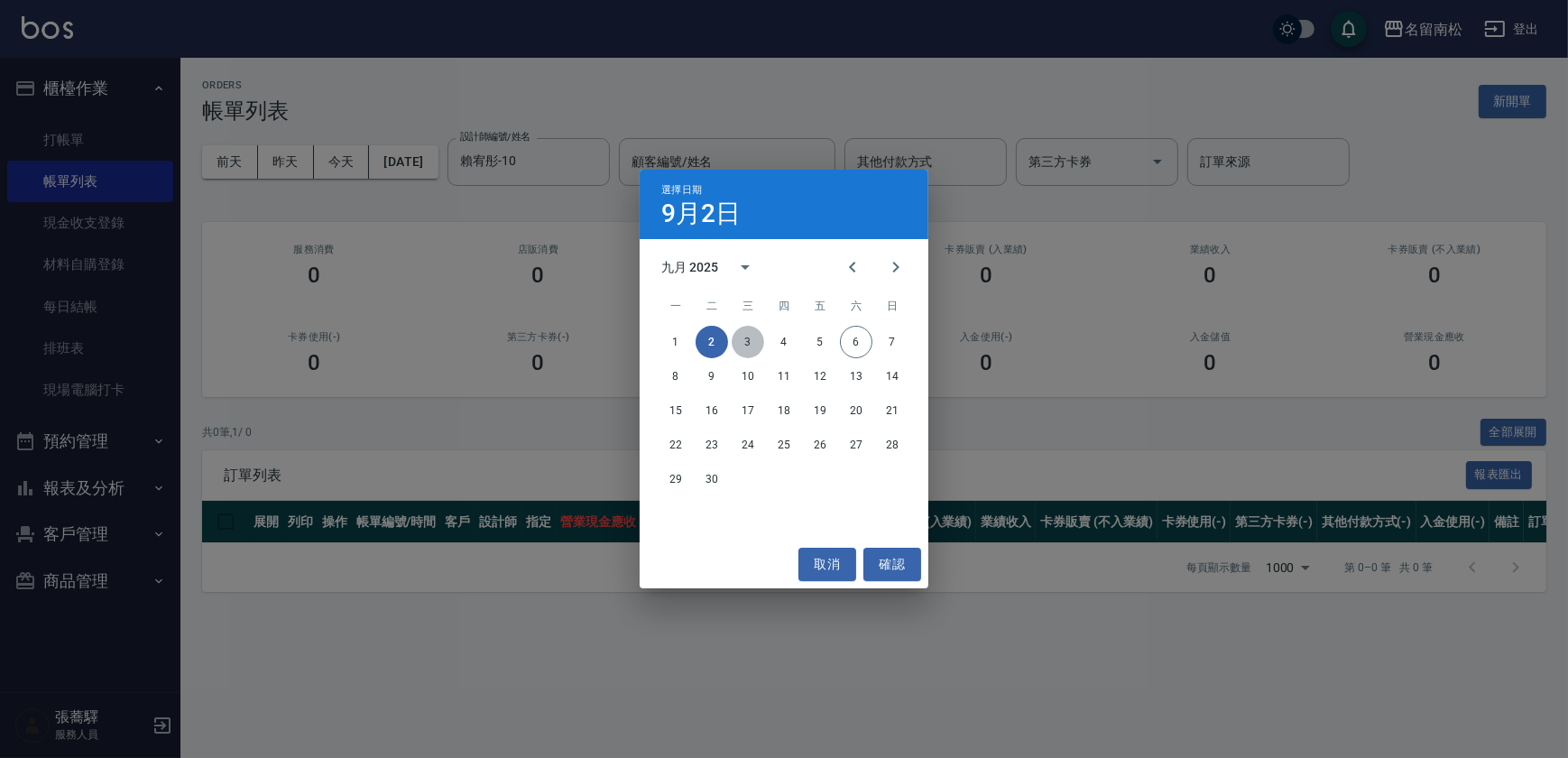
click at [740, 341] on button "3" at bounding box center [748, 341] width 32 height 32
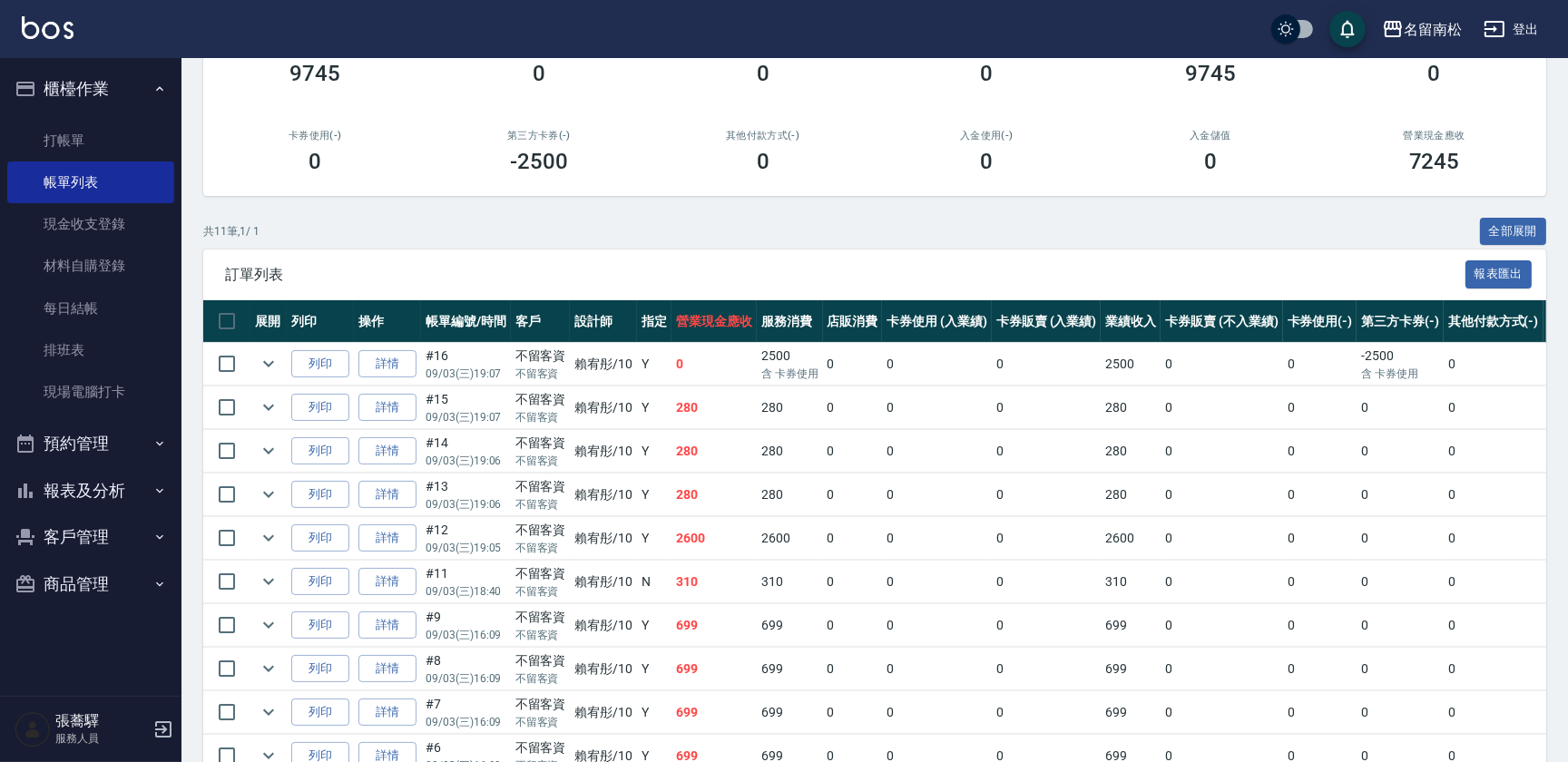
scroll to position [329, 0]
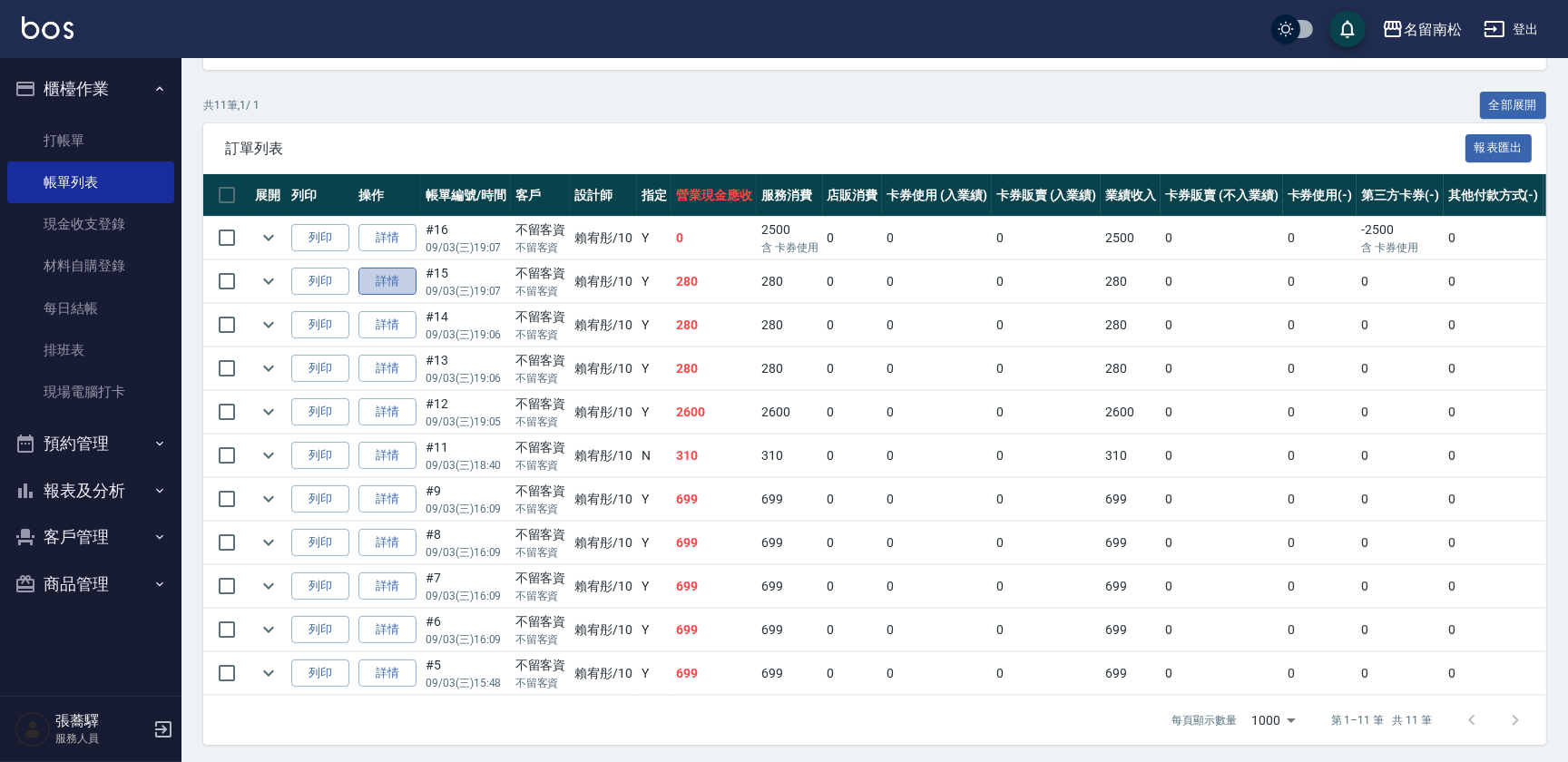
click at [394, 282] on link "詳情" at bounding box center [387, 281] width 58 height 28
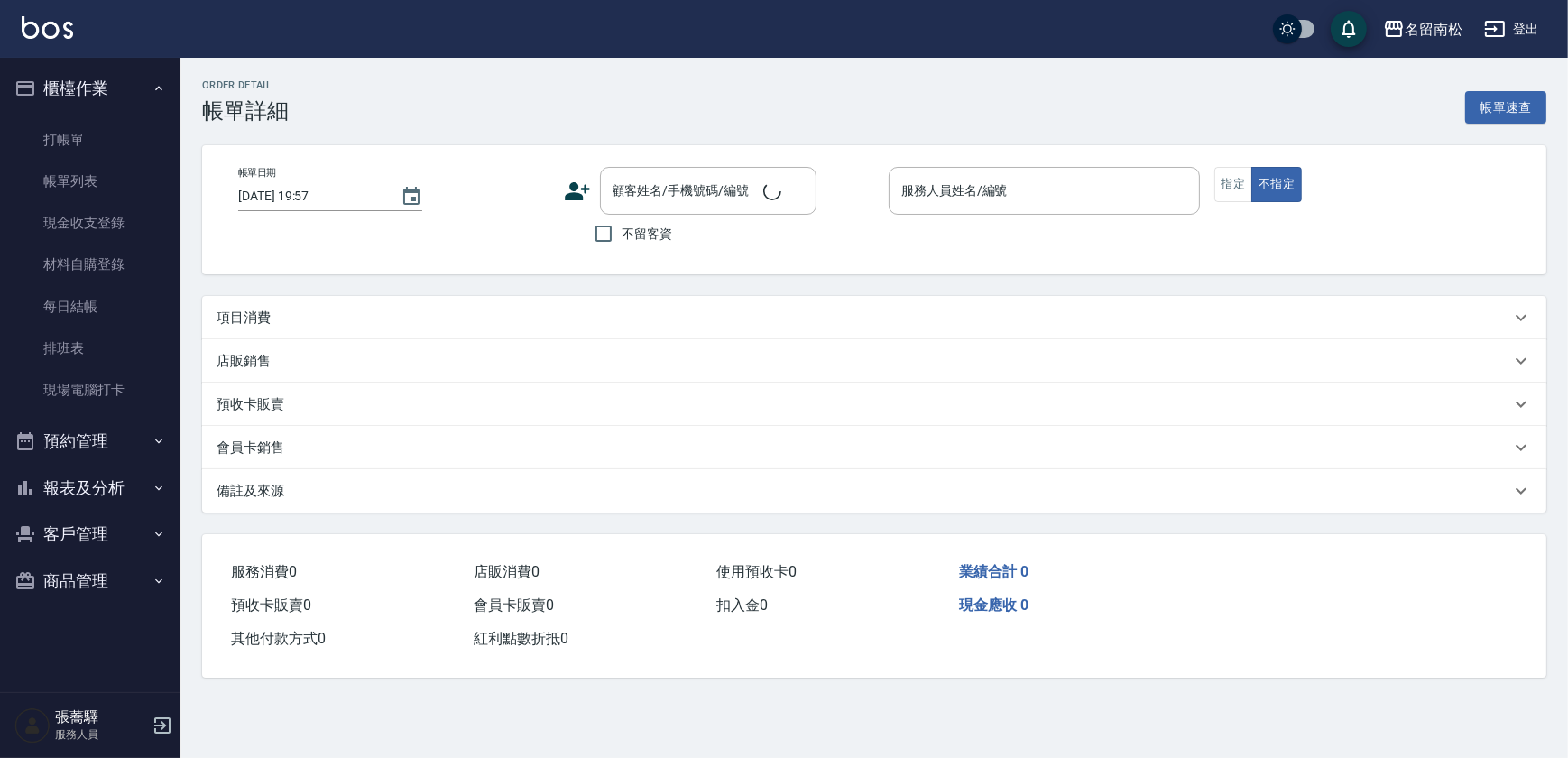
type input "2025/09/03 19:07"
checkbox input "true"
type input "賴宥彤-10"
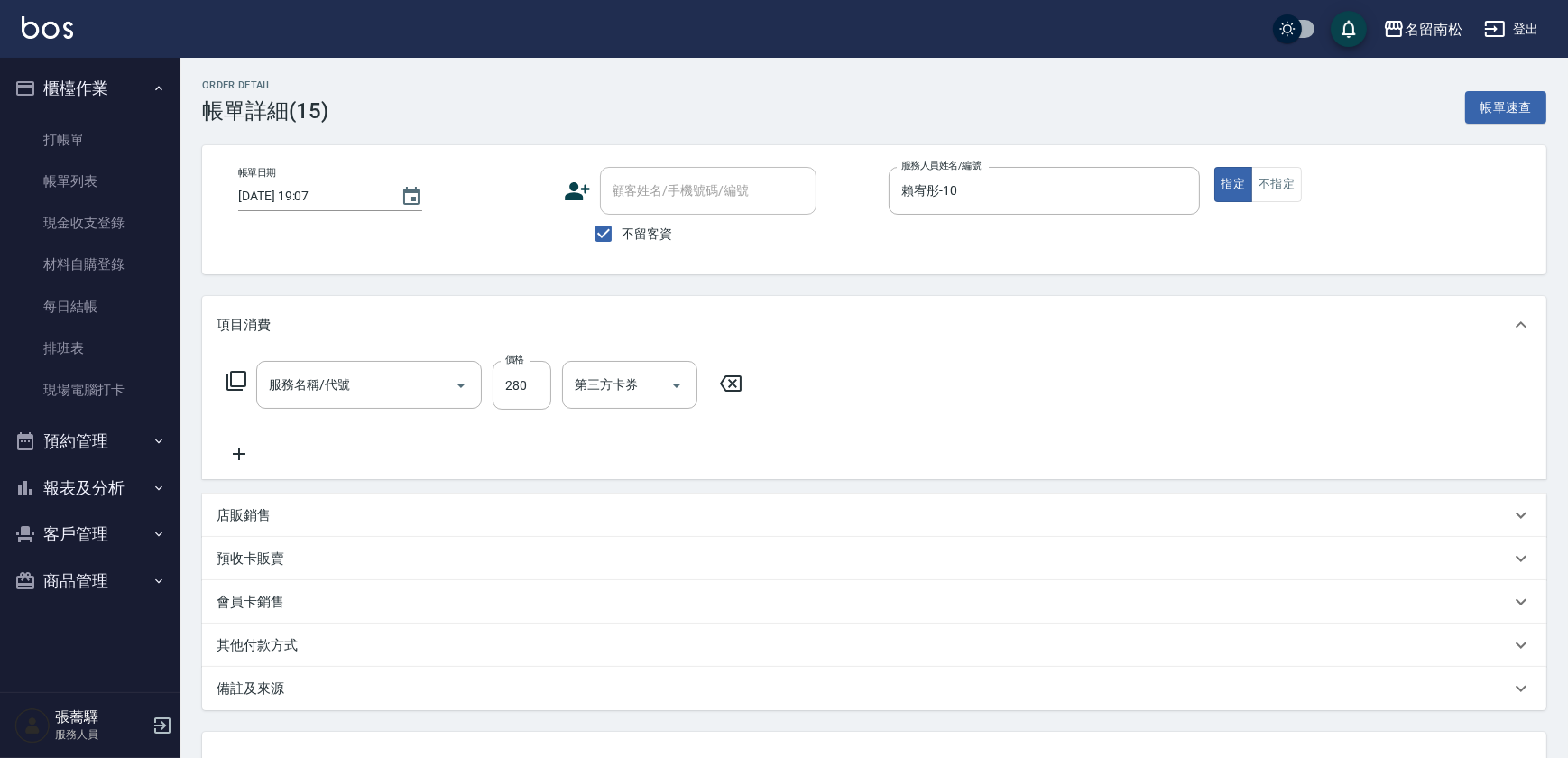
type input "洗髮[280](202)"
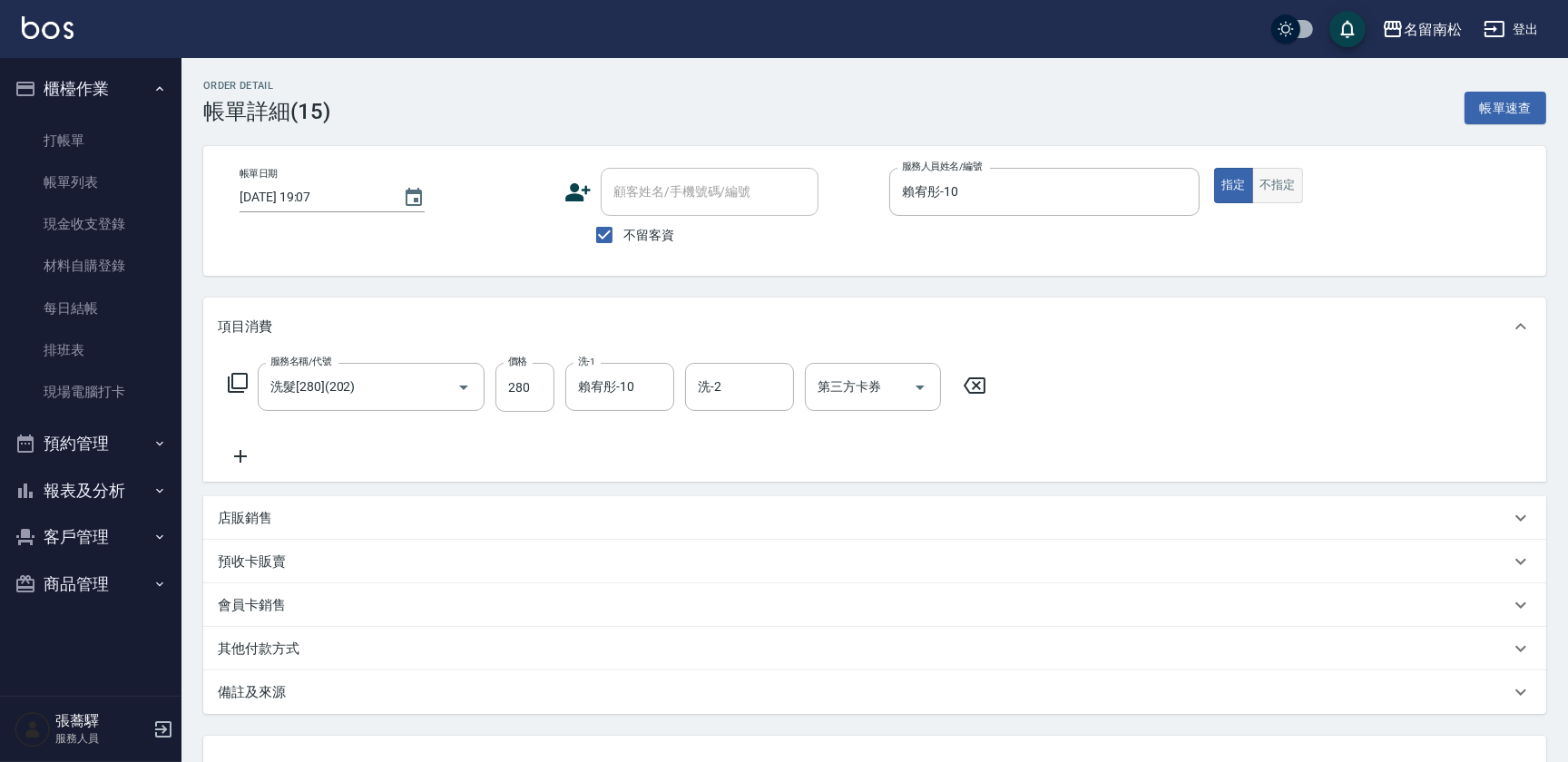
click at [1263, 190] on button "不指定" at bounding box center [1277, 185] width 51 height 35
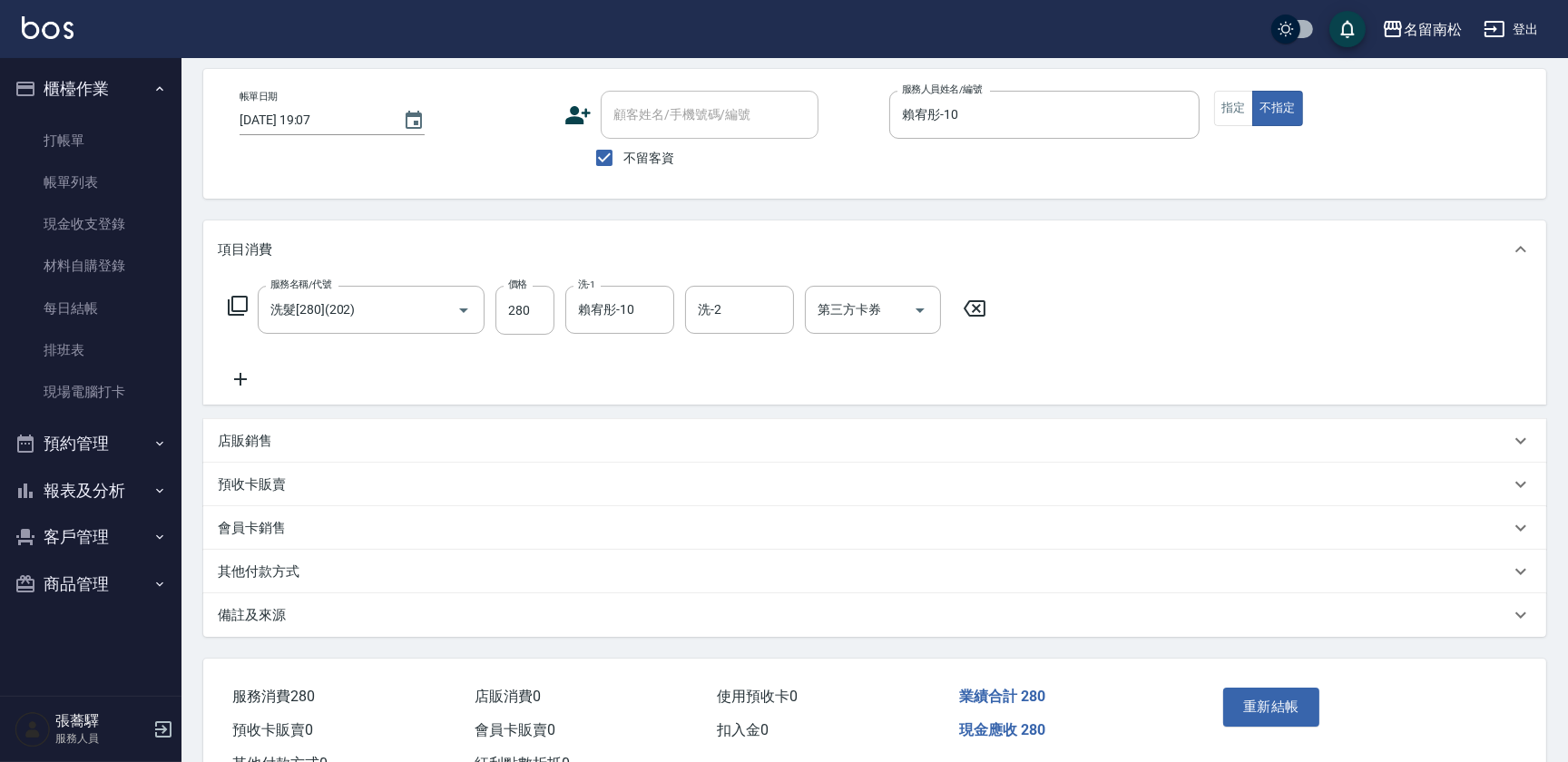
scroll to position [144, 0]
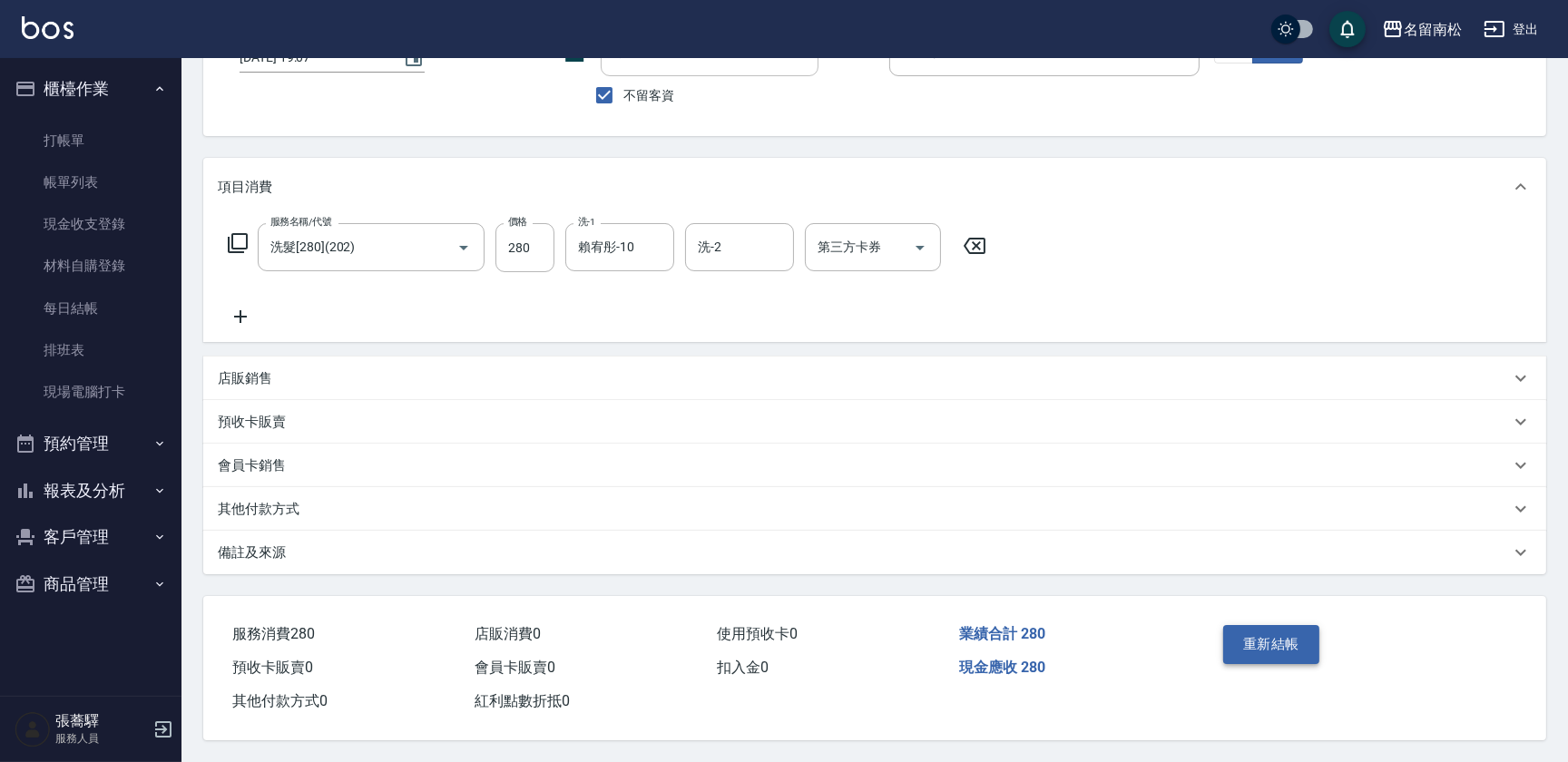
click at [1283, 635] on button "重新結帳" at bounding box center [1270, 643] width 97 height 38
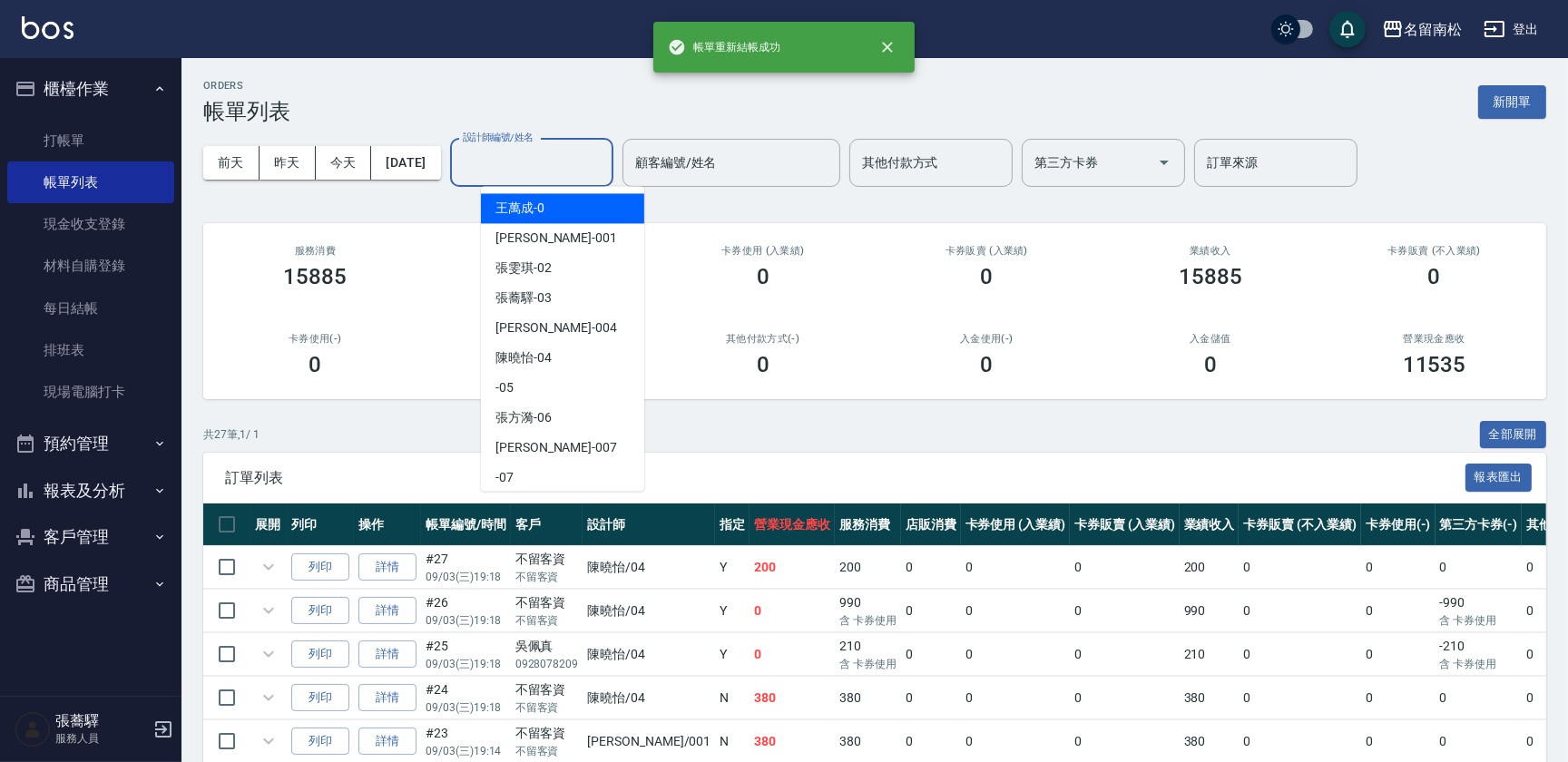
click at [542, 165] on input "設計師編號/姓名" at bounding box center [532, 163] width 147 height 32
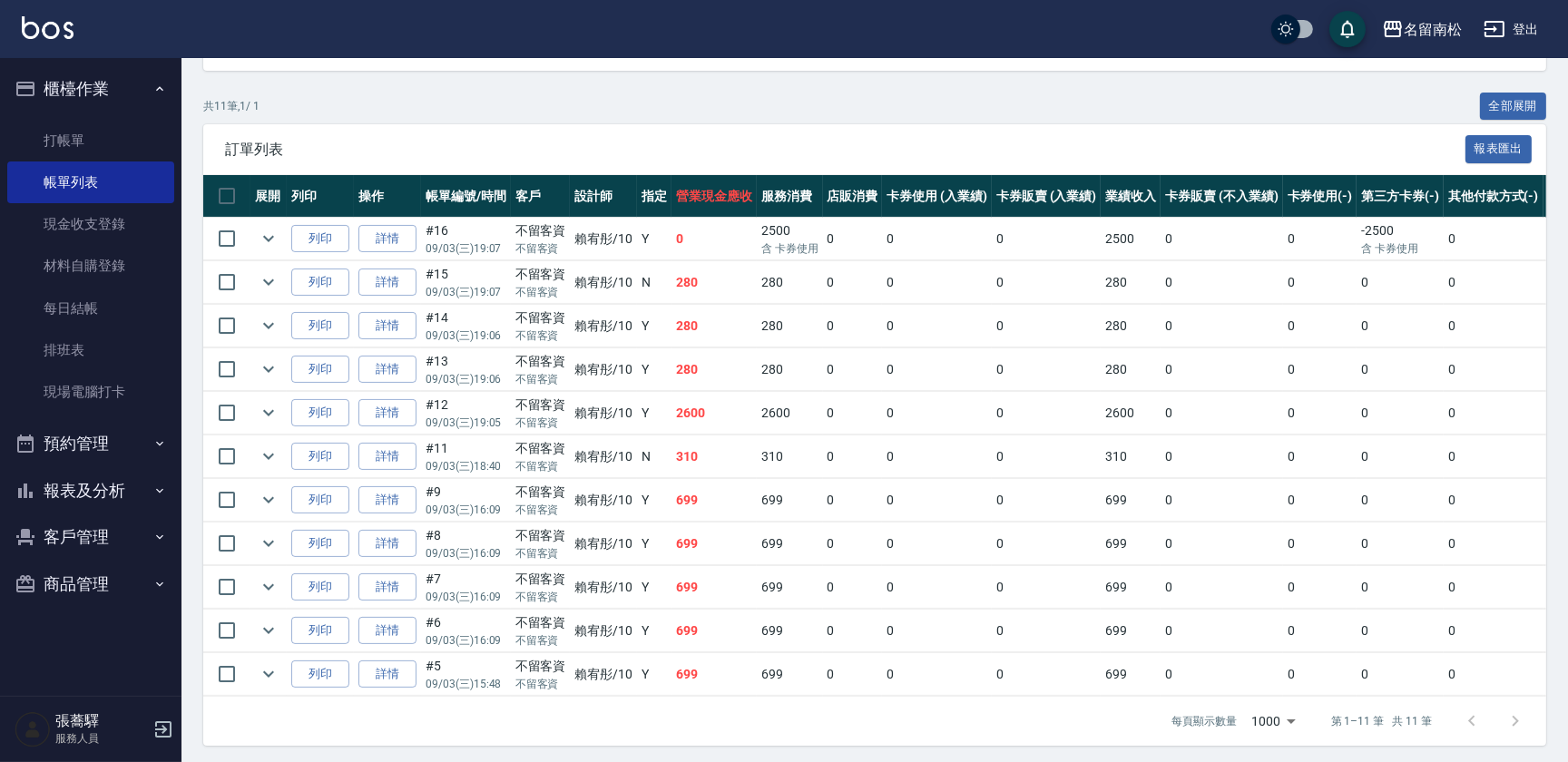
scroll to position [329, 0]
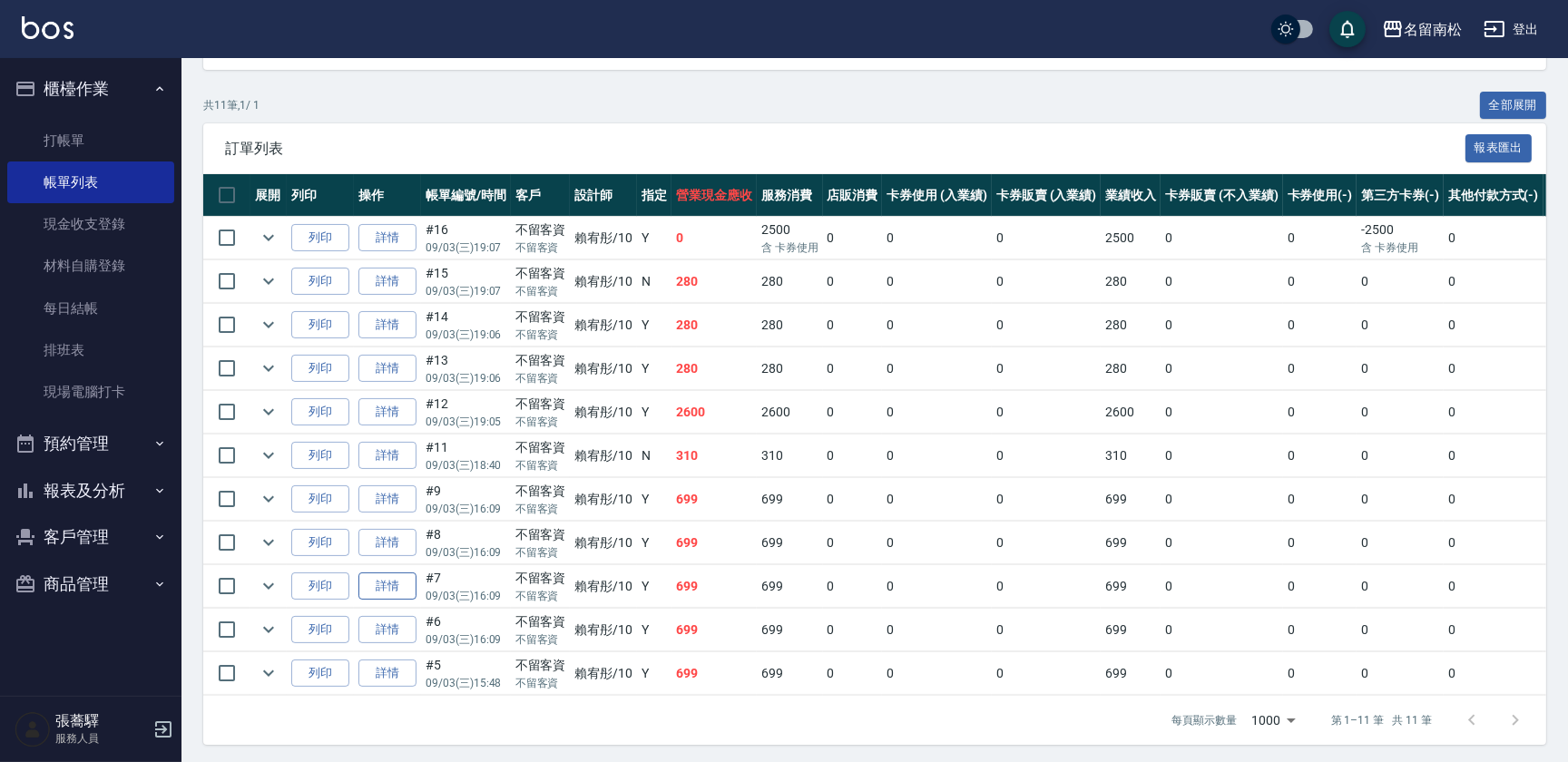
type input "賴宥彤-10"
click at [396, 574] on link "詳情" at bounding box center [387, 585] width 58 height 28
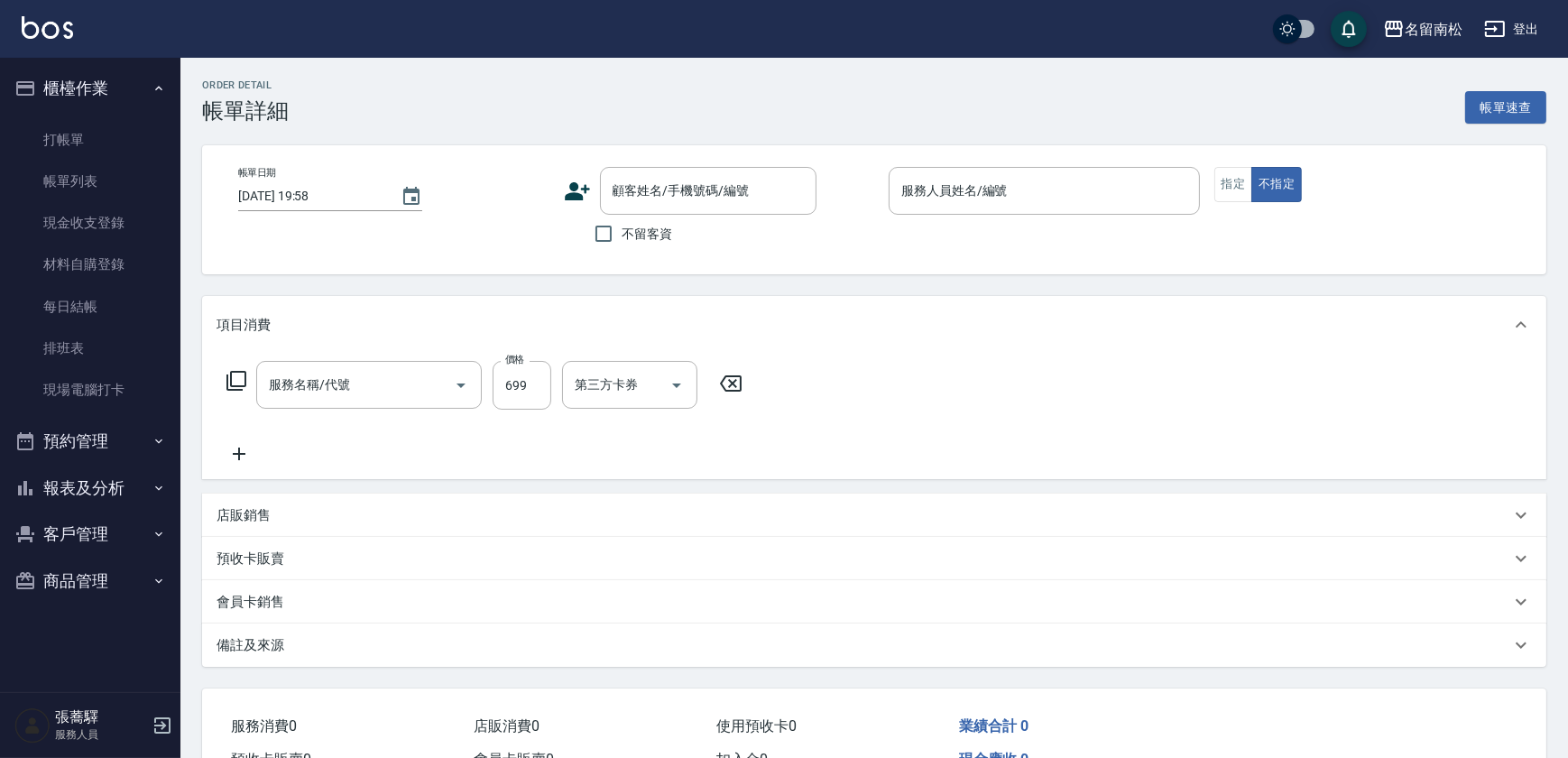
type input "2025/09/03 16:09"
checkbox input "true"
type input "賴宥彤-10"
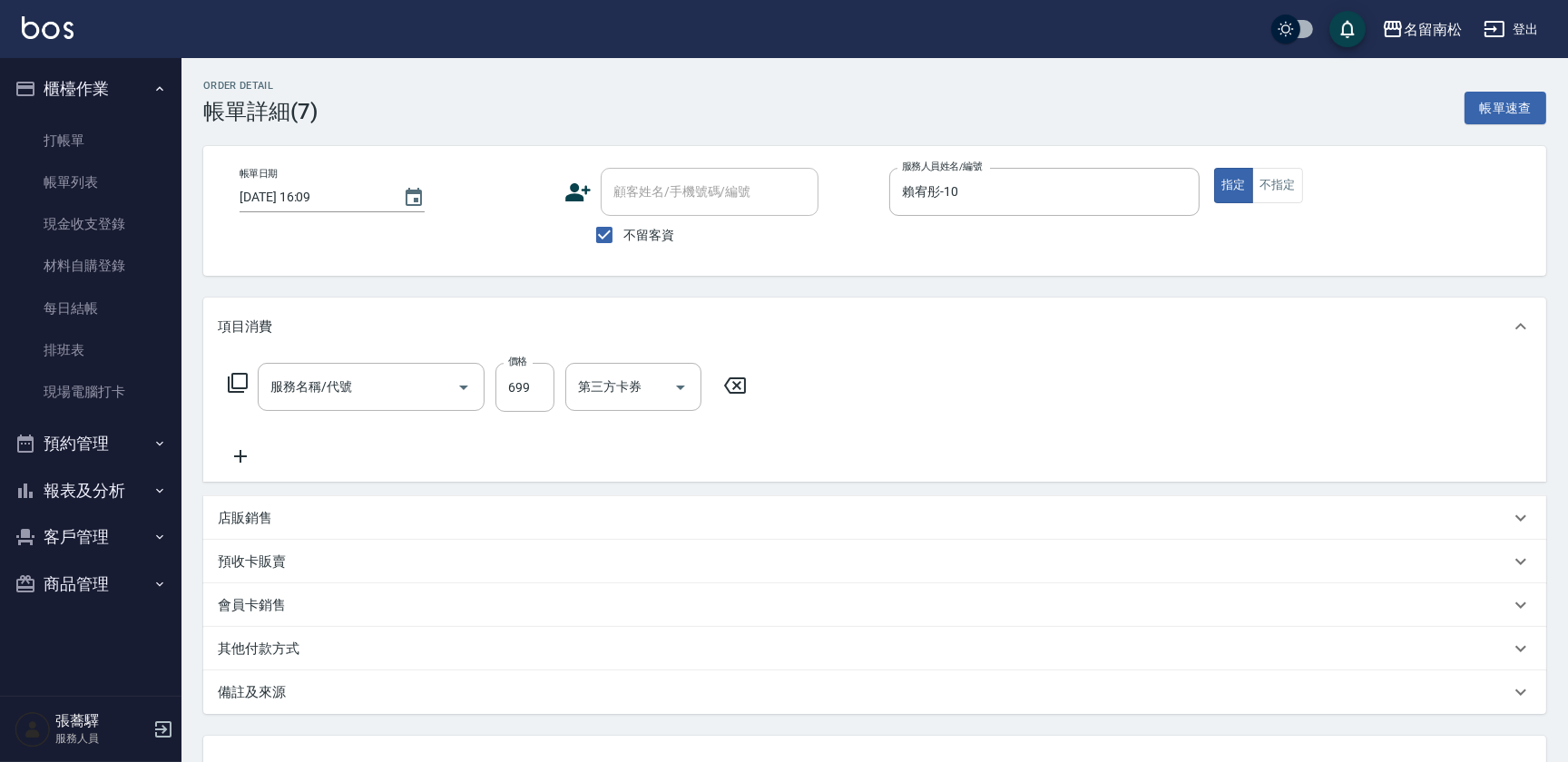
type input "滾珠洗髪699(214)"
click at [1296, 196] on button "不指定" at bounding box center [1277, 185] width 51 height 35
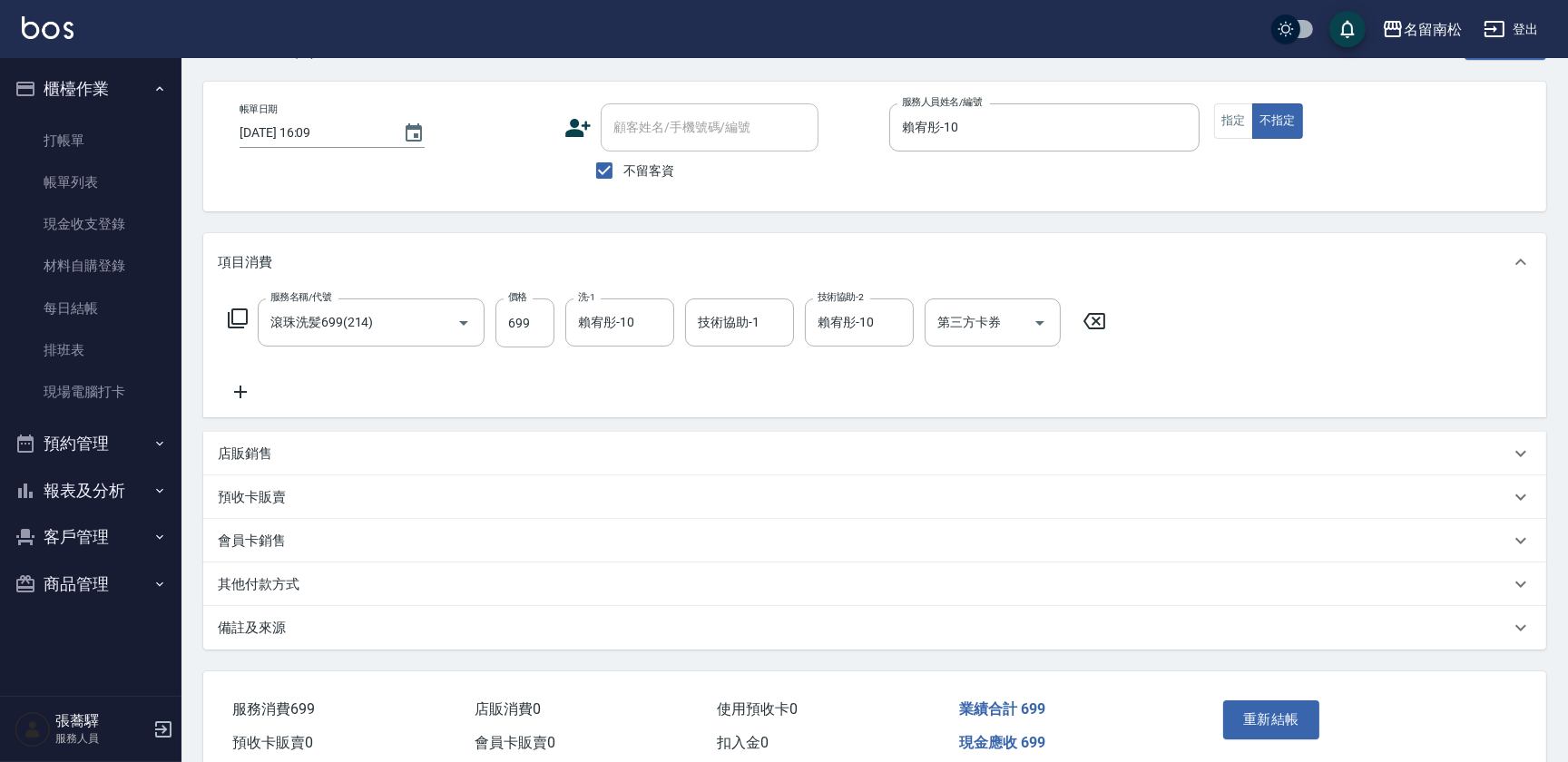
scroll to position [144, 0]
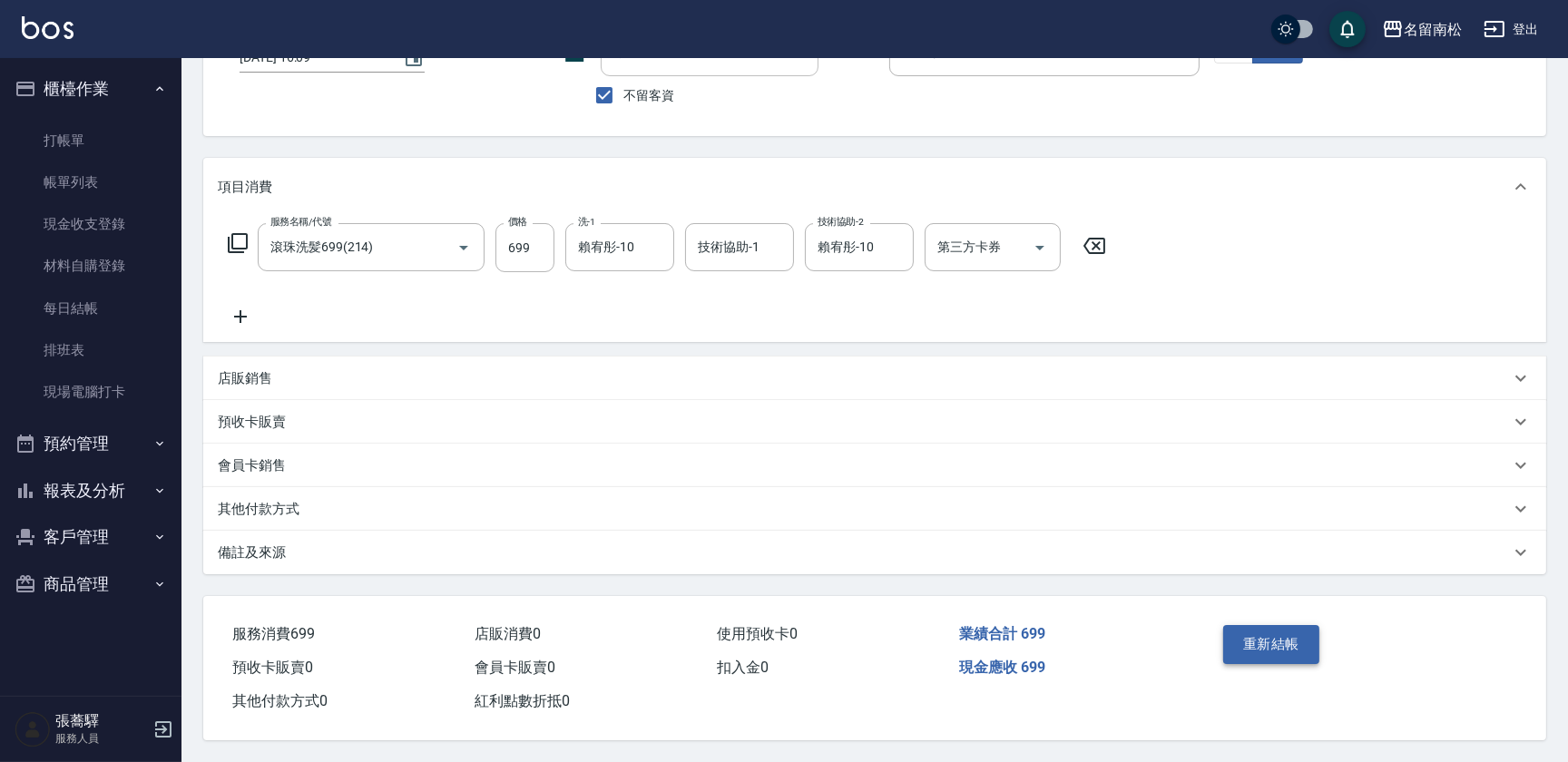
click at [1281, 635] on button "重新結帳" at bounding box center [1270, 643] width 97 height 38
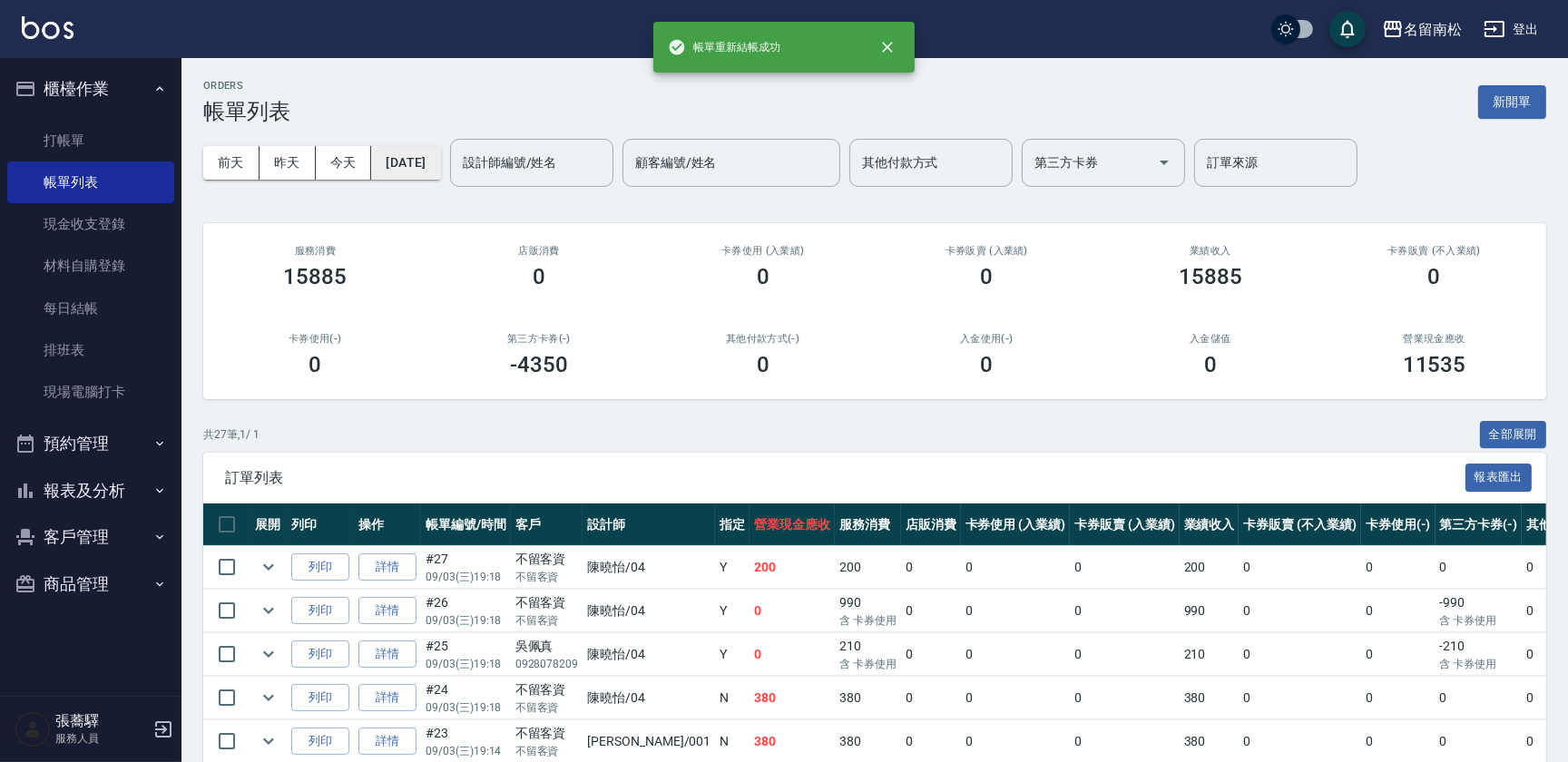
click at [402, 173] on button "[DATE]" at bounding box center [406, 163] width 69 height 33
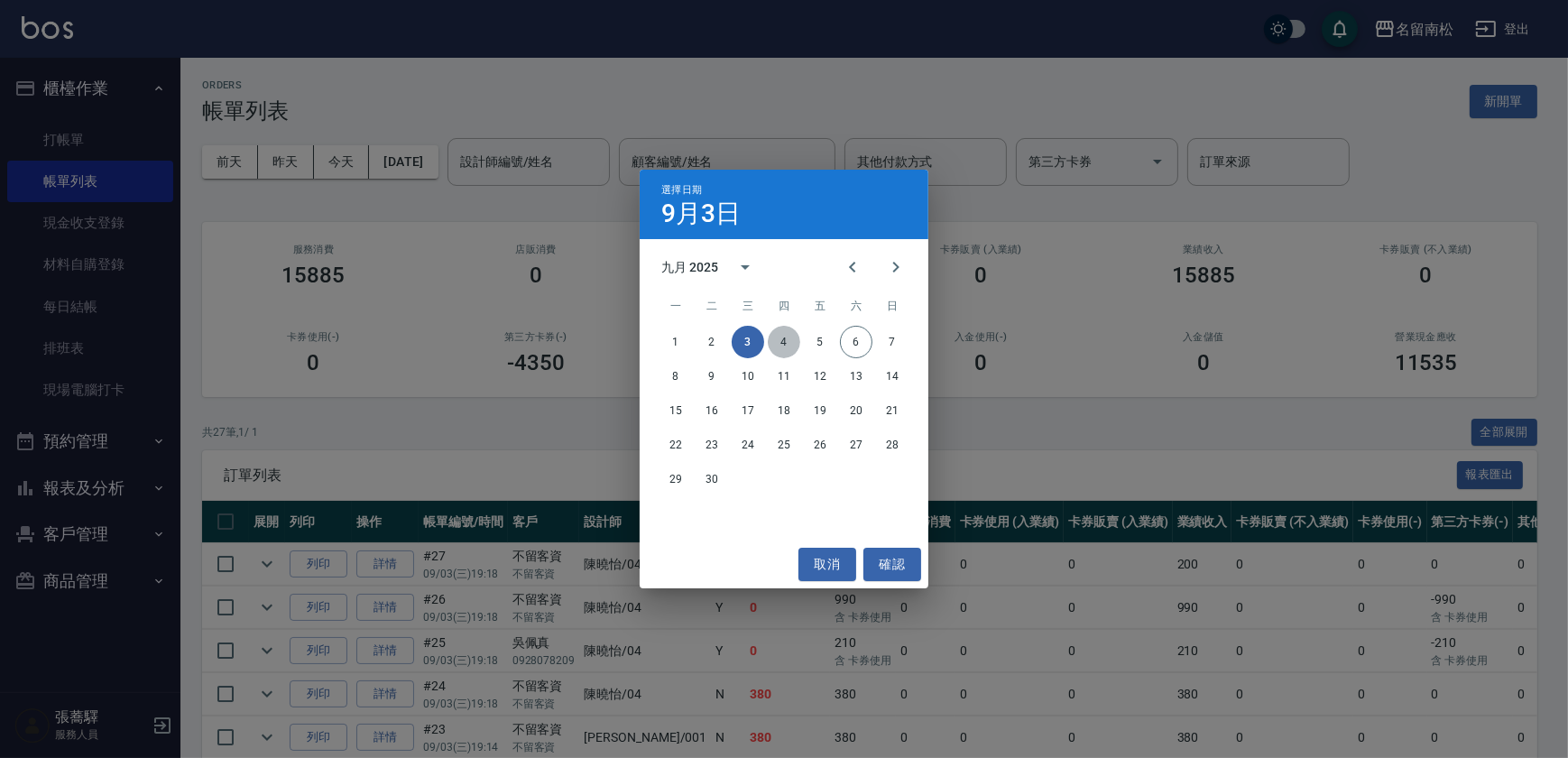
click at [784, 340] on button "4" at bounding box center [784, 341] width 32 height 32
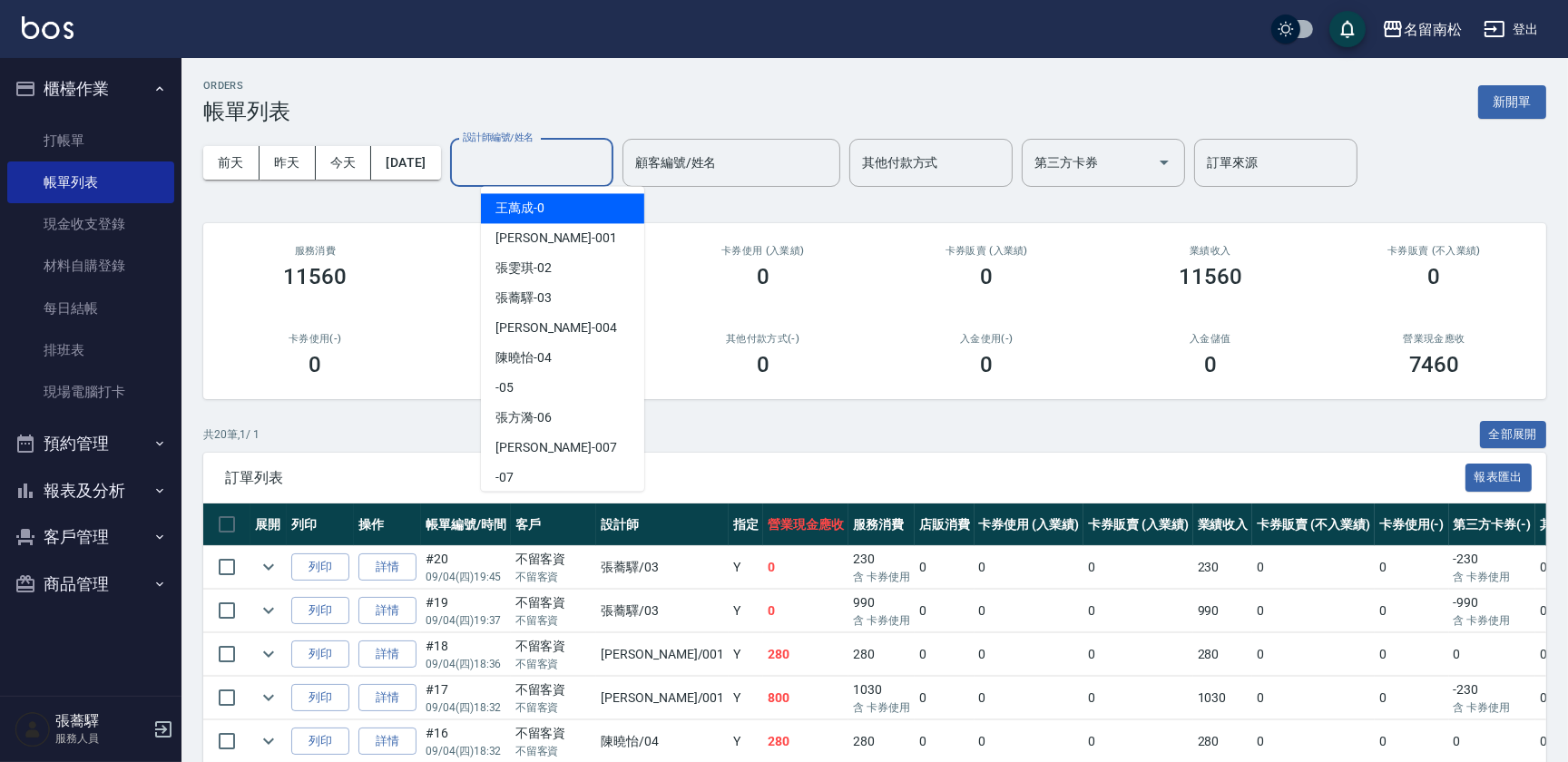
click at [563, 165] on input "設計師編號/姓名" at bounding box center [532, 163] width 147 height 32
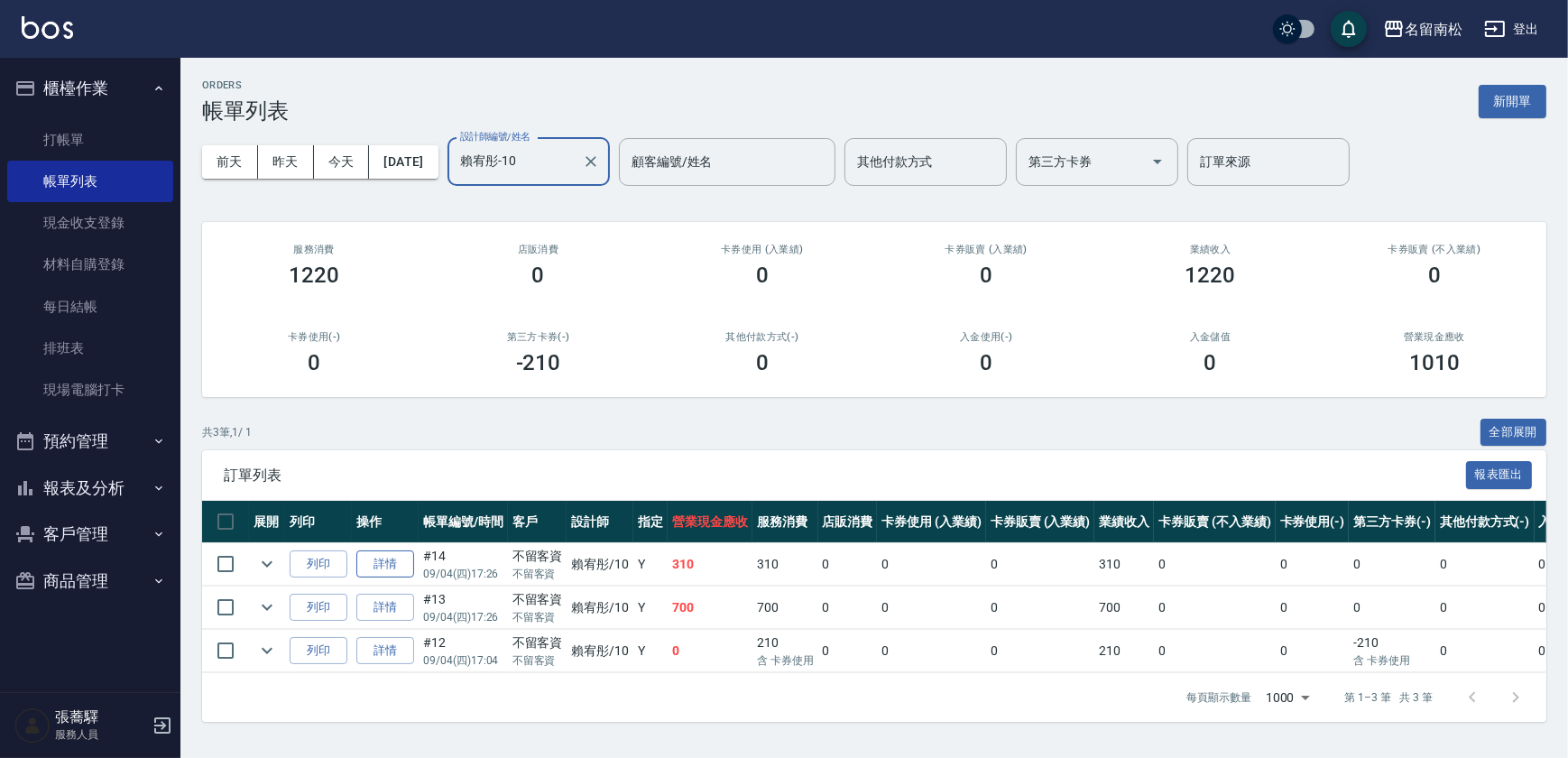
type input "賴宥彤-10"
click at [405, 561] on link "詳情" at bounding box center [385, 563] width 58 height 28
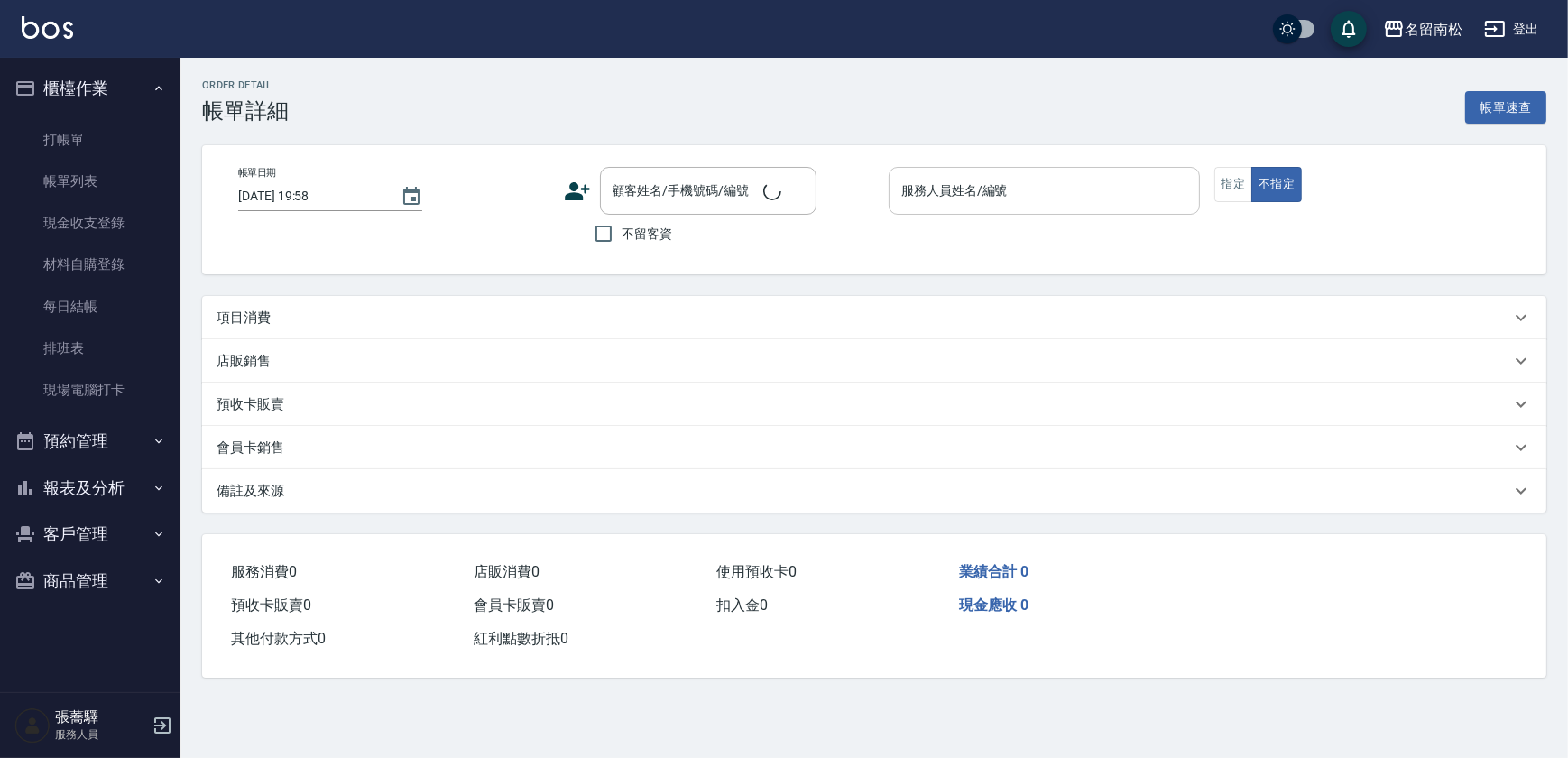
type input "2025/09/04 17:26"
checkbox input "true"
type input "賴宥彤-10"
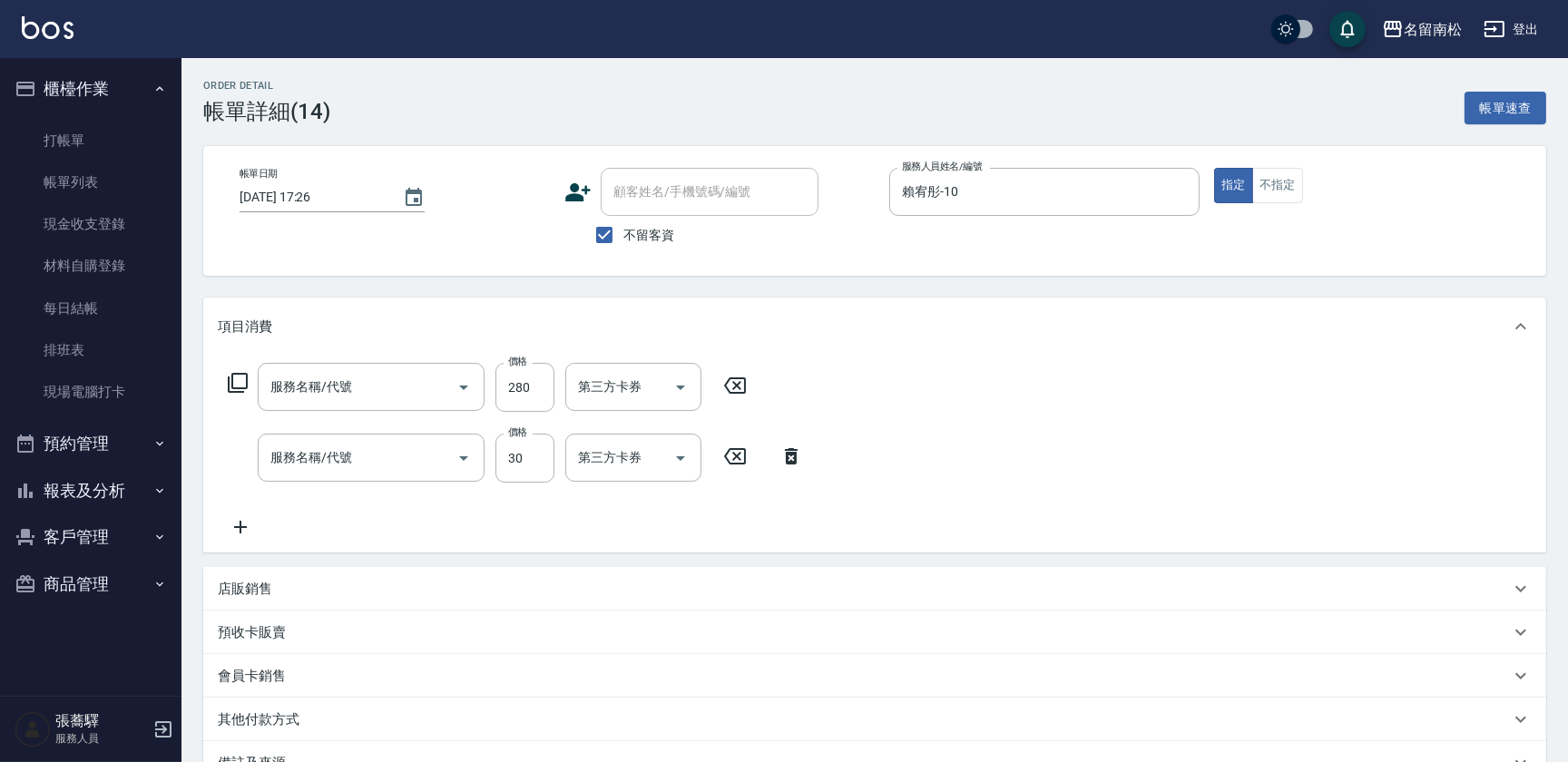
type input "洗髮[280](202)"
type input "潤絲(801)"
click at [1277, 188] on button "不指定" at bounding box center [1277, 185] width 51 height 35
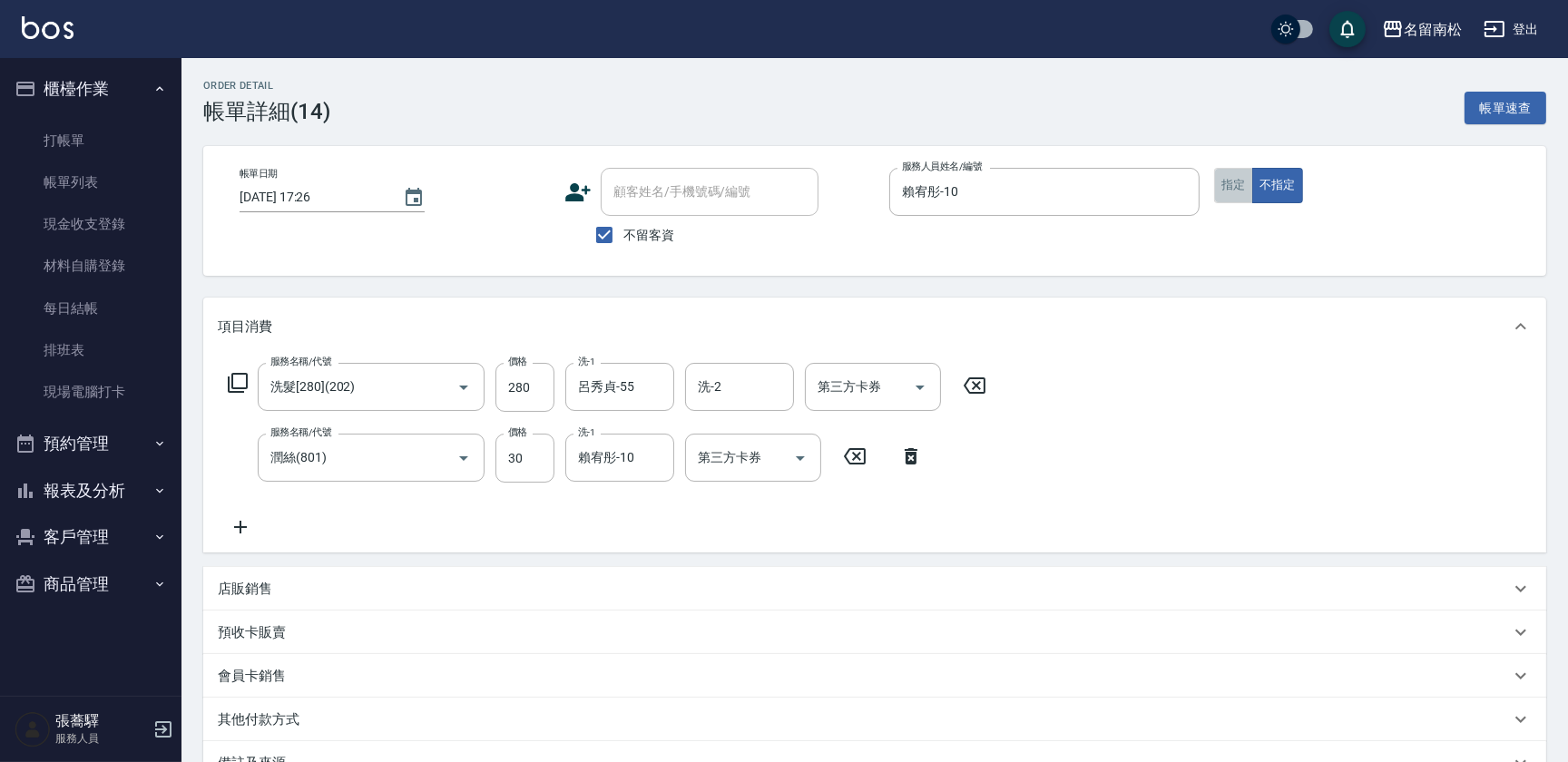
click at [1236, 194] on button "指定" at bounding box center [1233, 185] width 39 height 35
click at [1272, 185] on button "不指定" at bounding box center [1277, 185] width 51 height 35
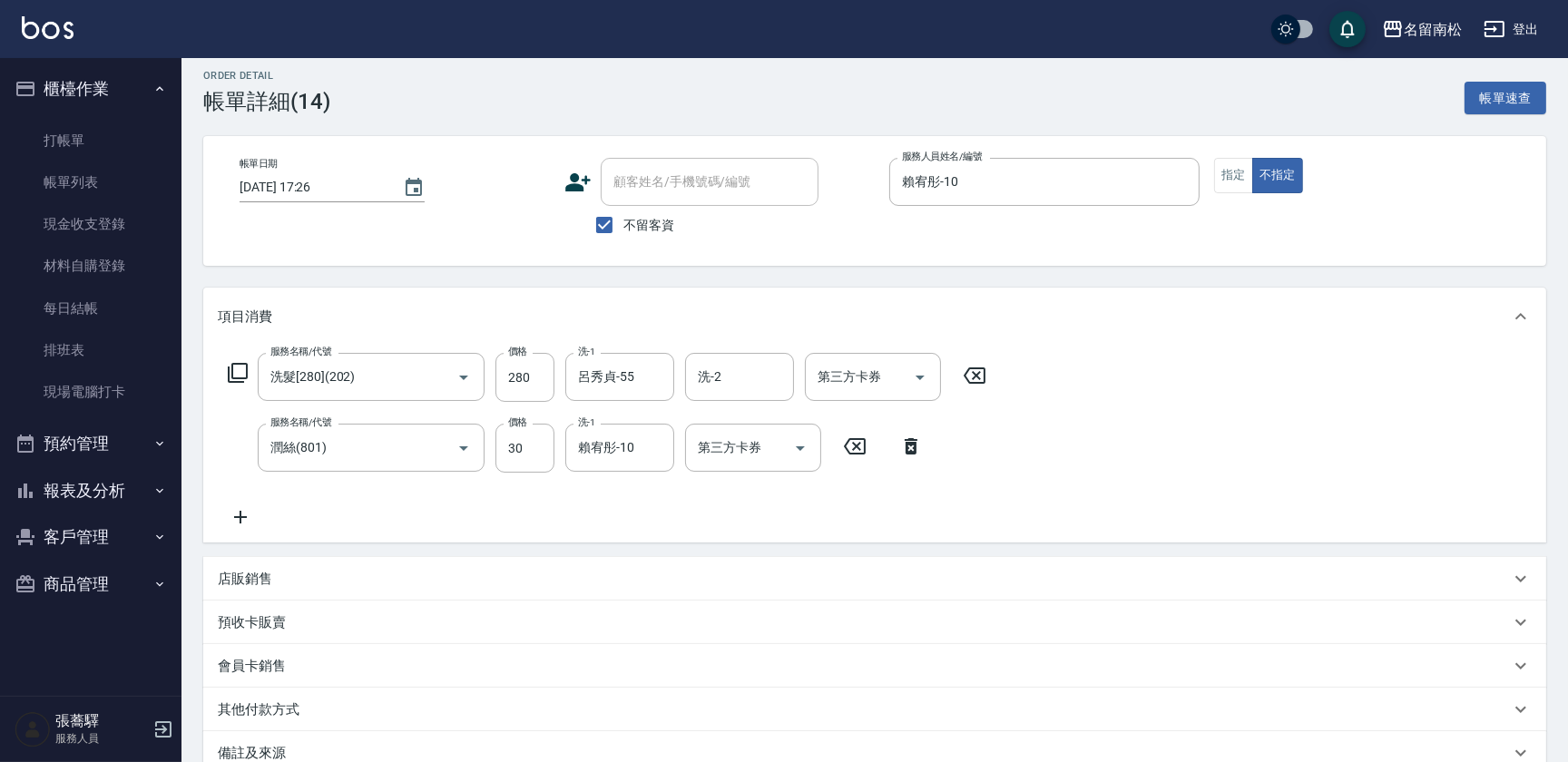
scroll to position [215, 0]
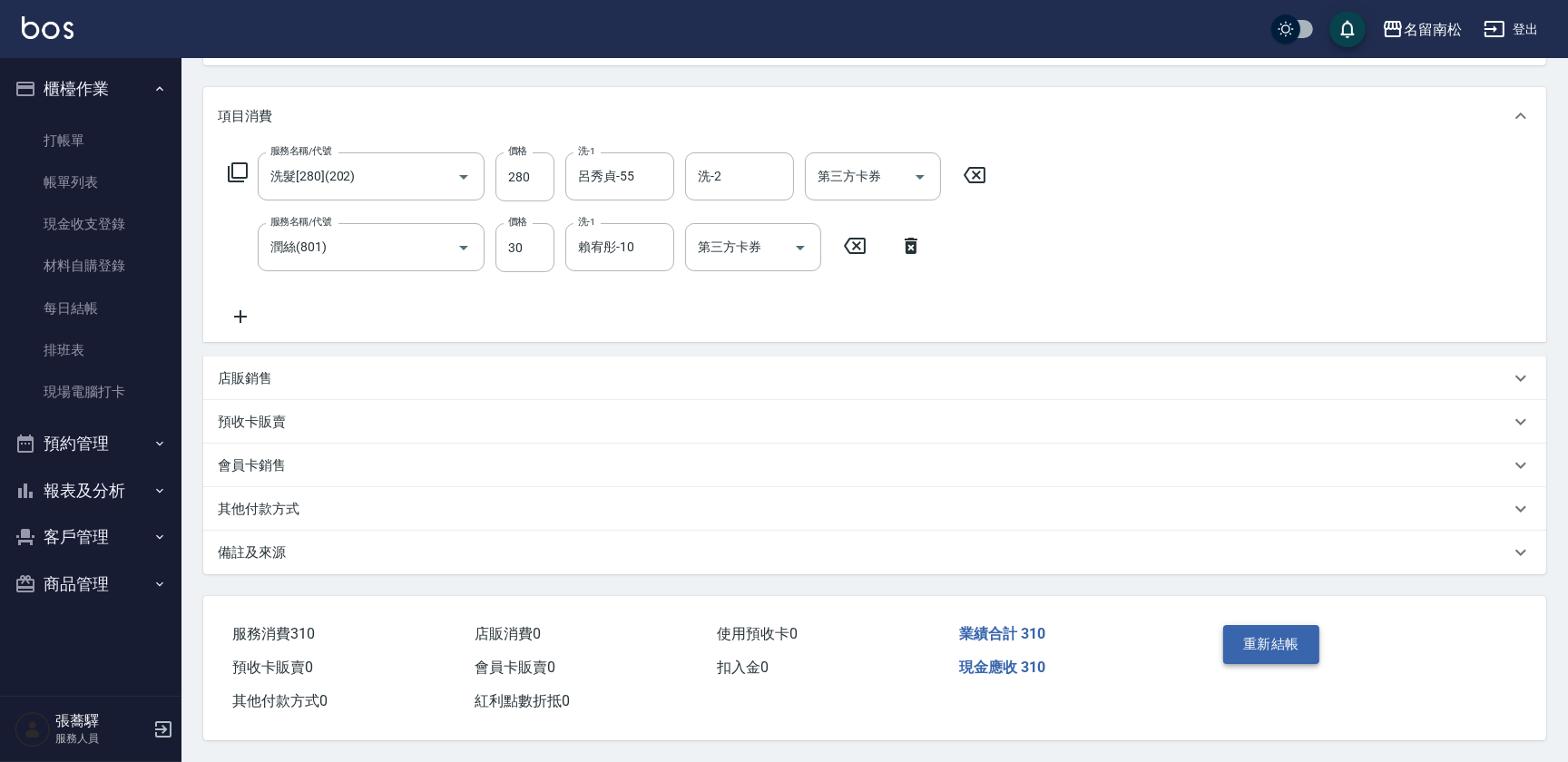
click at [1233, 637] on button "重新結帳" at bounding box center [1270, 643] width 97 height 38
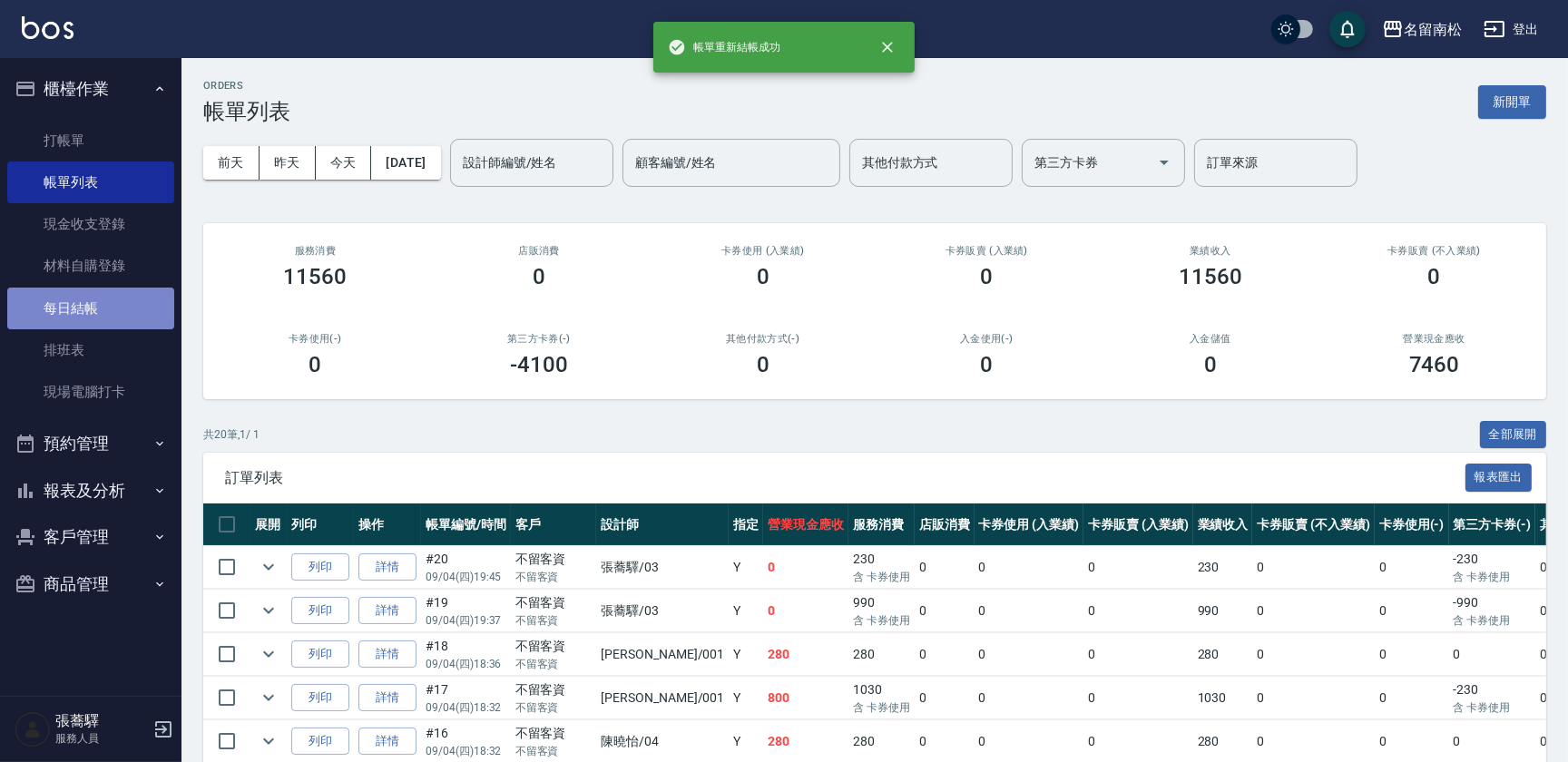
click at [99, 313] on link "每日結帳" at bounding box center [91, 309] width 166 height 42
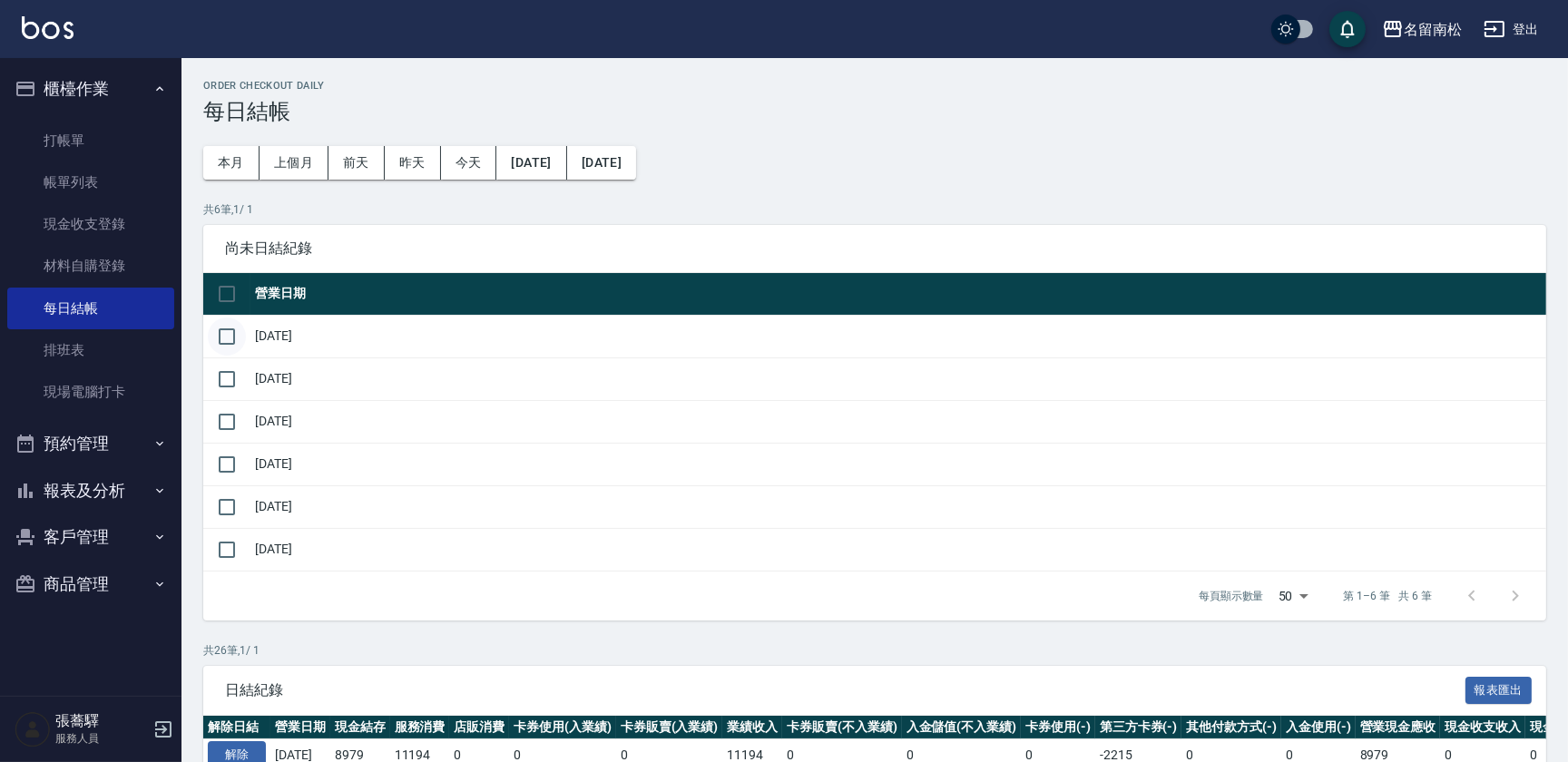
click at [226, 340] on input "checkbox" at bounding box center [227, 337] width 38 height 38
checkbox input "true"
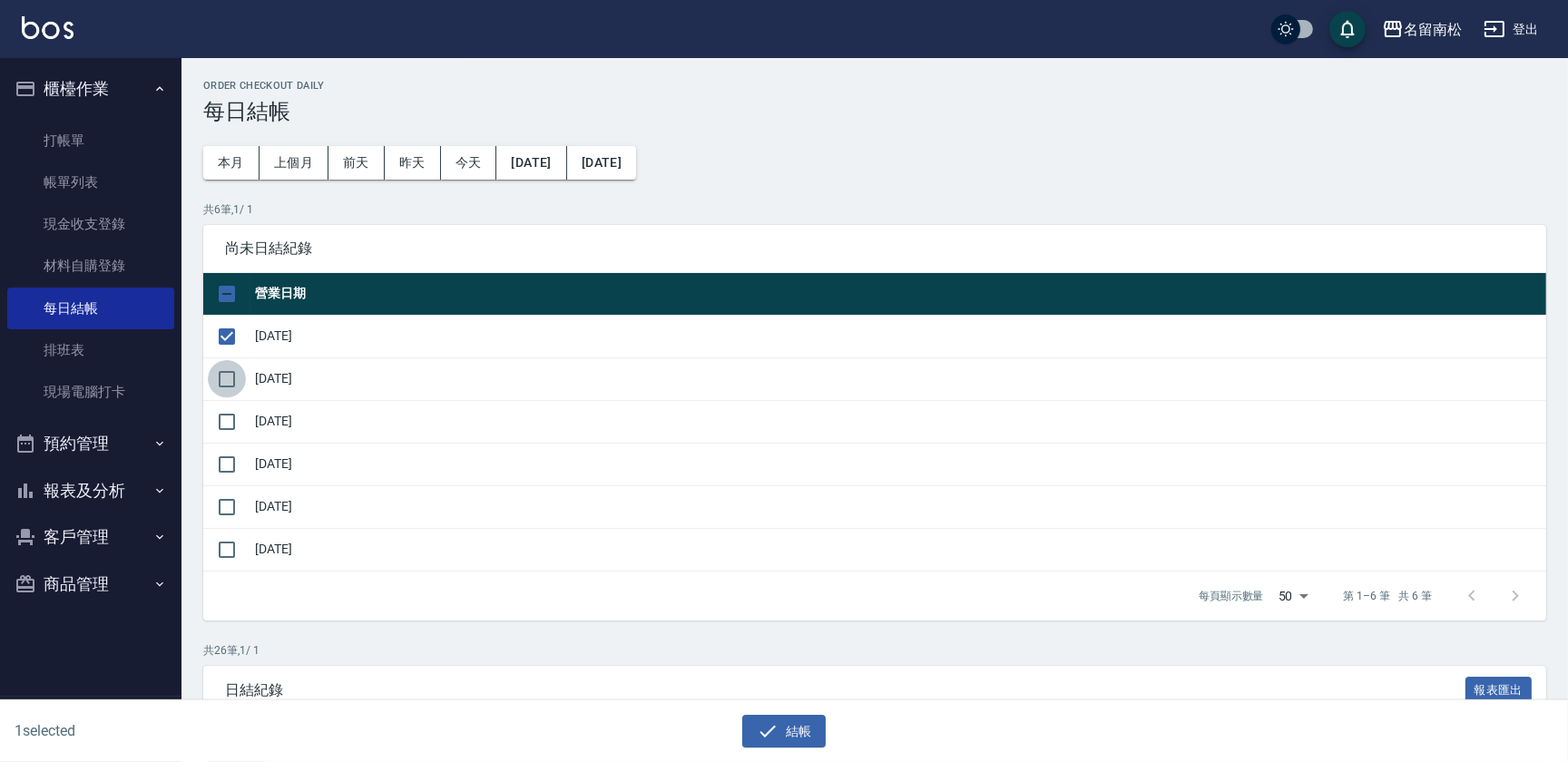
click at [232, 384] on input "checkbox" at bounding box center [227, 379] width 38 height 38
checkbox input "true"
click at [232, 418] on input "checkbox" at bounding box center [227, 422] width 38 height 38
checkbox input "true"
click at [802, 735] on button "結帳" at bounding box center [784, 730] width 84 height 33
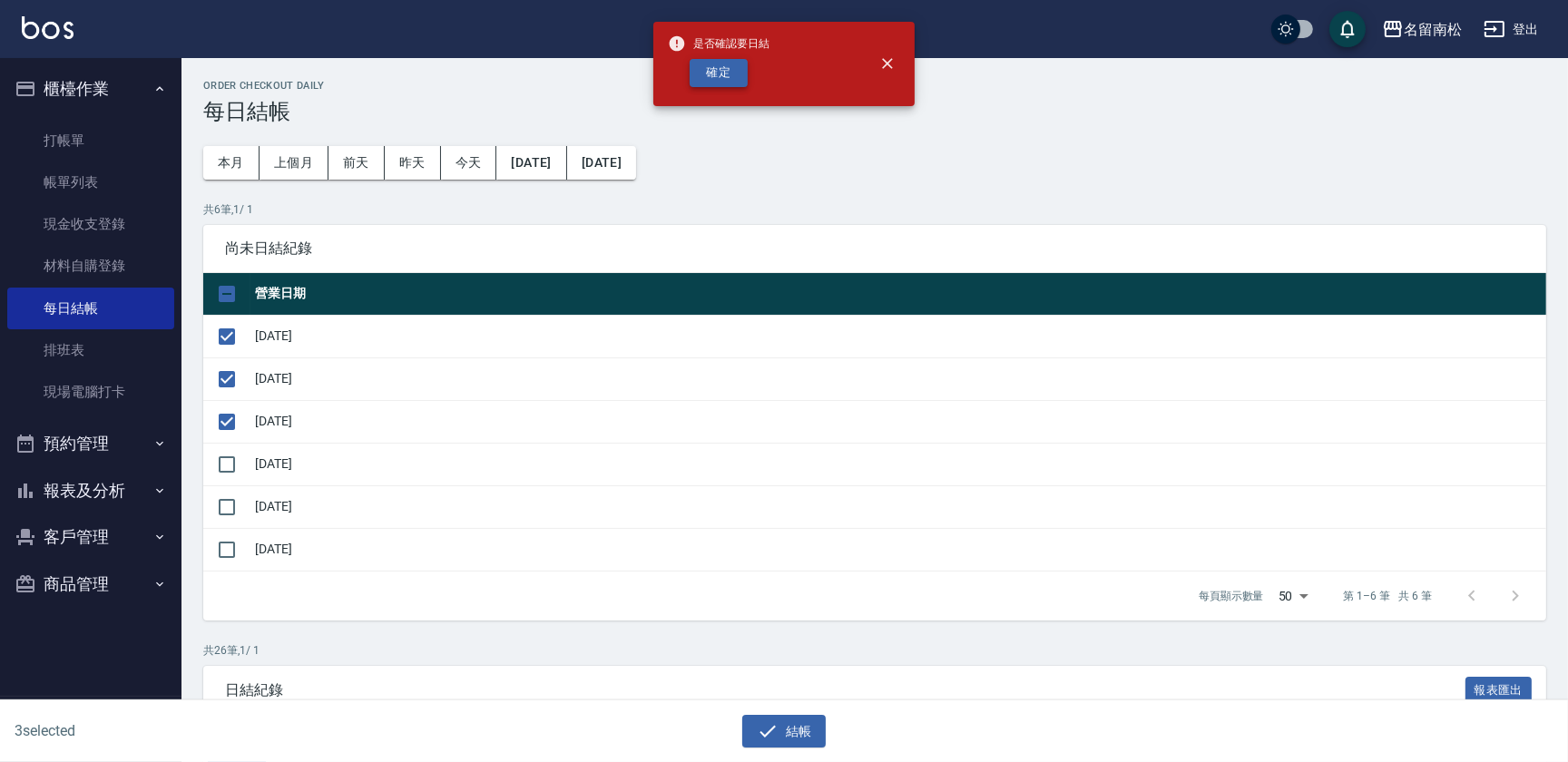
click at [696, 76] on button "確定" at bounding box center [718, 73] width 58 height 28
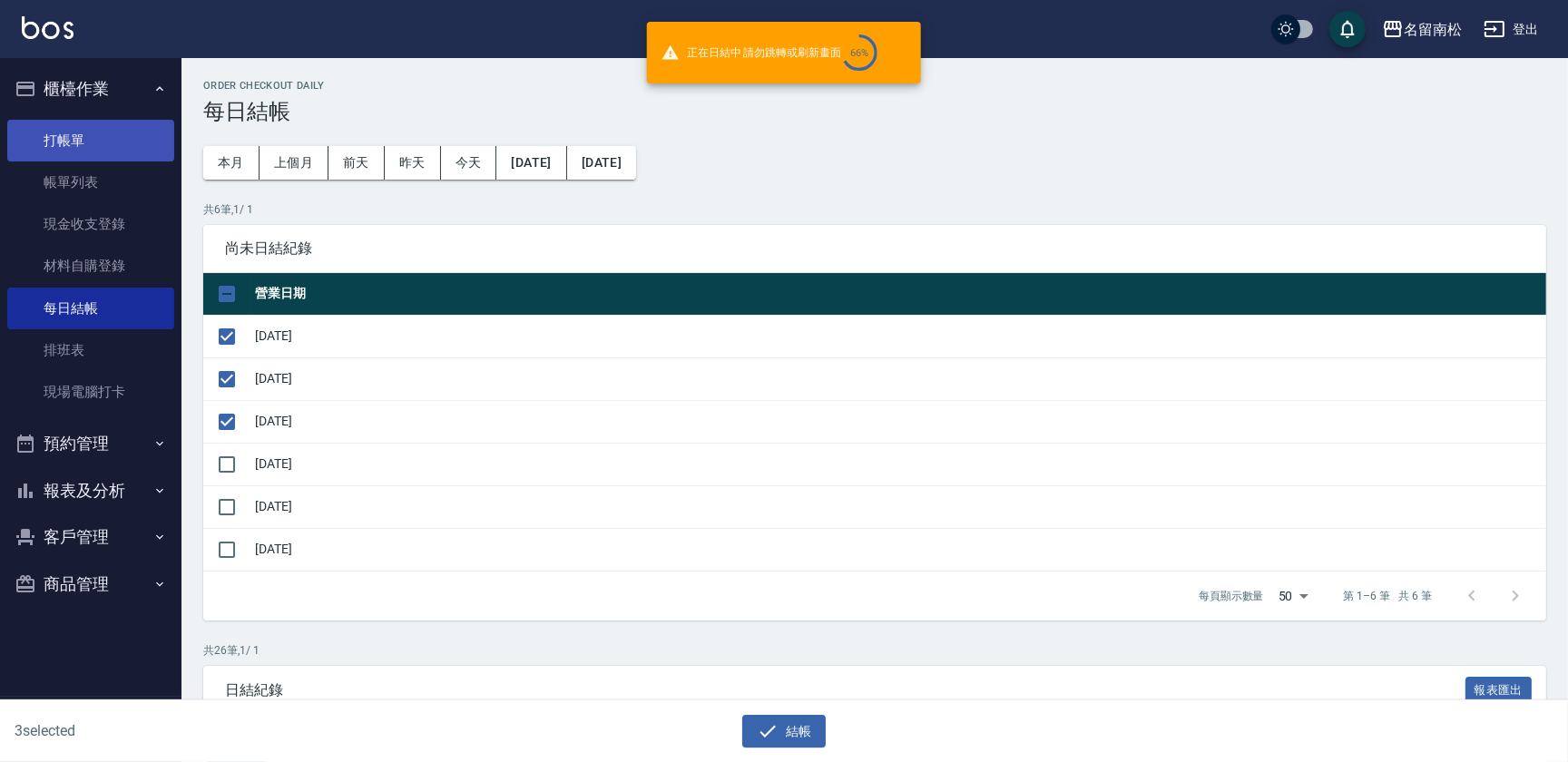
checkbox input "false"
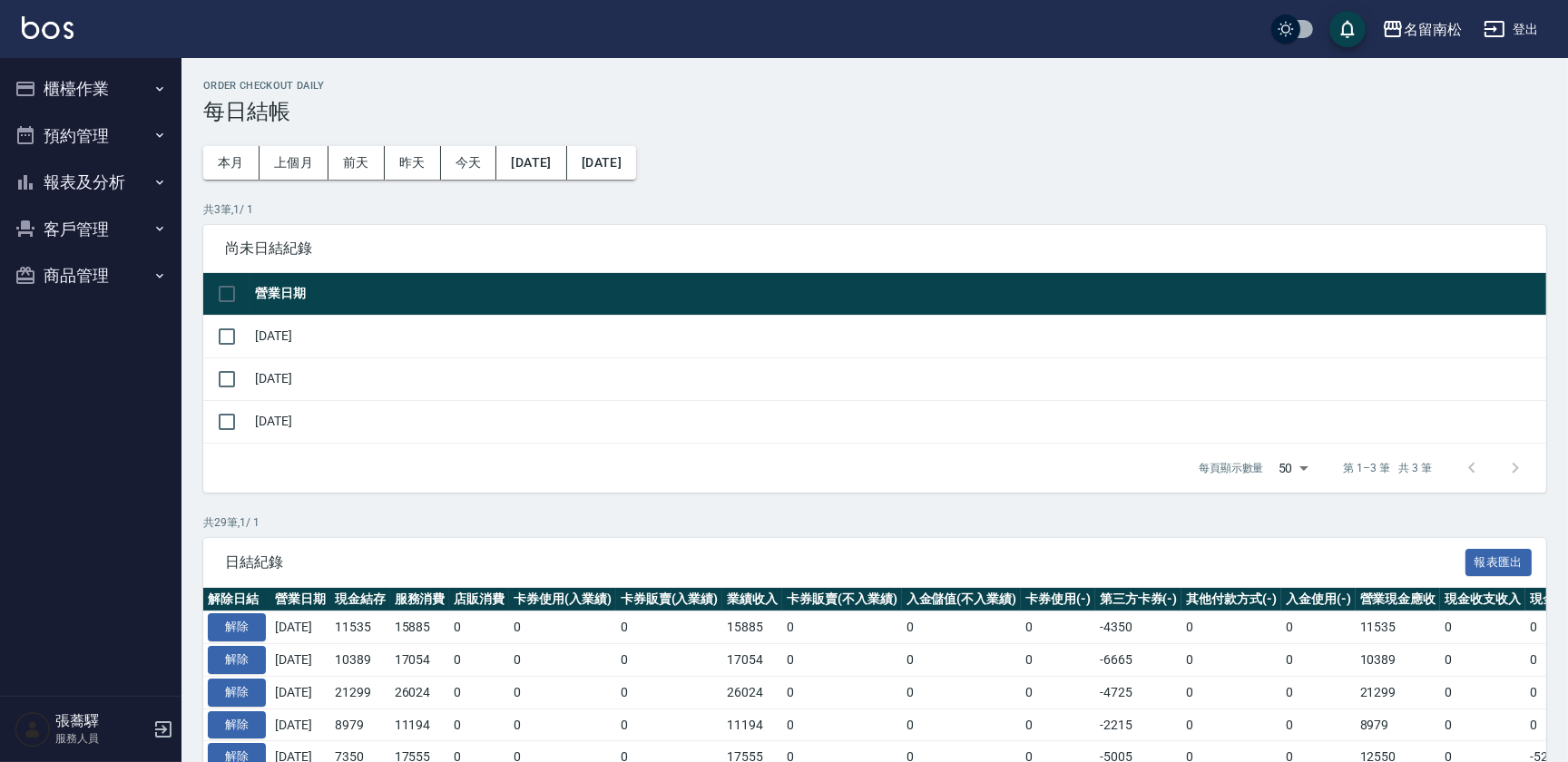
click at [68, 110] on button "櫃檯作業" at bounding box center [91, 88] width 166 height 47
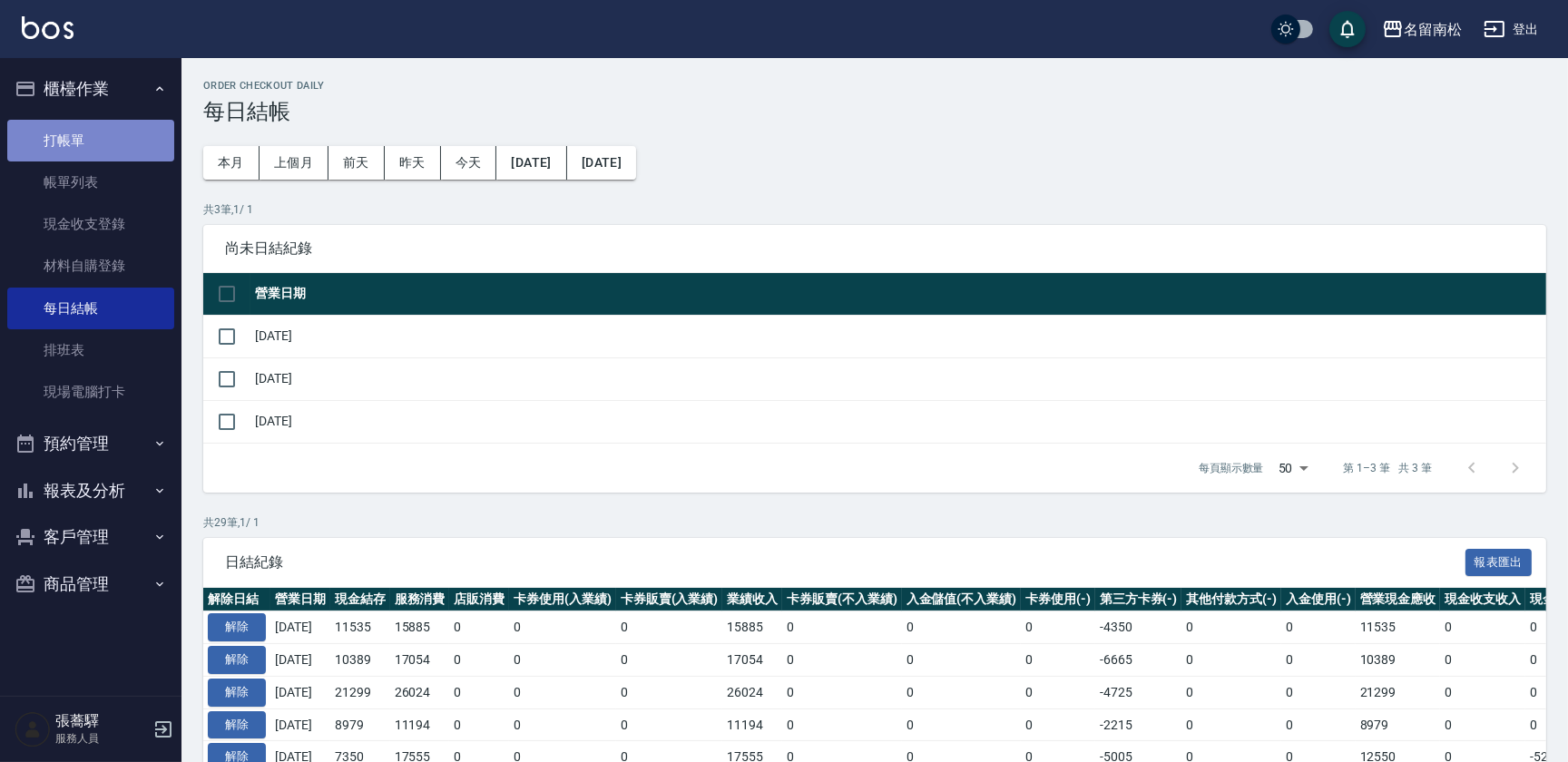
click at [66, 149] on link "打帳單" at bounding box center [91, 141] width 166 height 42
